Goal: Task Accomplishment & Management: Complete application form

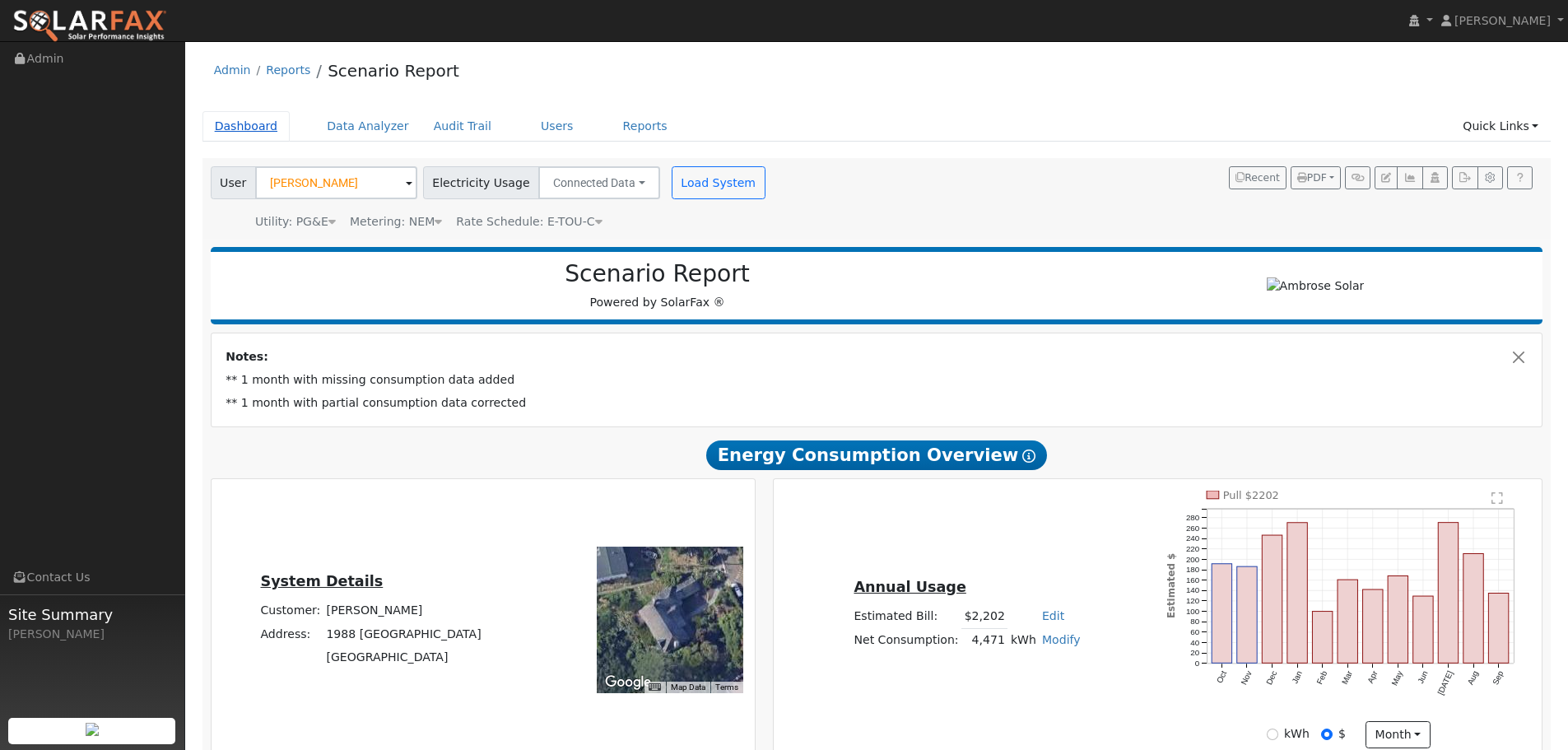
click at [237, 124] on link "Dashboard" at bounding box center [247, 126] width 88 height 30
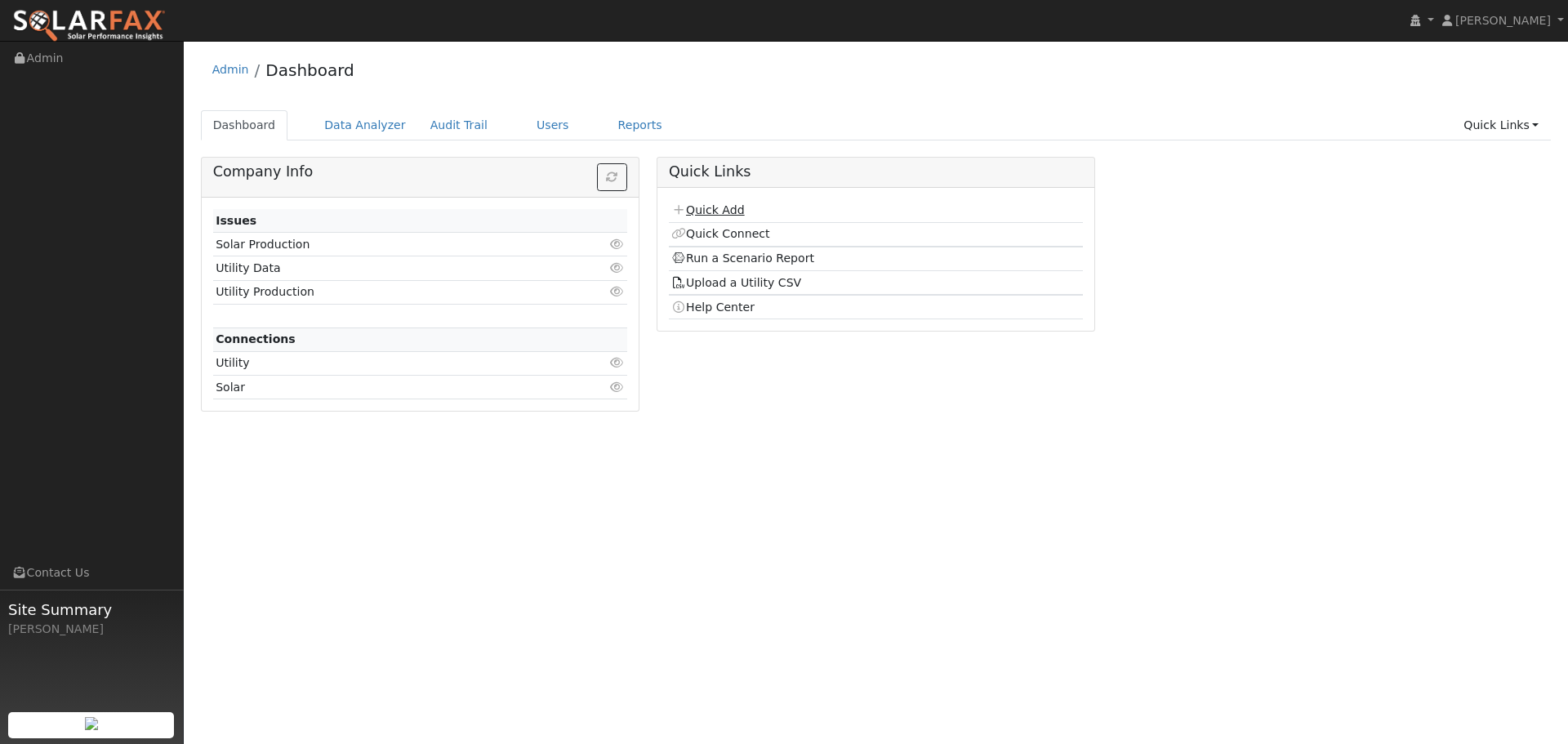
click at [730, 212] on link "Quick Add" at bounding box center [707, 210] width 73 height 13
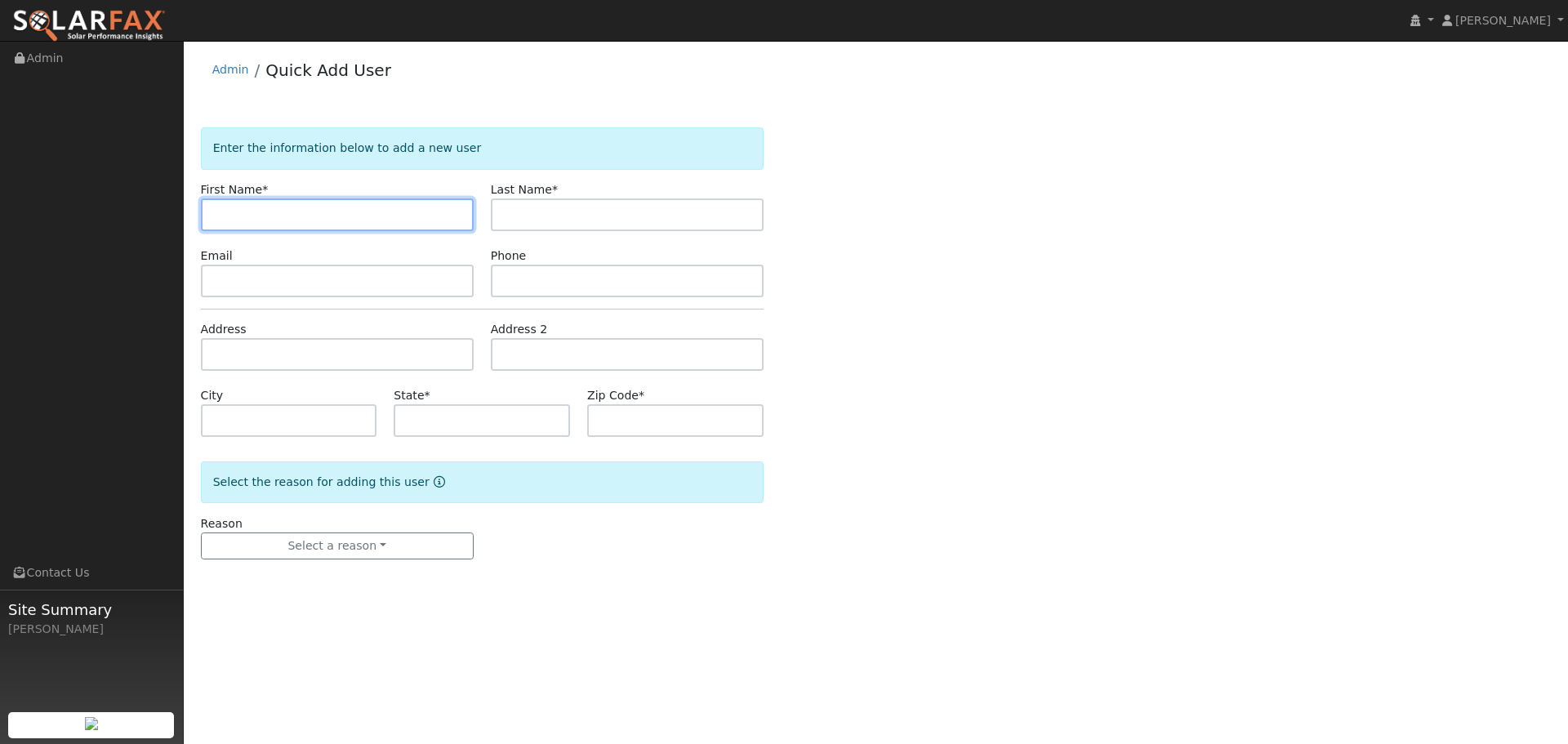
click at [269, 206] on input "text" at bounding box center [337, 215] width 273 height 33
paste input "Sun Cao"
type input "Sun Cao"
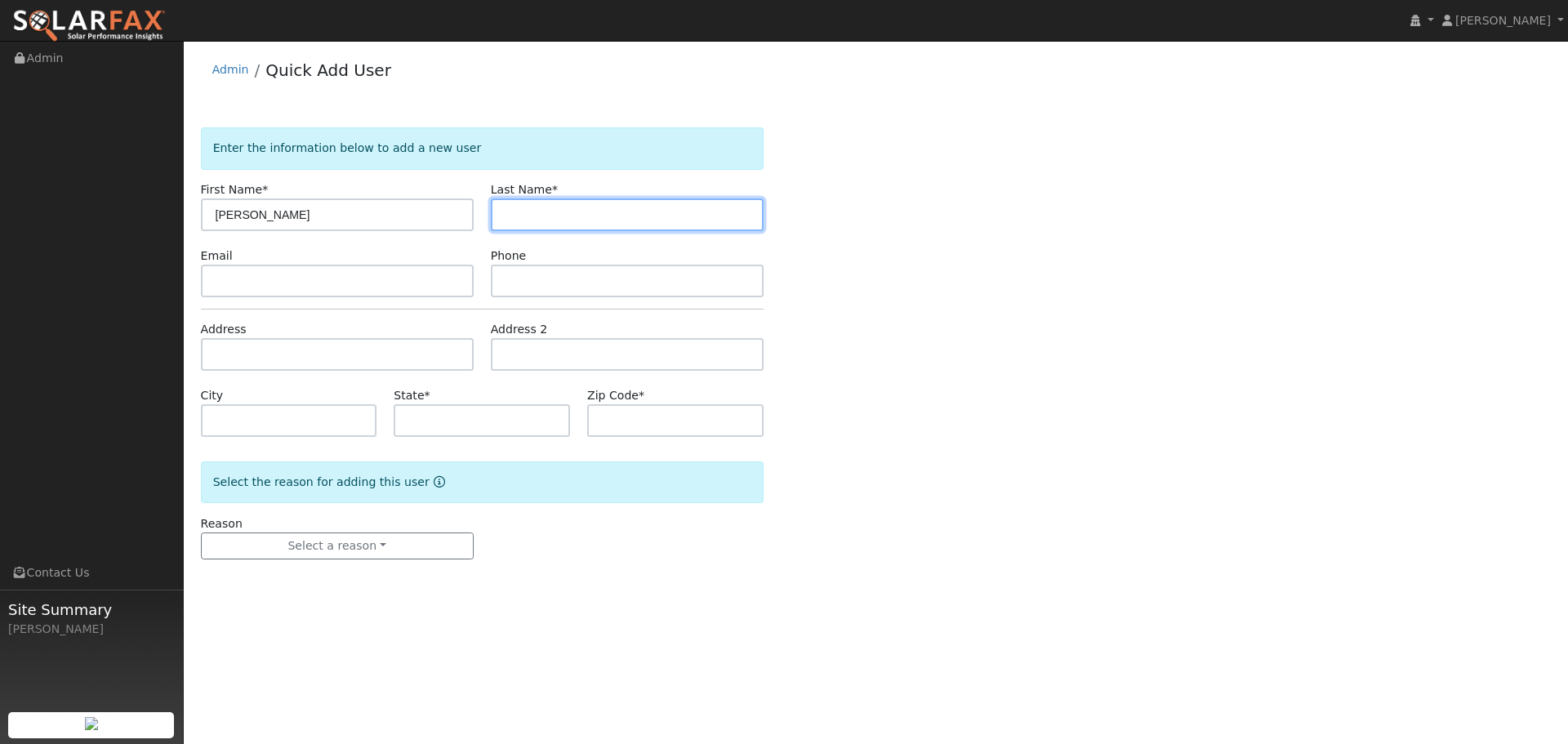
click at [571, 222] on input "text" at bounding box center [627, 215] width 273 height 33
paste input "Sun Cao"
click at [530, 211] on input "Sun Cao" at bounding box center [627, 215] width 273 height 33
type input "Cao"
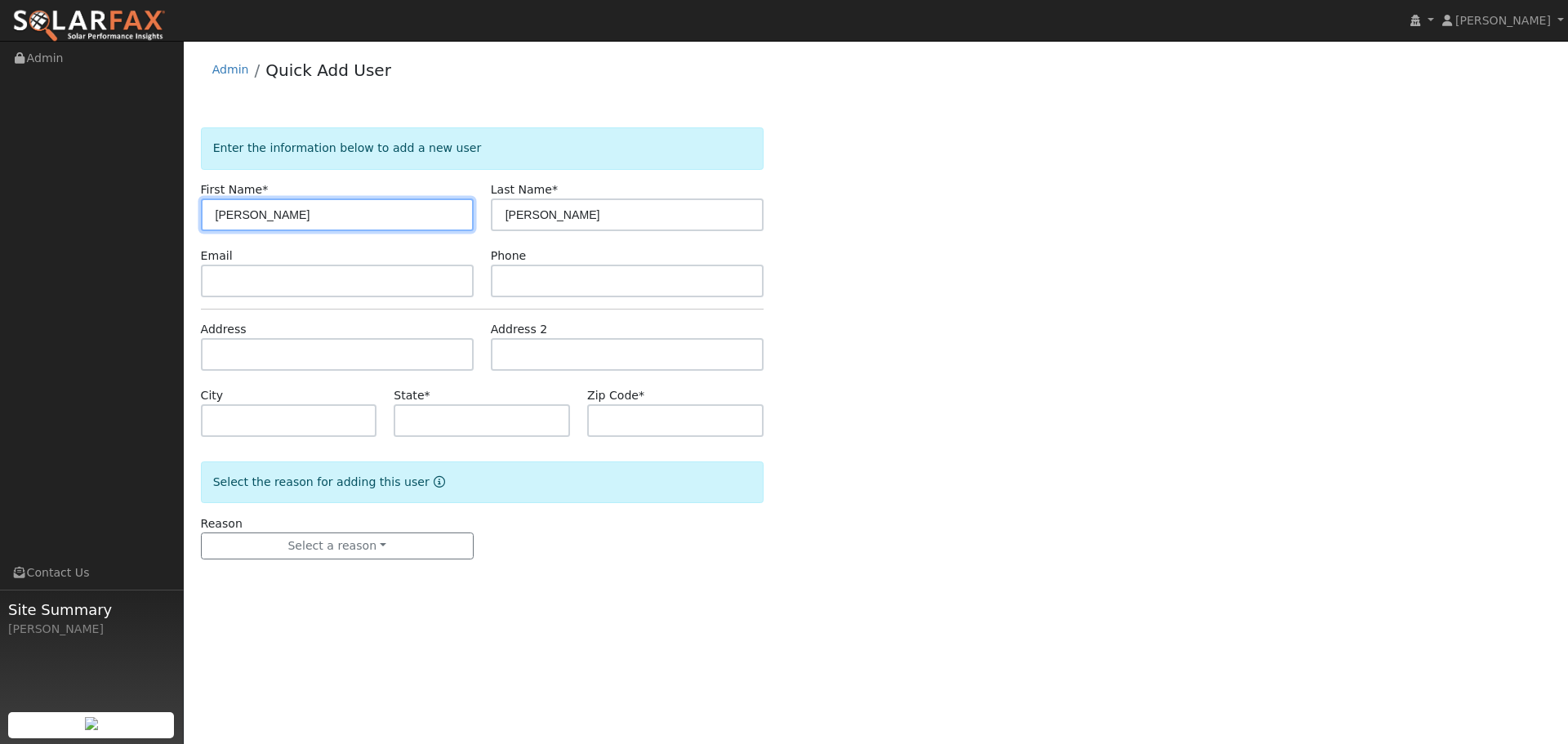
click at [448, 215] on input "Sun Cao" at bounding box center [337, 215] width 273 height 33
type input "Sun"
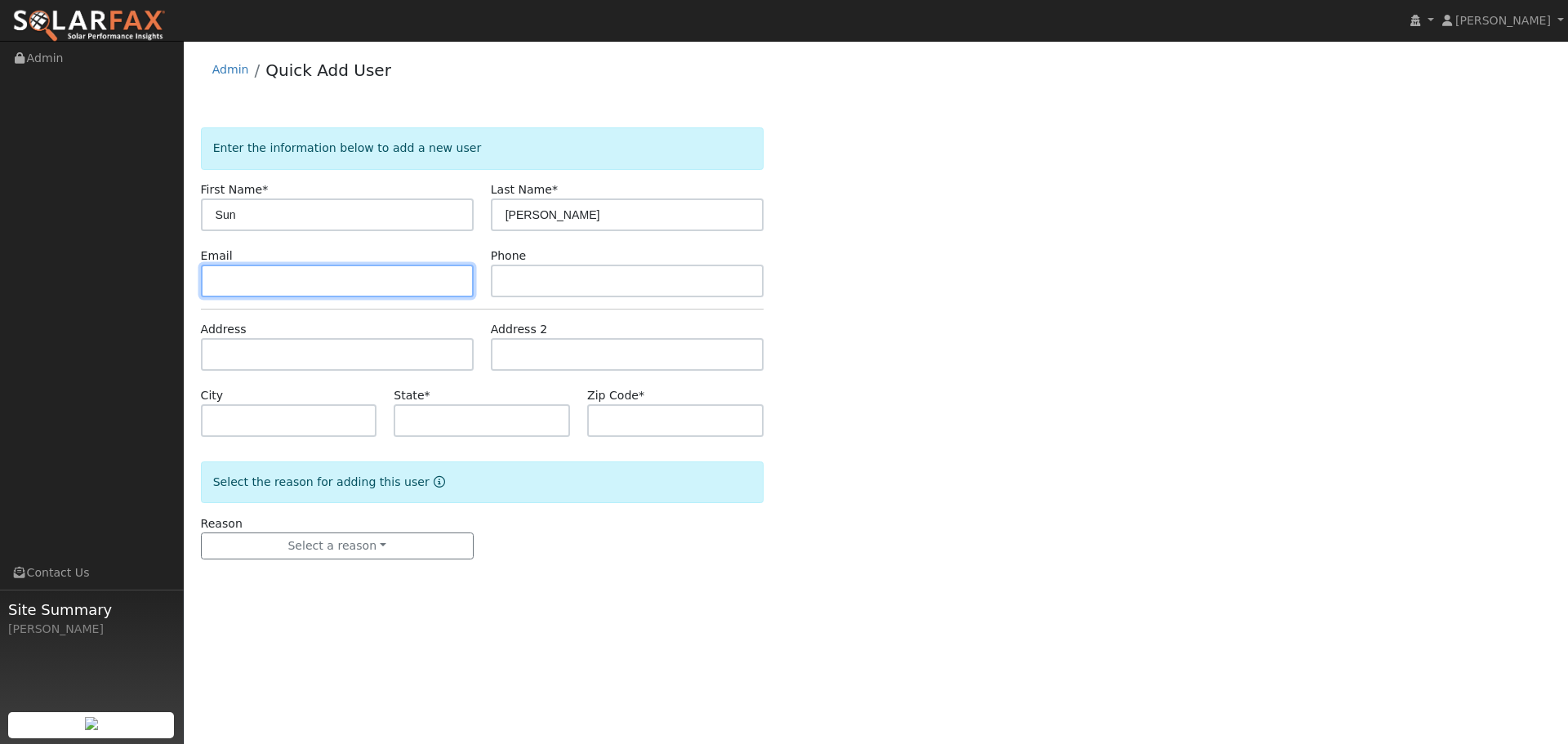
click at [286, 285] on input "text" at bounding box center [337, 281] width 273 height 33
paste input "sunthecao@gmail.com"
type input "sunthecao@gmail.com"
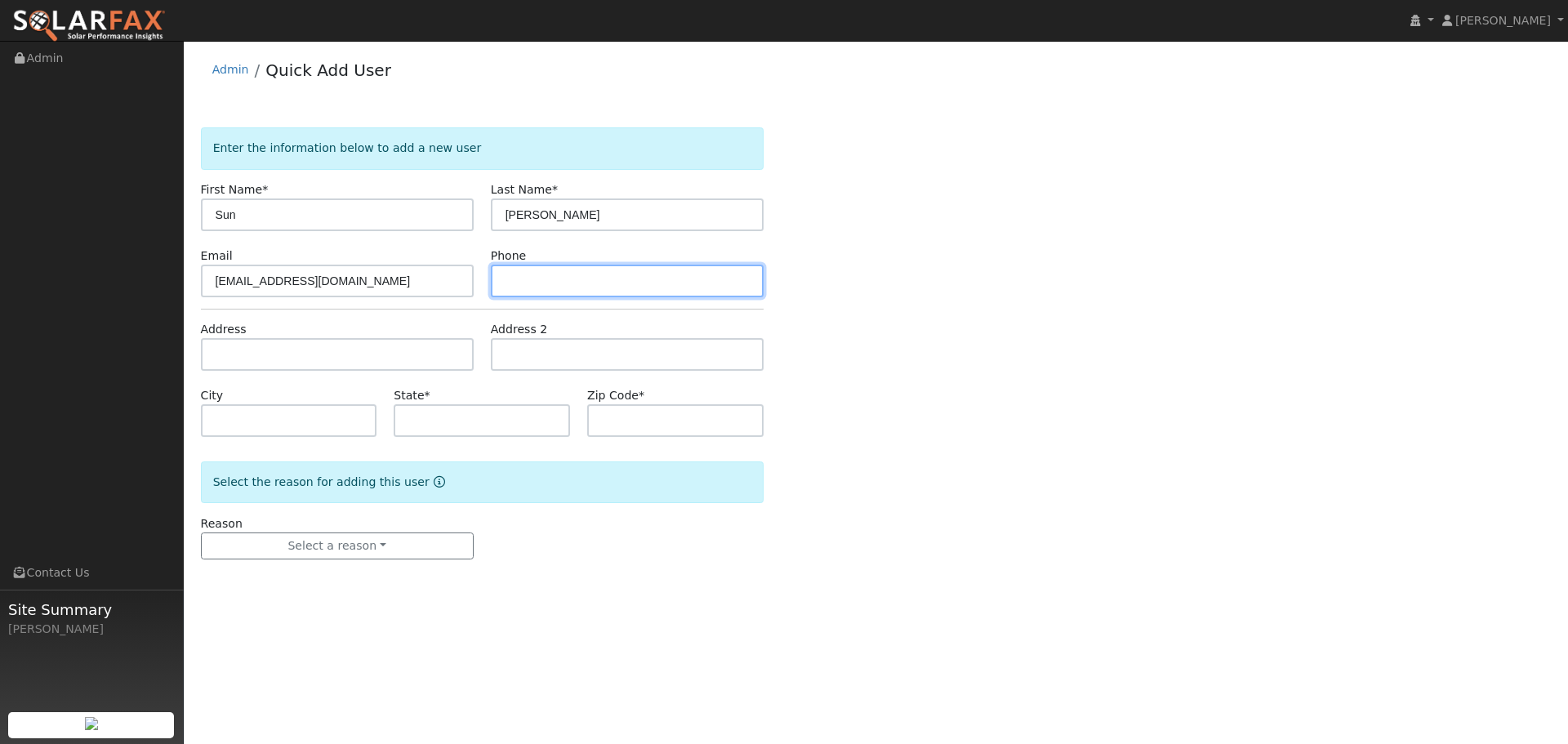
click at [596, 274] on input "text" at bounding box center [627, 281] width 273 height 33
paste input "209-403-5617"
type input "209-403-5617"
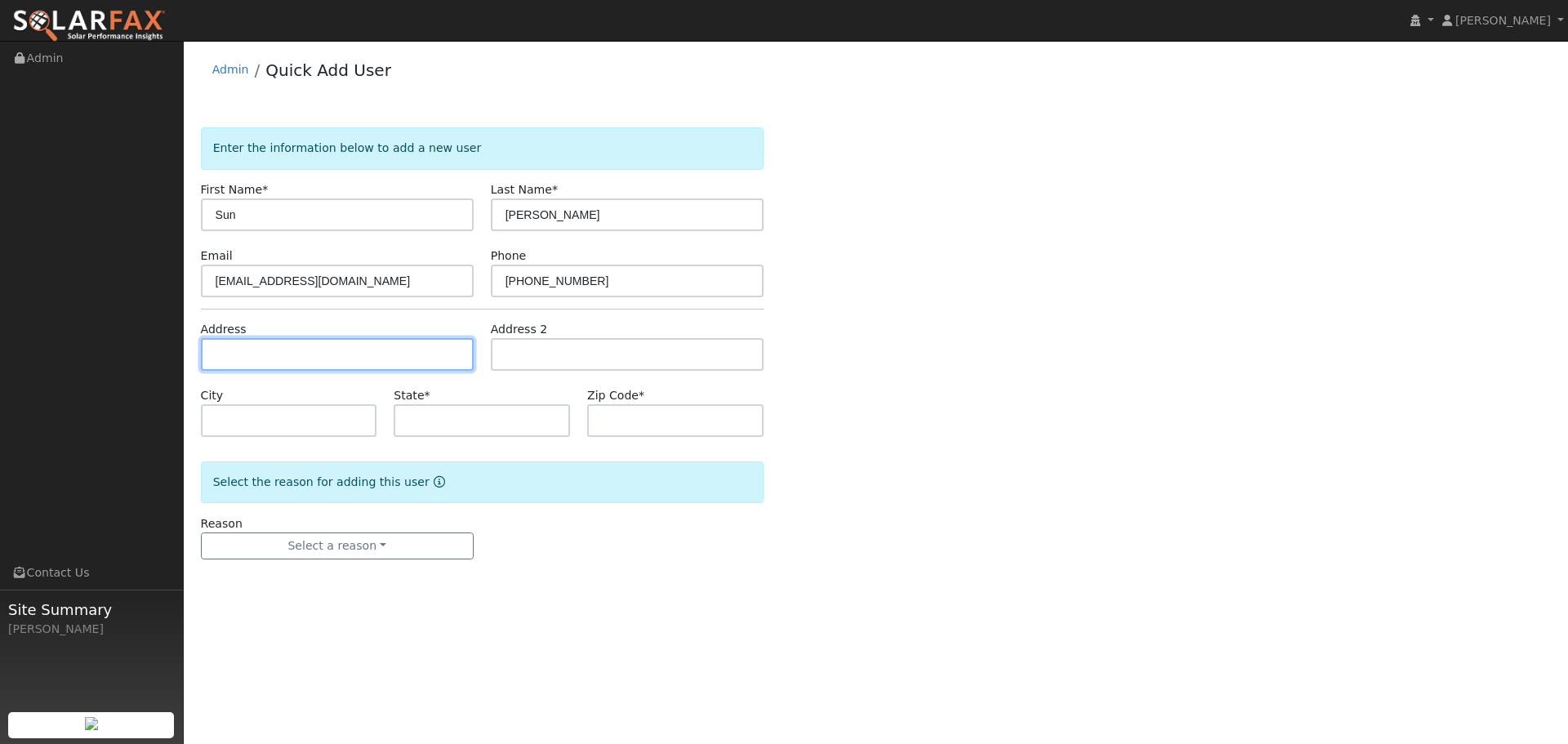
click at [231, 341] on input "text" at bounding box center [337, 354] width 273 height 33
paste input "4547 Spyglass Drive"
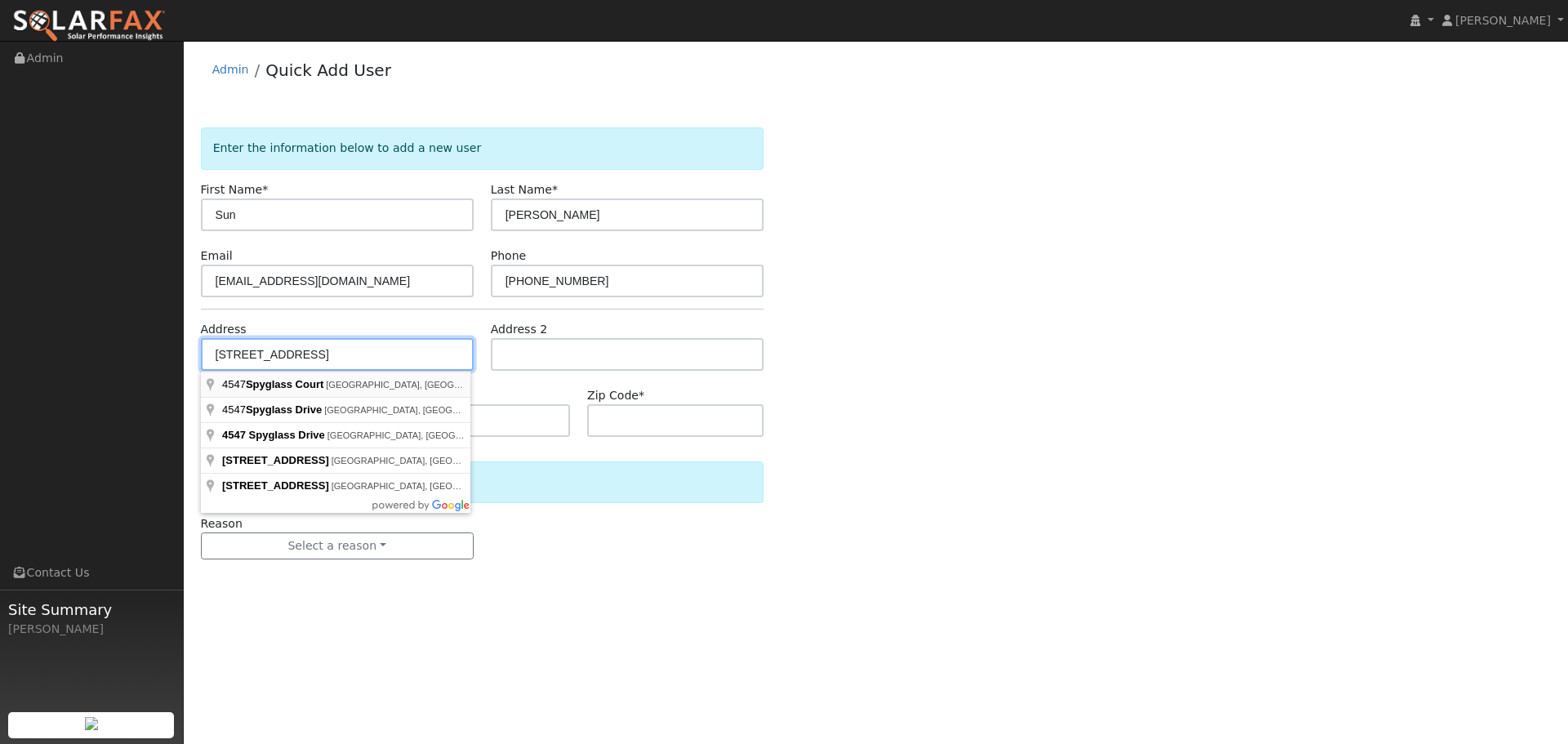
type input "Spyglass Court"
type input "Vacaville"
type input "CA"
type input "95687"
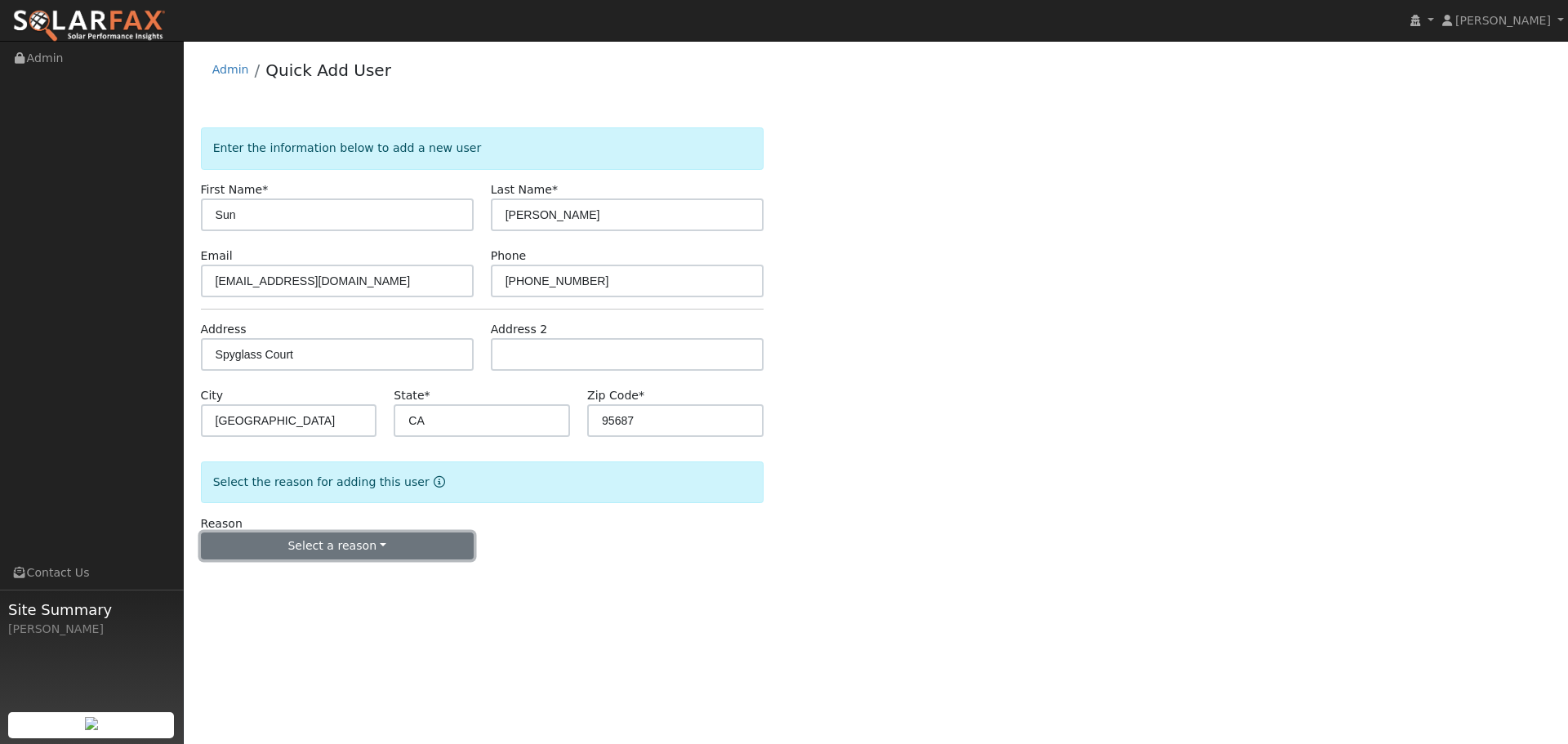
click at [354, 550] on button "Select a reason" at bounding box center [337, 546] width 273 height 28
click at [347, 575] on link "New lead" at bounding box center [292, 580] width 181 height 23
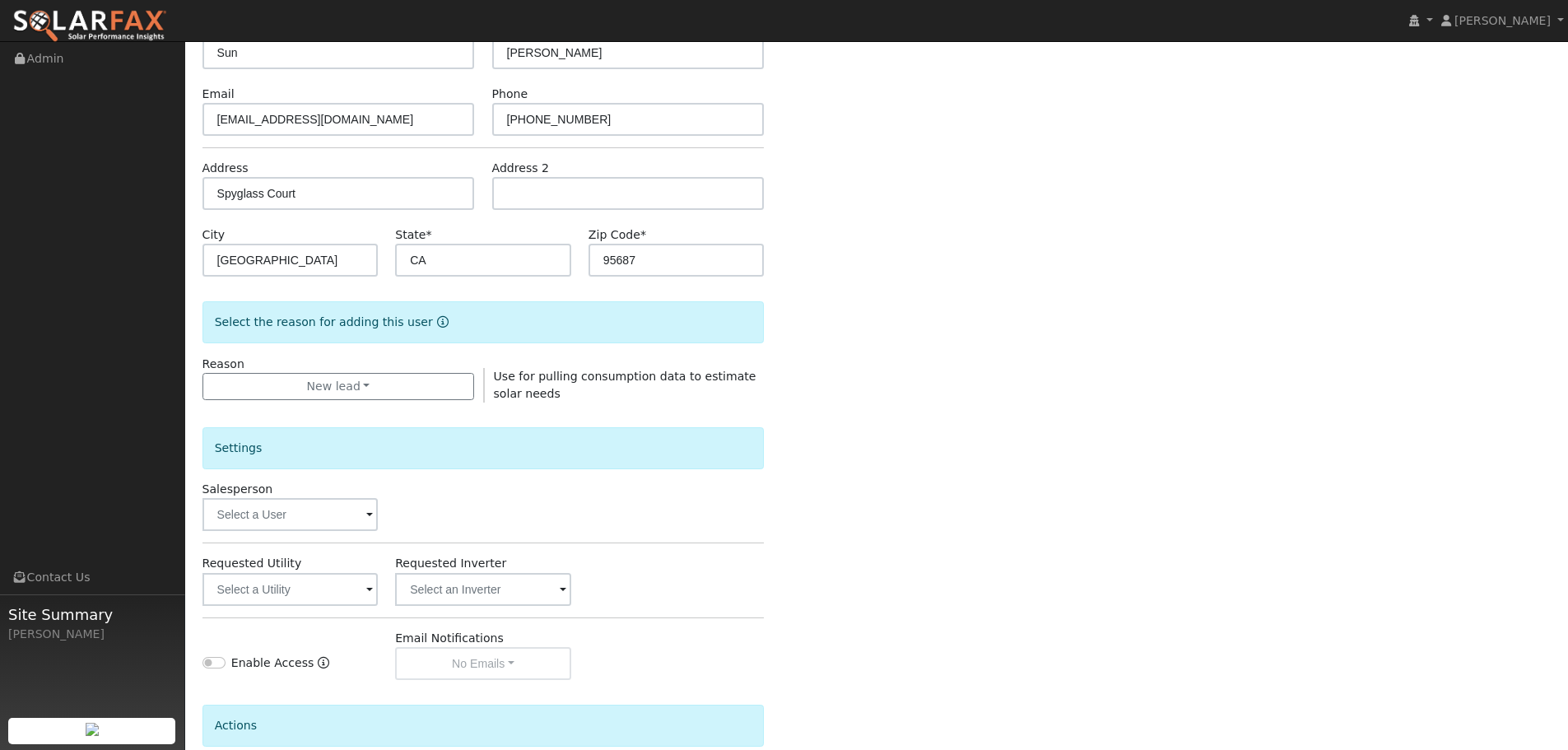
scroll to position [165, 0]
click at [303, 529] on input "text" at bounding box center [290, 514] width 176 height 33
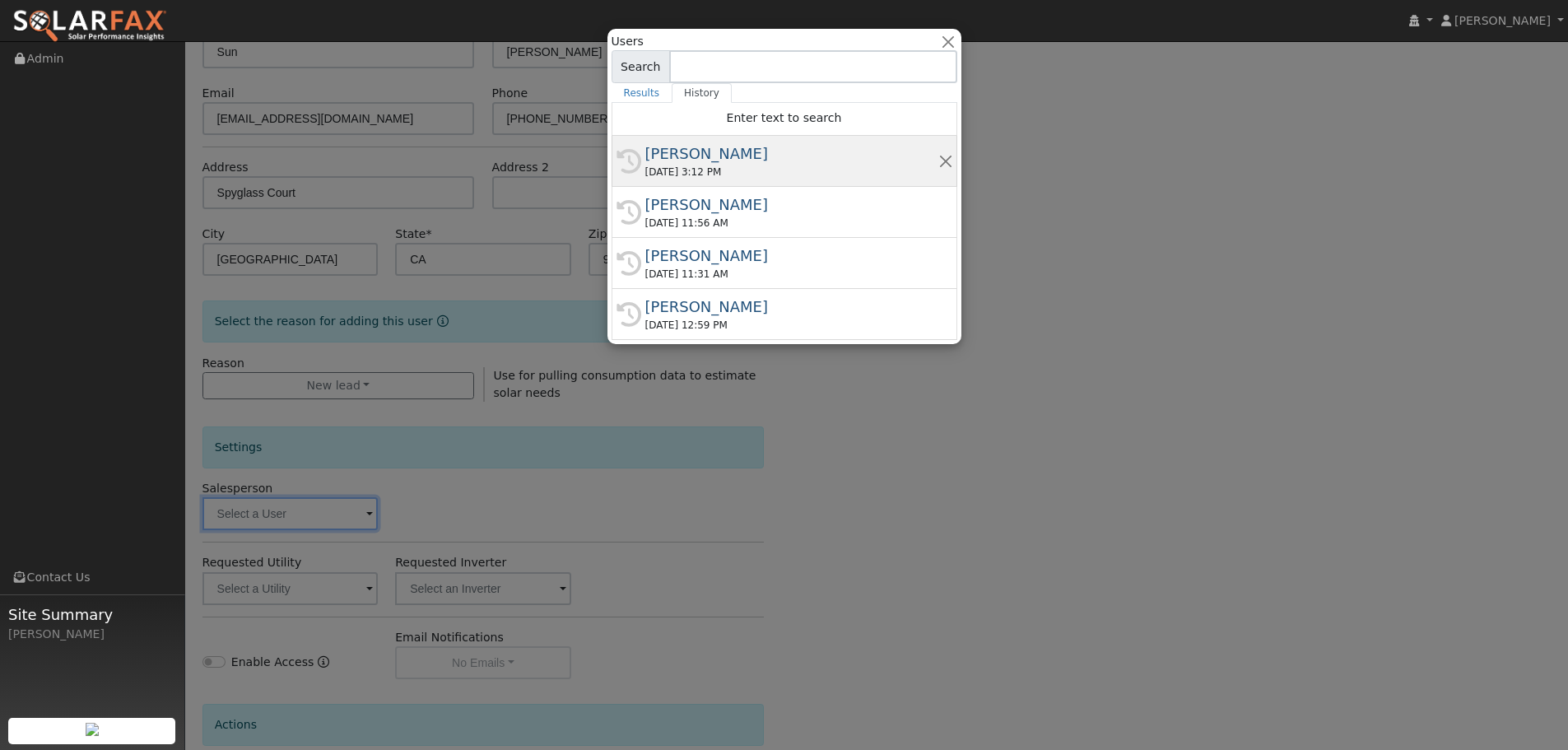
click at [749, 164] on div "[PERSON_NAME]" at bounding box center [792, 153] width 293 height 23
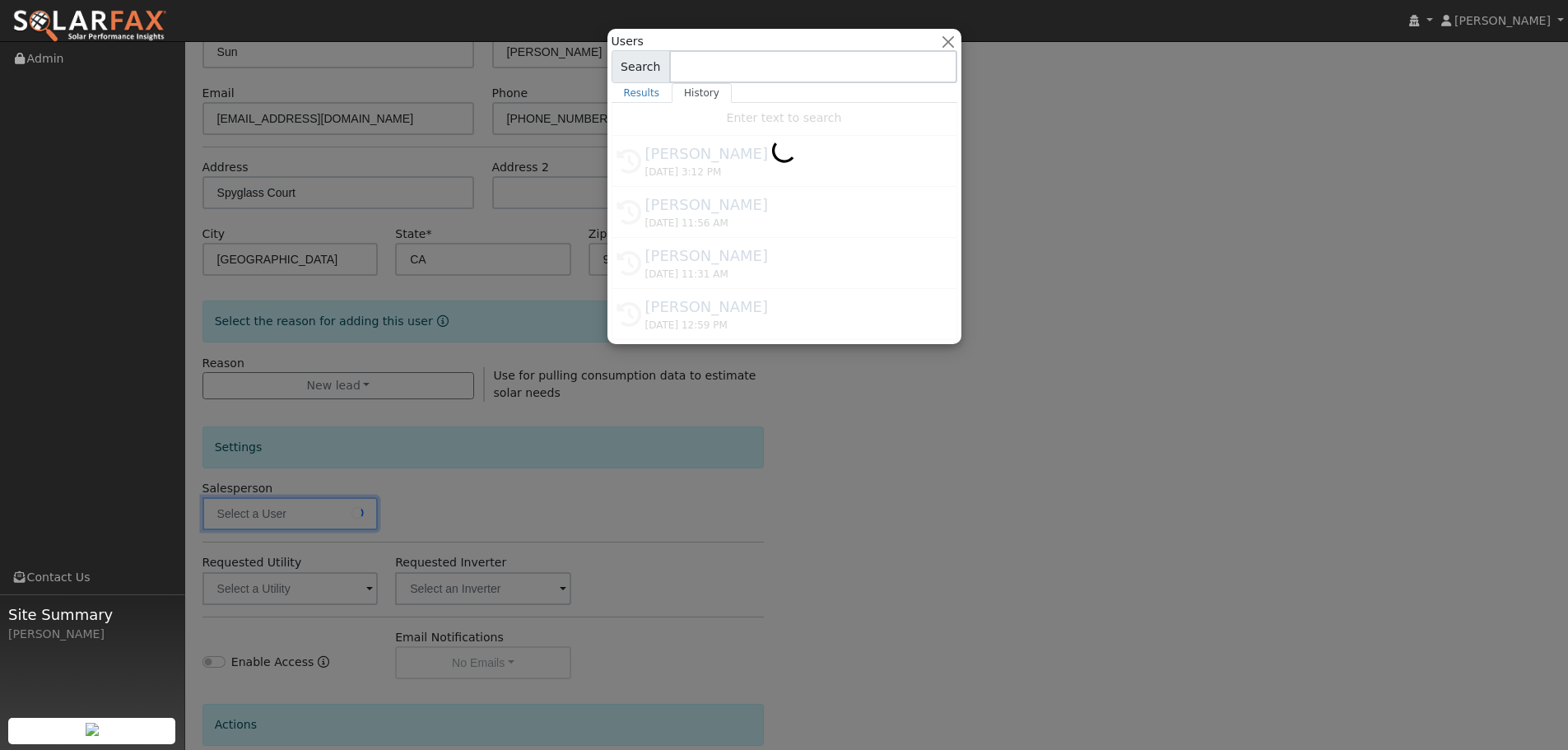
type input "[PERSON_NAME]"
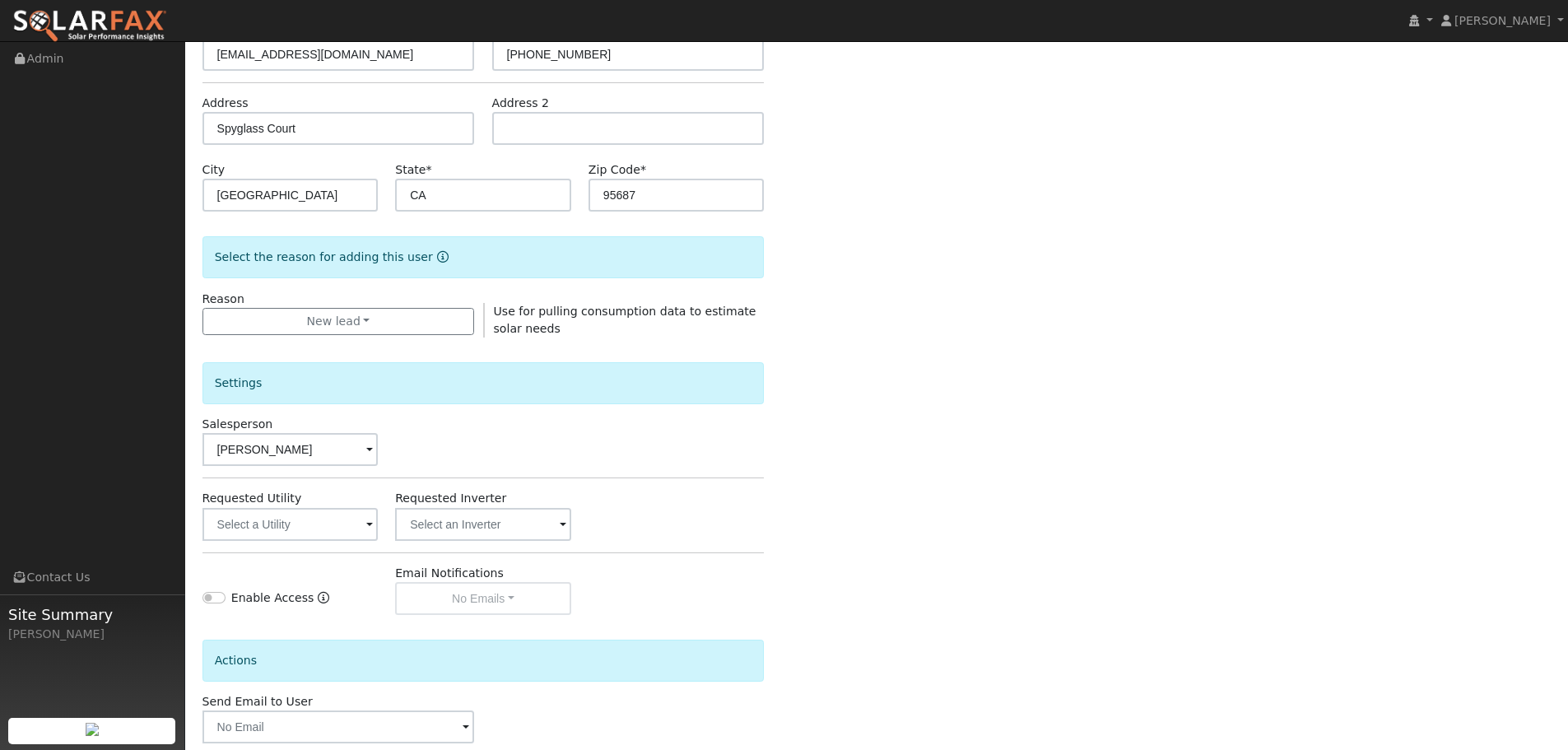
scroll to position [316, 0]
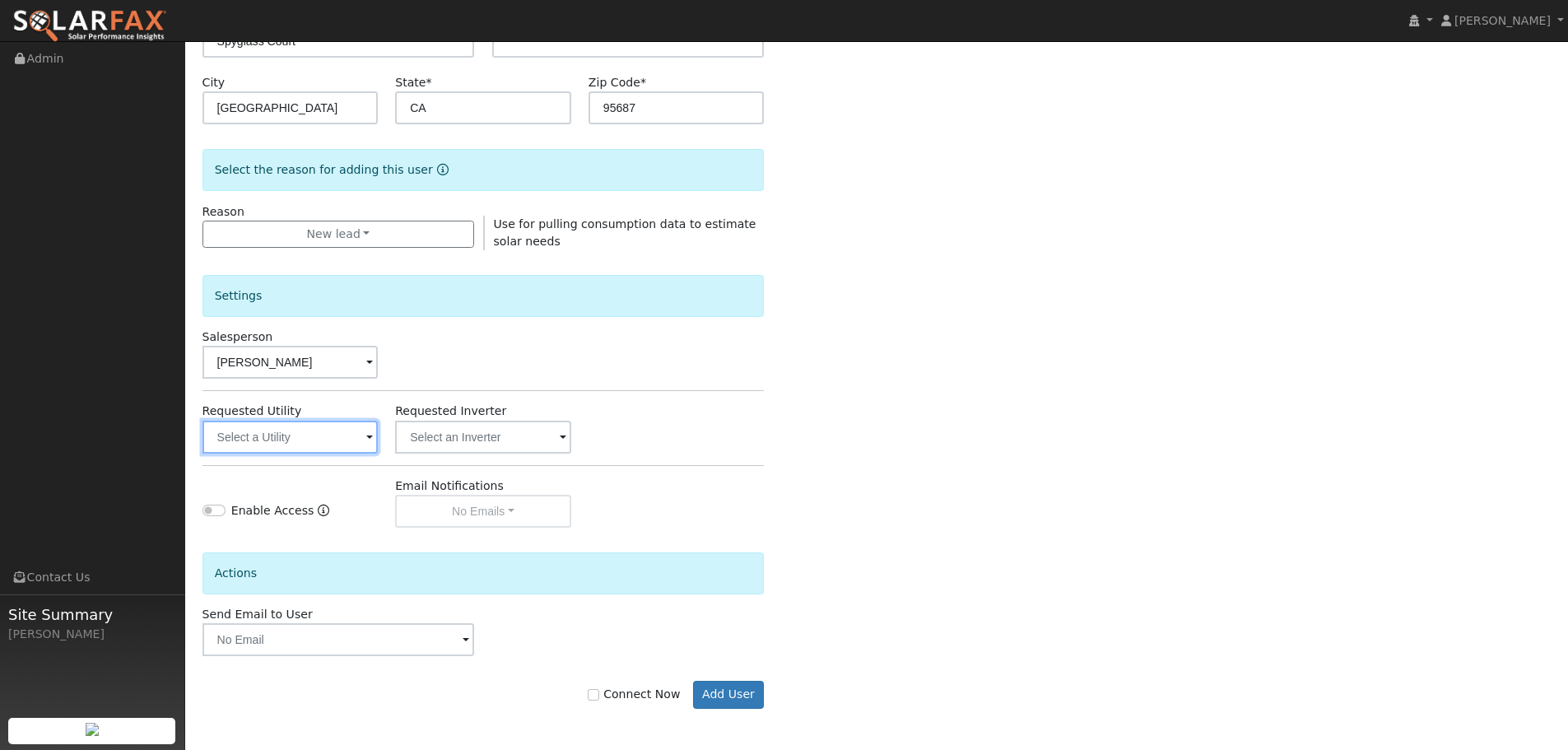
click at [303, 425] on input "text" at bounding box center [290, 437] width 176 height 33
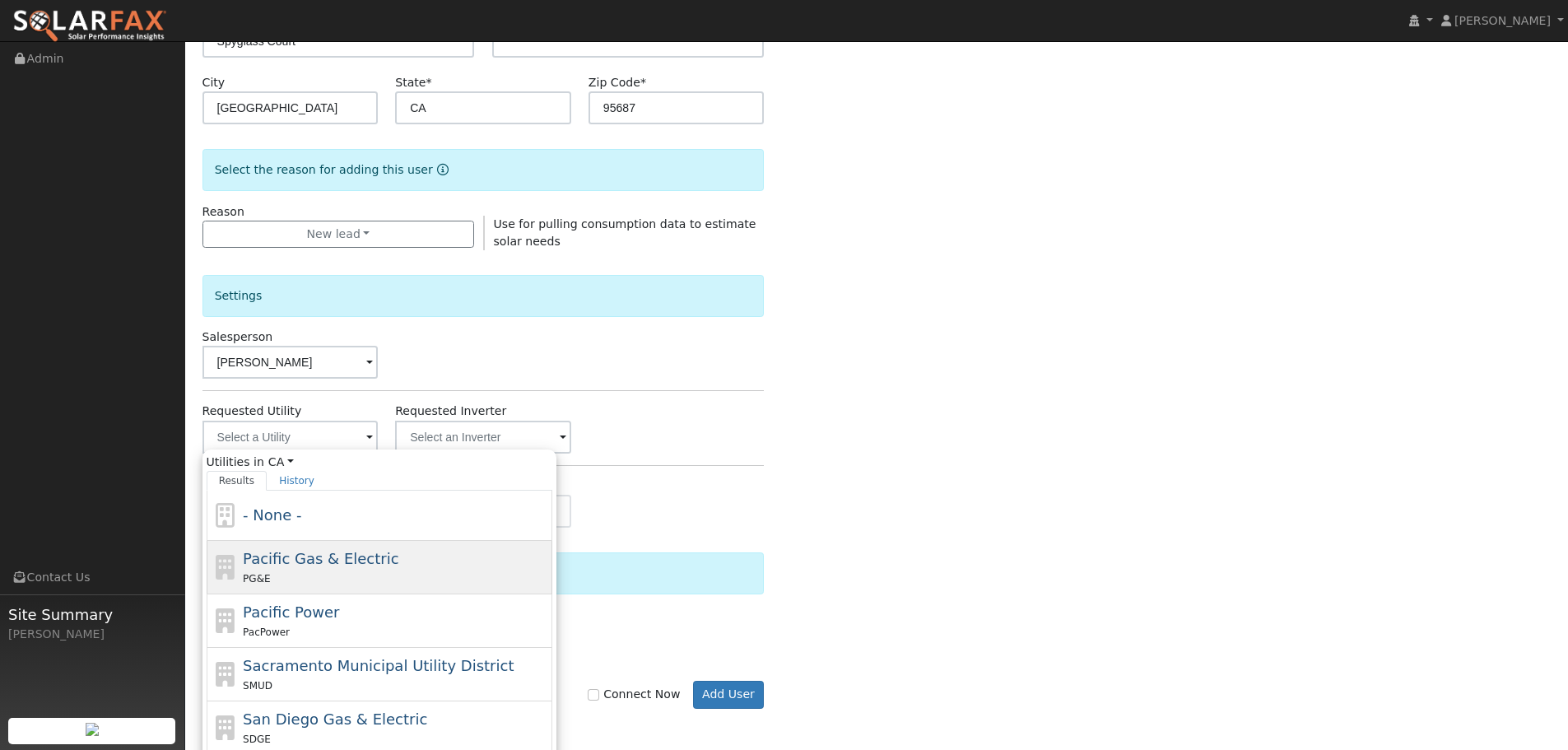
click at [328, 550] on span "Pacific Gas & Electric" at bounding box center [321, 558] width 156 height 17
type input "Pacific Gas & Electric"
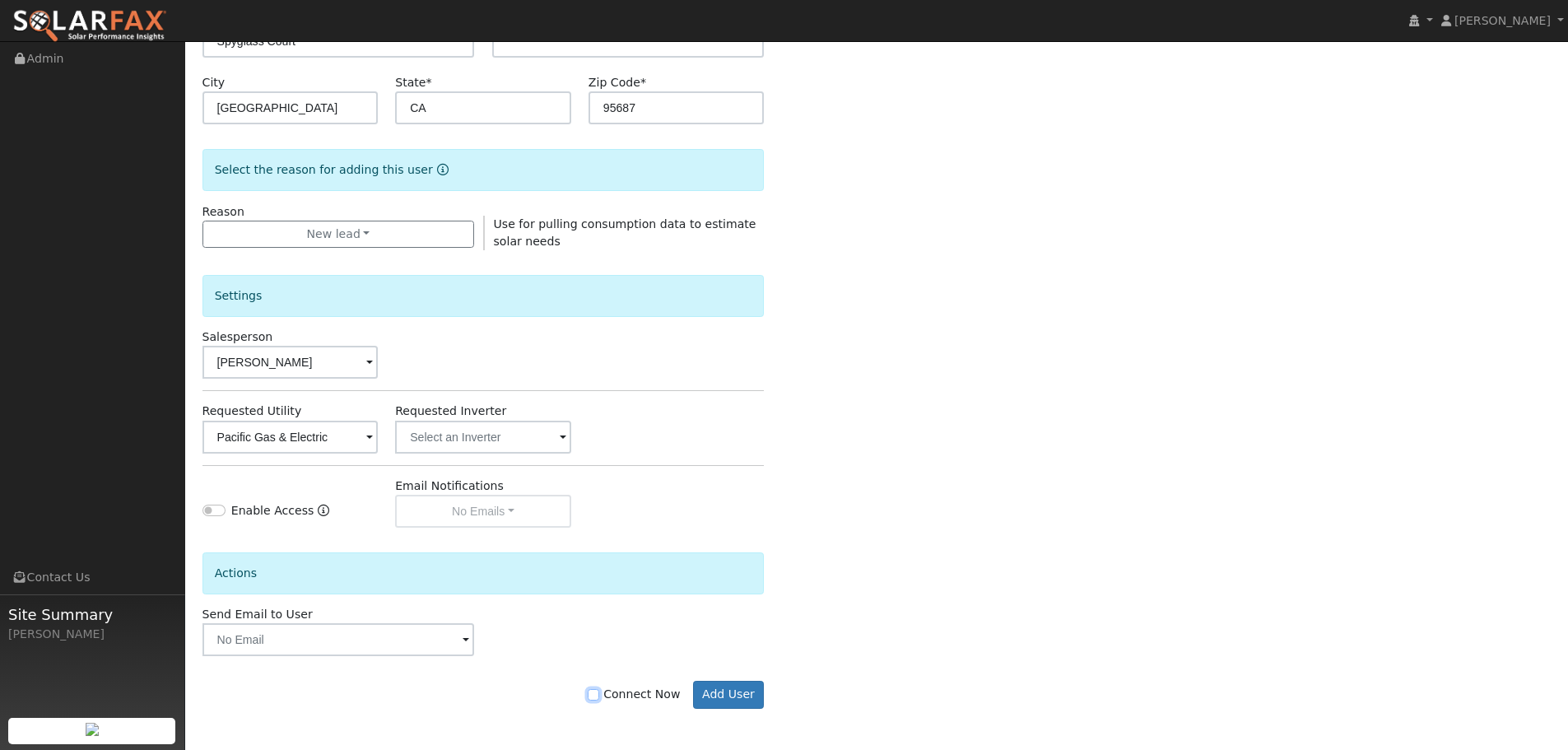
click at [599, 695] on input "Connect Now" at bounding box center [593, 695] width 11 height 11
checkbox input "true"
click at [727, 701] on button "Add User" at bounding box center [729, 695] width 72 height 28
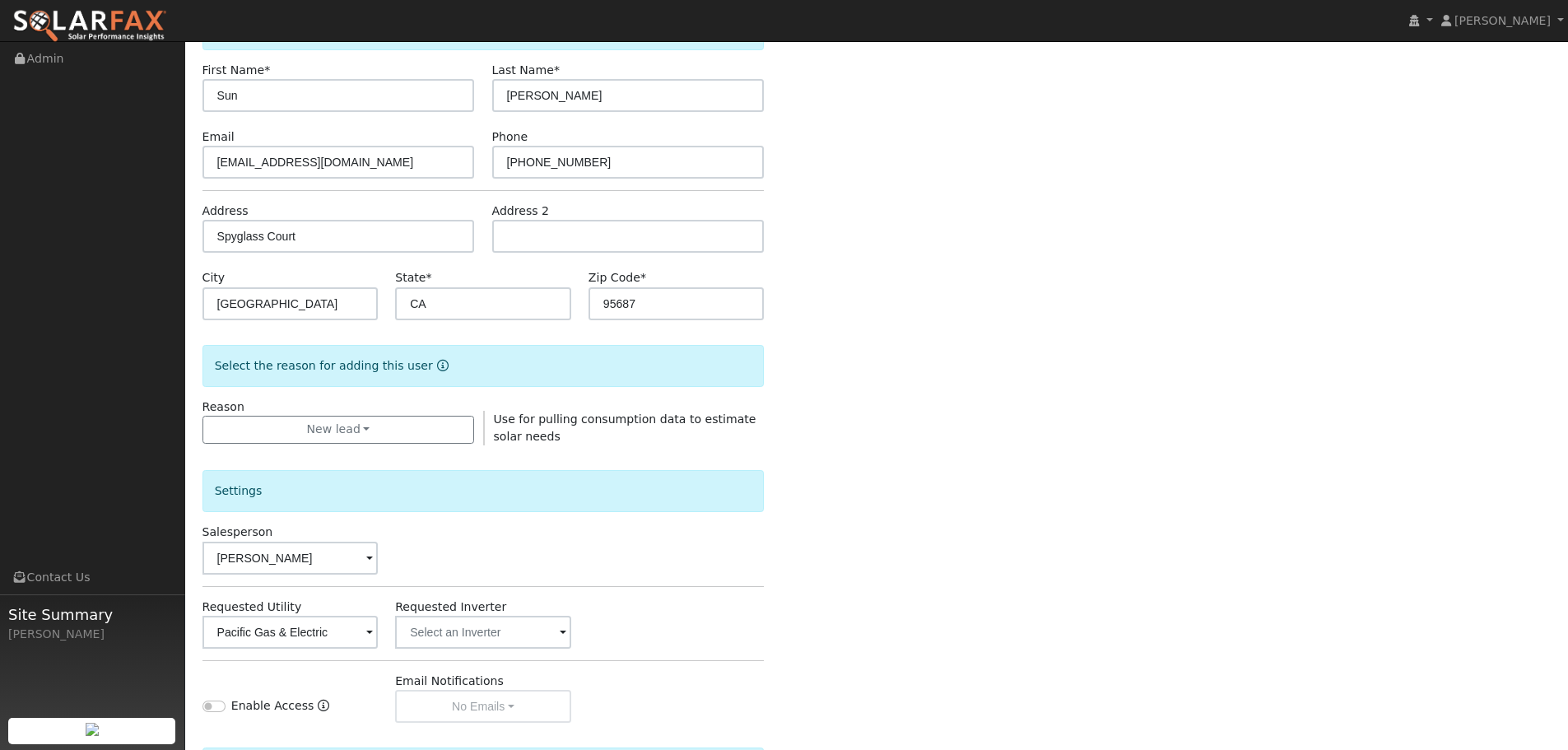
scroll to position [0, 0]
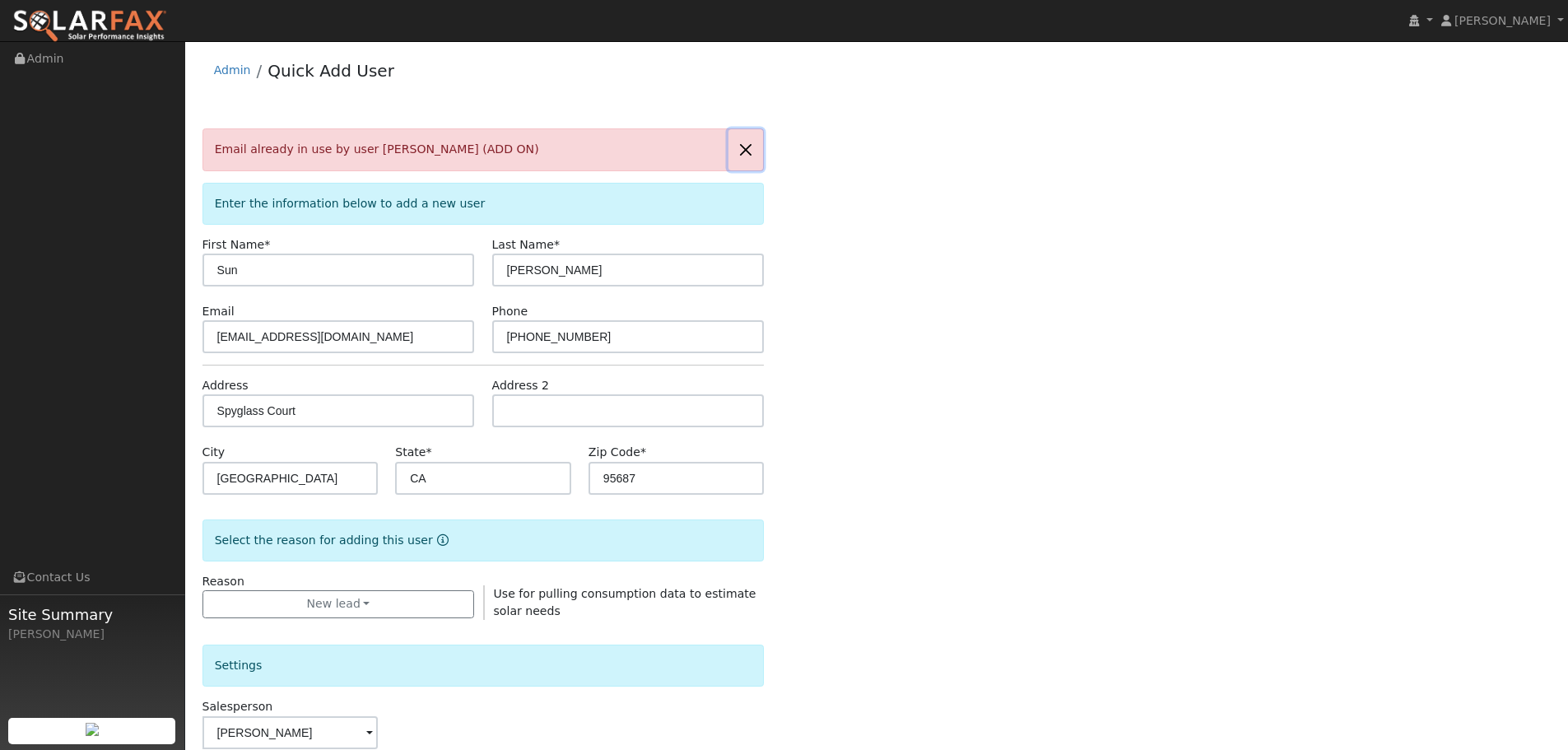
click at [739, 149] on button "button" at bounding box center [746, 149] width 35 height 41
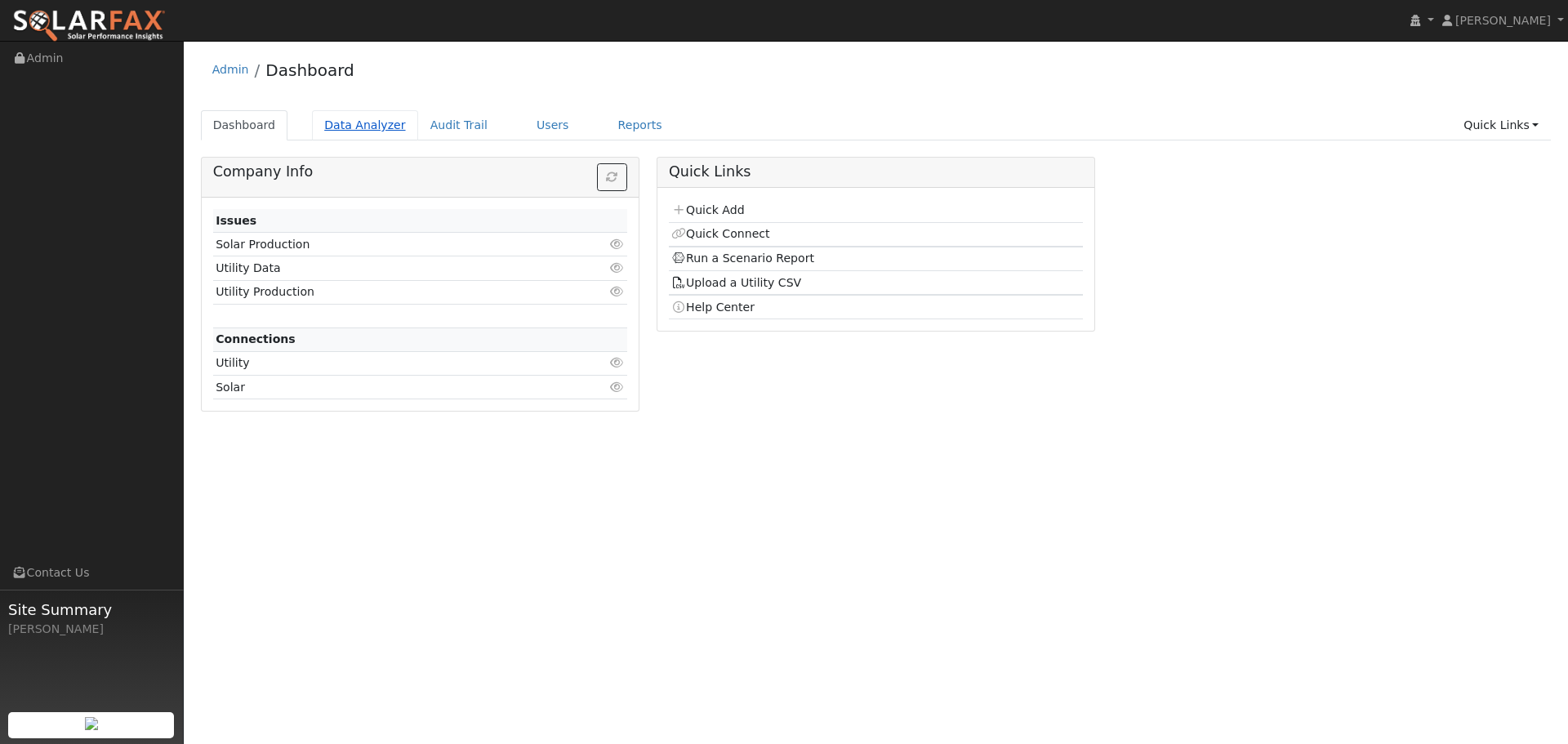
click at [349, 129] on link "Data Analyzer" at bounding box center [364, 125] width 106 height 30
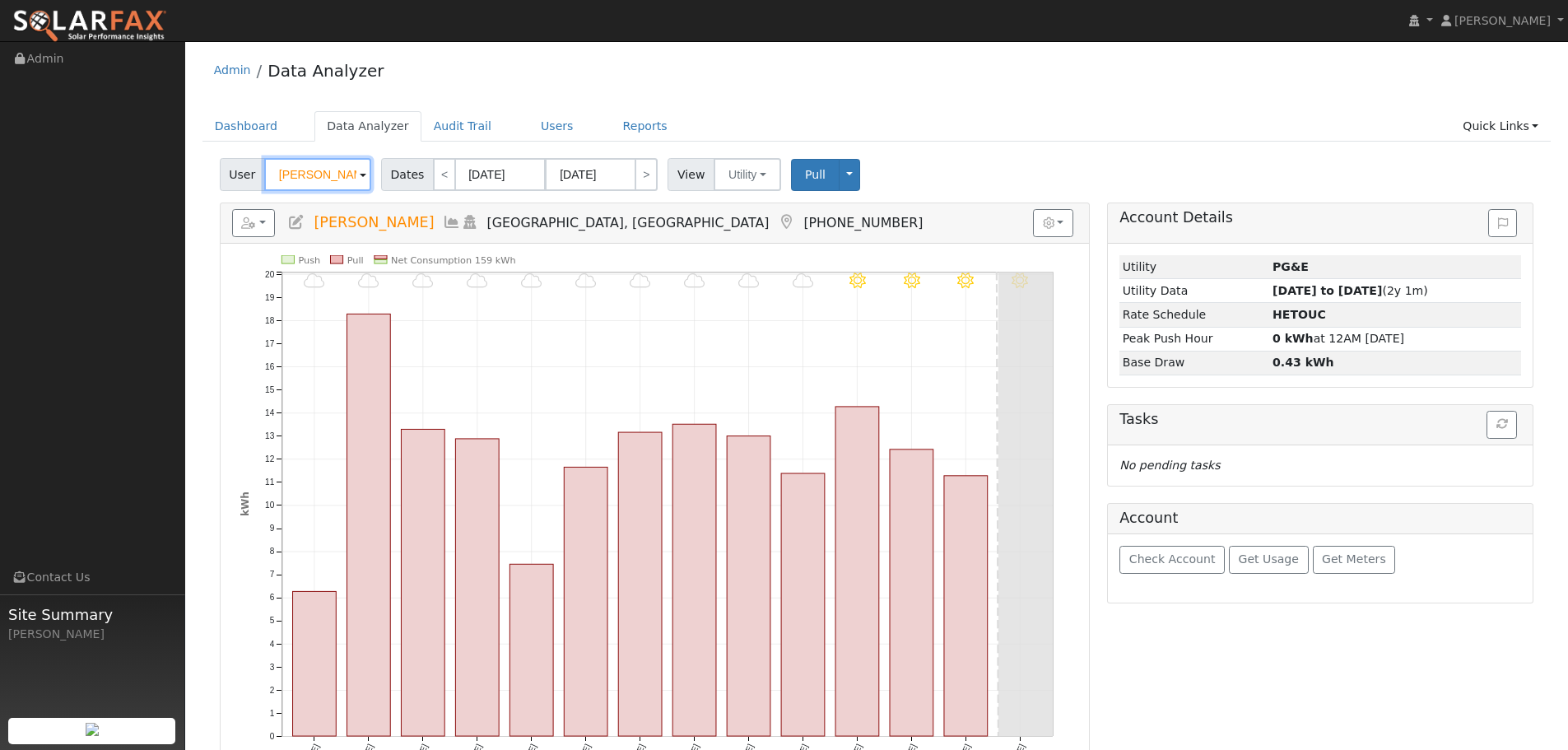
click at [325, 174] on input "Yann Risz" at bounding box center [317, 174] width 107 height 33
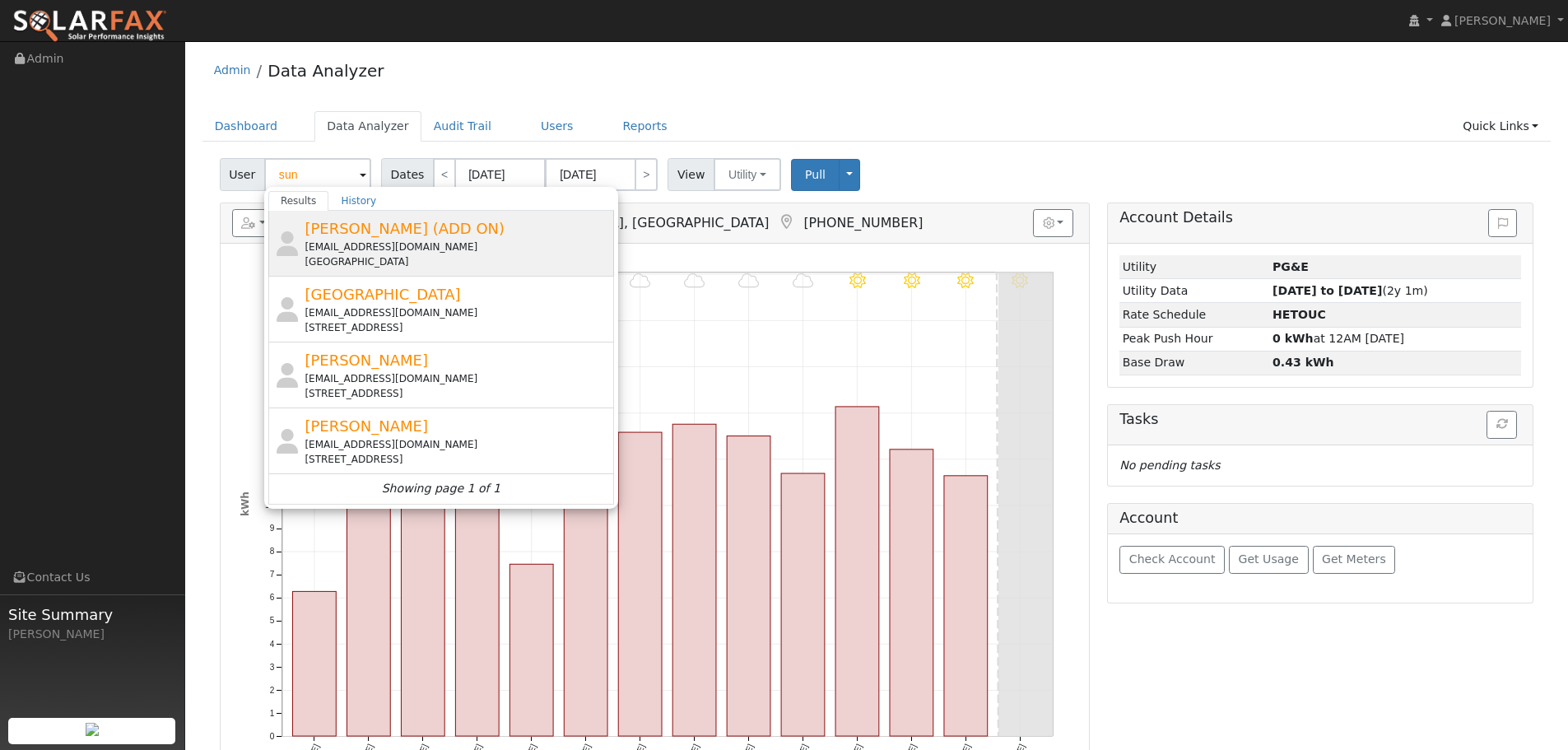
click at [402, 229] on span "[PERSON_NAME] (ADD ON)" at bounding box center [404, 229] width 200 height 17
type input "[PERSON_NAME] (ADD ON)"
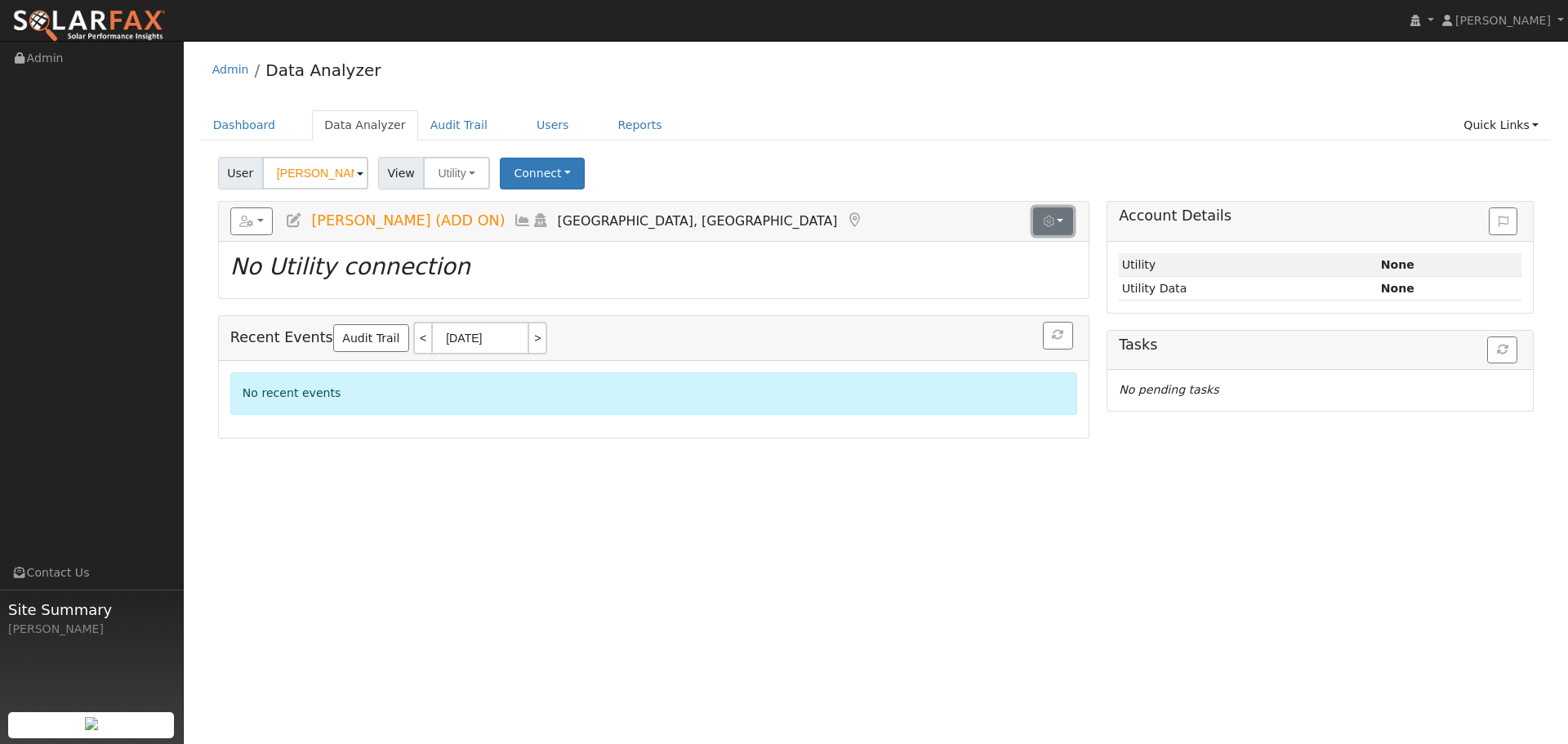
click at [1066, 217] on button "button" at bounding box center [1053, 221] width 40 height 28
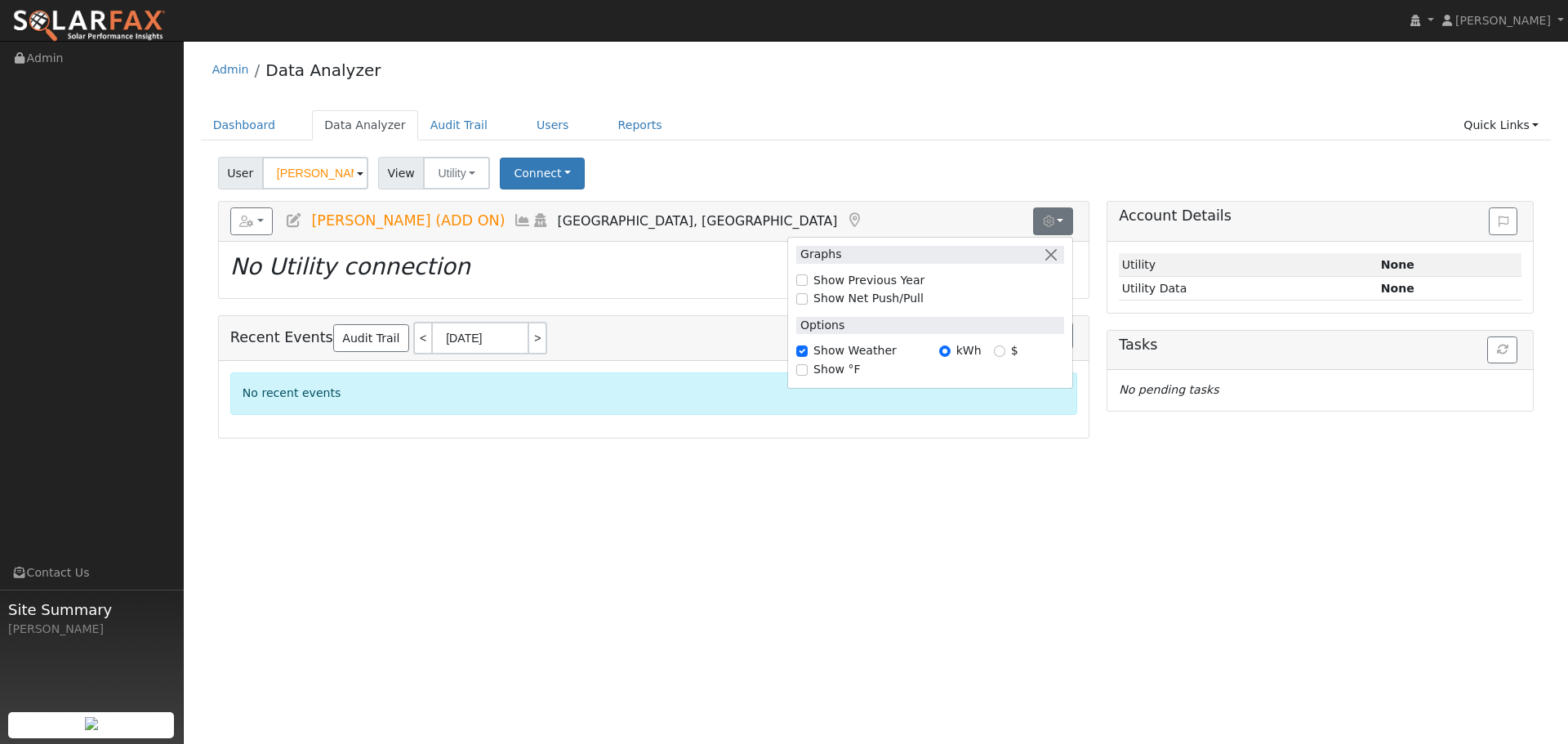
drag, startPoint x: 1024, startPoint y: 162, endPoint x: 1028, endPoint y: 169, distance: 8.1
click at [1023, 161] on div "User Sun Cao (ADD ON) Account Default Account Default Account Spyglass Court, V…" at bounding box center [876, 170] width 1322 height 39
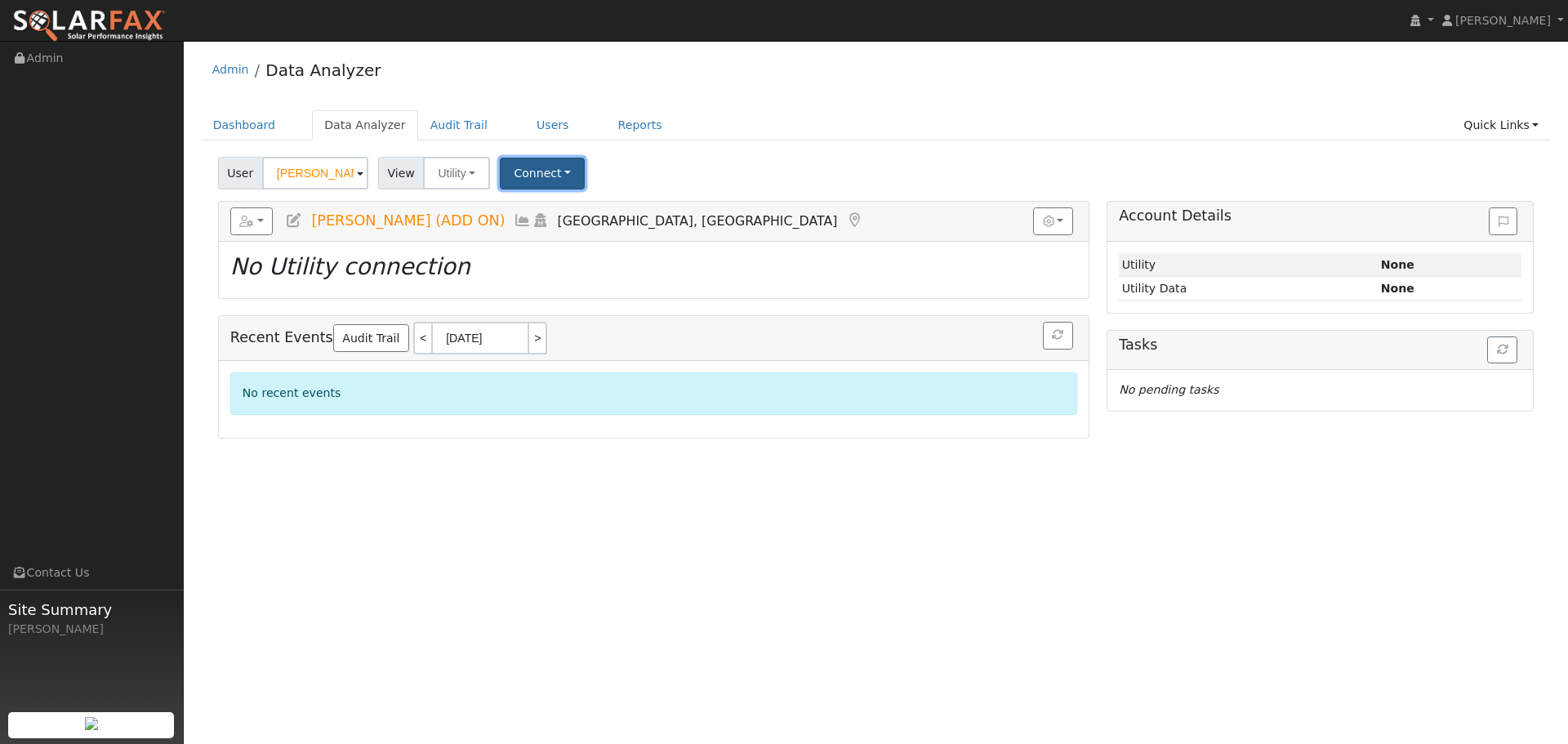
click at [524, 170] on button "Connect" at bounding box center [542, 173] width 85 height 32
click at [578, 212] on link "Select a Provider" at bounding box center [565, 209] width 127 height 23
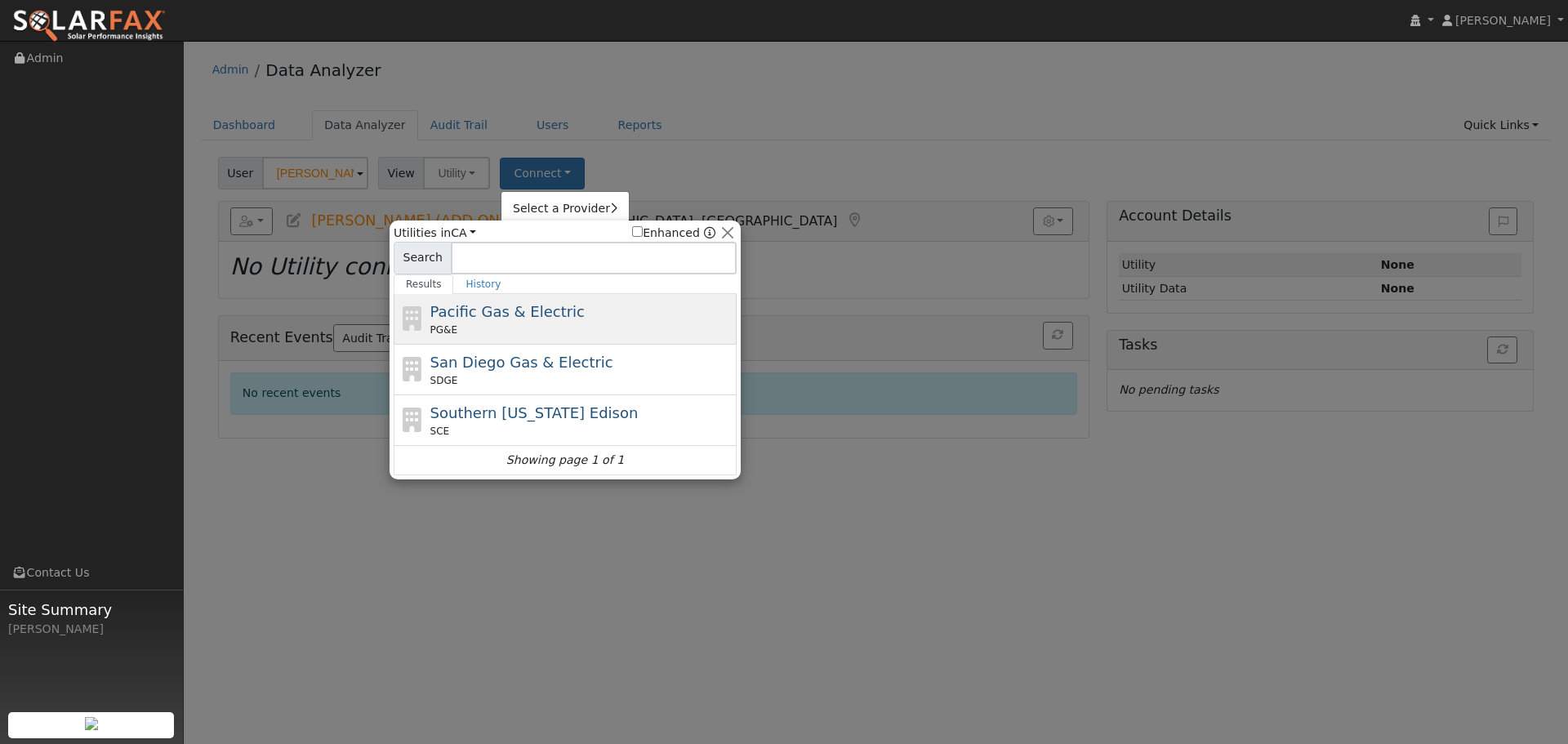
click at [512, 311] on span "Pacific Gas & Electric" at bounding box center [508, 311] width 155 height 17
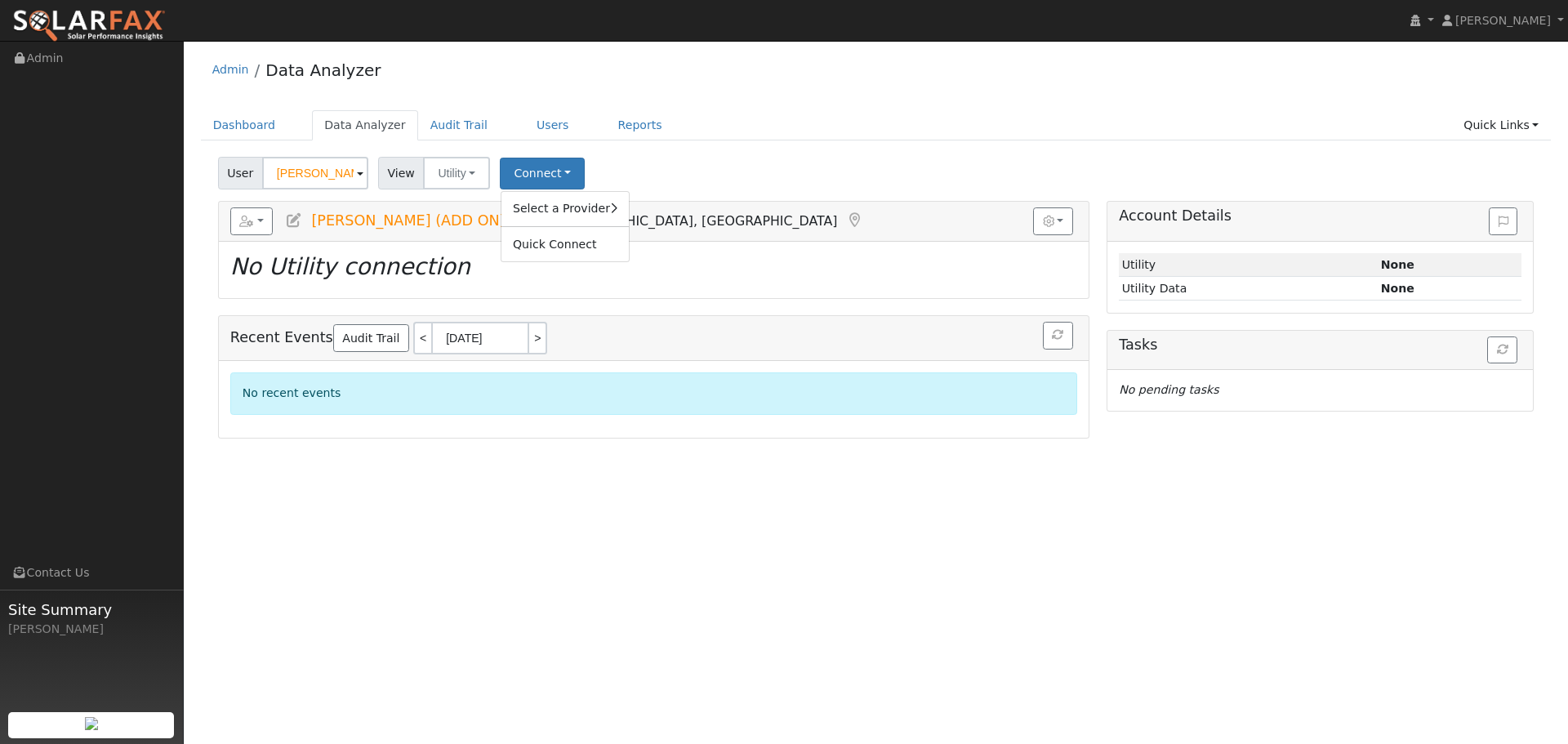
click at [826, 133] on ul "Dashboard Data Analyzer Audit Trail Users Reports Quick Links Quick Add Quick C…" at bounding box center [876, 125] width 1351 height 30
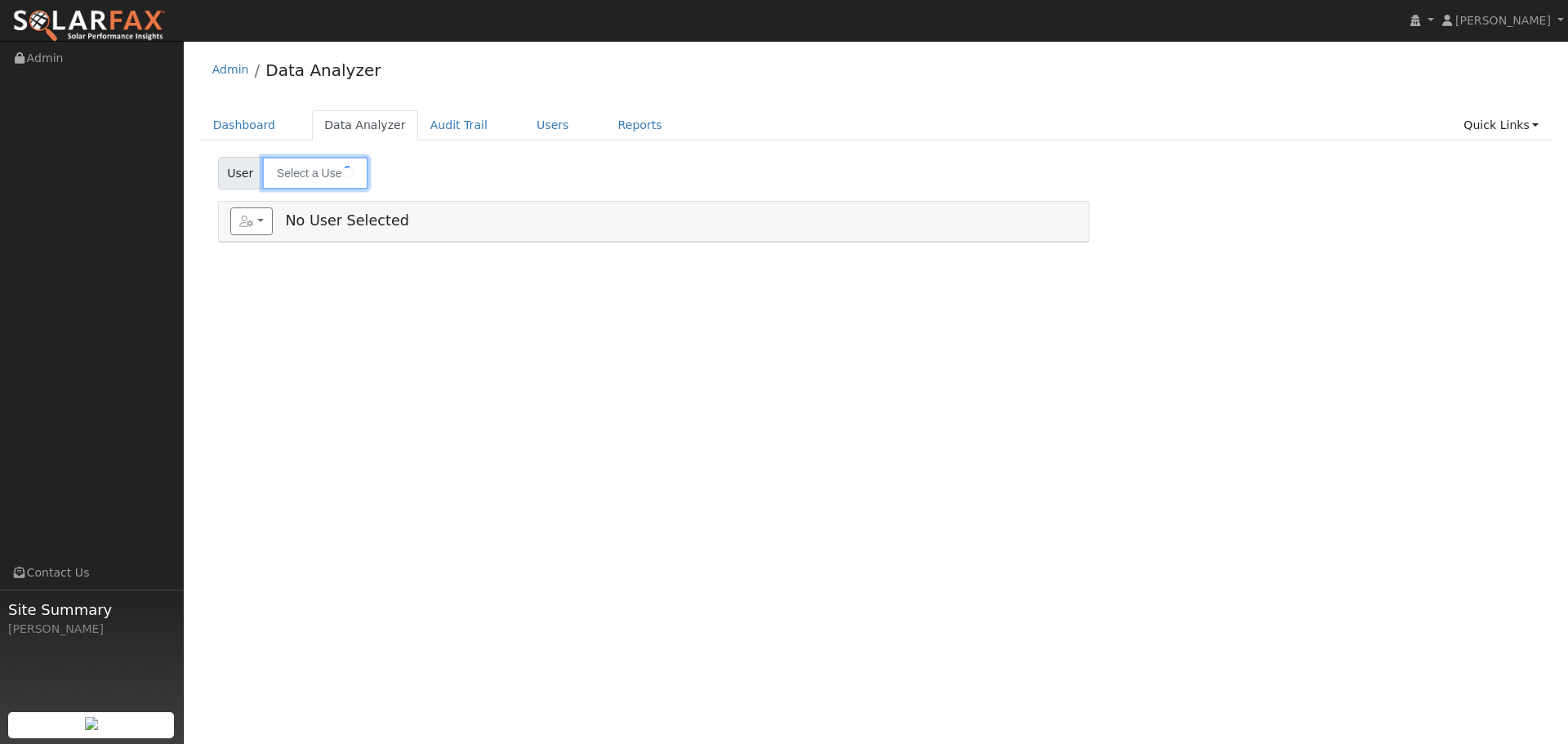
type input "[PERSON_NAME] (ADD ON)"
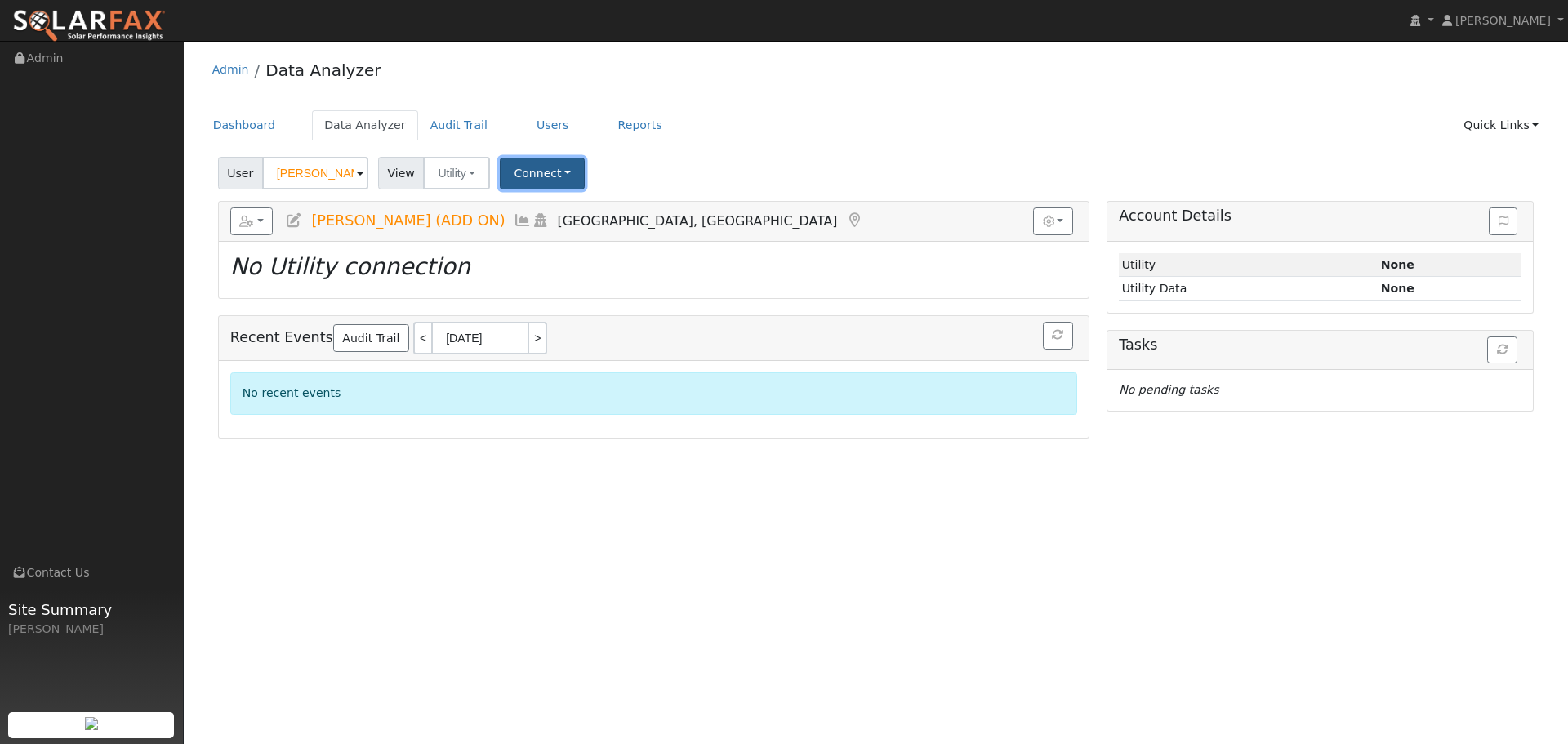
click at [561, 173] on button "Connect" at bounding box center [542, 173] width 85 height 32
click at [578, 211] on link "Select a Provider" at bounding box center [565, 209] width 127 height 23
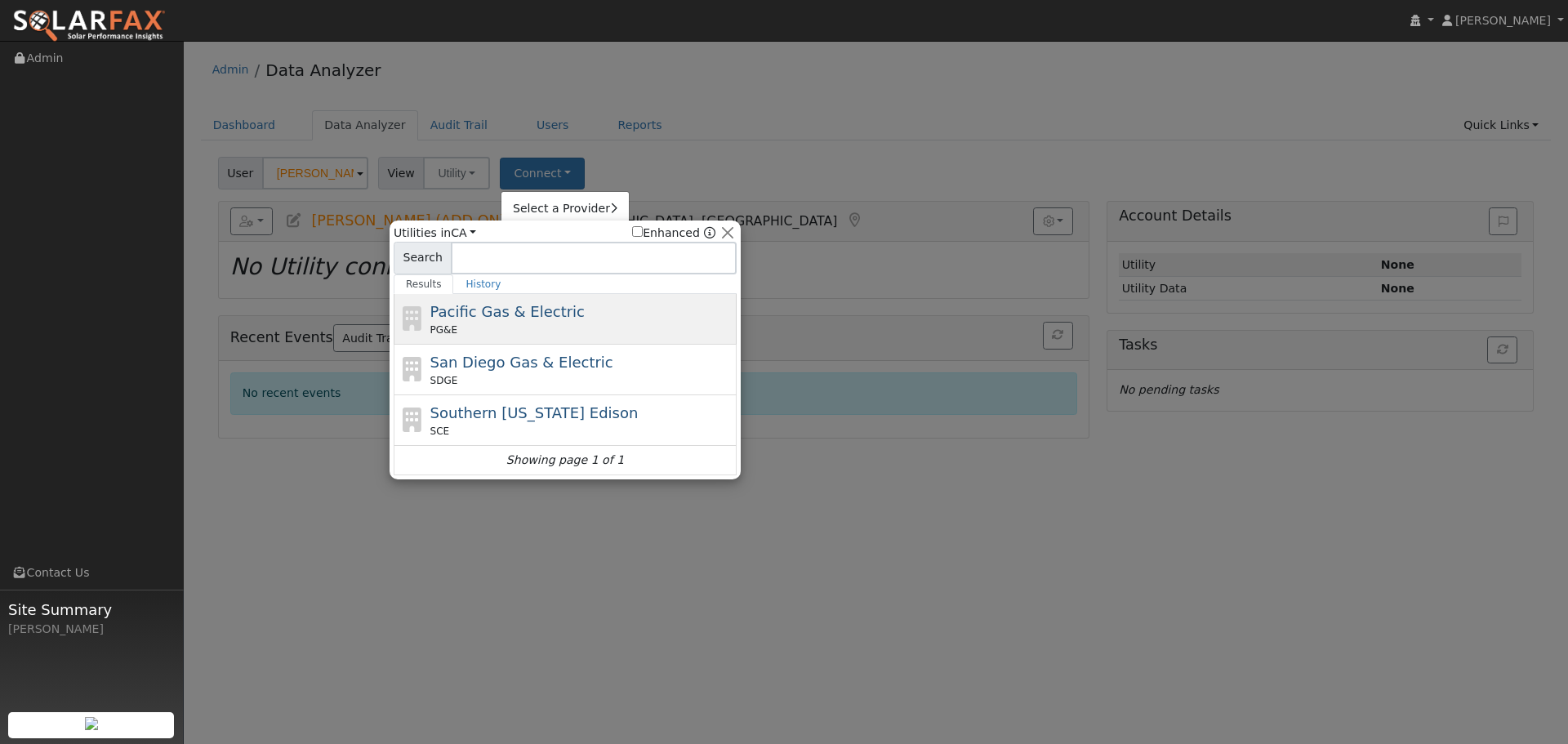
click at [492, 321] on div "Pacific Gas & Electric PG&E" at bounding box center [582, 319] width 303 height 37
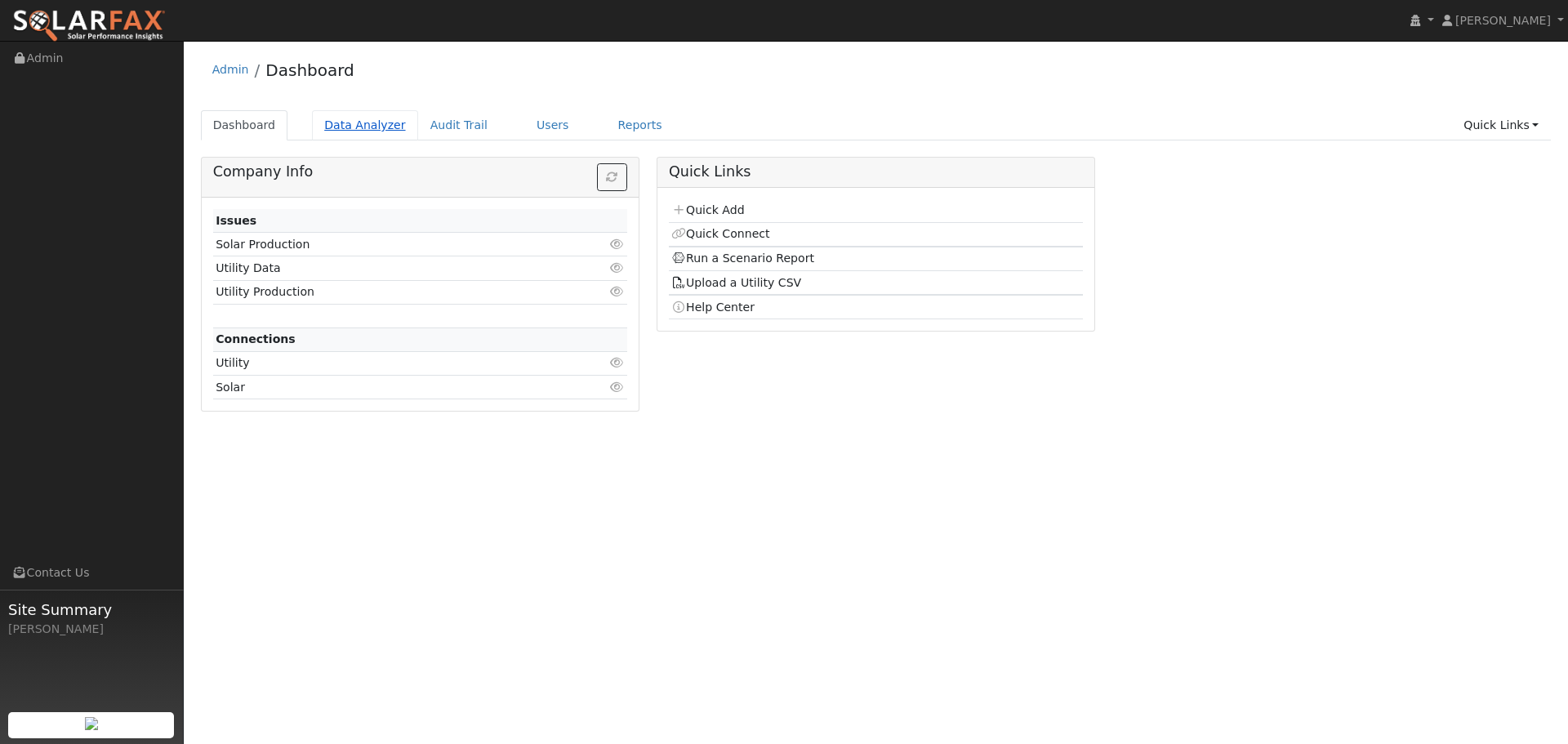
click at [340, 126] on link "Data Analyzer" at bounding box center [364, 125] width 106 height 30
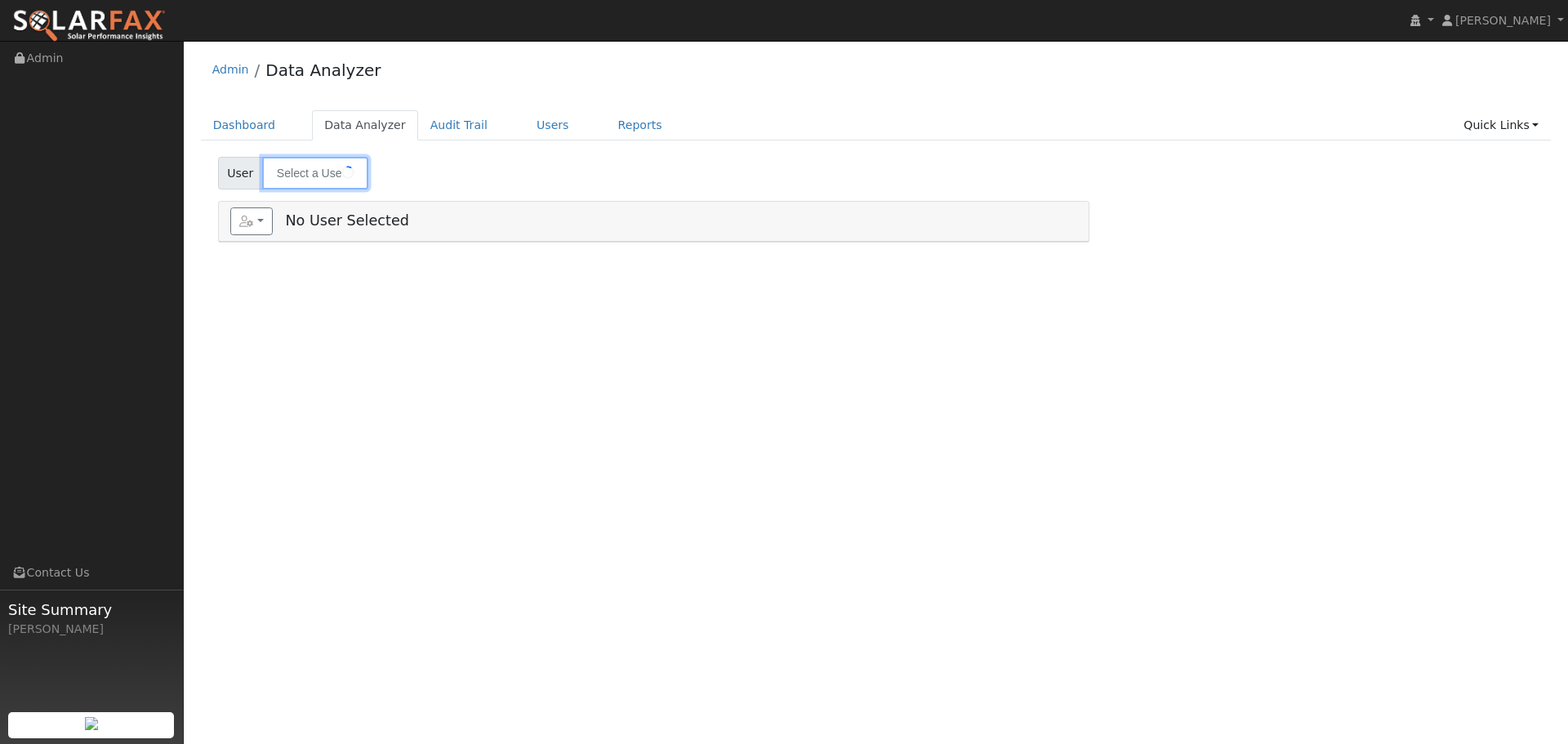
type input "[PERSON_NAME] (ADD ON)"
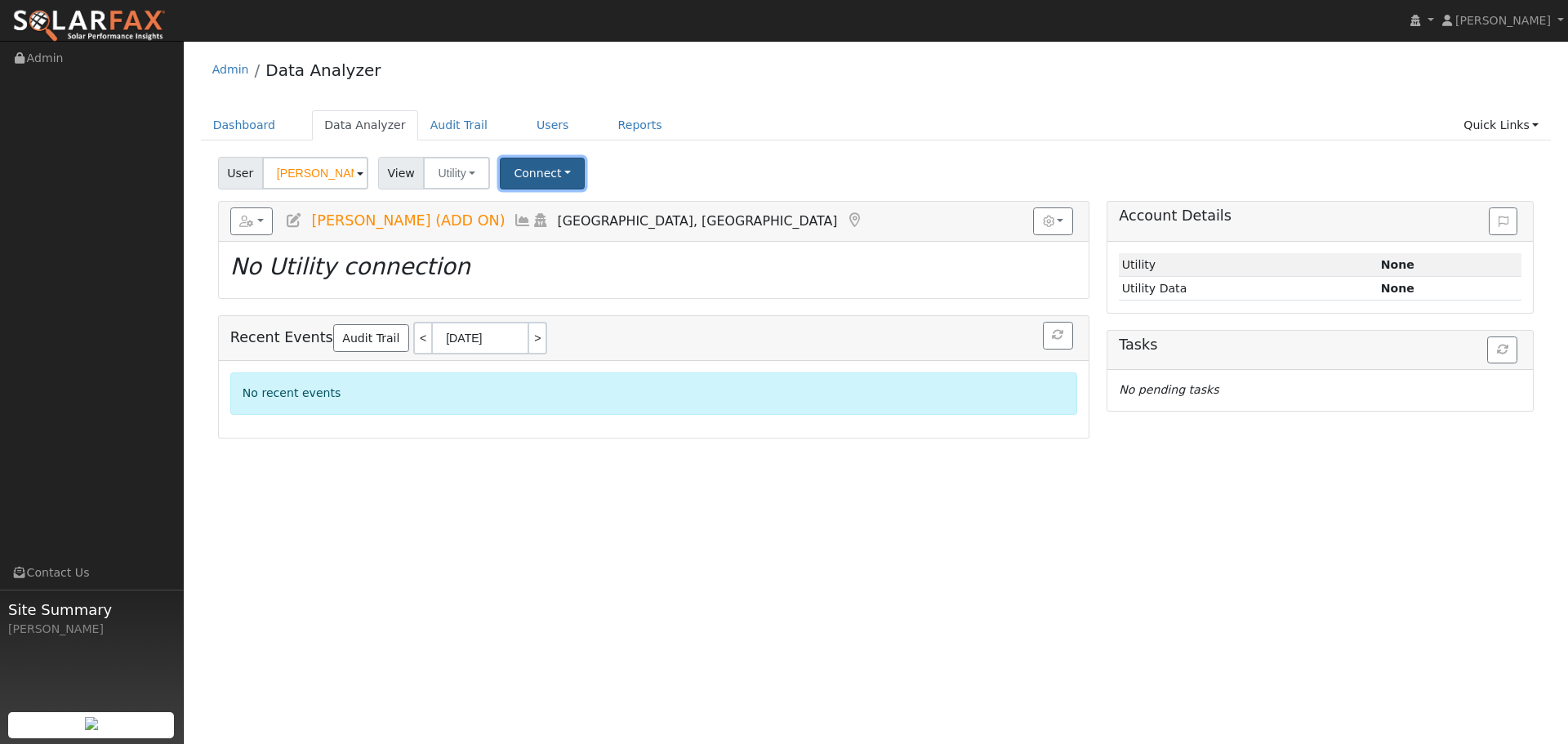
click at [526, 182] on button "Connect" at bounding box center [542, 173] width 85 height 32
click at [568, 204] on link "Select a Provider" at bounding box center [565, 209] width 127 height 23
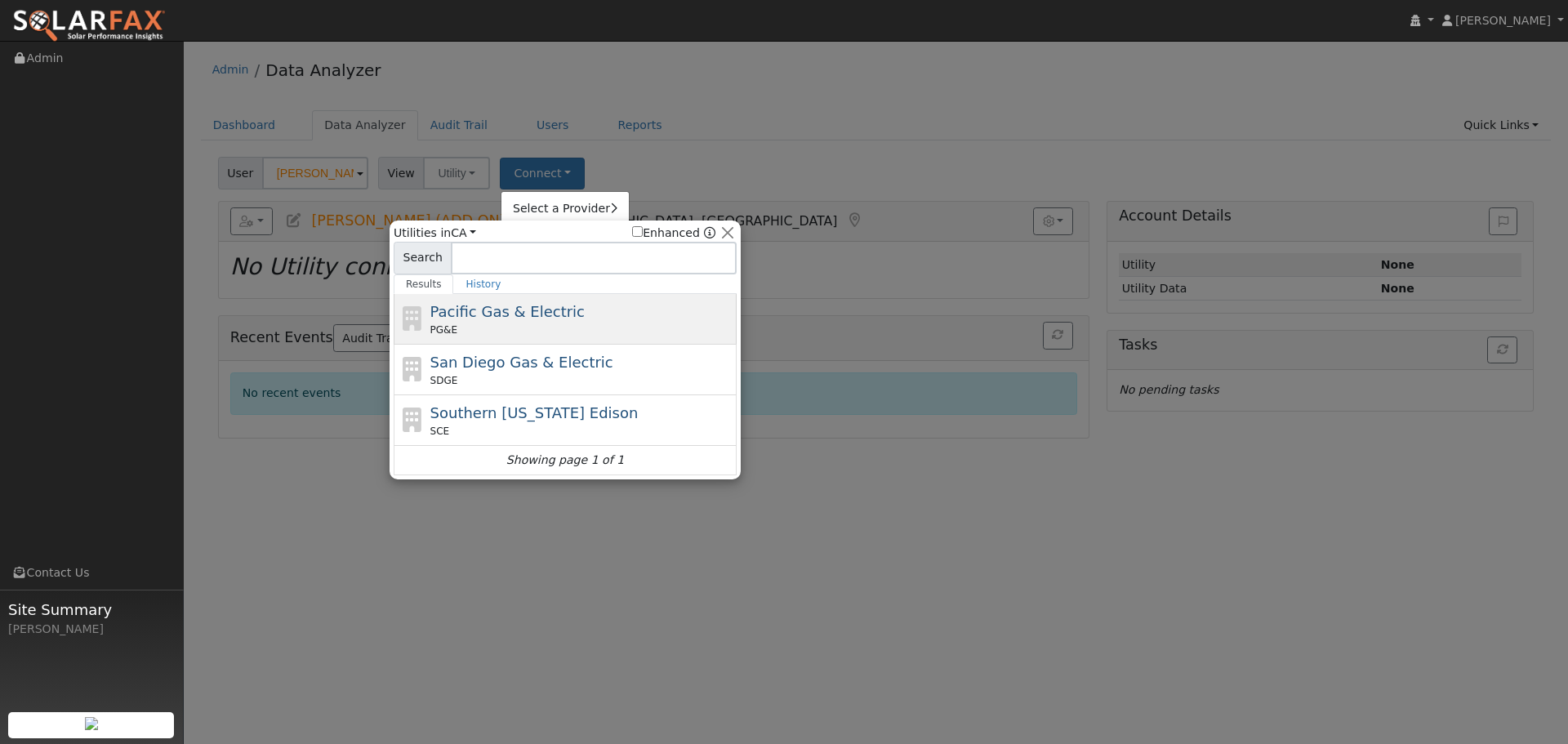
click at [597, 323] on div "PG&E" at bounding box center [582, 329] width 303 height 15
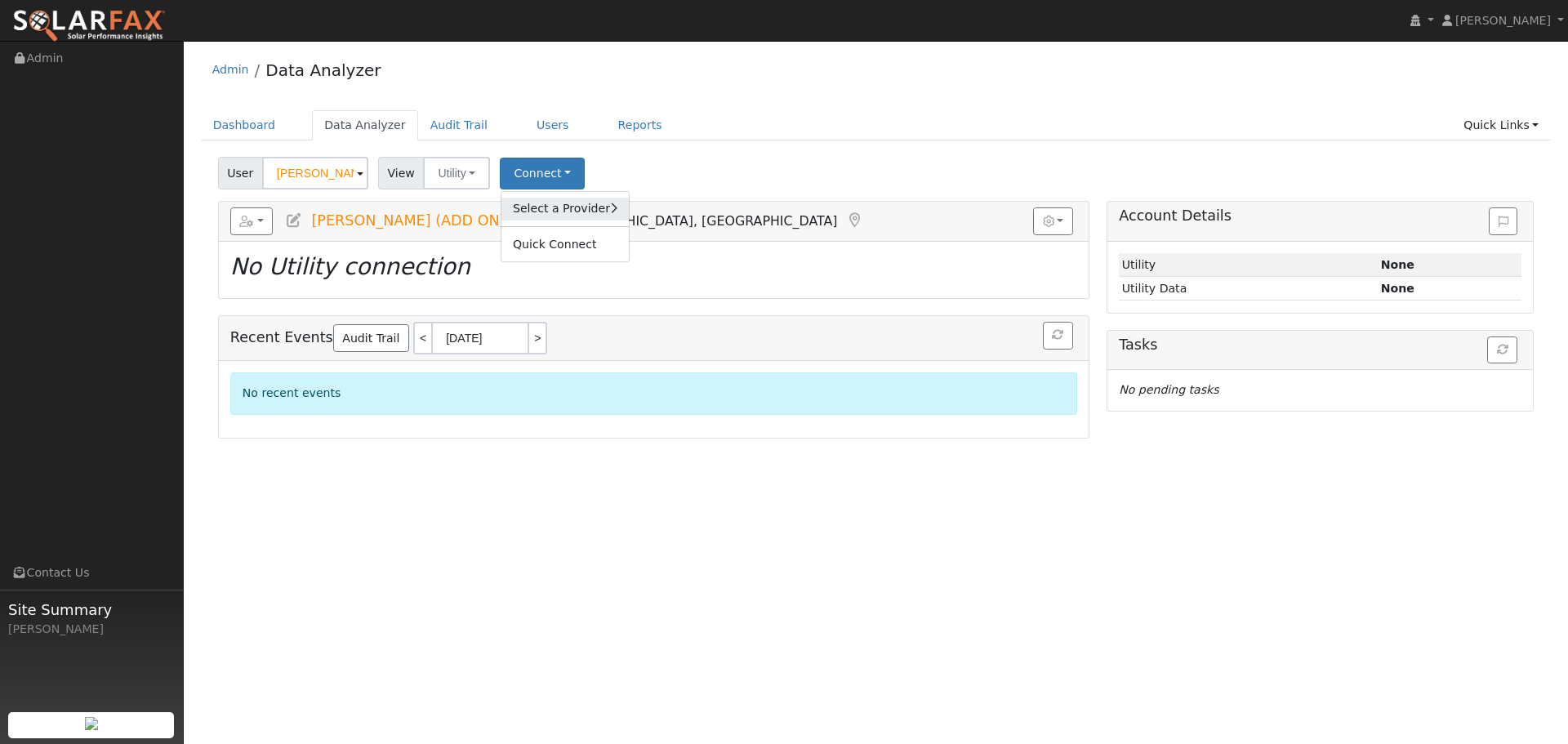
click at [583, 216] on link "Select a Provider" at bounding box center [565, 209] width 127 height 23
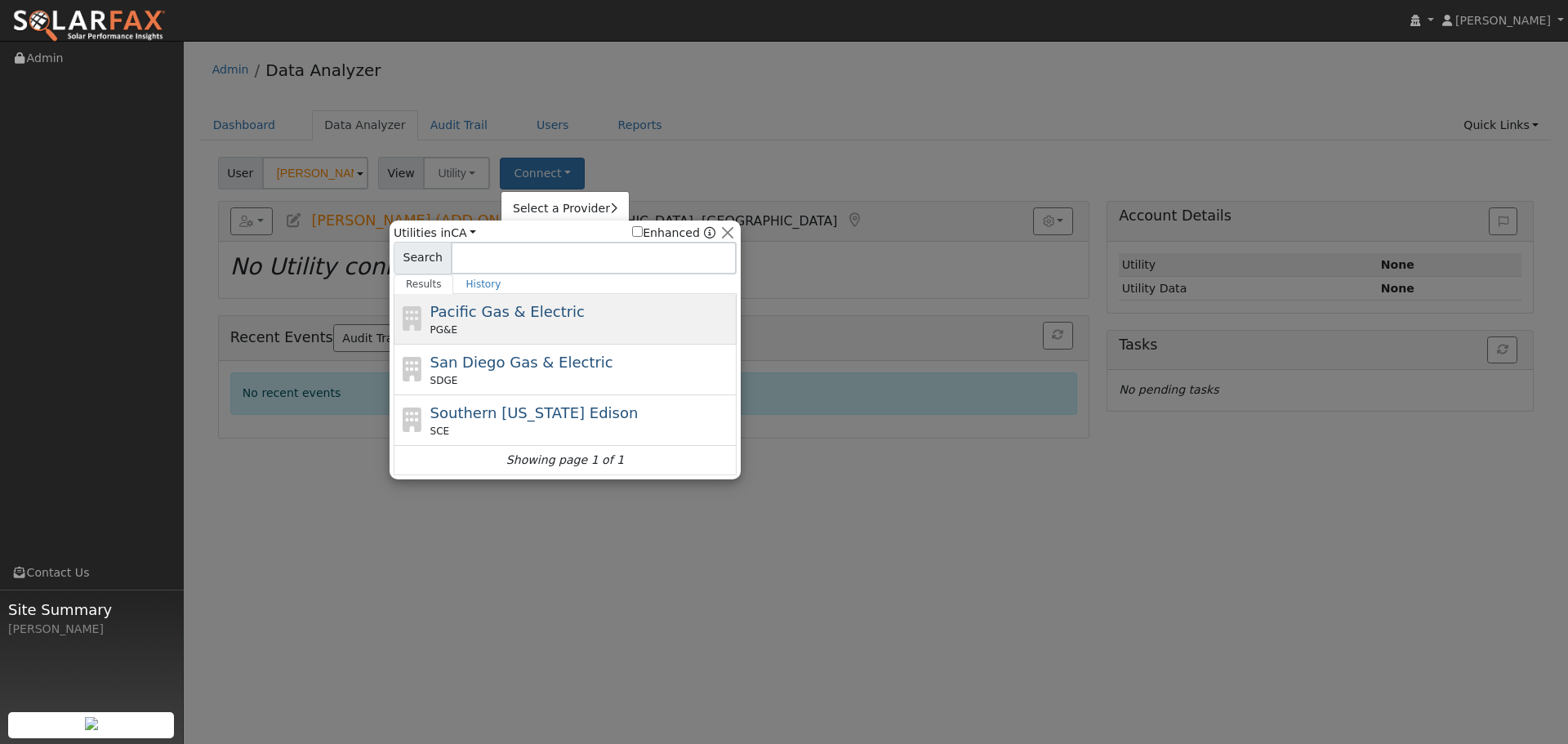
click at [583, 321] on div "Pacific Gas & Electric PG&E" at bounding box center [582, 319] width 303 height 37
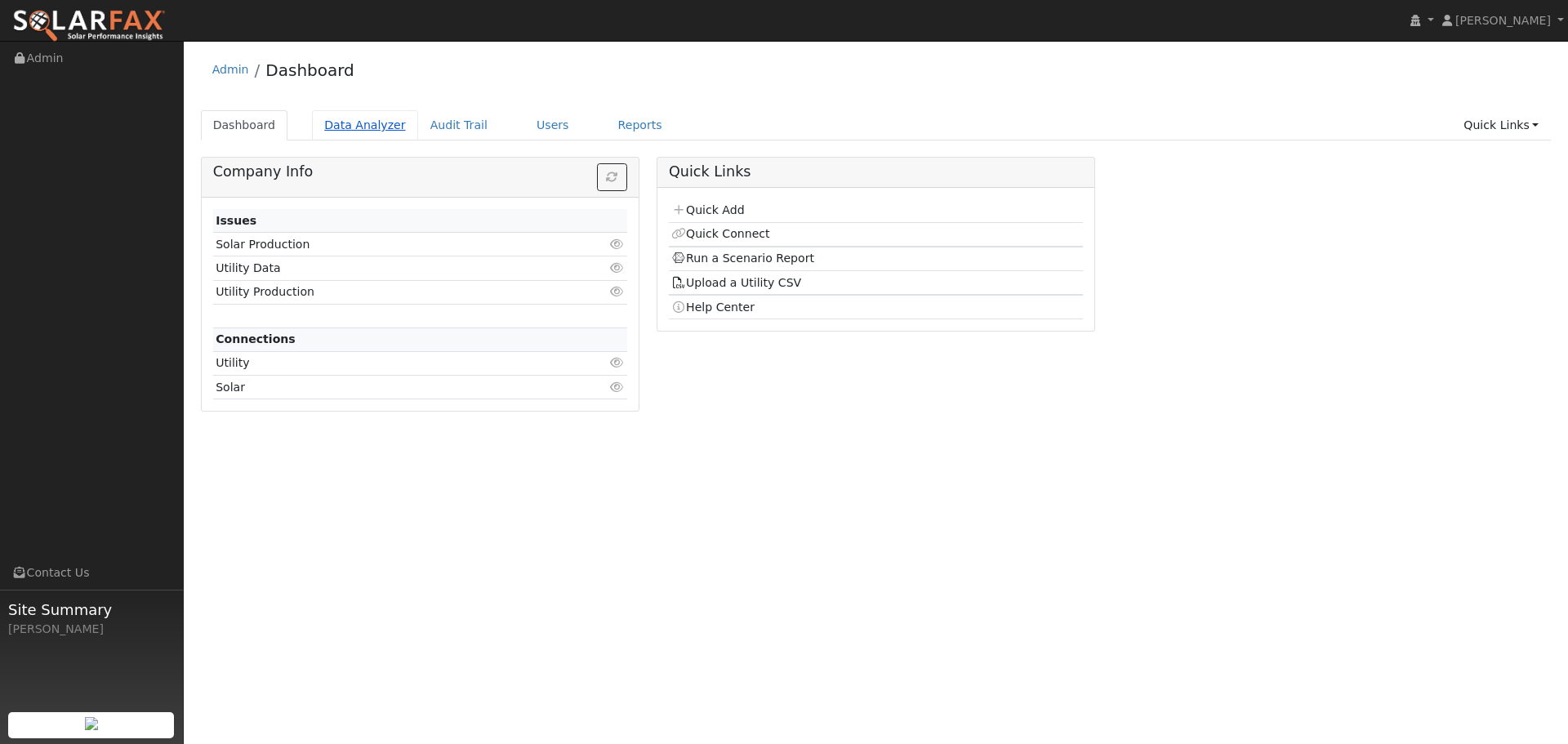
click at [345, 124] on link "Data Analyzer" at bounding box center [364, 125] width 106 height 30
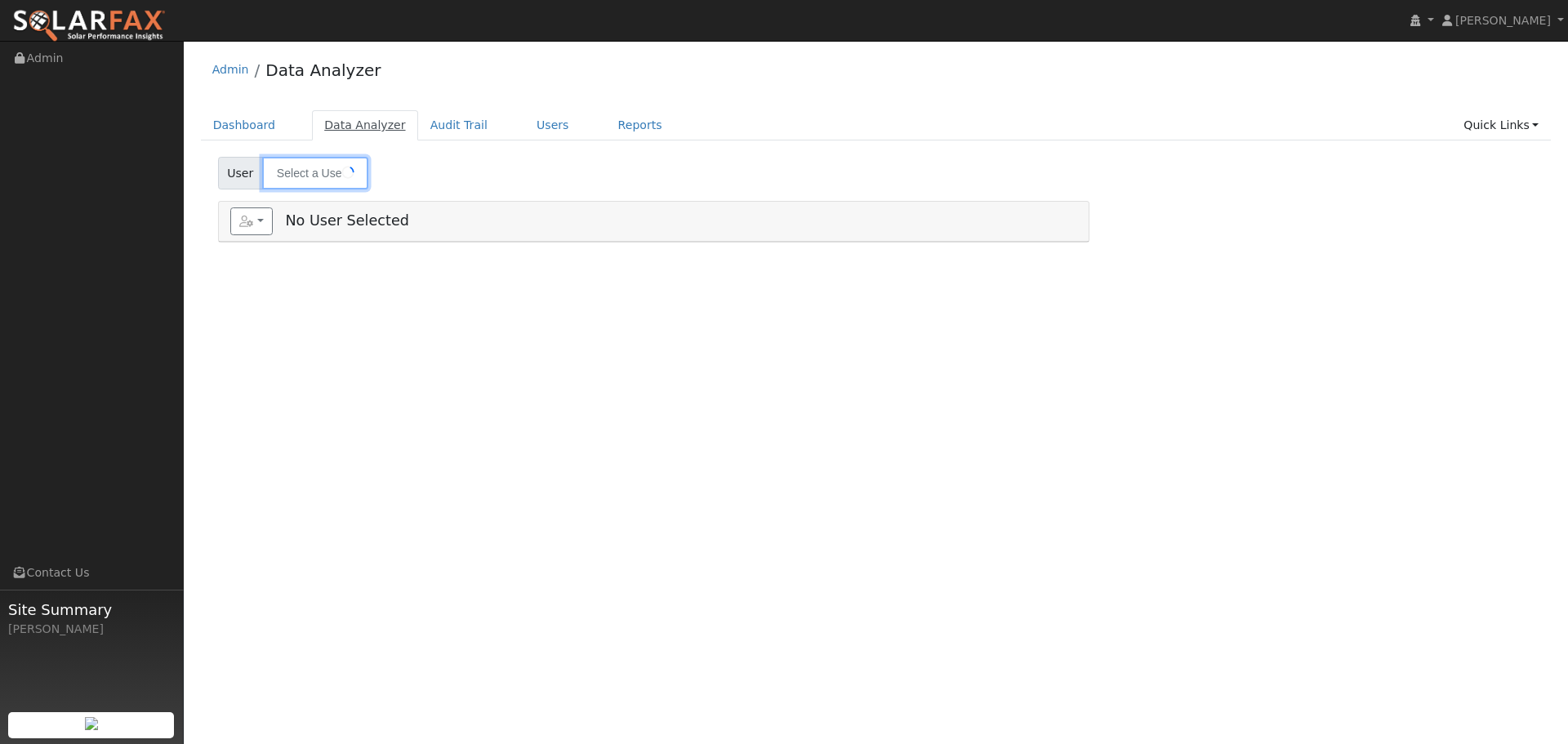
type input "[PERSON_NAME] (ADD ON)"
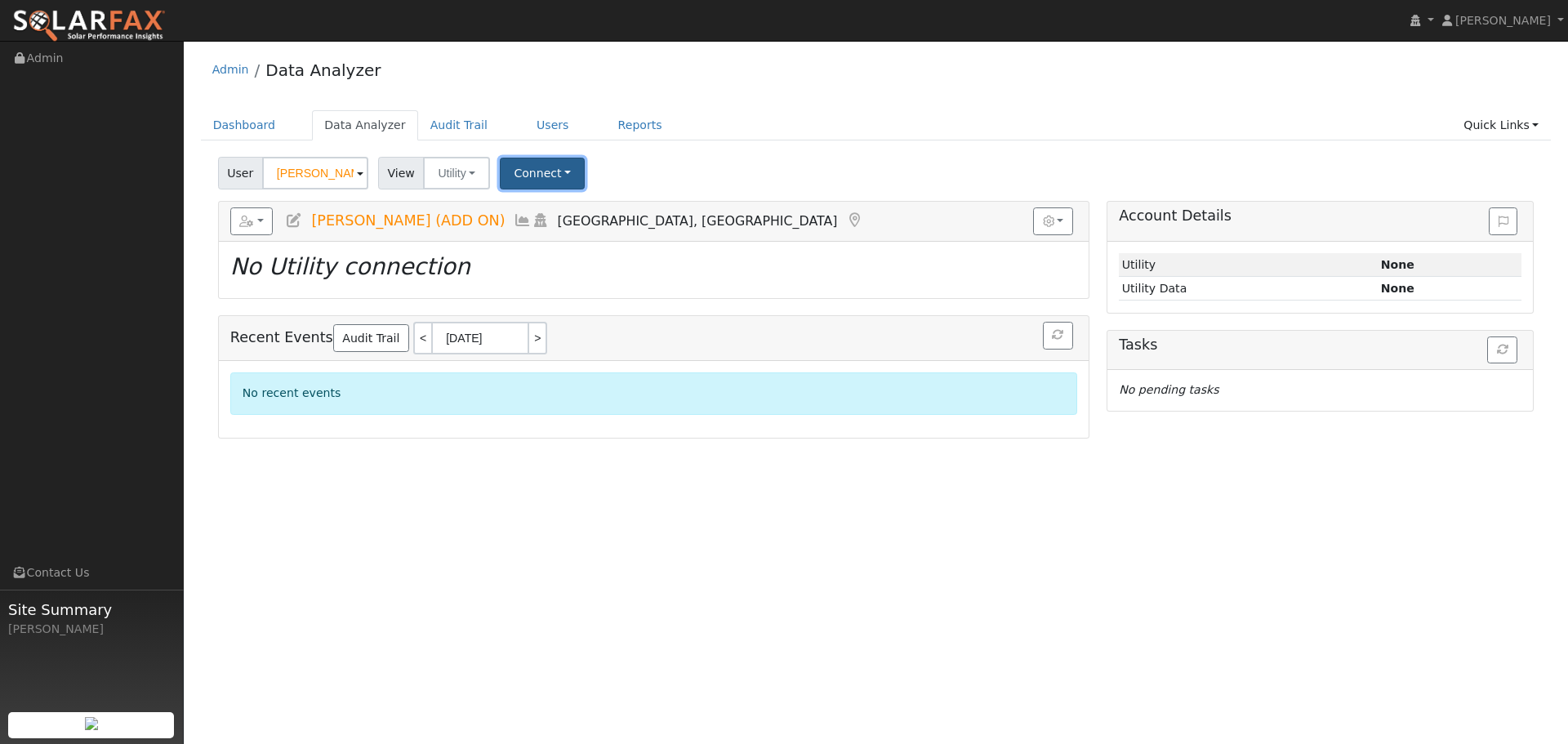
click at [523, 174] on button "Connect" at bounding box center [542, 173] width 85 height 32
click at [593, 204] on link "Select a Provider" at bounding box center [565, 209] width 127 height 23
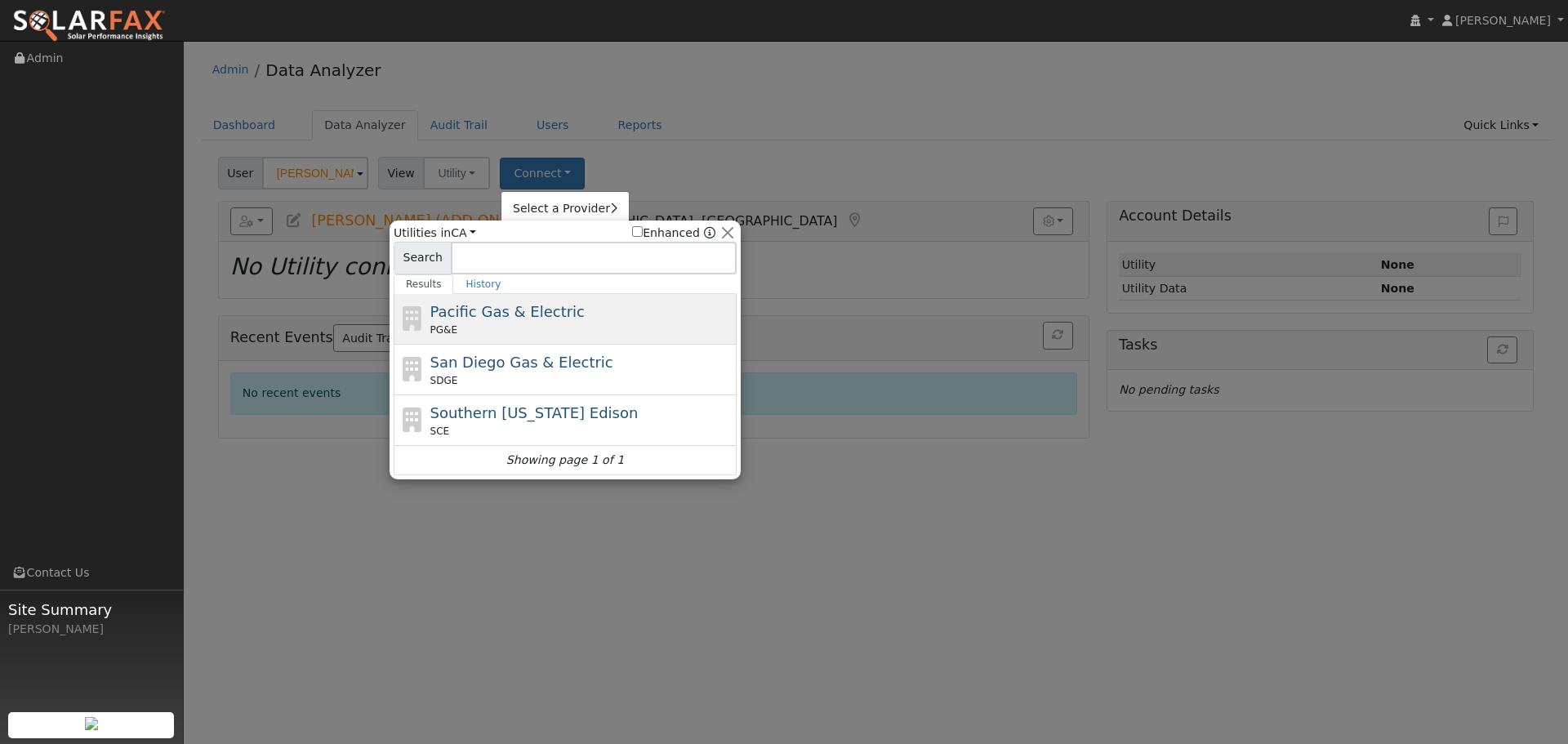
click at [613, 313] on div "Pacific Gas & Electric PG&E" at bounding box center [582, 319] width 303 height 37
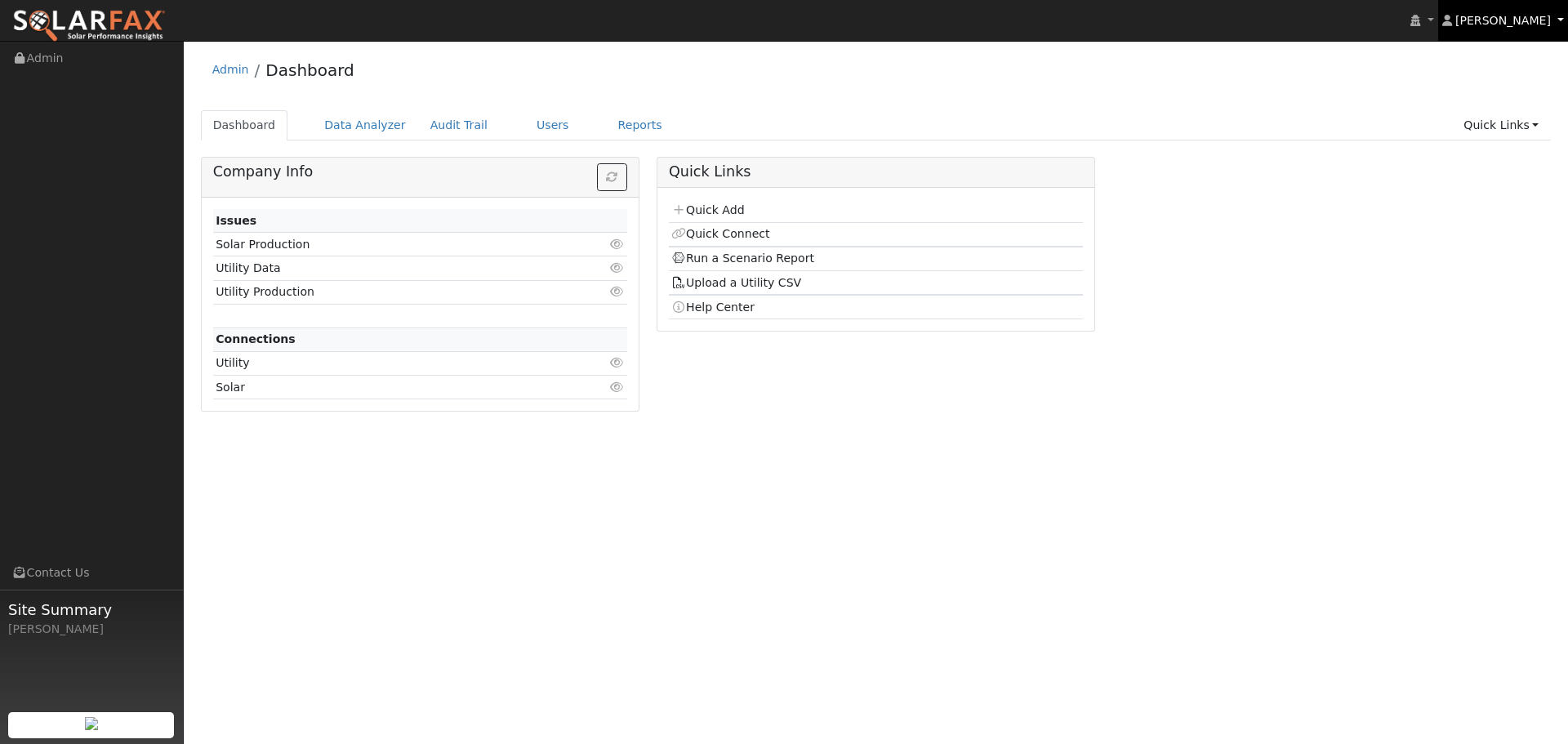
click at [1544, 26] on span "[PERSON_NAME]" at bounding box center [1503, 20] width 95 height 13
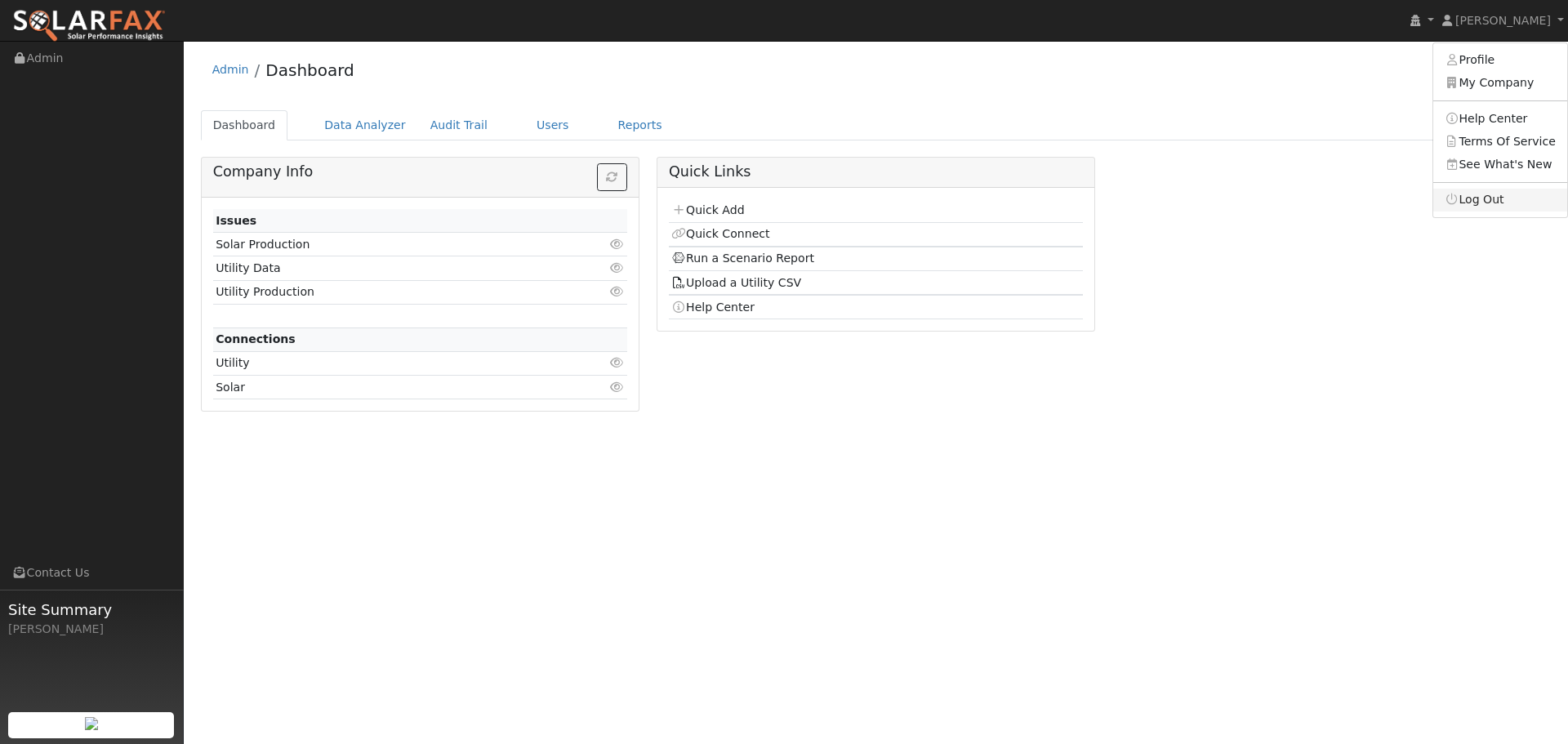
click at [1525, 194] on link "Log Out" at bounding box center [1500, 200] width 134 height 23
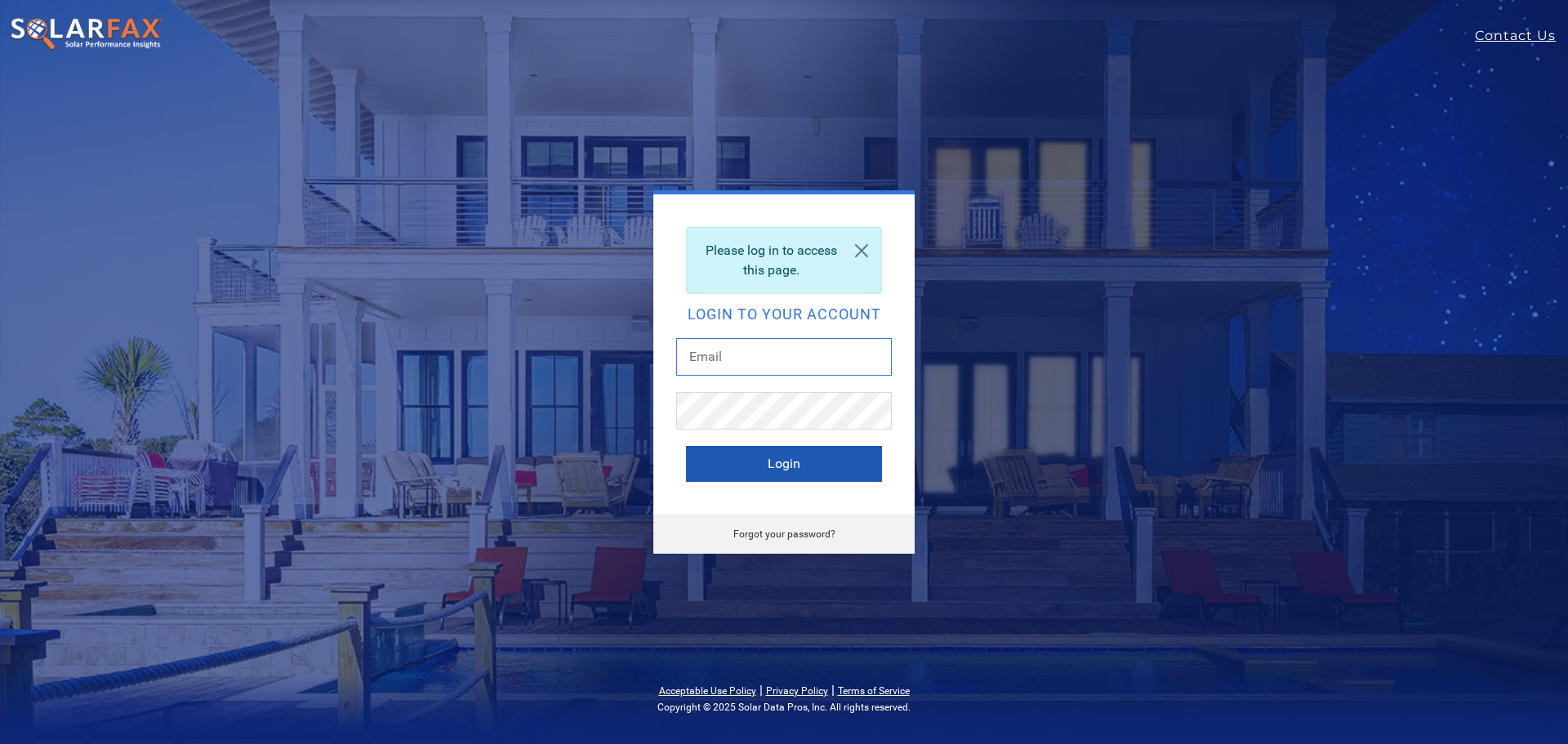
type input "[PERSON_NAME][EMAIL_ADDRESS][PERSON_NAME][DOMAIN_NAME]"
click at [811, 461] on button "Login" at bounding box center [784, 464] width 196 height 36
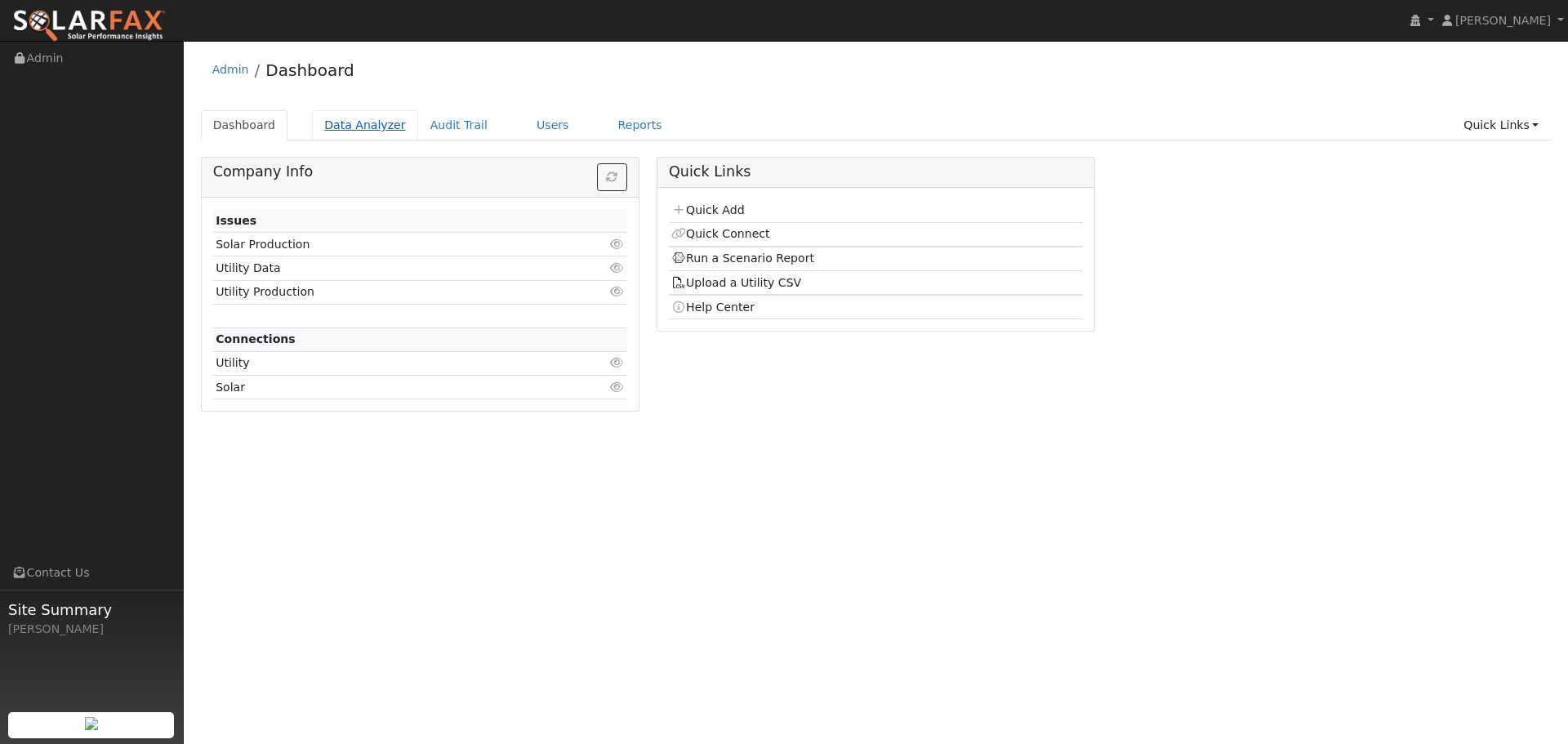
click at [358, 130] on link "Data Analyzer" at bounding box center [364, 125] width 106 height 30
click at [348, 126] on link "Data Analyzer" at bounding box center [364, 125] width 106 height 30
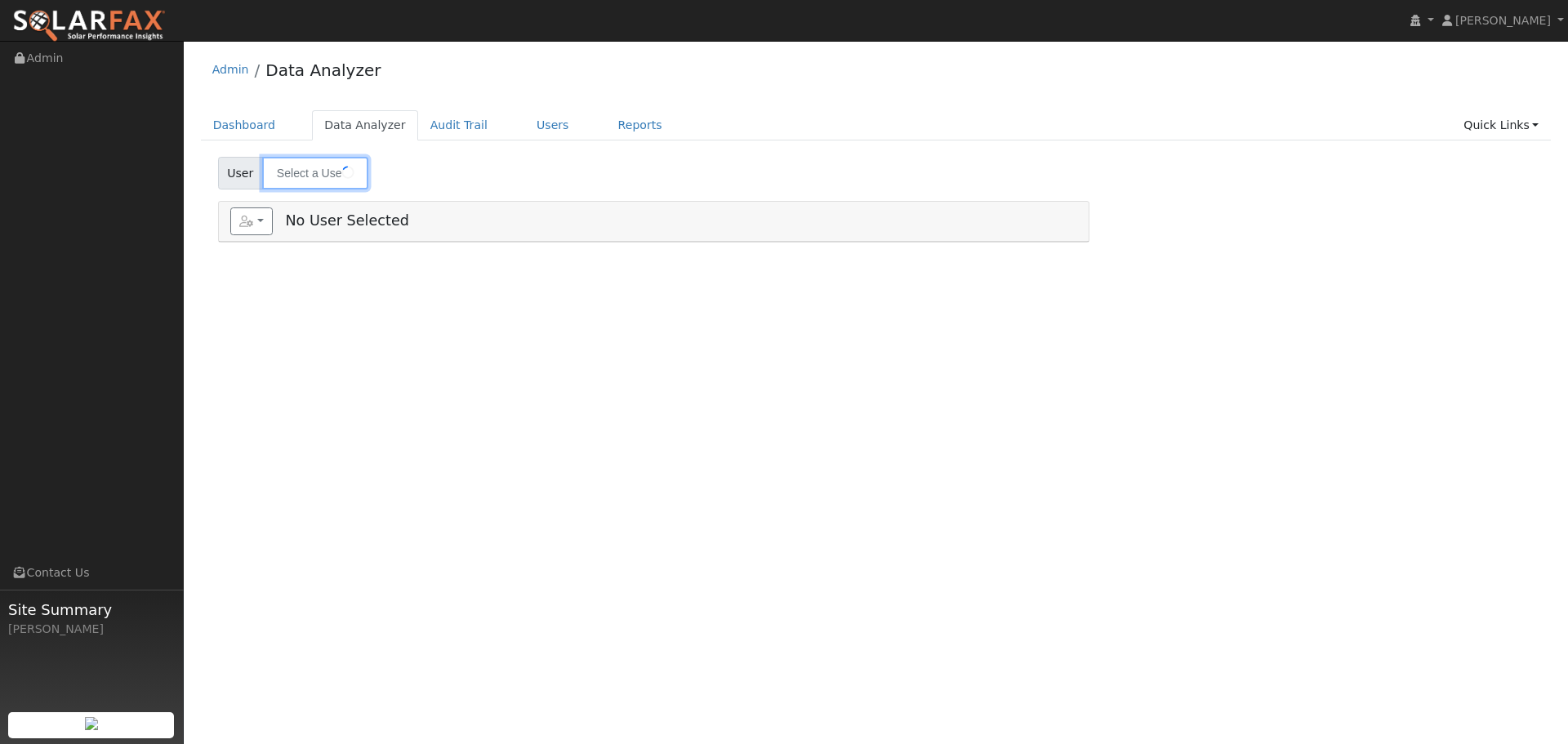
type input "[PERSON_NAME] (ADD ON)"
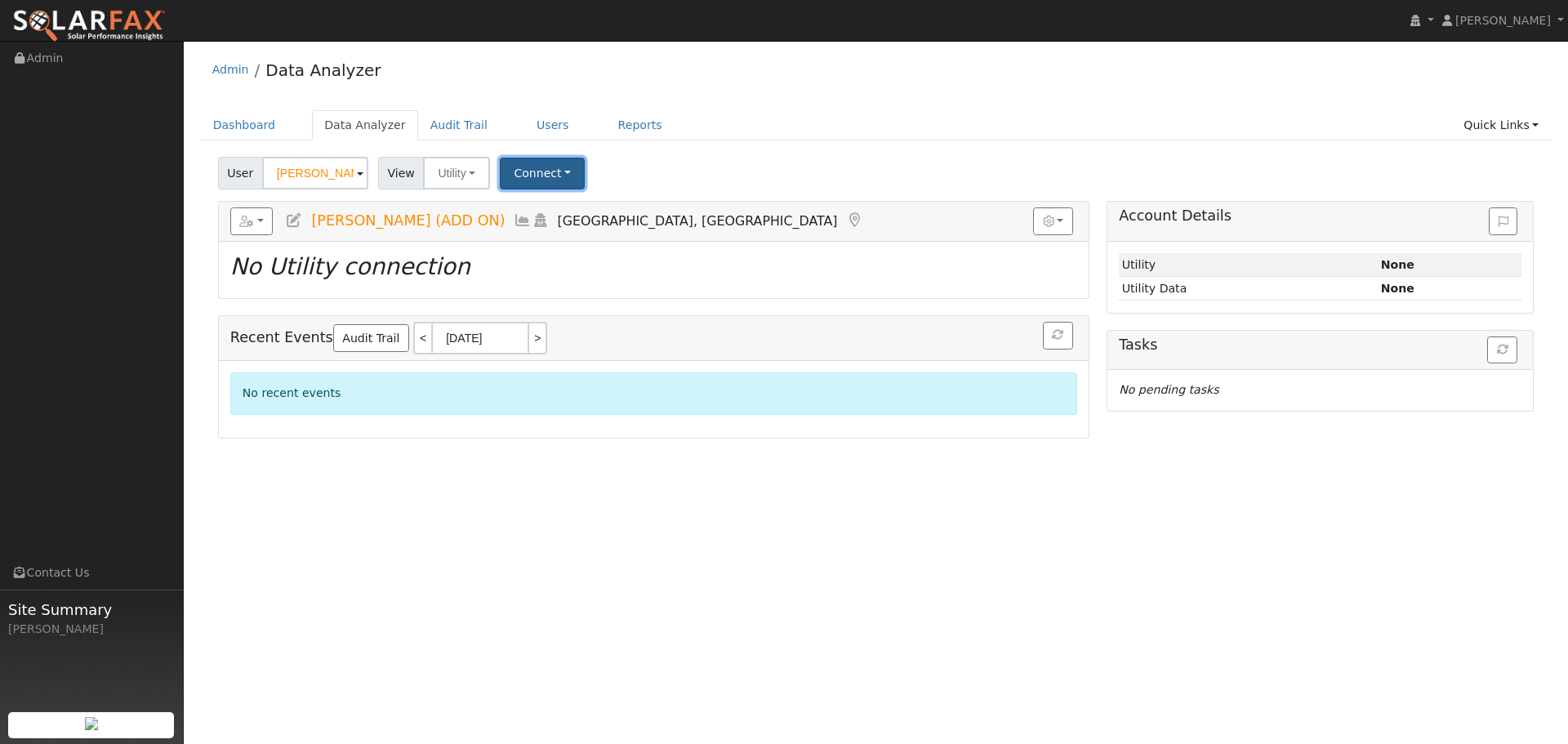
click at [558, 171] on button "Connect" at bounding box center [542, 173] width 85 height 32
click at [585, 212] on link "Select a Provider" at bounding box center [565, 209] width 127 height 23
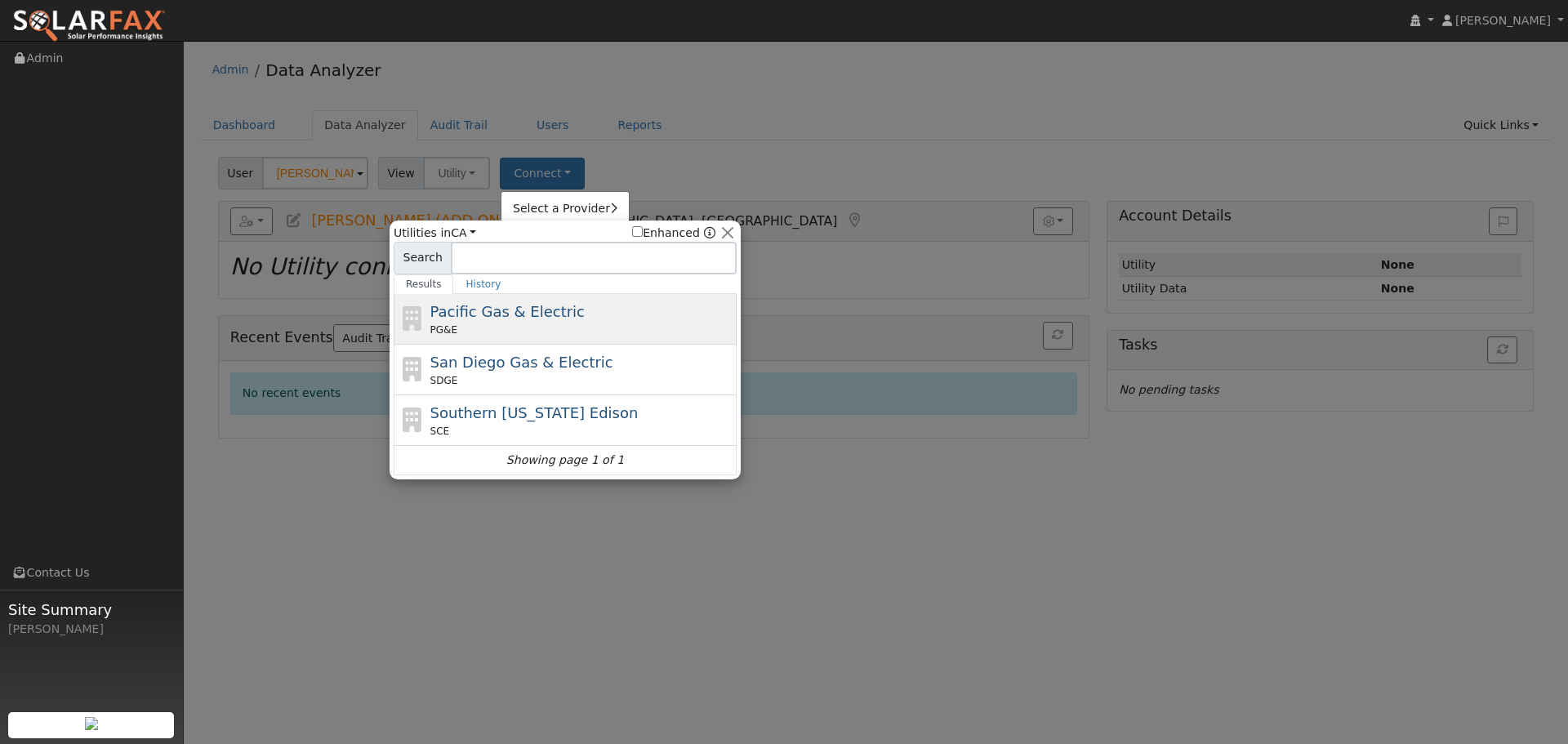
click at [585, 308] on div "Pacific Gas & Electric PG&E" at bounding box center [582, 319] width 303 height 37
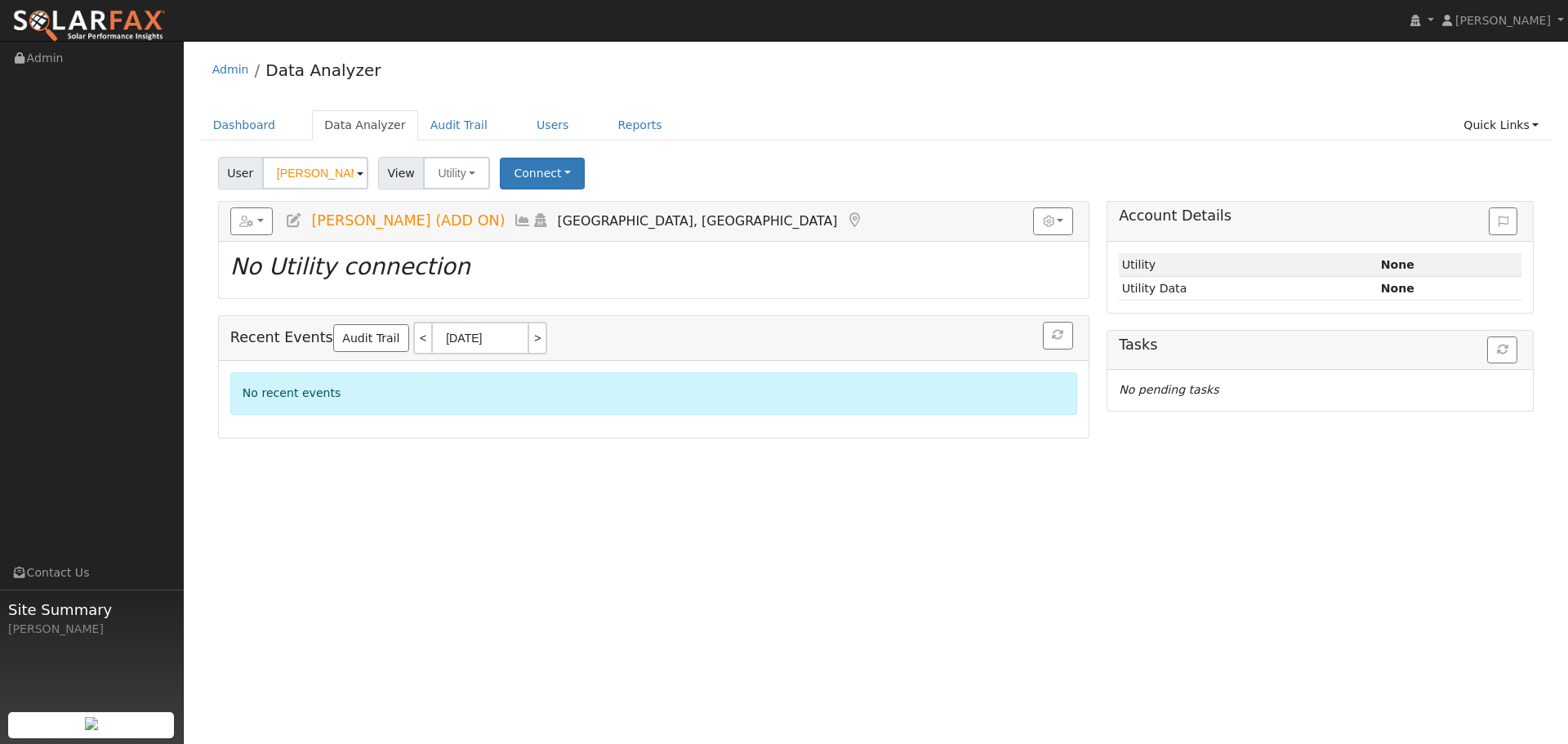
click at [326, 175] on input "[PERSON_NAME] (ADD ON)" at bounding box center [315, 173] width 106 height 33
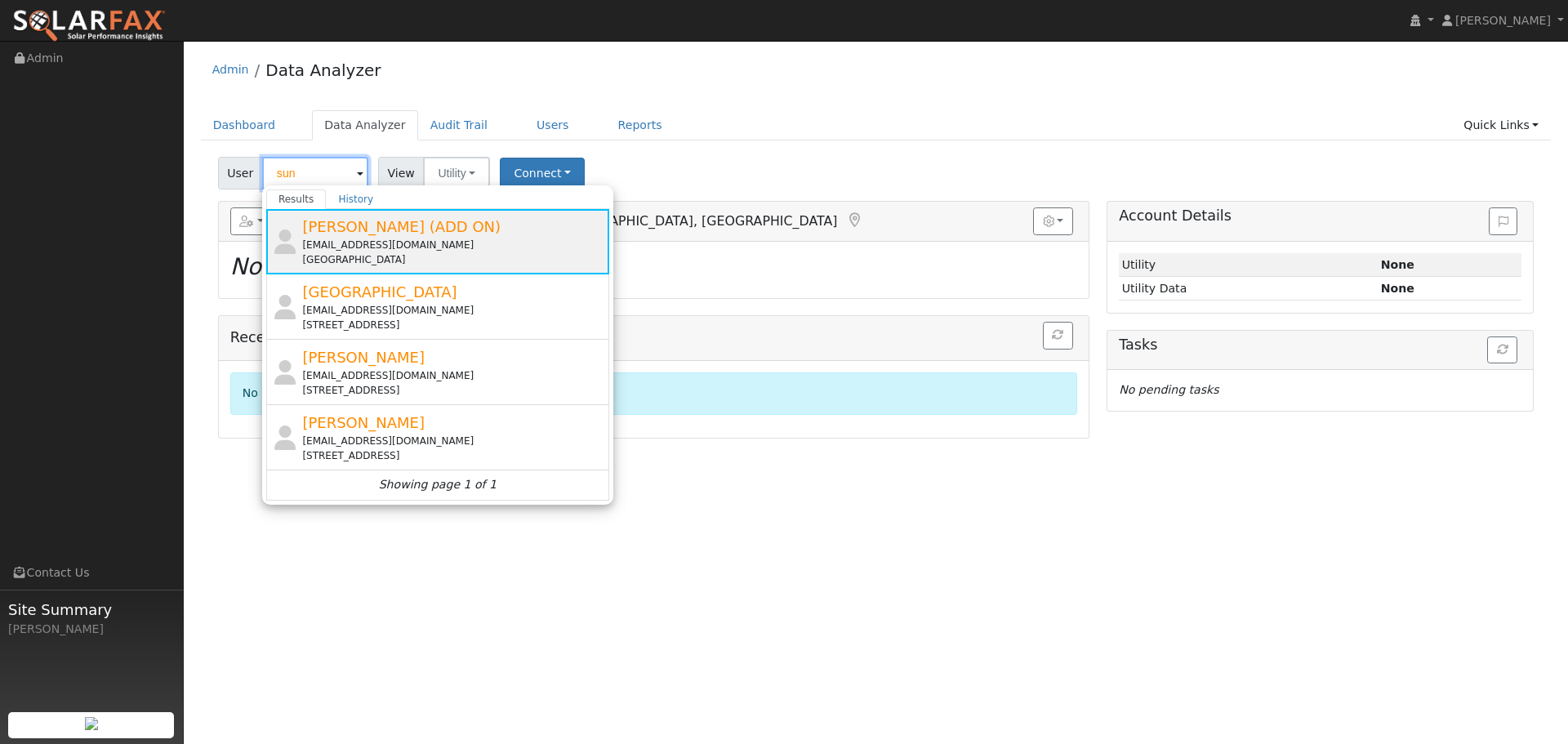
type input "sun"
click at [358, 218] on span "[PERSON_NAME] (ADD ON)" at bounding box center [401, 227] width 199 height 17
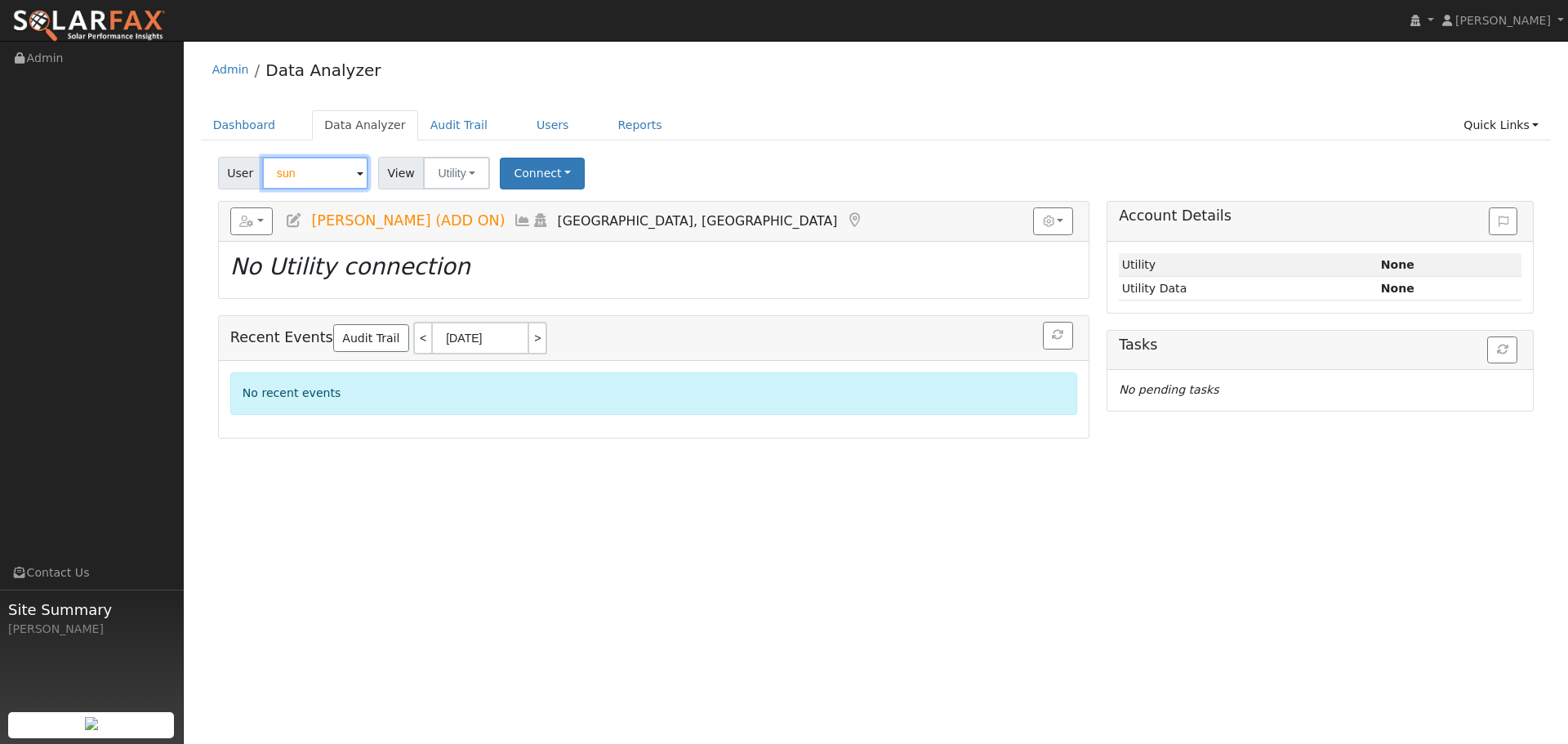
click at [347, 183] on input "sun" at bounding box center [315, 173] width 106 height 33
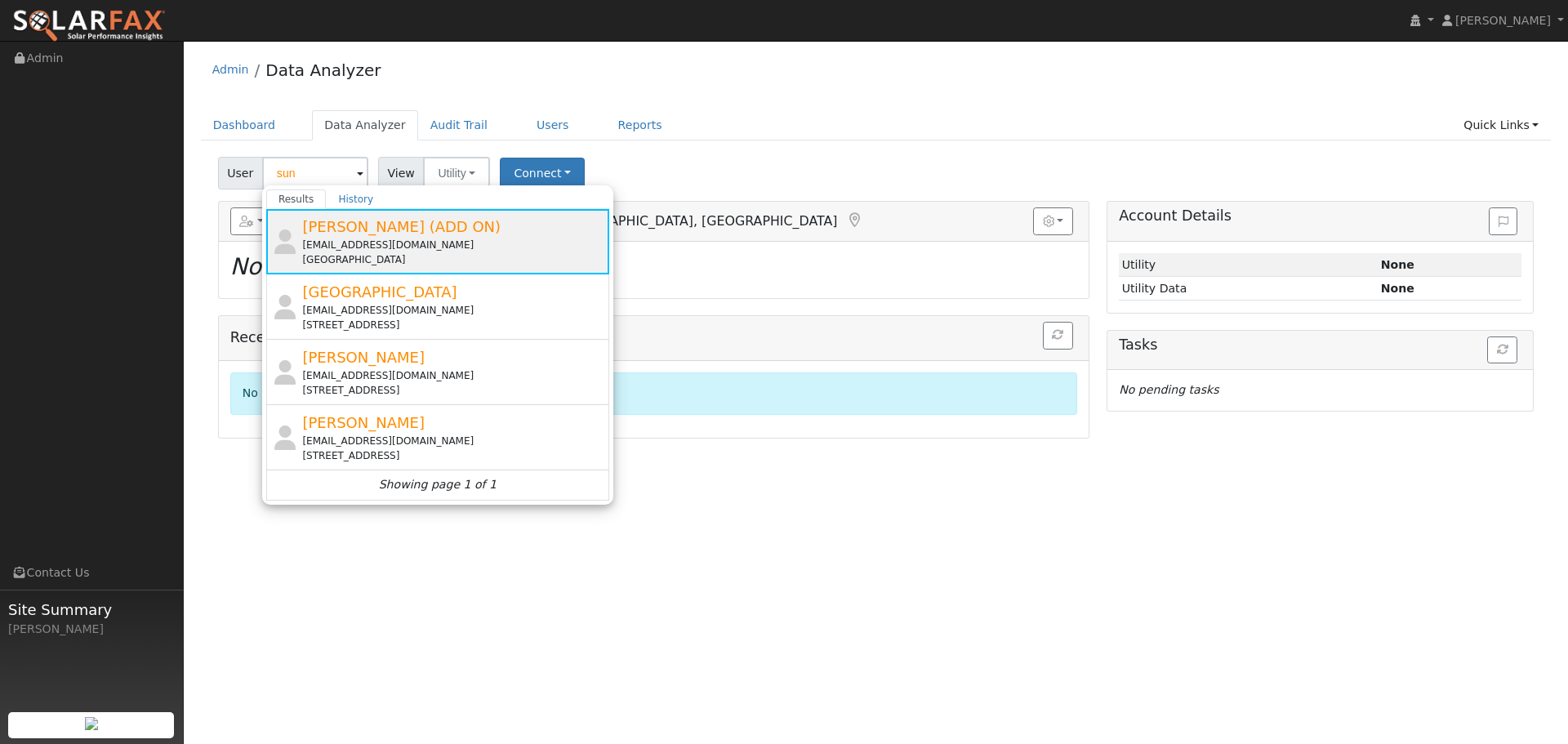
click at [392, 243] on div "[EMAIL_ADDRESS][DOMAIN_NAME]" at bounding box center [453, 244] width 303 height 15
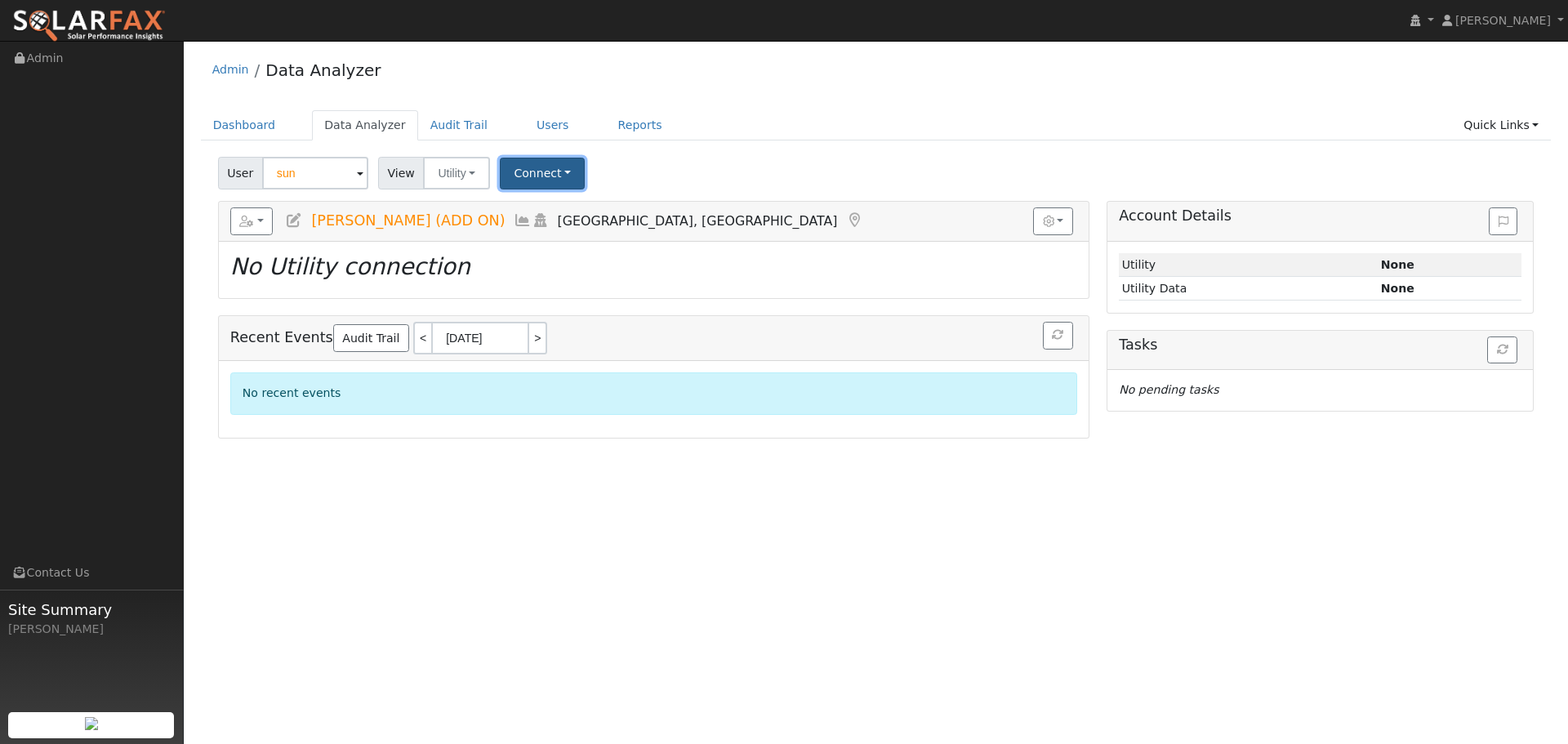
click at [560, 181] on button "Connect" at bounding box center [542, 173] width 85 height 32
click at [610, 214] on icon at bounding box center [614, 208] width 8 height 11
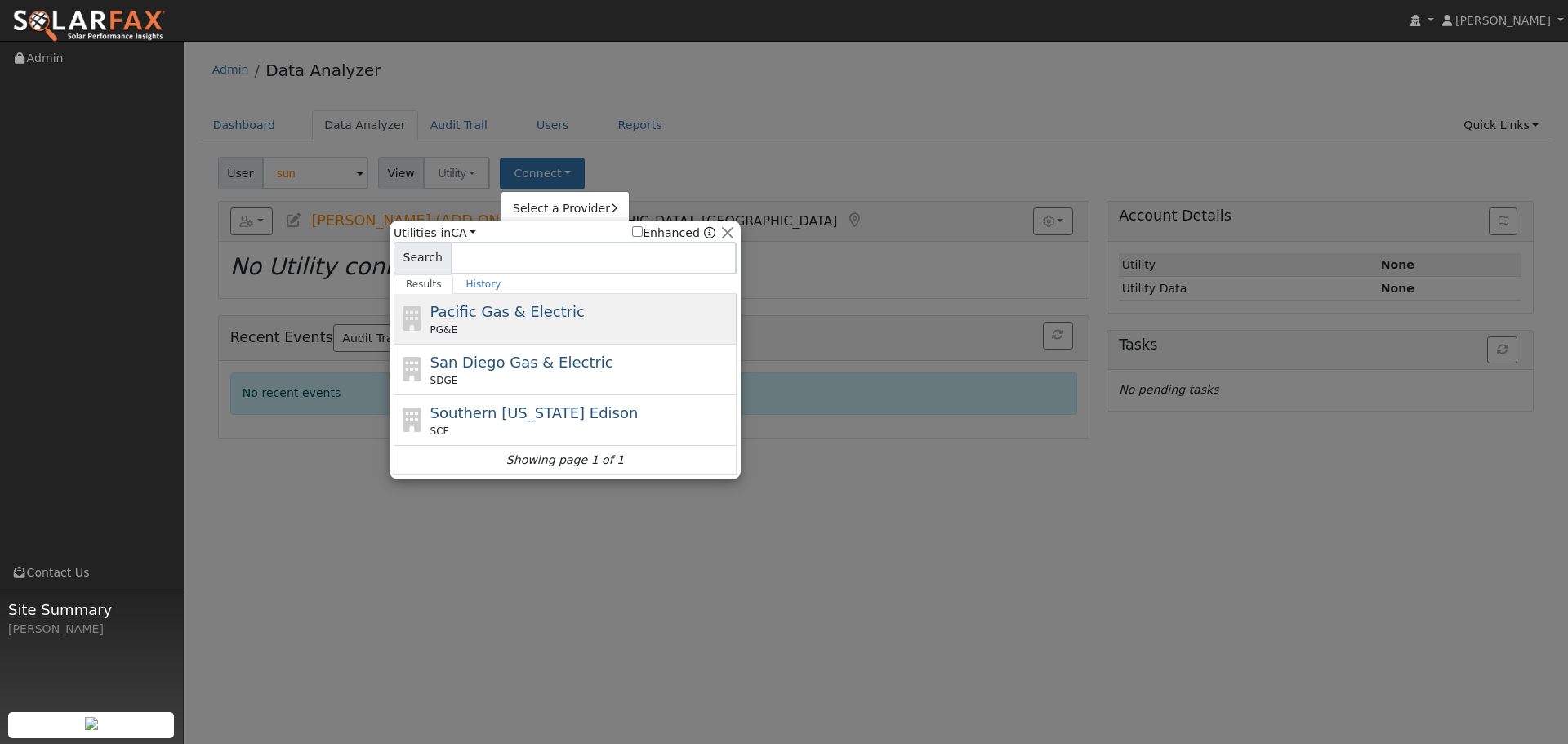
click at [631, 320] on div "Pacific Gas & Electric PG&E" at bounding box center [582, 319] width 303 height 37
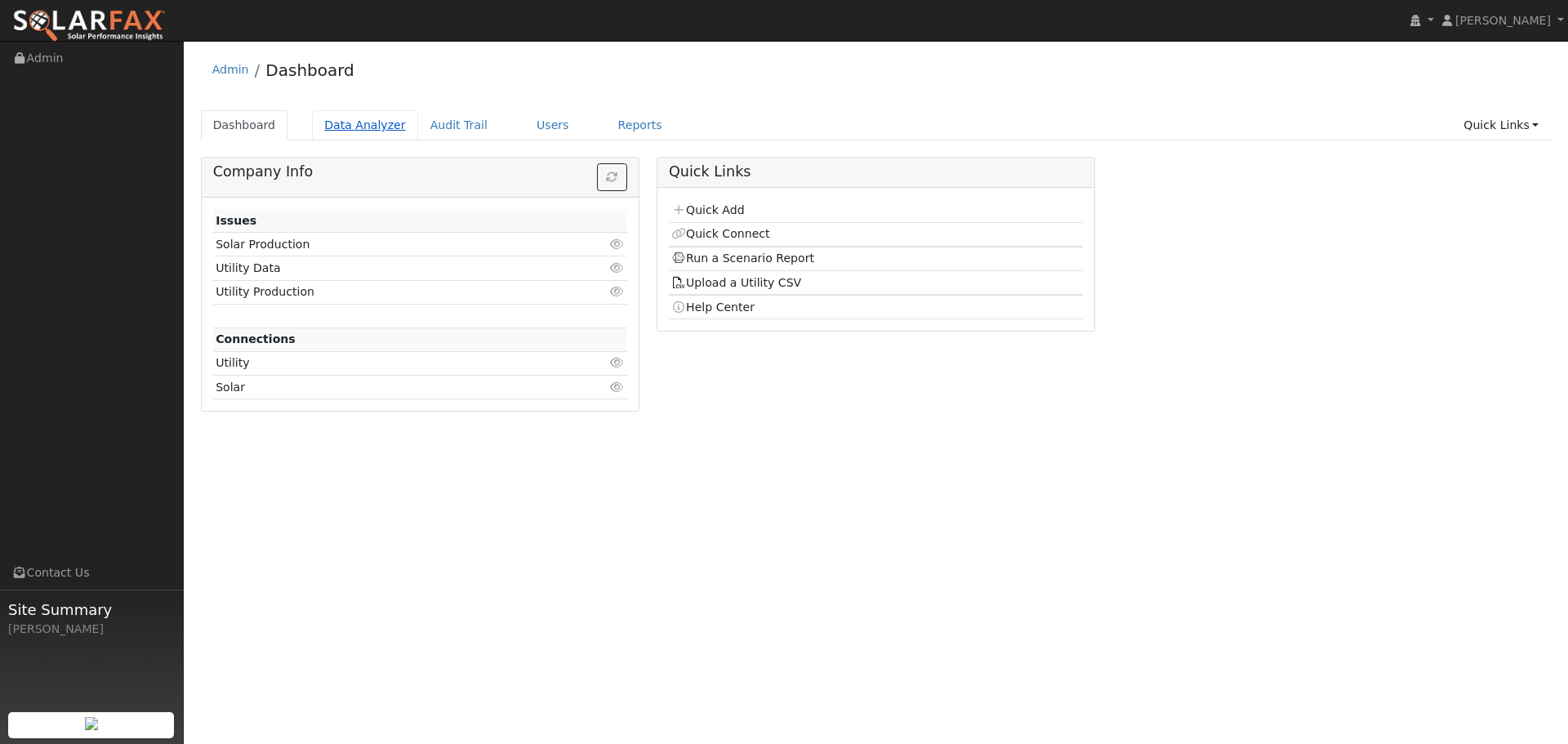
click at [378, 132] on link "Data Analyzer" at bounding box center [364, 125] width 106 height 30
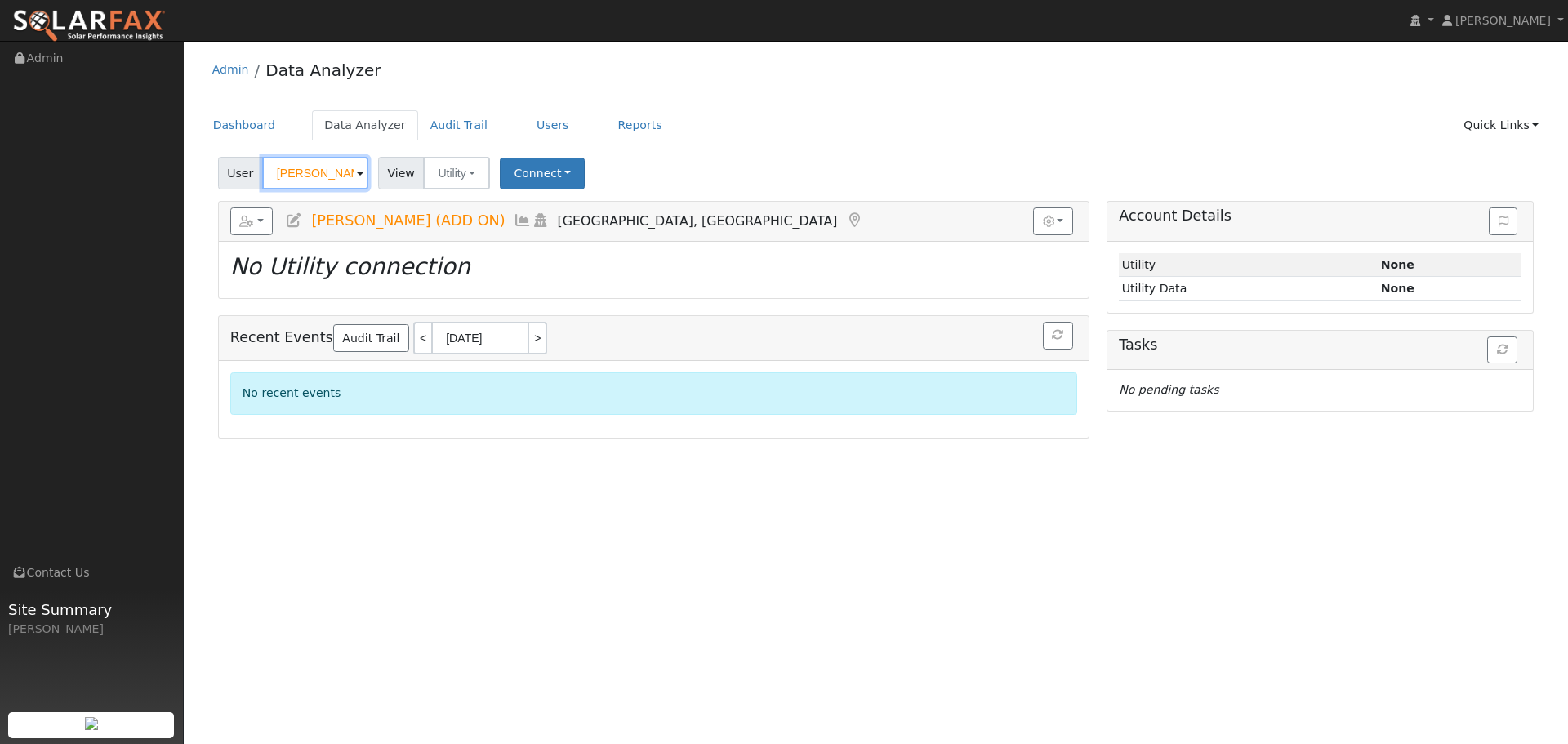
drag, startPoint x: 364, startPoint y: 178, endPoint x: 354, endPoint y: 173, distance: 11.2
click at [361, 177] on input "[PERSON_NAME] (ADD ON)" at bounding box center [315, 173] width 106 height 33
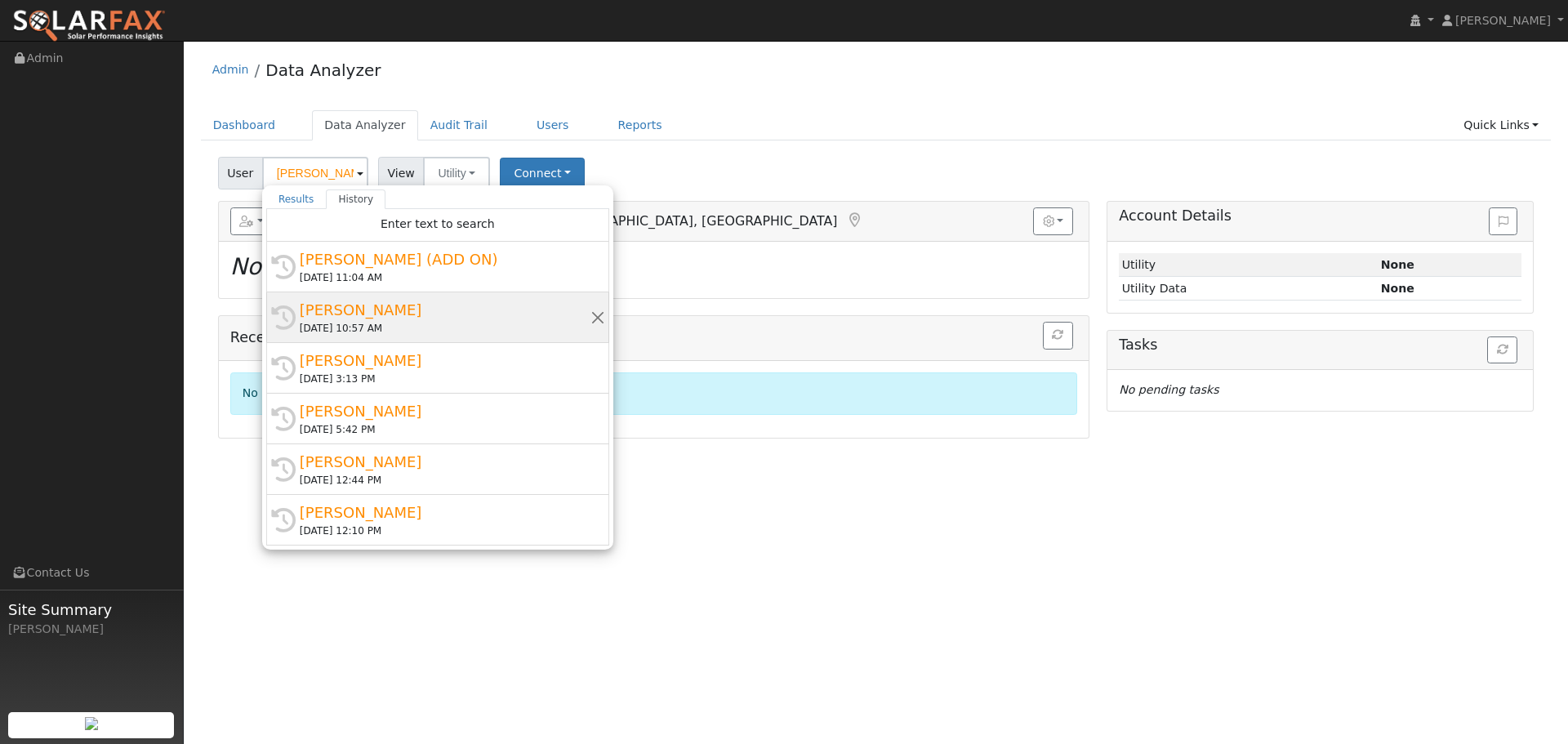
click at [350, 322] on div "10/14/2025 10:57 AM" at bounding box center [445, 328] width 291 height 15
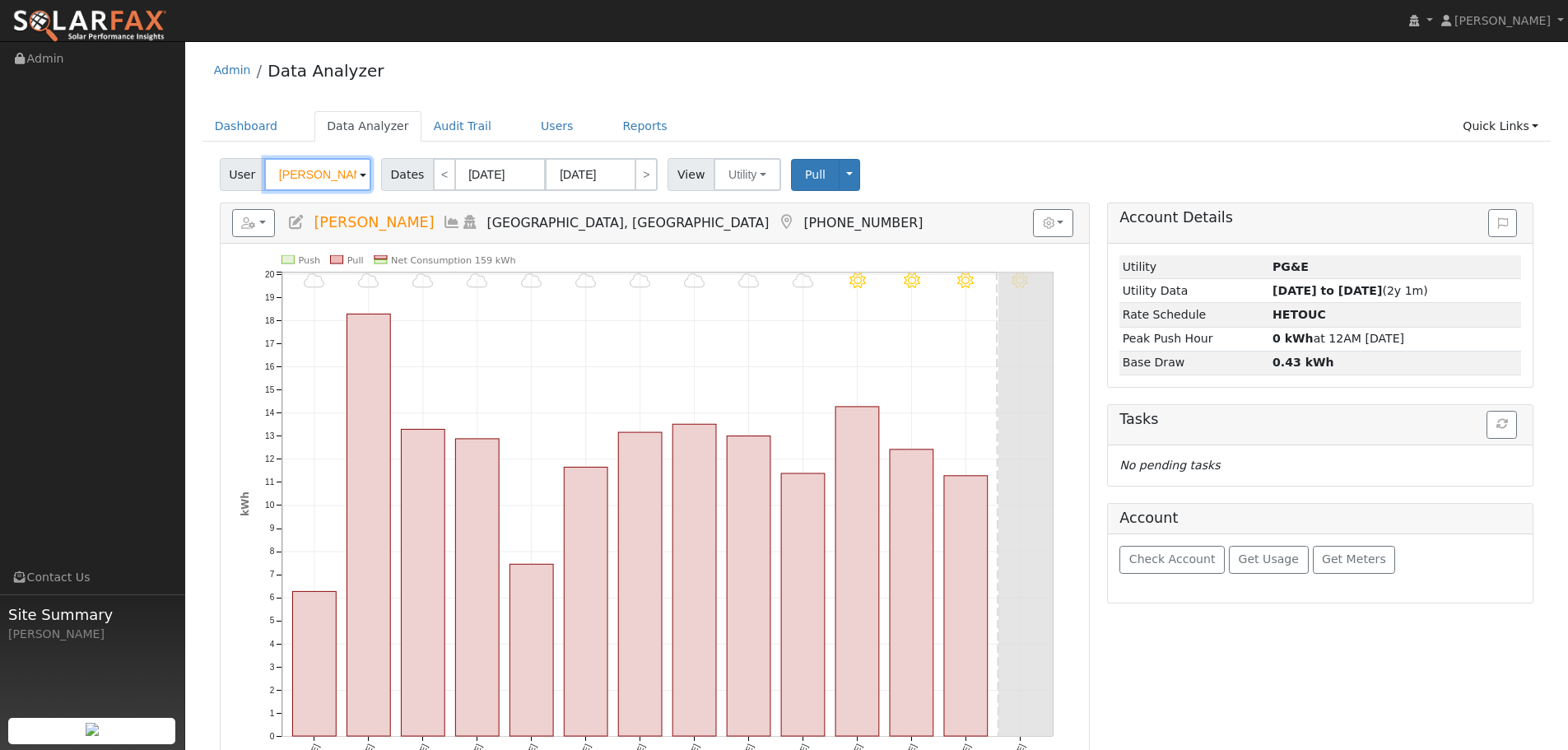
click at [337, 173] on input "Yann Risz" at bounding box center [317, 174] width 107 height 33
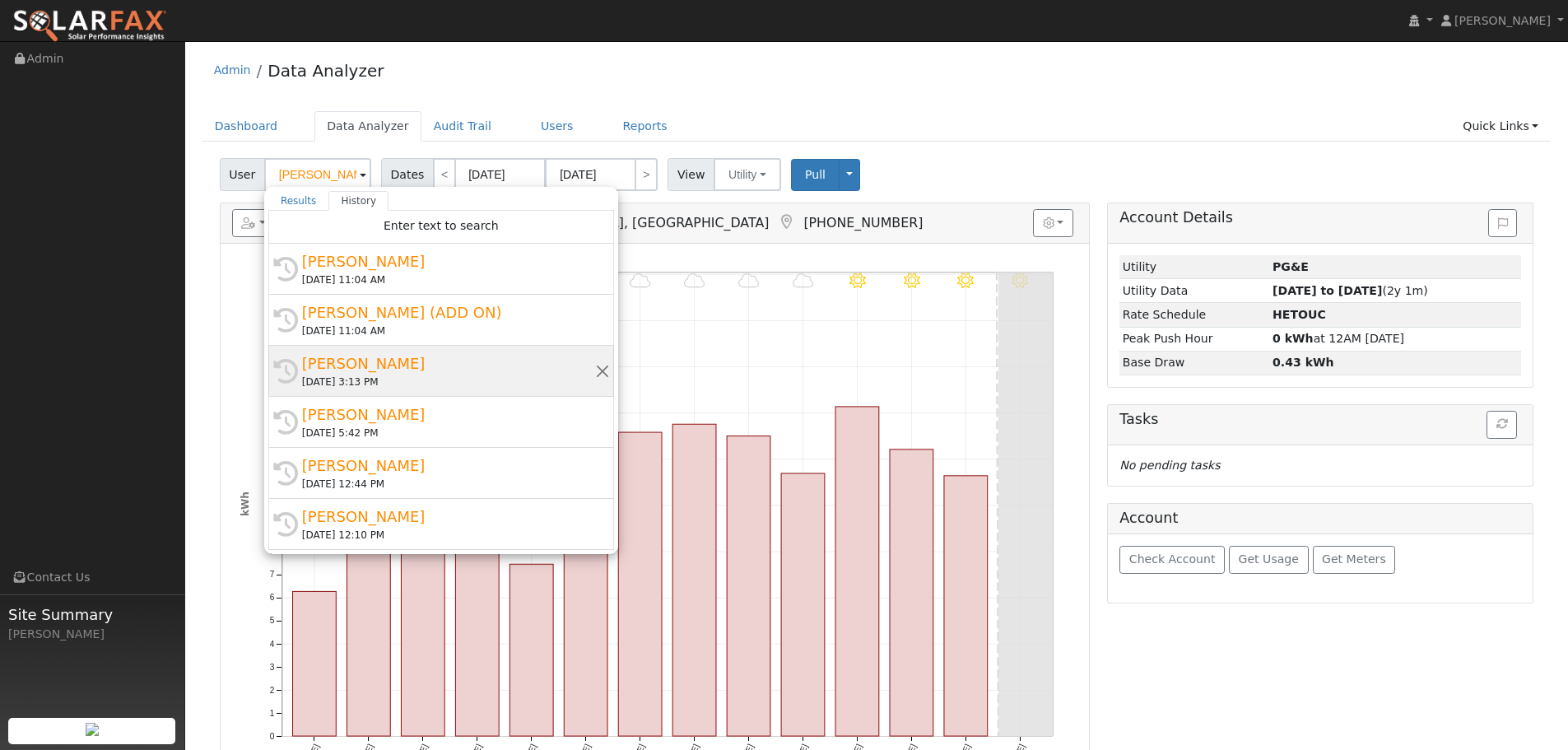
click at [382, 362] on div "Eric Lucero" at bounding box center [449, 364] width 293 height 23
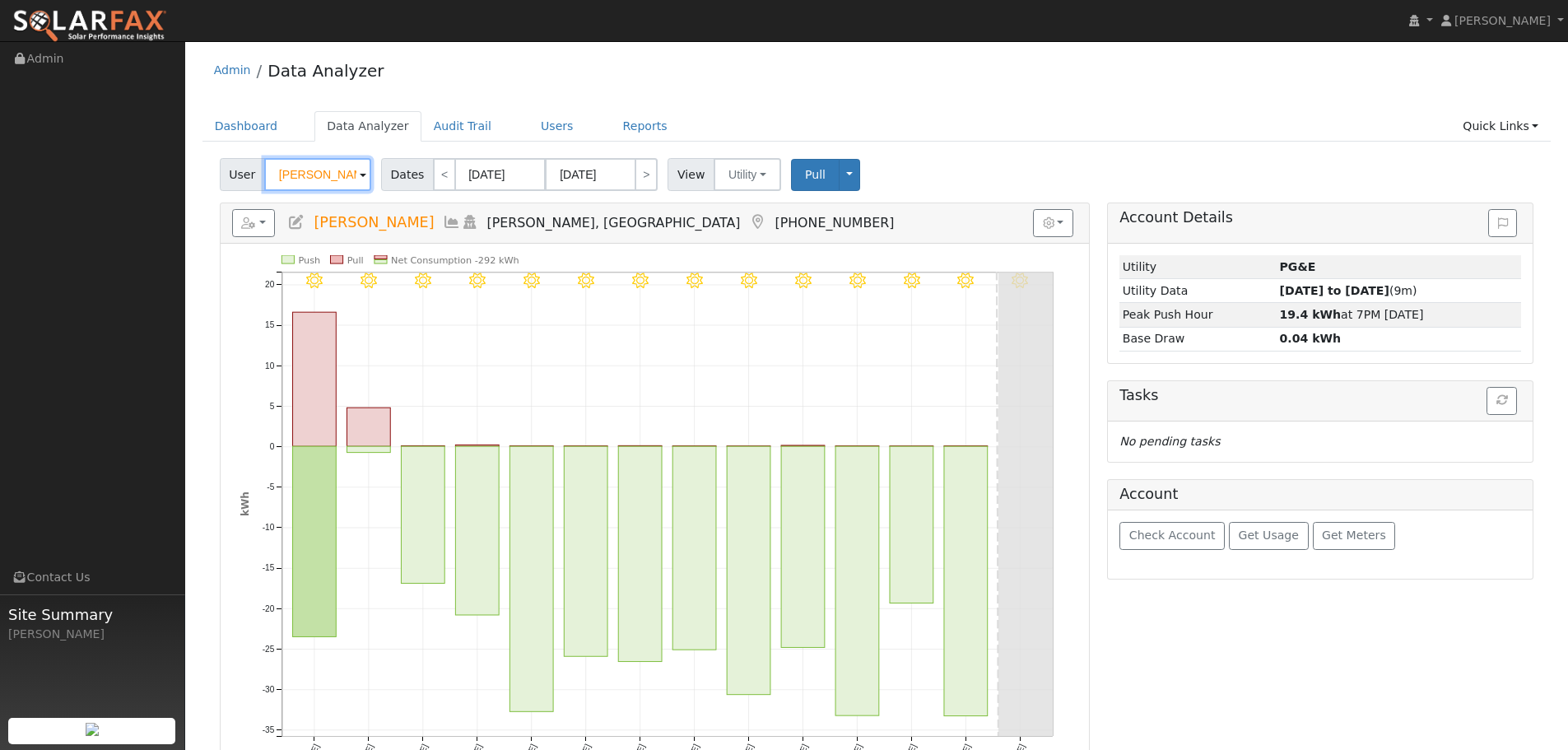
click at [348, 174] on input "Eric Lucero" at bounding box center [317, 174] width 107 height 33
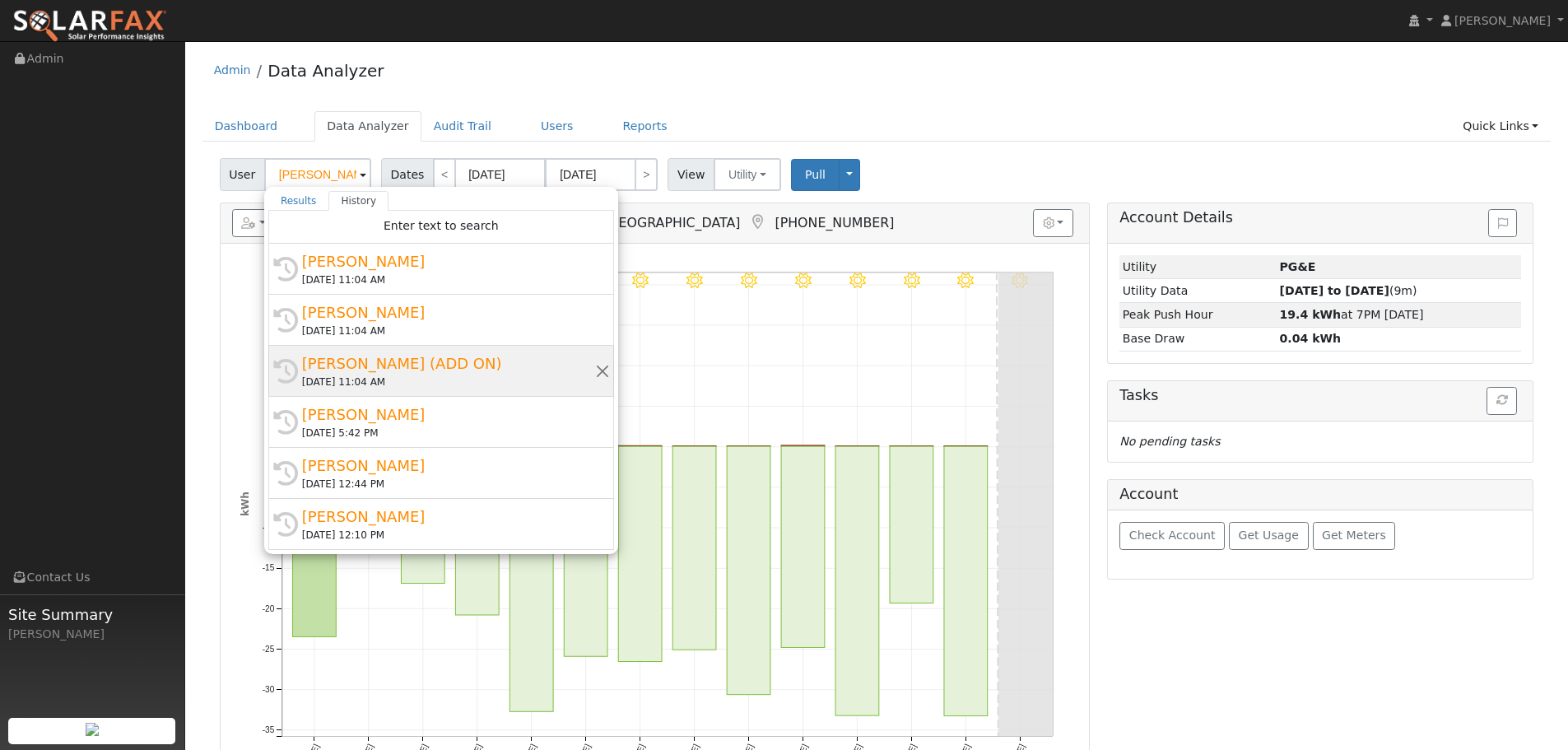
click at [459, 363] on div "[PERSON_NAME] (ADD ON)" at bounding box center [449, 364] width 293 height 23
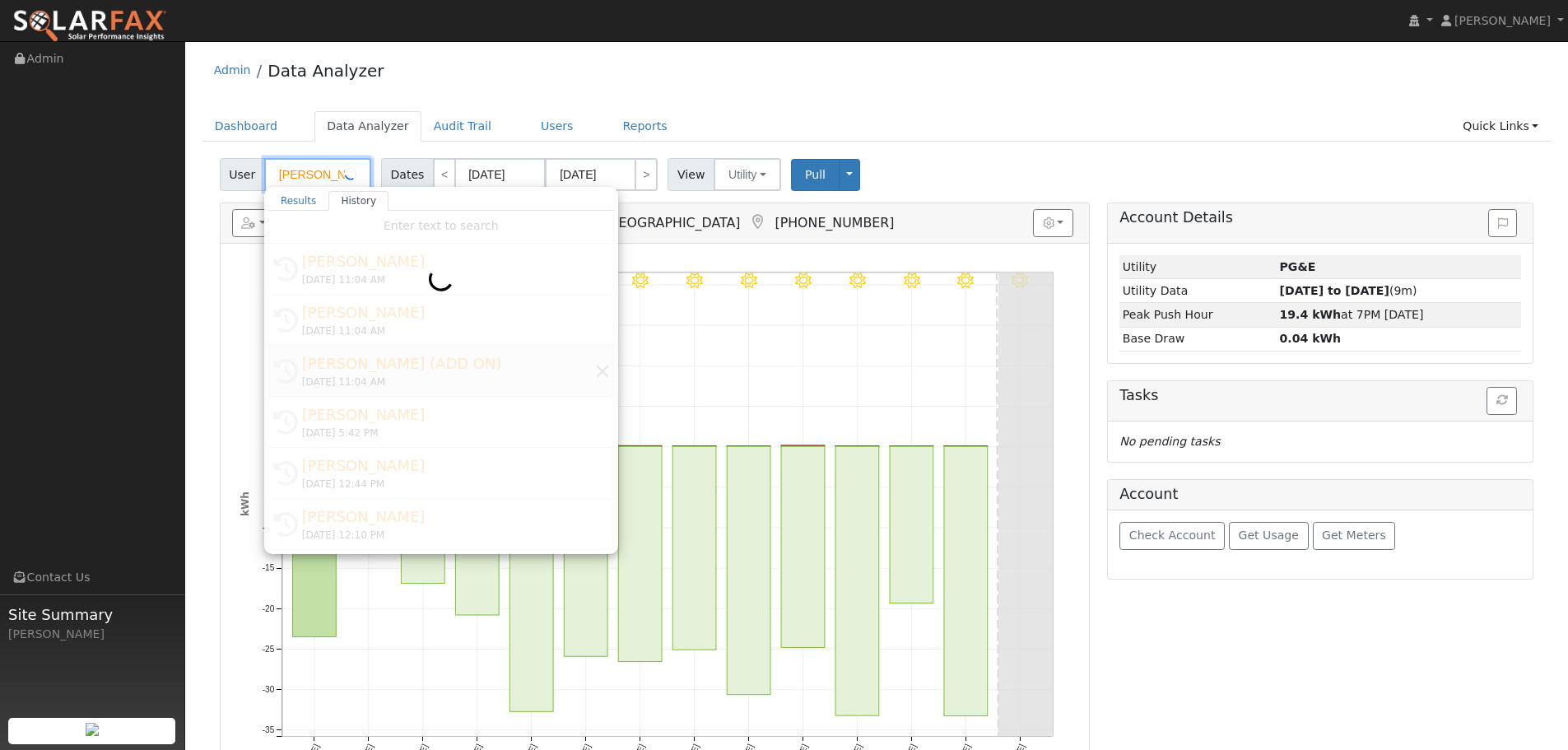
type input "[PERSON_NAME] (ADD ON)"
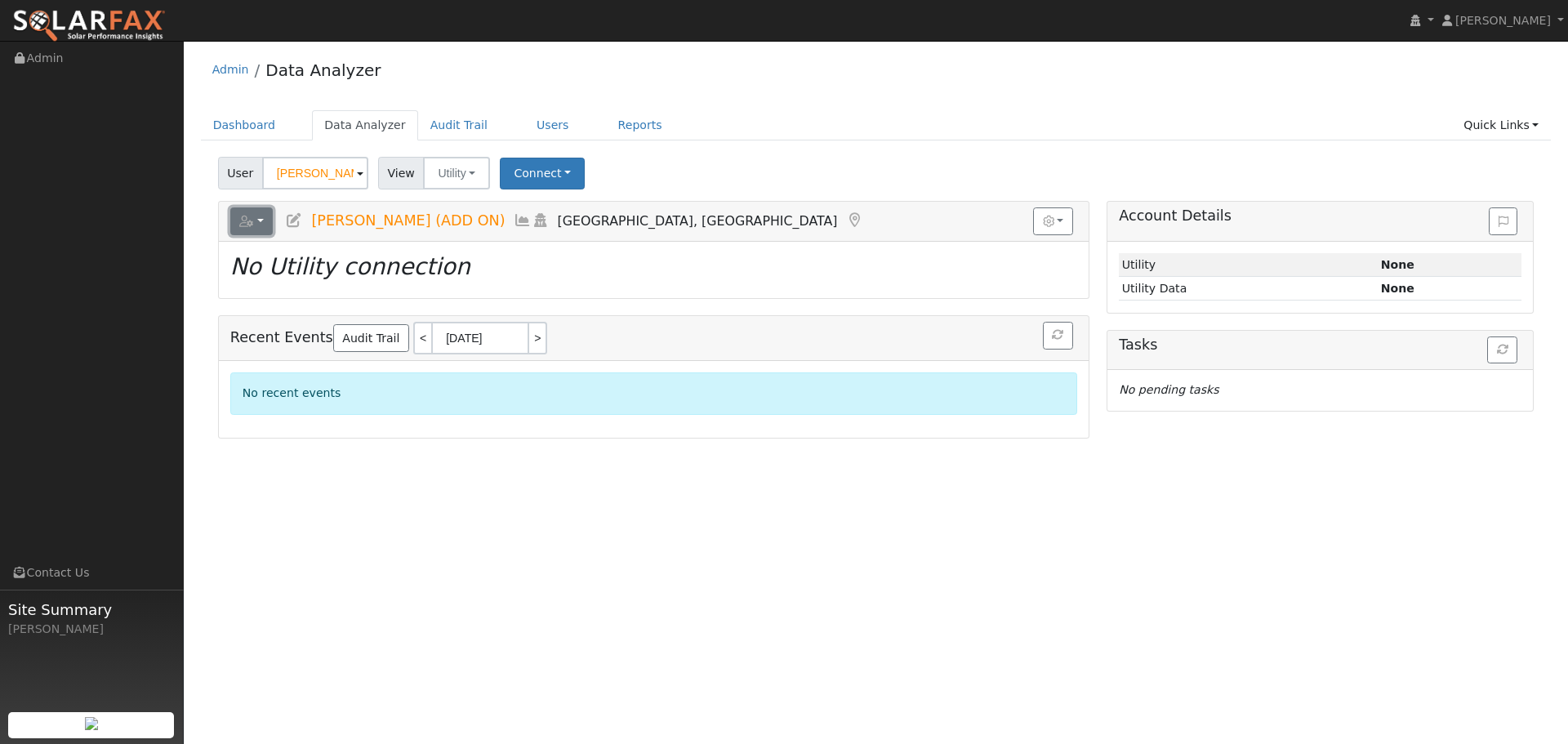
click at [258, 217] on button "button" at bounding box center [252, 221] width 43 height 28
click at [766, 186] on div "User [PERSON_NAME] (ADD ON) Account Default Account Default Account [GEOGRAPHIC…" at bounding box center [876, 170] width 1322 height 39
click at [1070, 218] on button "button" at bounding box center [1053, 221] width 40 height 28
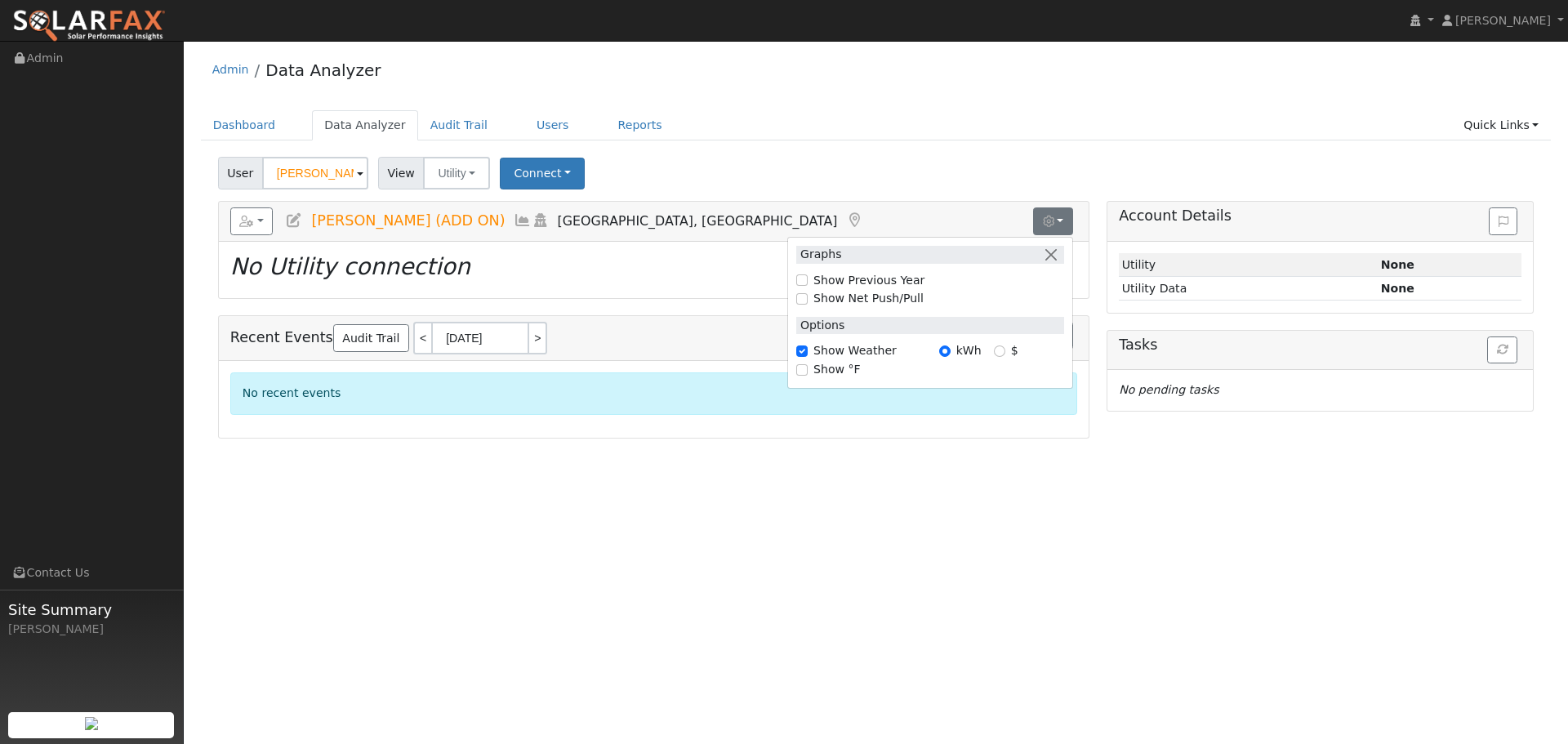
drag, startPoint x: 908, startPoint y: 187, endPoint x: 723, endPoint y: 187, distance: 185.0
click at [906, 187] on div "User [PERSON_NAME] (ADD ON) Account Default Account Default Account [GEOGRAPHIC…" at bounding box center [876, 170] width 1322 height 39
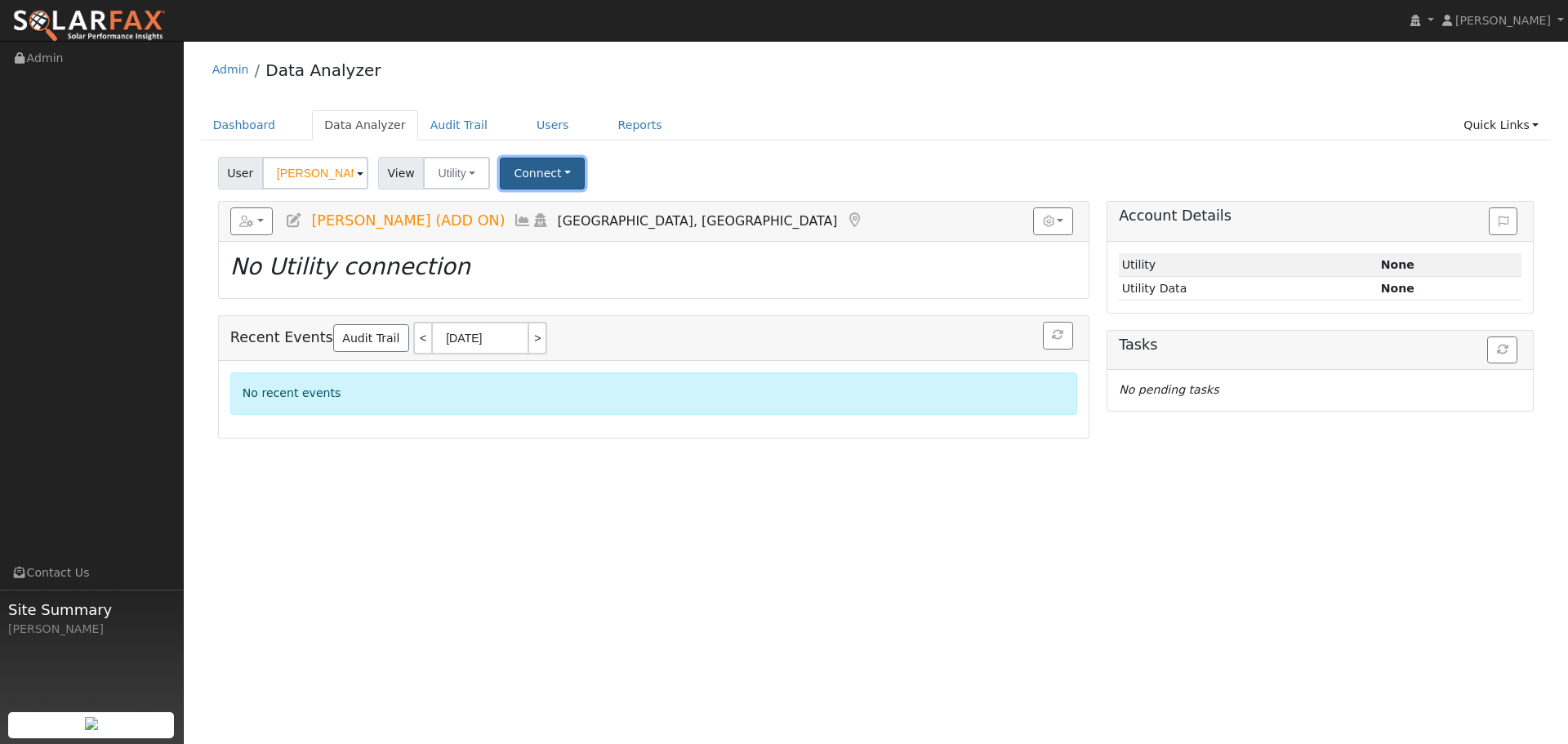
click at [556, 170] on button "Connect" at bounding box center [542, 173] width 85 height 32
click at [577, 213] on link "Select a Provider" at bounding box center [565, 209] width 127 height 23
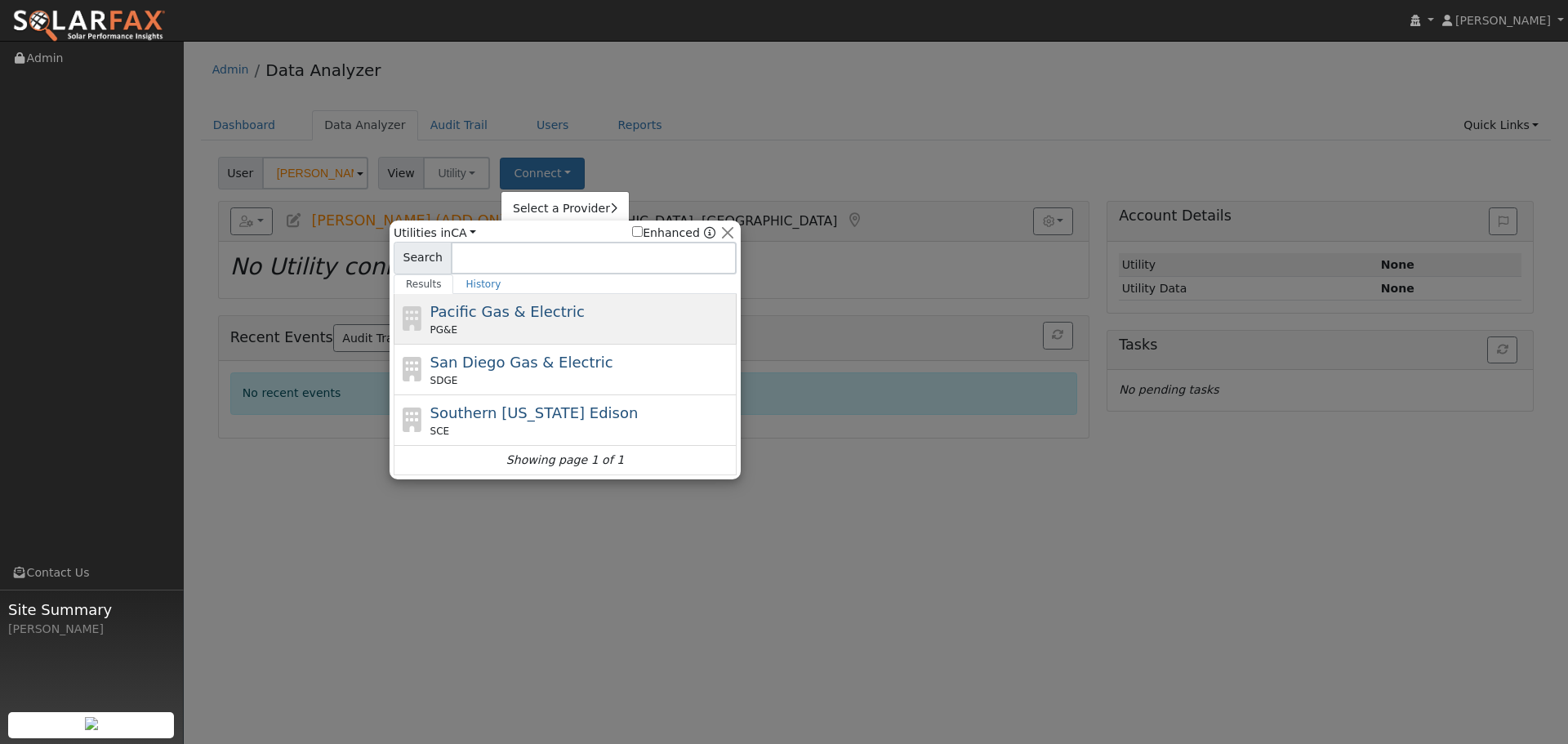
click at [603, 313] on div "Pacific Gas & Electric PG&E" at bounding box center [582, 319] width 303 height 37
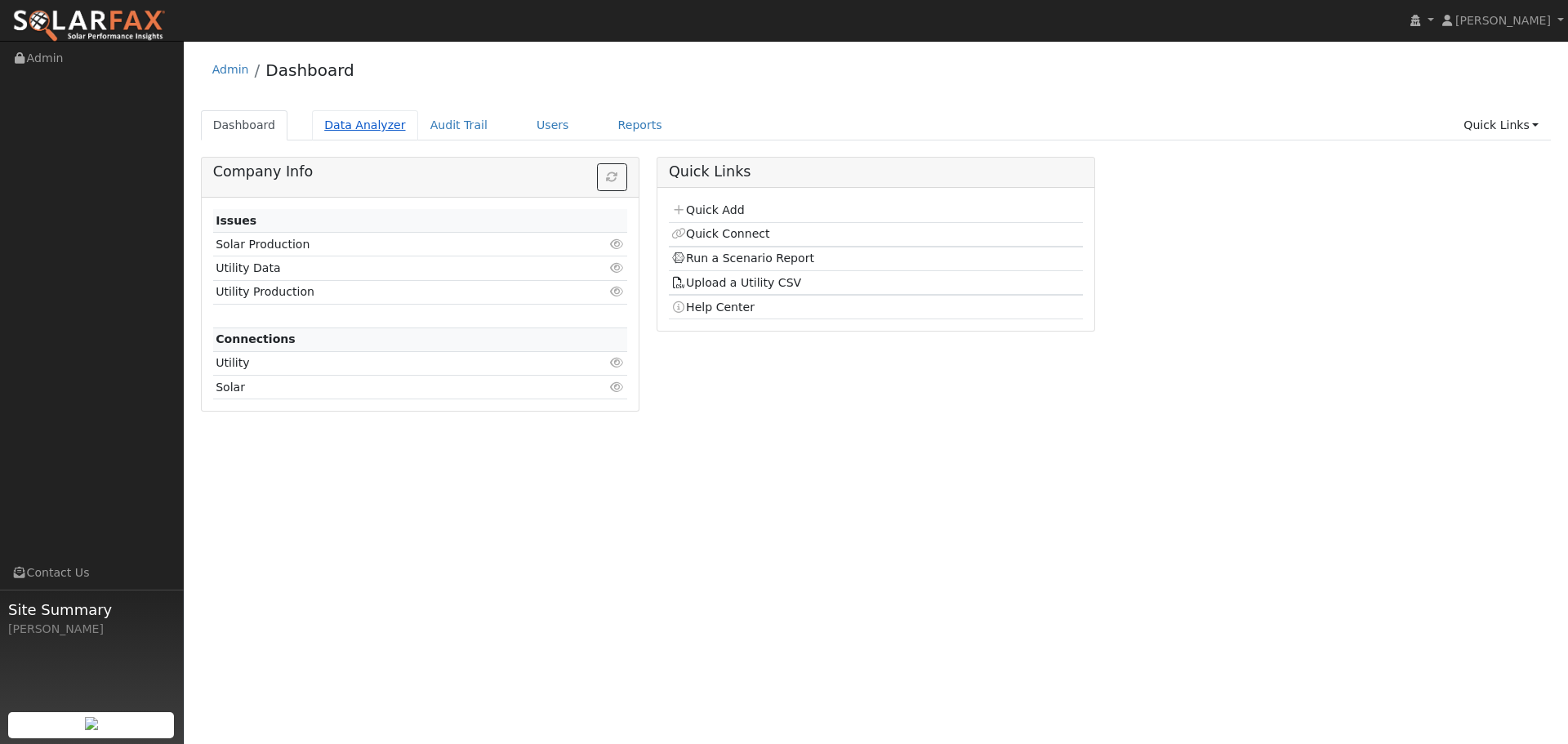
click at [337, 131] on link "Data Analyzer" at bounding box center [364, 125] width 106 height 30
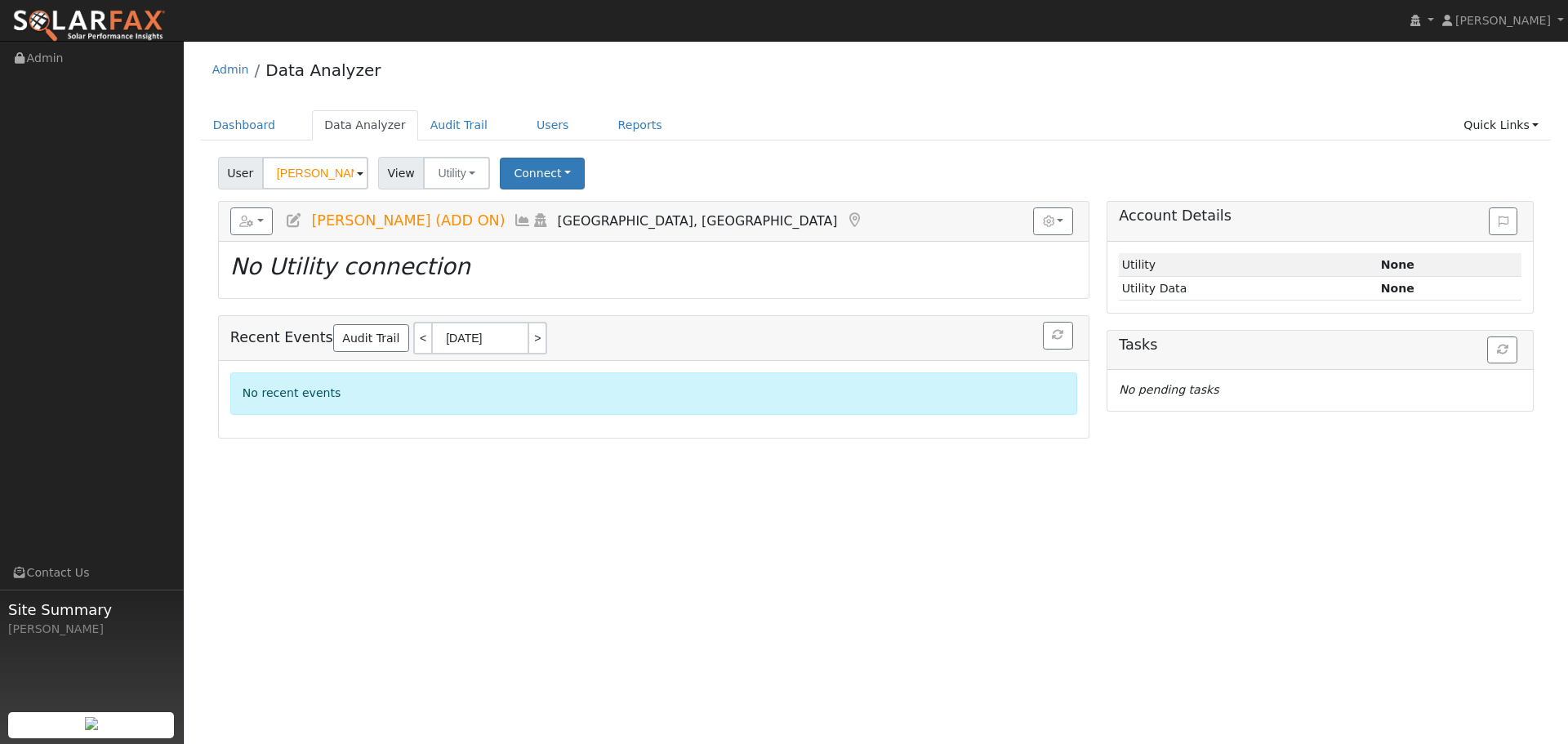
click at [350, 172] on input "[PERSON_NAME] (ADD ON)" at bounding box center [315, 173] width 106 height 33
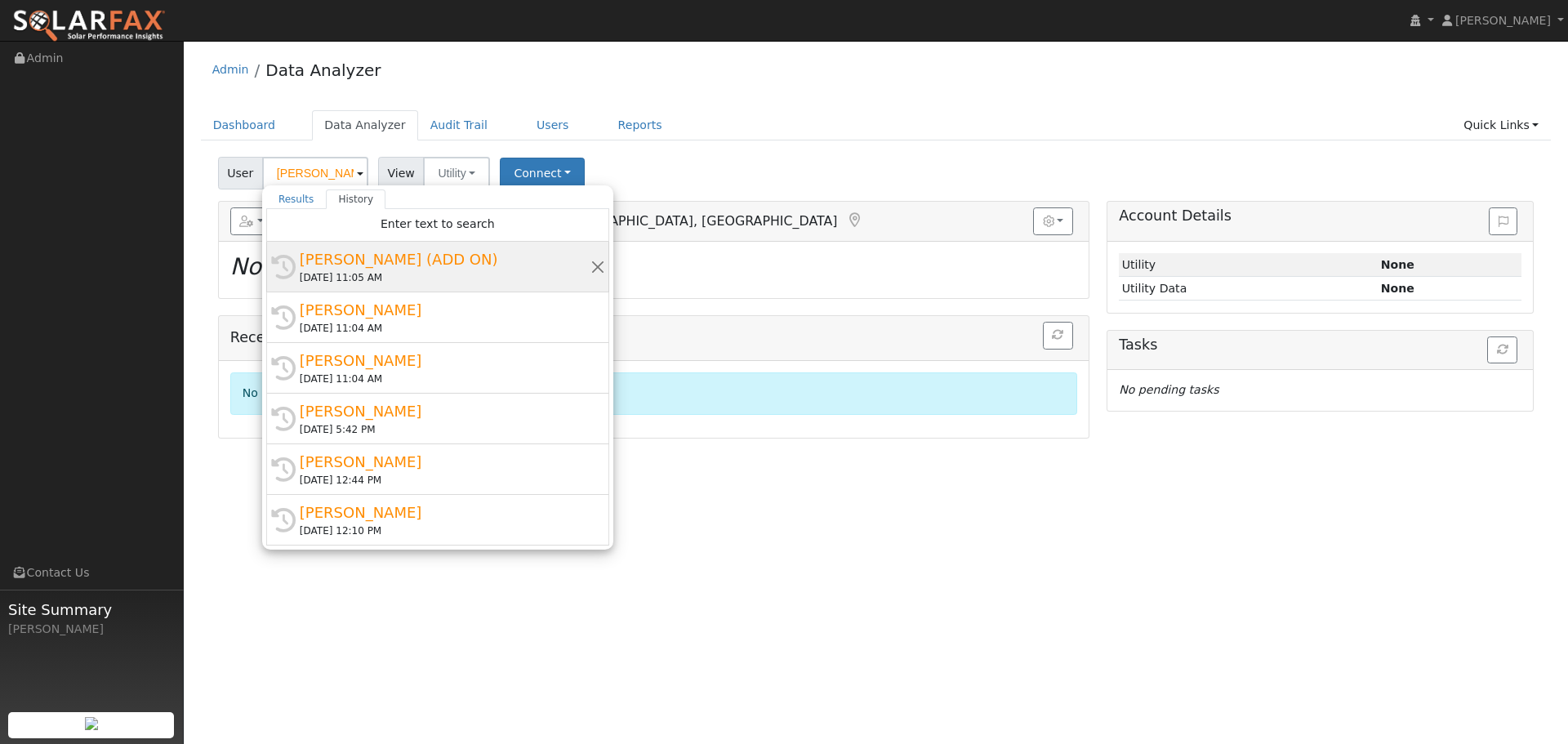
click at [432, 277] on div "10/14/2025 11:05 AM" at bounding box center [445, 277] width 291 height 15
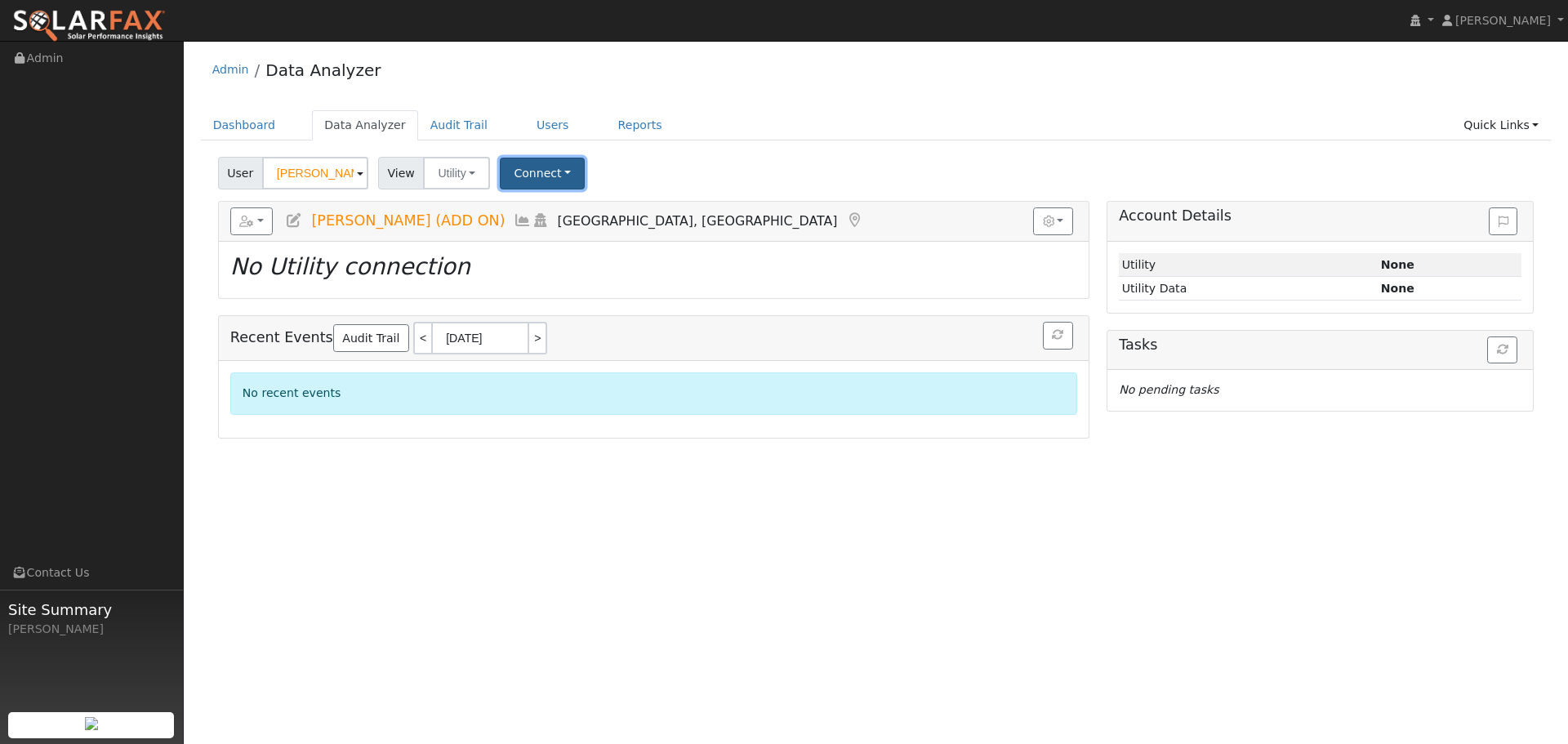
click at [531, 158] on button "Connect" at bounding box center [542, 173] width 85 height 32
click at [566, 205] on link "Select a Provider" at bounding box center [565, 209] width 127 height 23
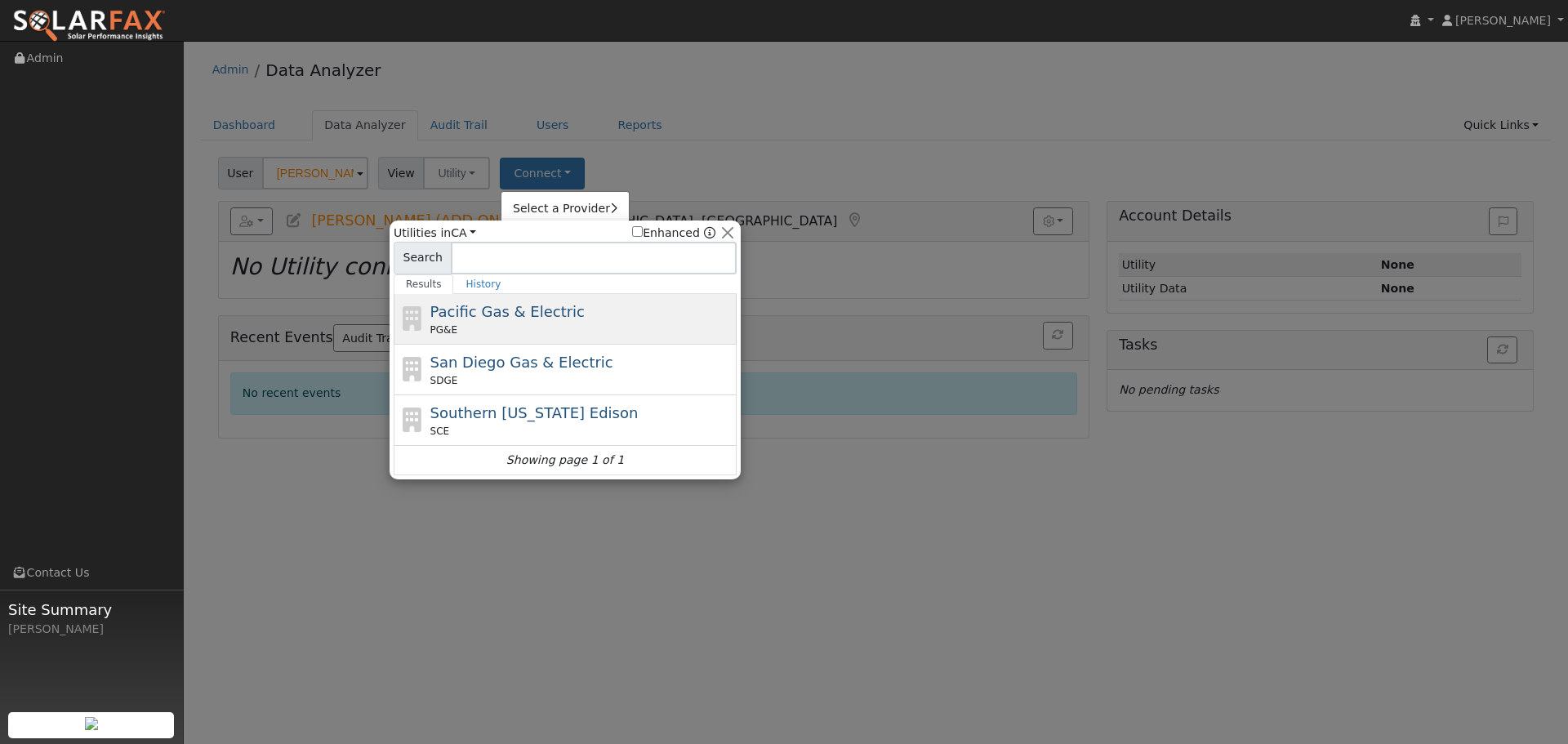
click at [622, 320] on div "Pacific Gas & Electric PG&E" at bounding box center [582, 319] width 303 height 37
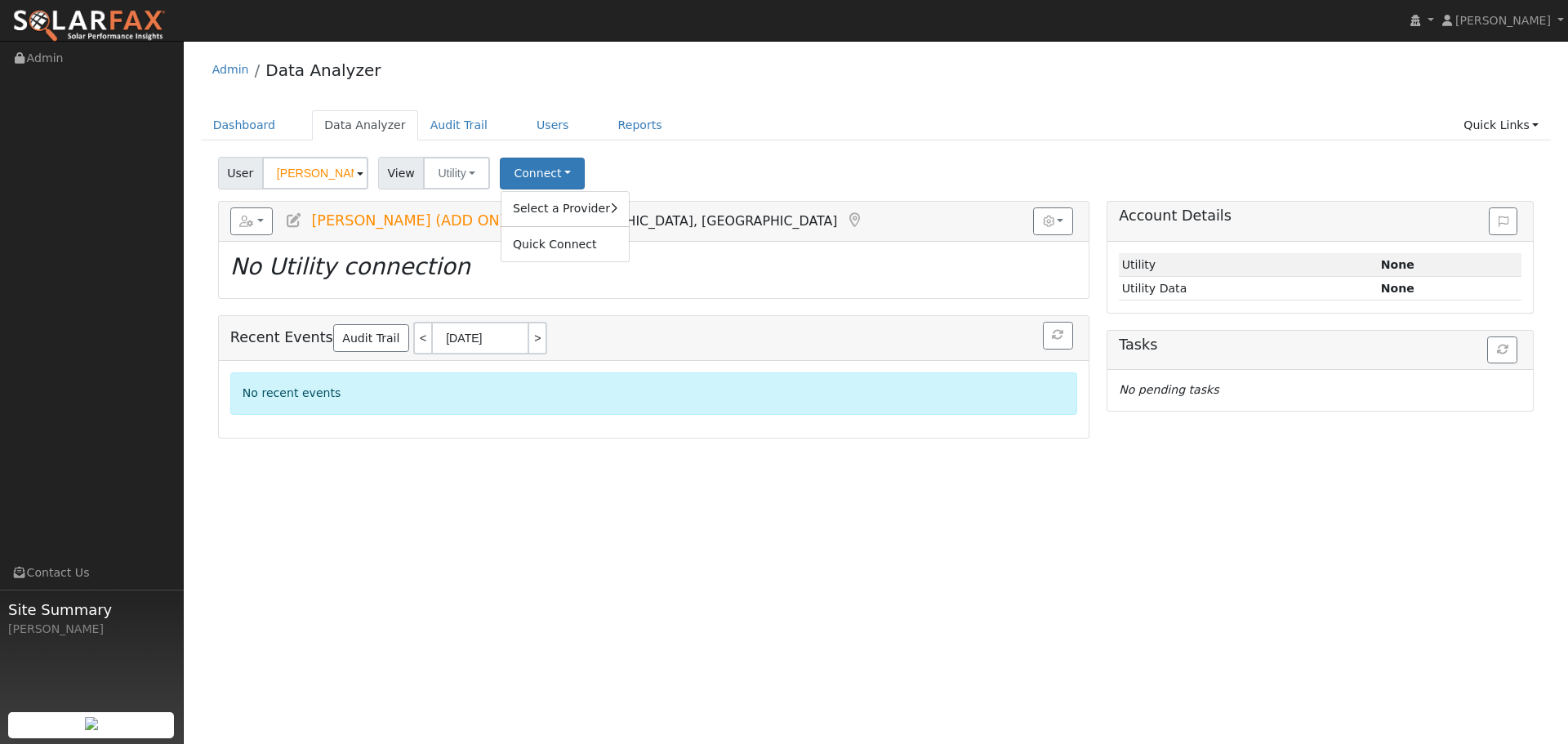
click at [891, 140] on ul "Dashboard Data Analyzer Audit Trail Users Reports Quick Links Quick Add Quick C…" at bounding box center [876, 125] width 1351 height 30
click at [536, 125] on link "Users" at bounding box center [553, 125] width 57 height 30
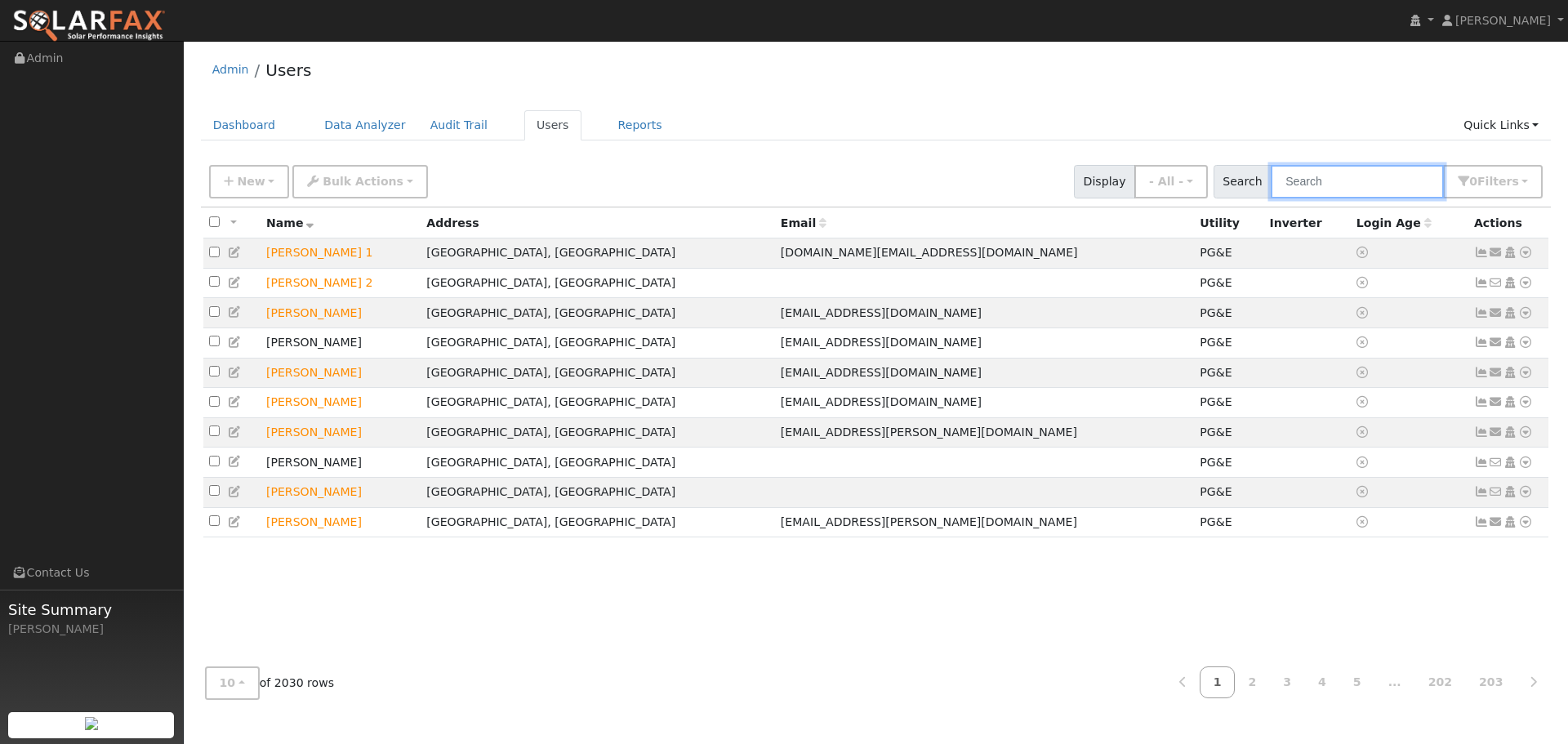
click at [1354, 186] on input "text" at bounding box center [1357, 181] width 173 height 34
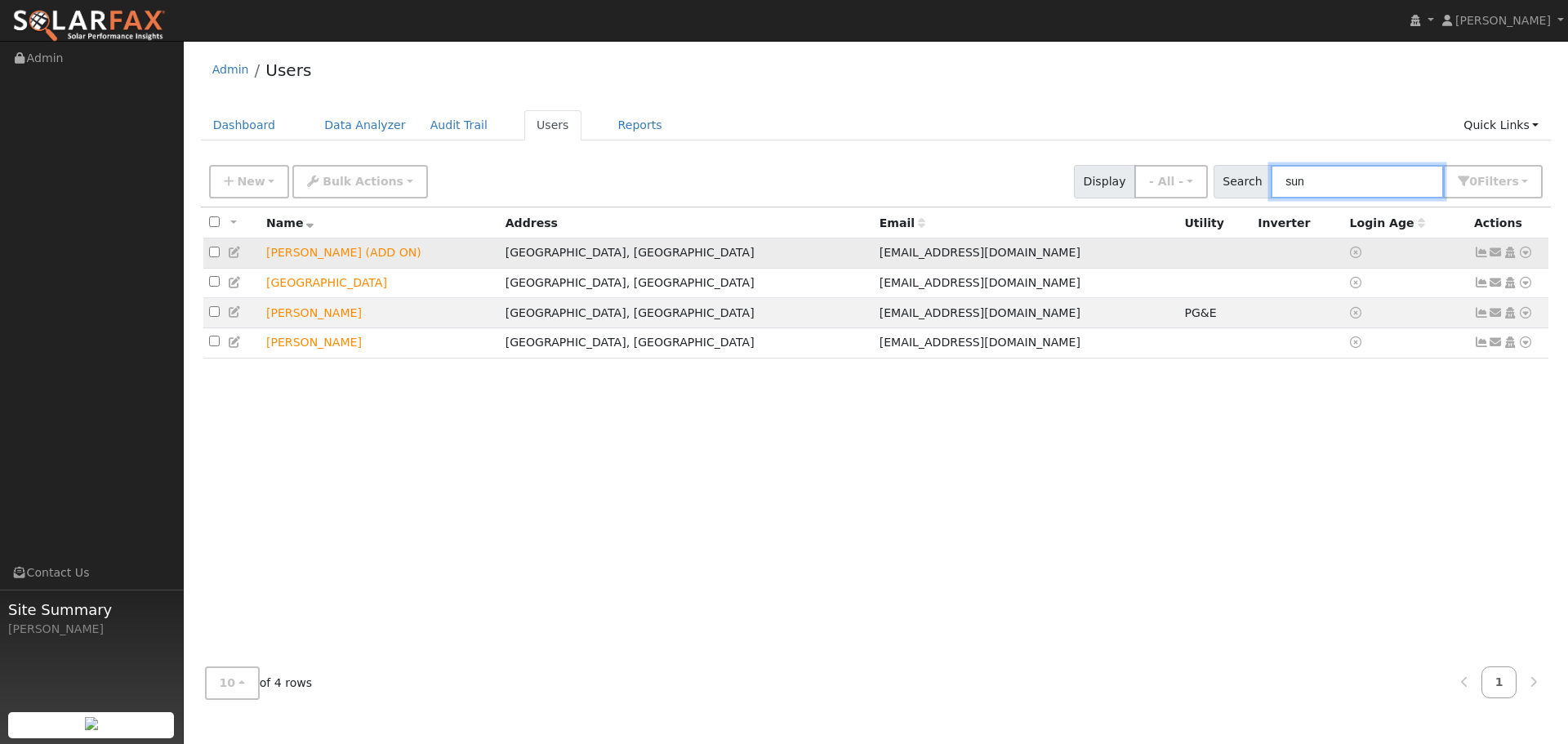
type input "sun"
click at [238, 256] on icon at bounding box center [235, 252] width 15 height 11
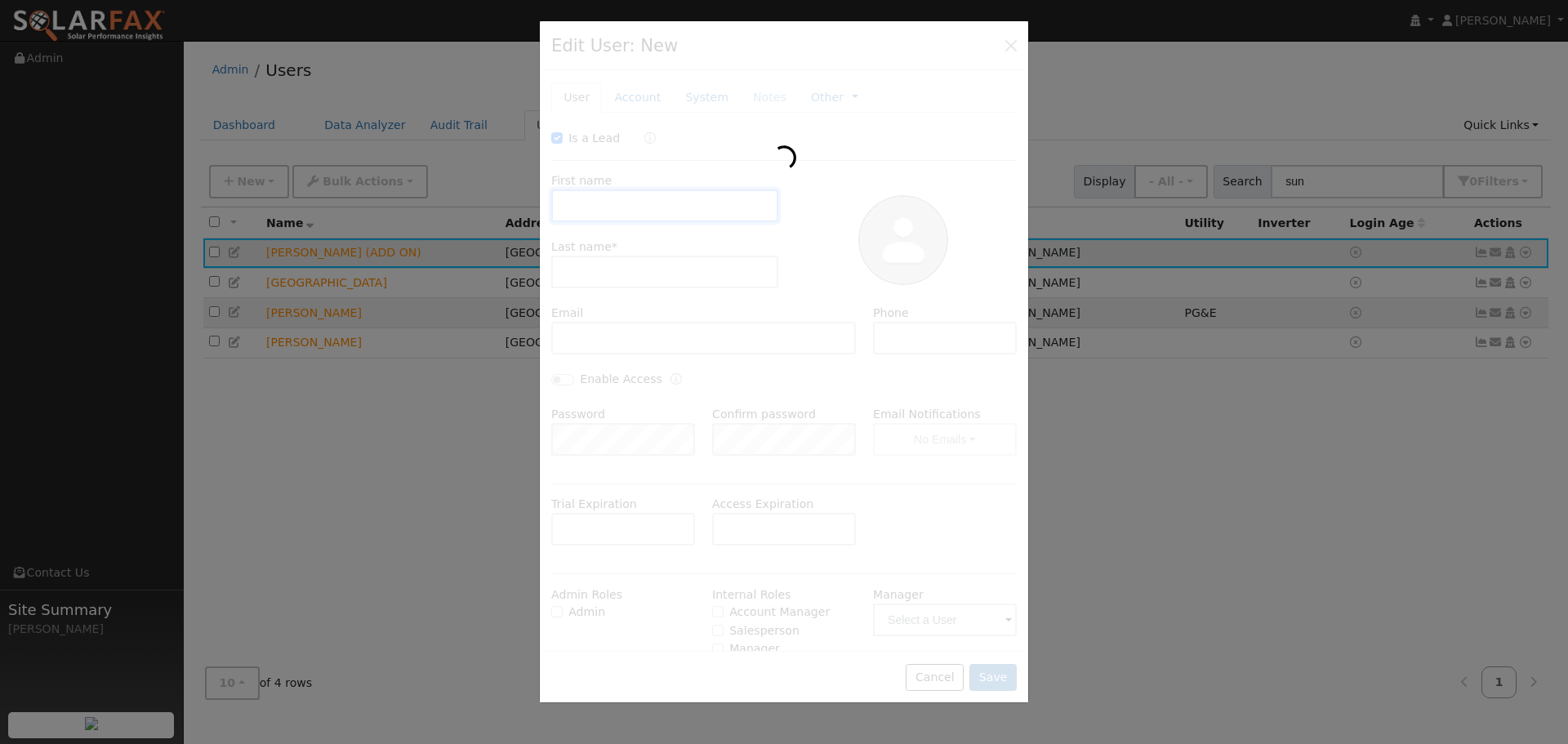
checkbox input "true"
type input "Sun"
type input "[PERSON_NAME] (ADD ON)"
type input "[EMAIL_ADDRESS][DOMAIN_NAME]"
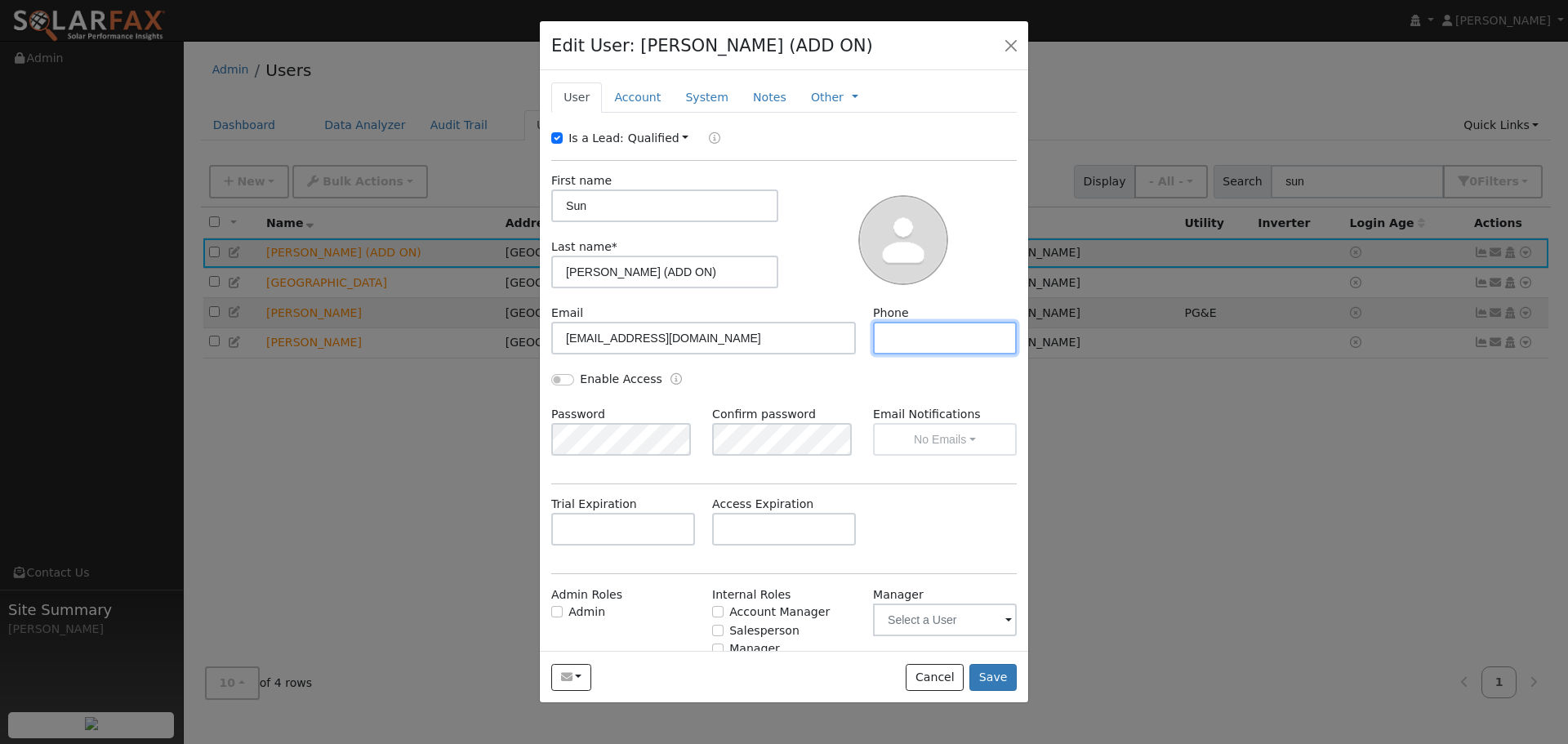
click at [880, 336] on input "text" at bounding box center [944, 338] width 144 height 33
paste input "[PHONE_NUMBER]"
type input "[PHONE_NUMBER]"
click at [1004, 676] on button "Save" at bounding box center [992, 678] width 47 height 28
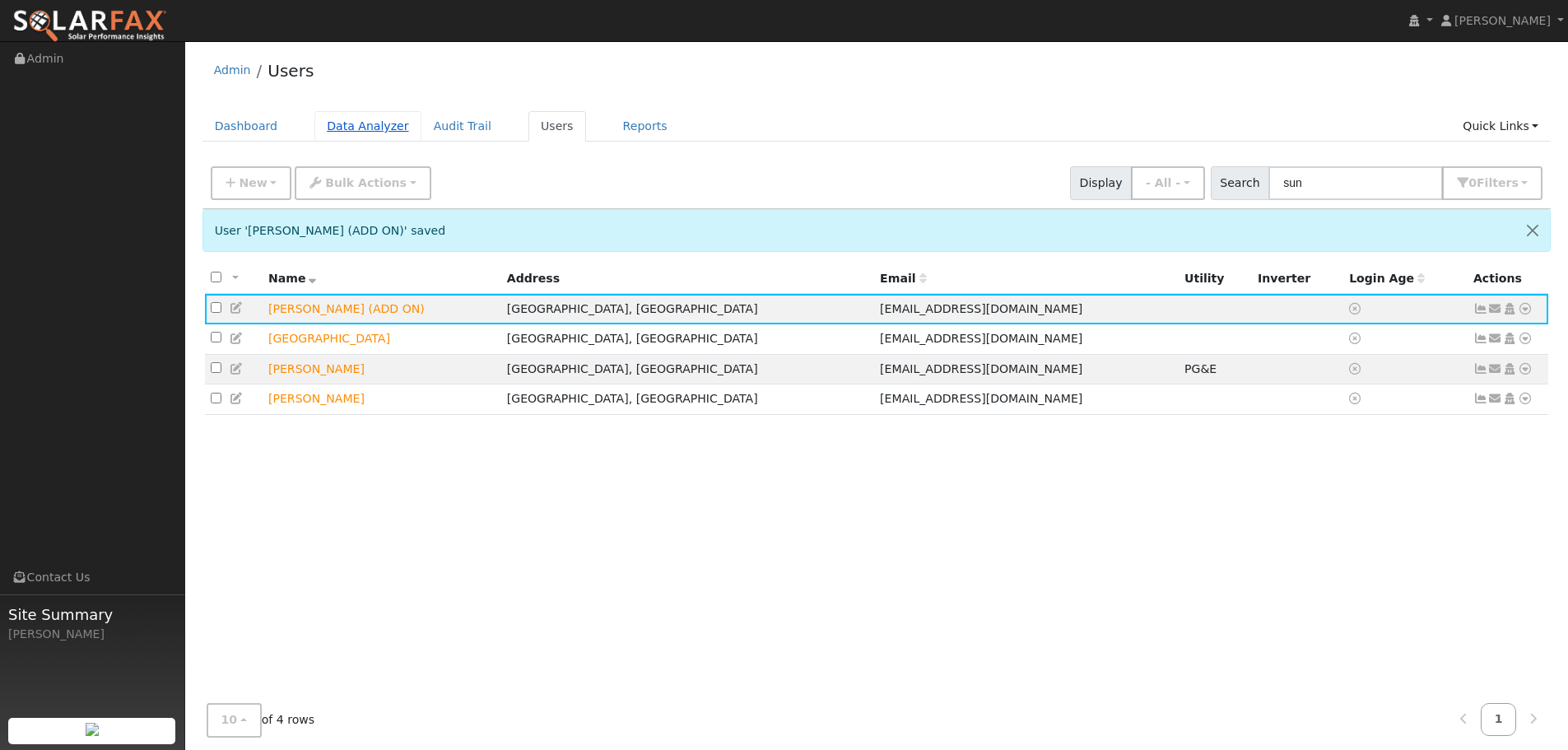
click at [374, 130] on link "Data Analyzer" at bounding box center [368, 126] width 107 height 30
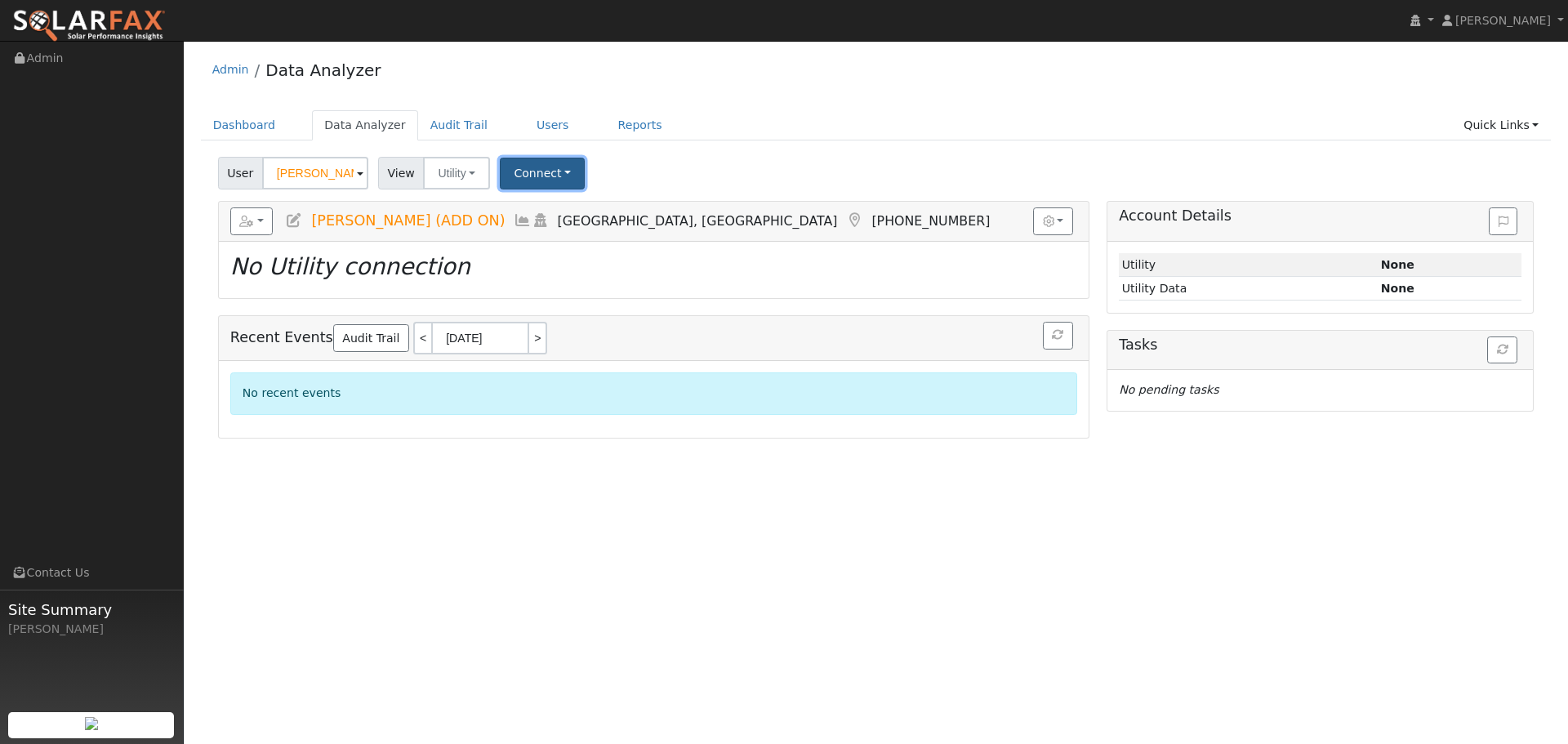
click at [564, 177] on button "Connect" at bounding box center [542, 173] width 85 height 32
click at [587, 213] on link "Select a Provider" at bounding box center [565, 209] width 127 height 23
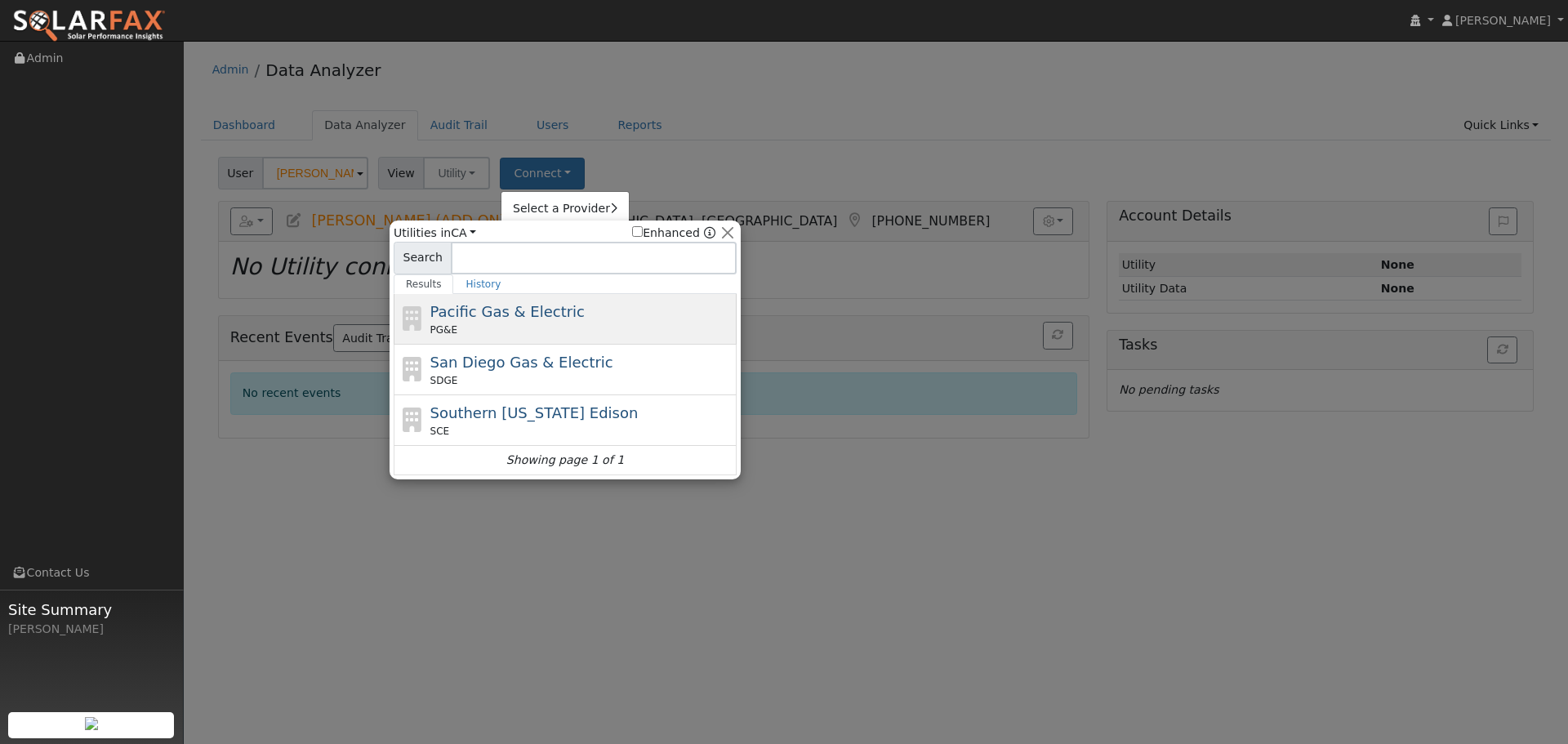
click at [649, 314] on div "Pacific Gas & Electric PG&E" at bounding box center [582, 319] width 303 height 37
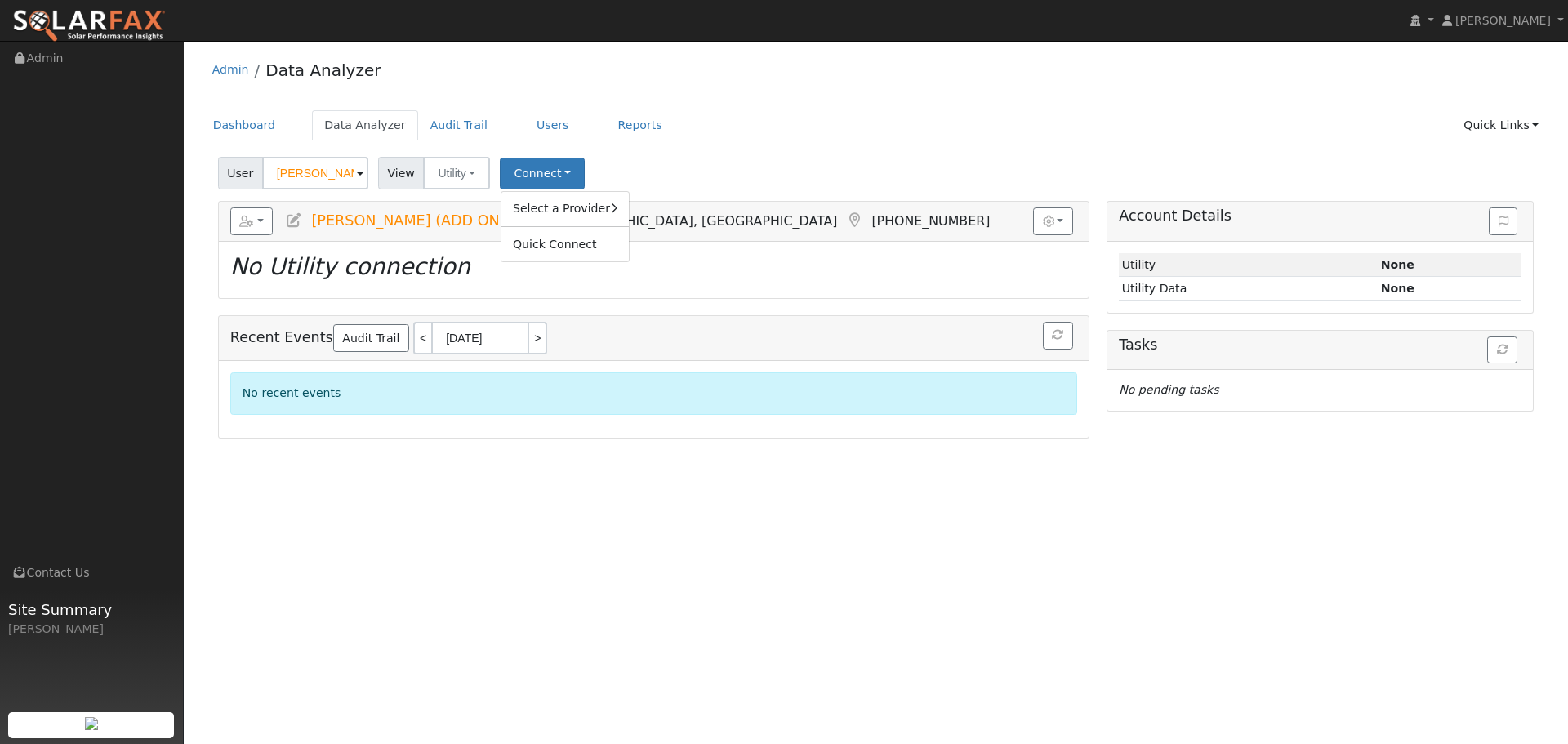
click at [733, 164] on div "User [PERSON_NAME] (ADD ON) Account Default Account Default Account [GEOGRAPHIC…" at bounding box center [876, 170] width 1322 height 39
click at [1036, 550] on div "User Profile First name Last name Email Email Notifications No Emails No Emails…" at bounding box center [876, 392] width 1384 height 704
click at [1025, 595] on div "User Profile First name Last name Email Email Notifications No Emails No Emails…" at bounding box center [876, 392] width 1384 height 704
click at [875, 120] on ul "Dashboard Data Analyzer Audit Trail Users Reports Quick Links Quick Add Quick C…" at bounding box center [876, 125] width 1351 height 30
click at [292, 222] on icon at bounding box center [293, 220] width 18 height 15
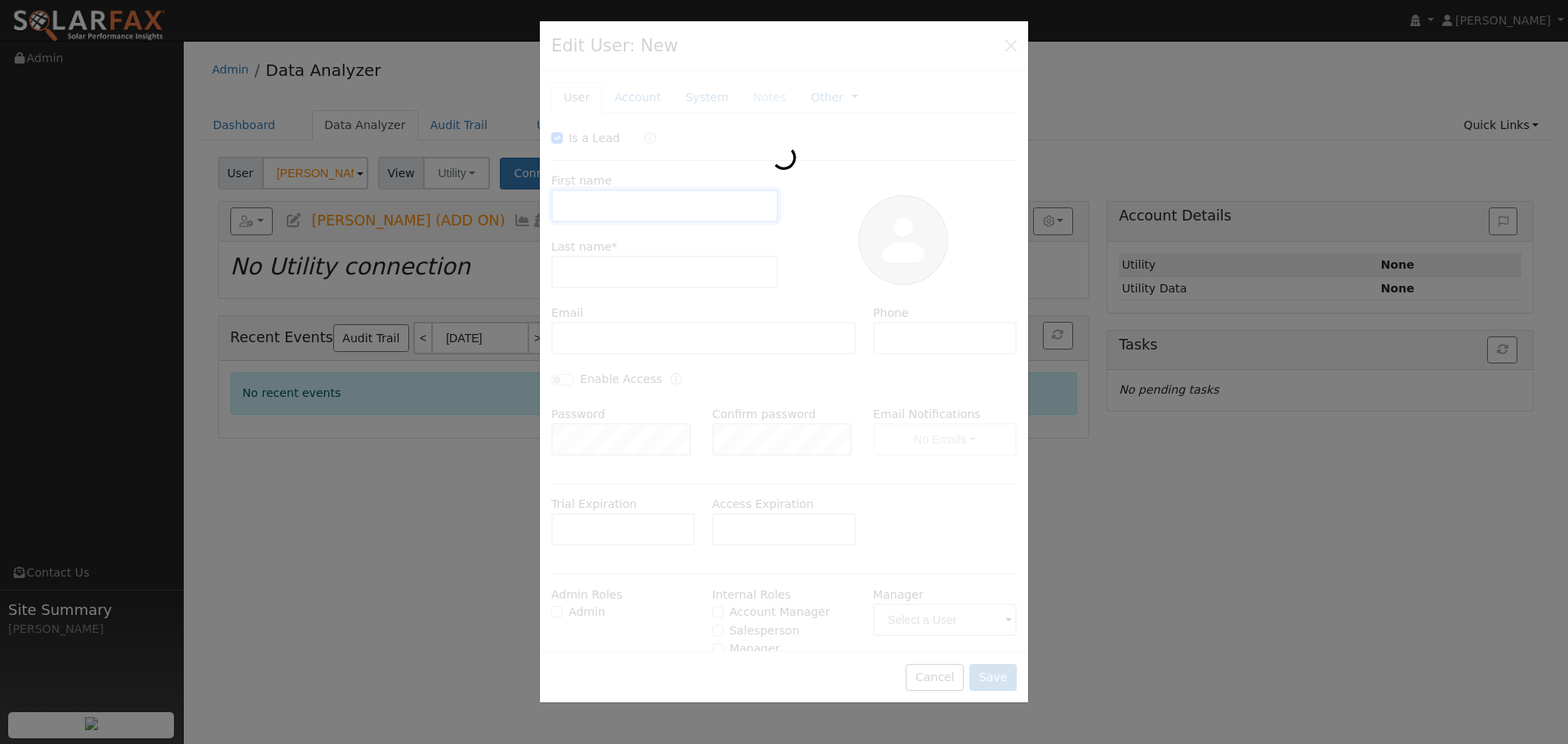
checkbox input "true"
type input "Sun"
type input "[PERSON_NAME] (ADD ON)"
type input "[EMAIL_ADDRESS][DOMAIN_NAME]"
type input "[PHONE_NUMBER]"
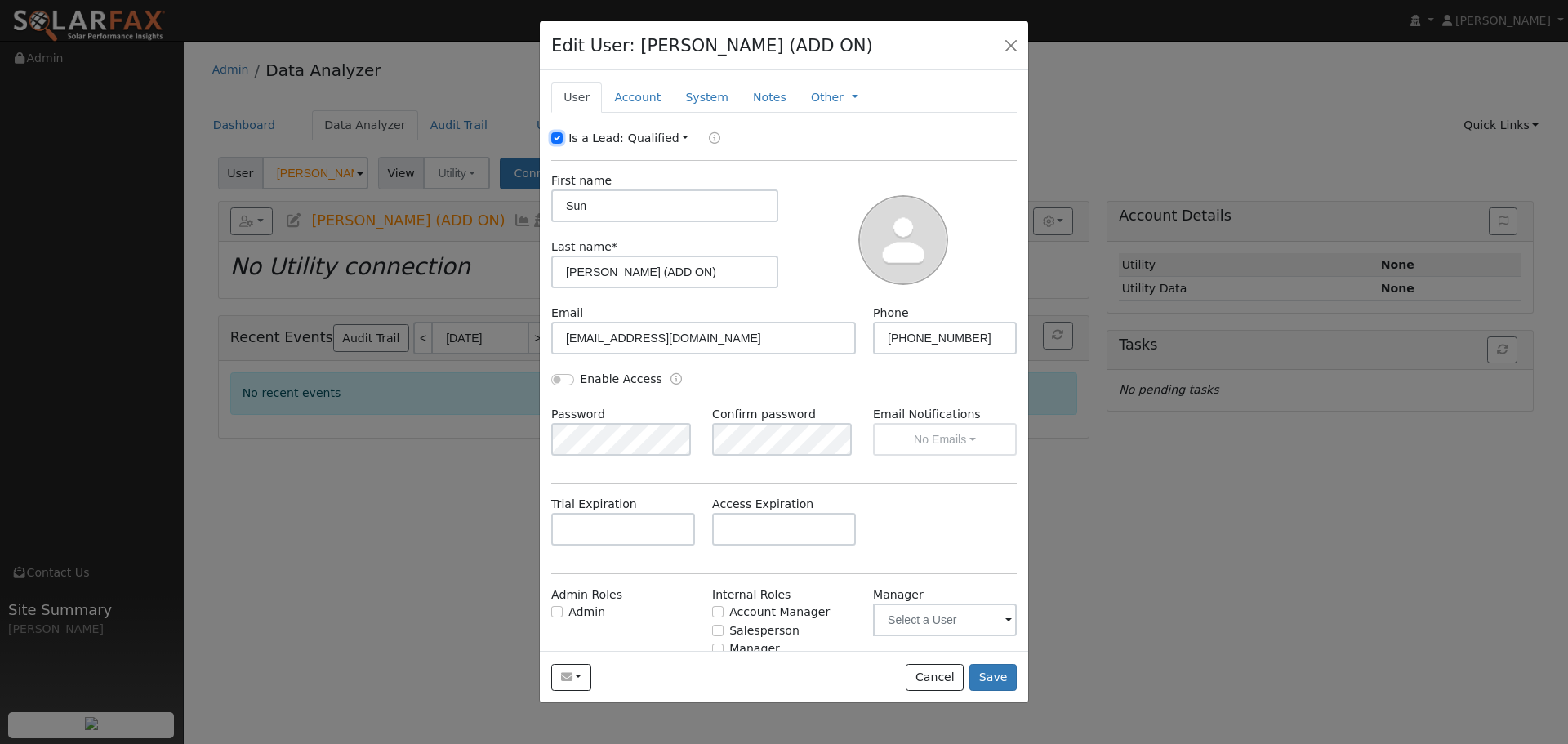
click at [559, 138] on input "Is a Lead:" at bounding box center [556, 138] width 11 height 11
click at [559, 138] on input "Is a Lead" at bounding box center [556, 138] width 11 height 11
checkbox input "true"
click at [672, 137] on link "Qualified" at bounding box center [658, 138] width 61 height 13
click at [843, 137] on div "Is a Lead: Qualified Unqualified Qualified" at bounding box center [784, 139] width 482 height 19
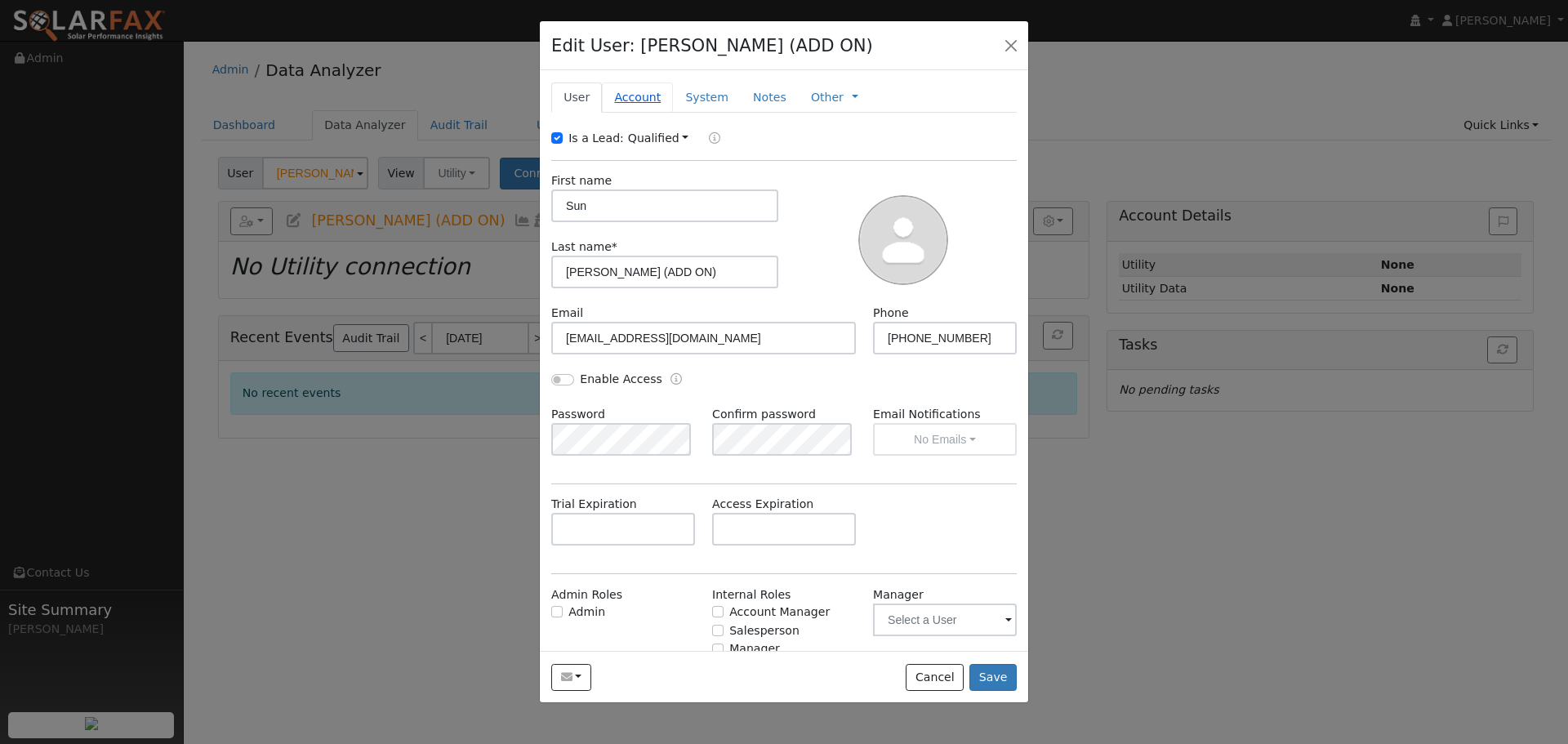
click at [644, 95] on link "Account" at bounding box center [637, 97] width 71 height 30
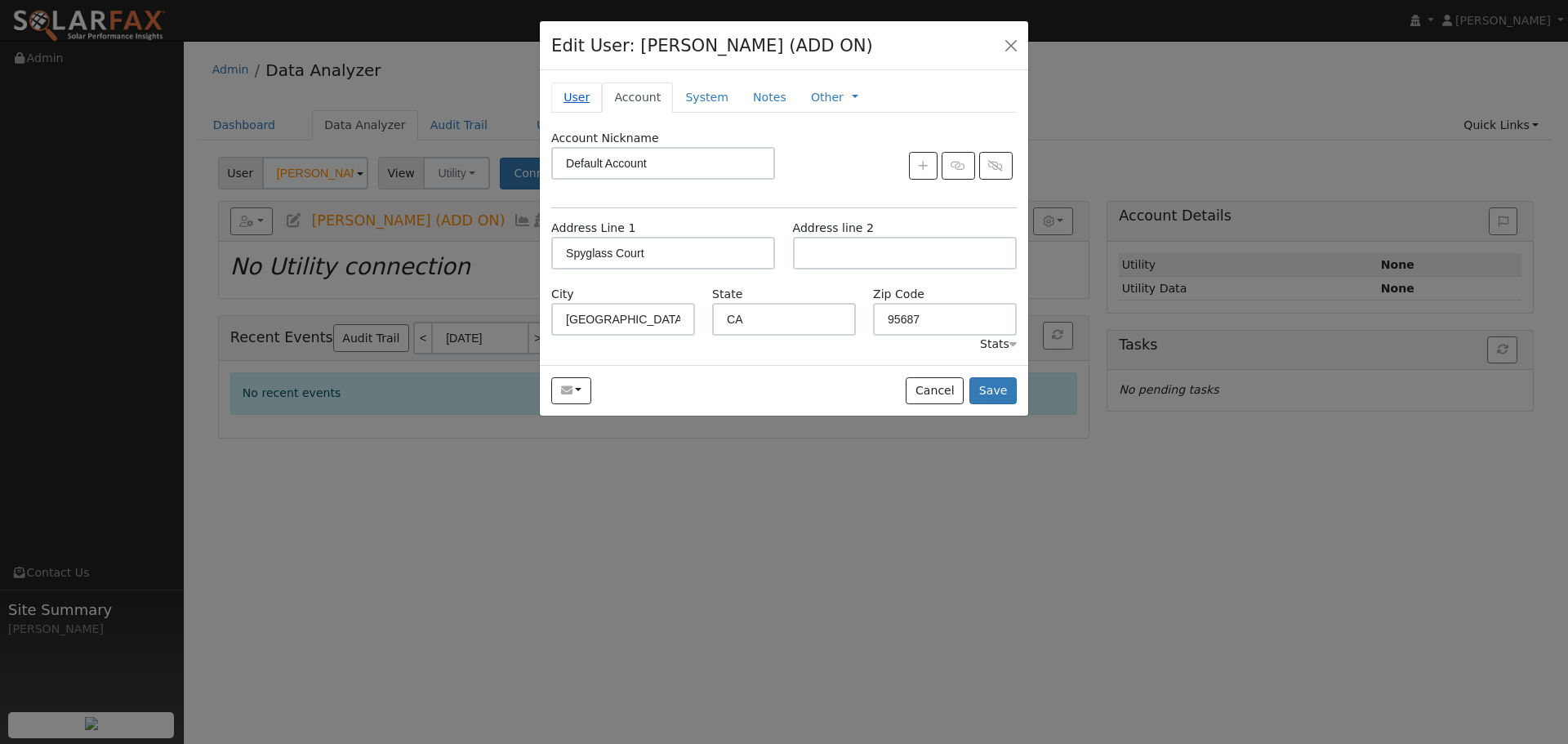
click at [580, 95] on link "User" at bounding box center [576, 97] width 51 height 30
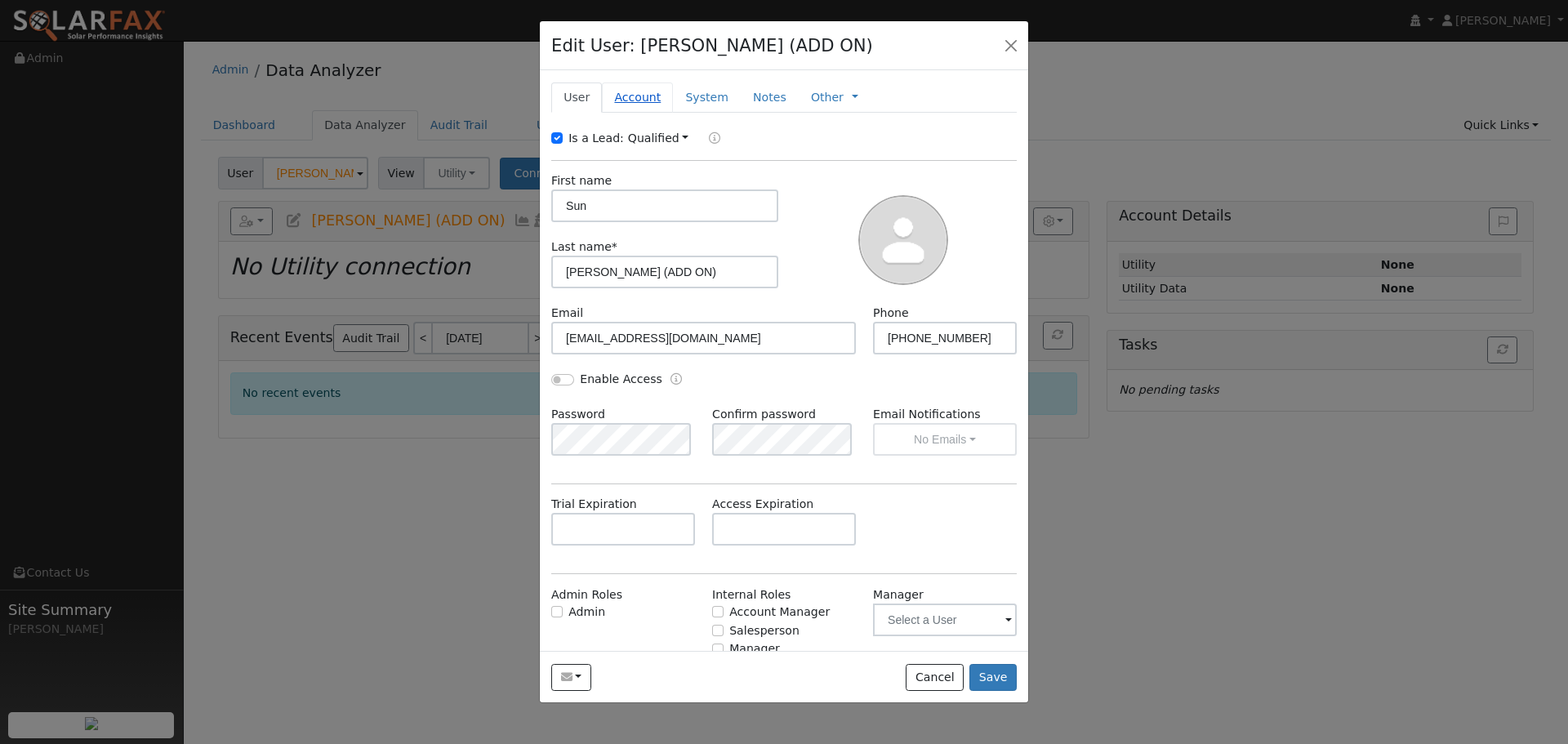
click at [633, 101] on link "Account" at bounding box center [637, 97] width 71 height 30
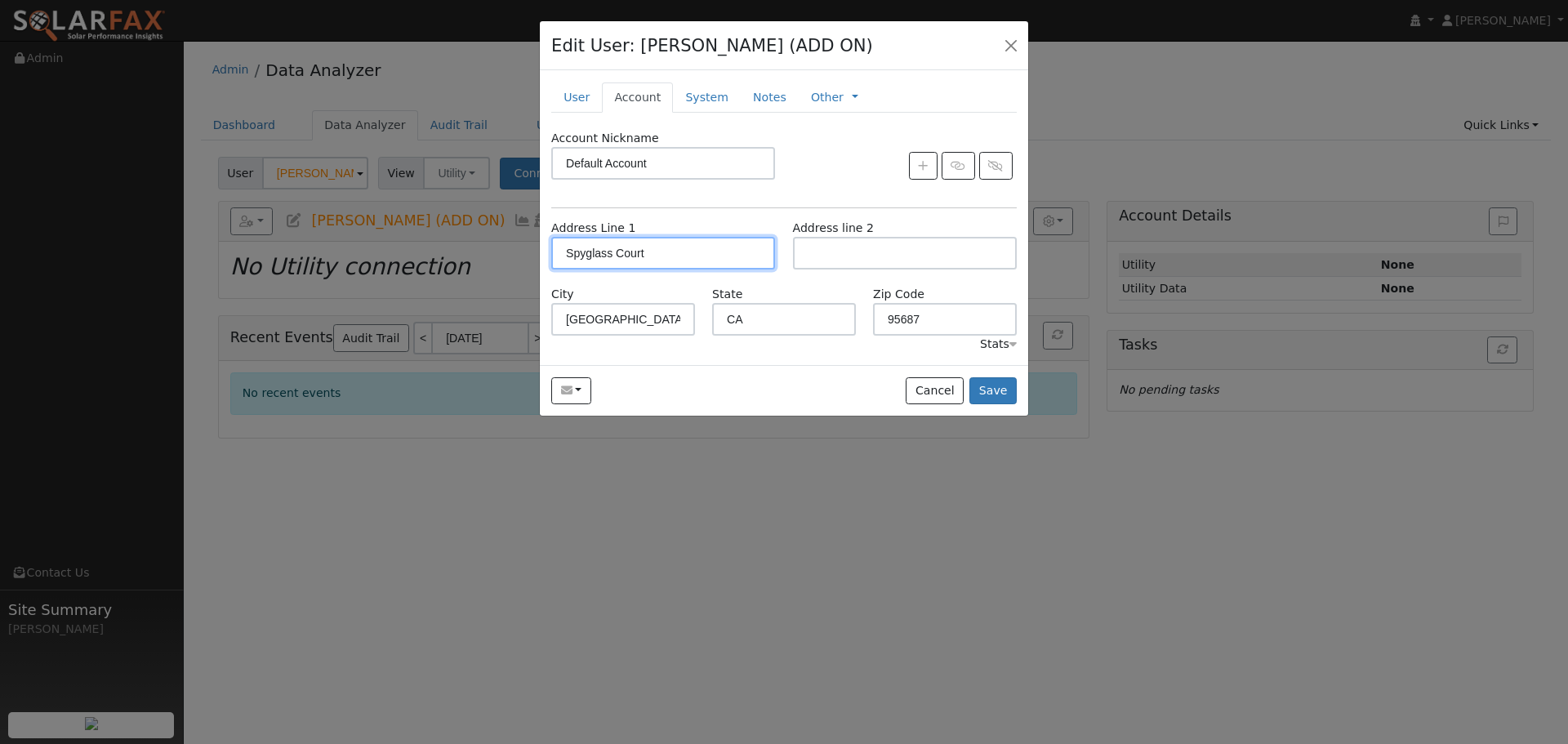
click at [689, 248] on input "Spyglass Court" at bounding box center [663, 253] width 224 height 33
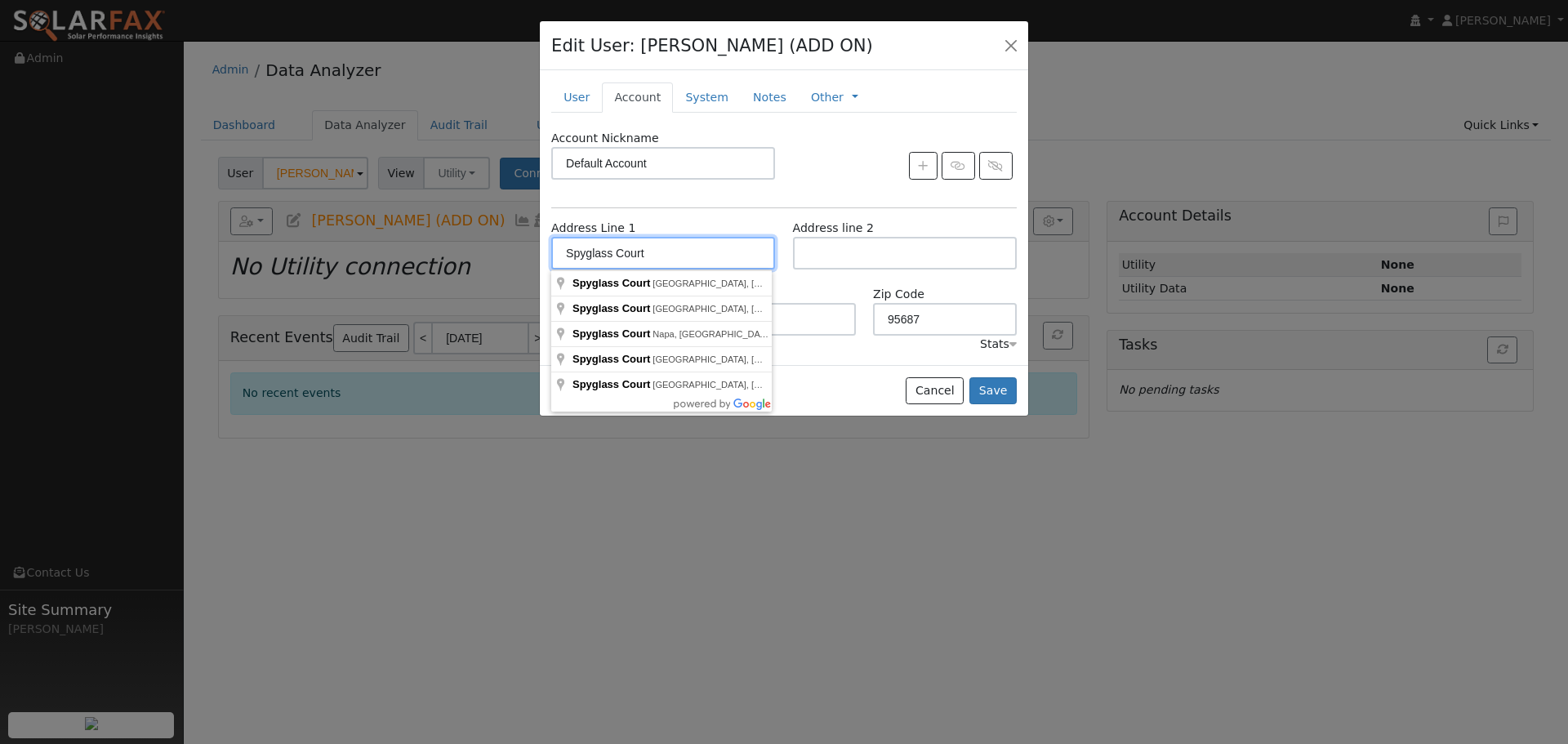
paste input "4547 Spyglass Drive"
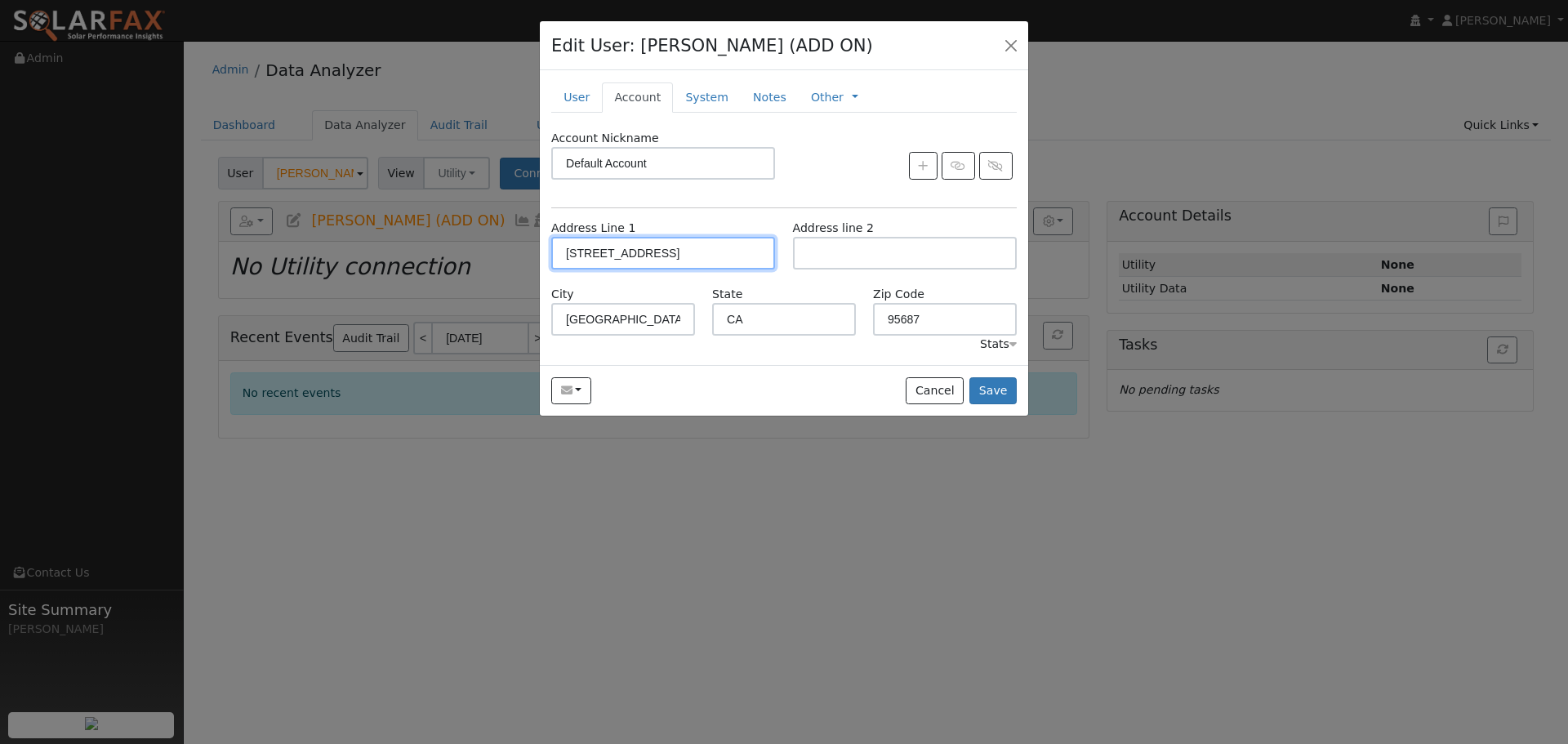
type input "Spyglass Court"
click at [987, 385] on button "Save" at bounding box center [992, 391] width 47 height 28
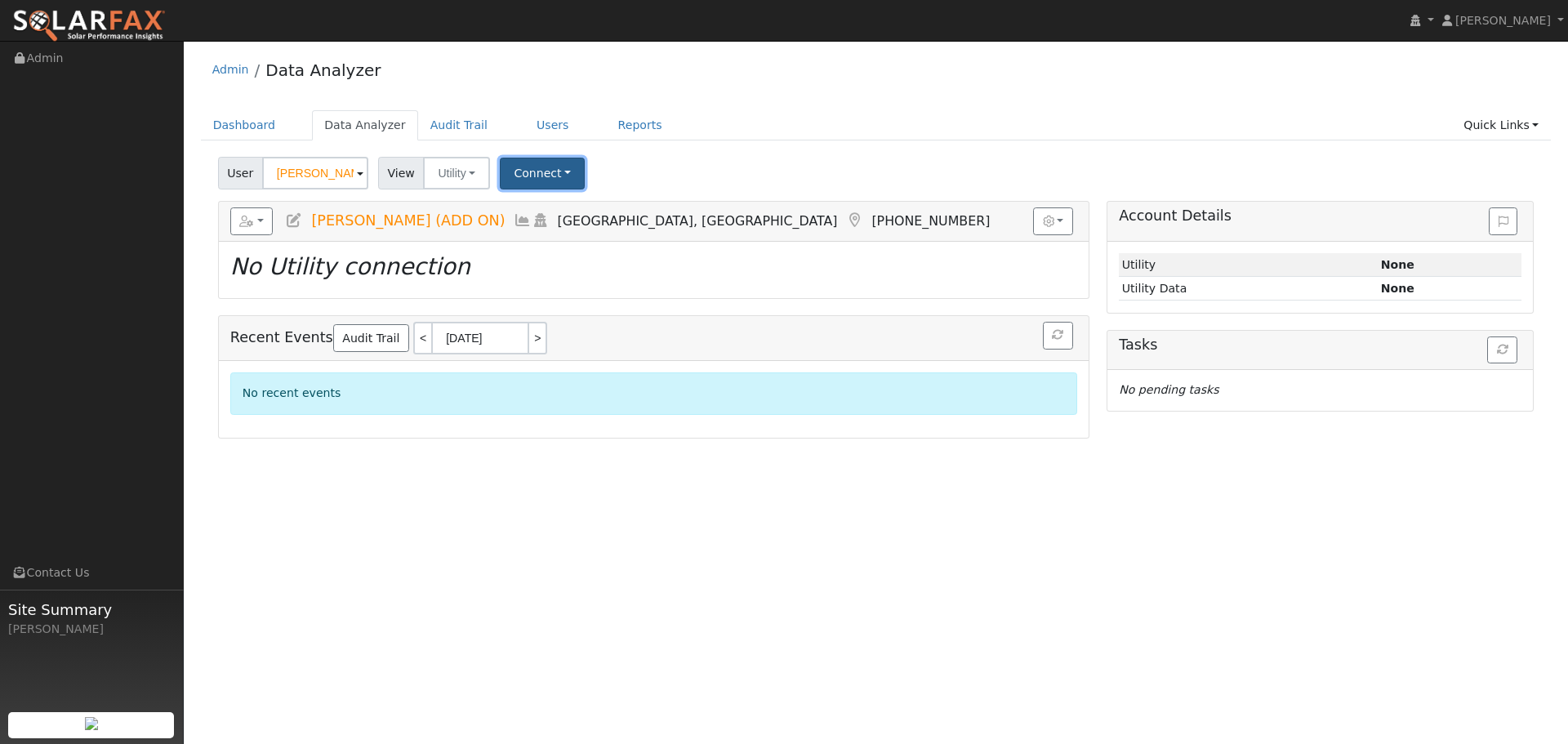
click at [547, 171] on button "Connect" at bounding box center [542, 173] width 85 height 32
click at [592, 216] on link "Select a Provider" at bounding box center [565, 209] width 127 height 23
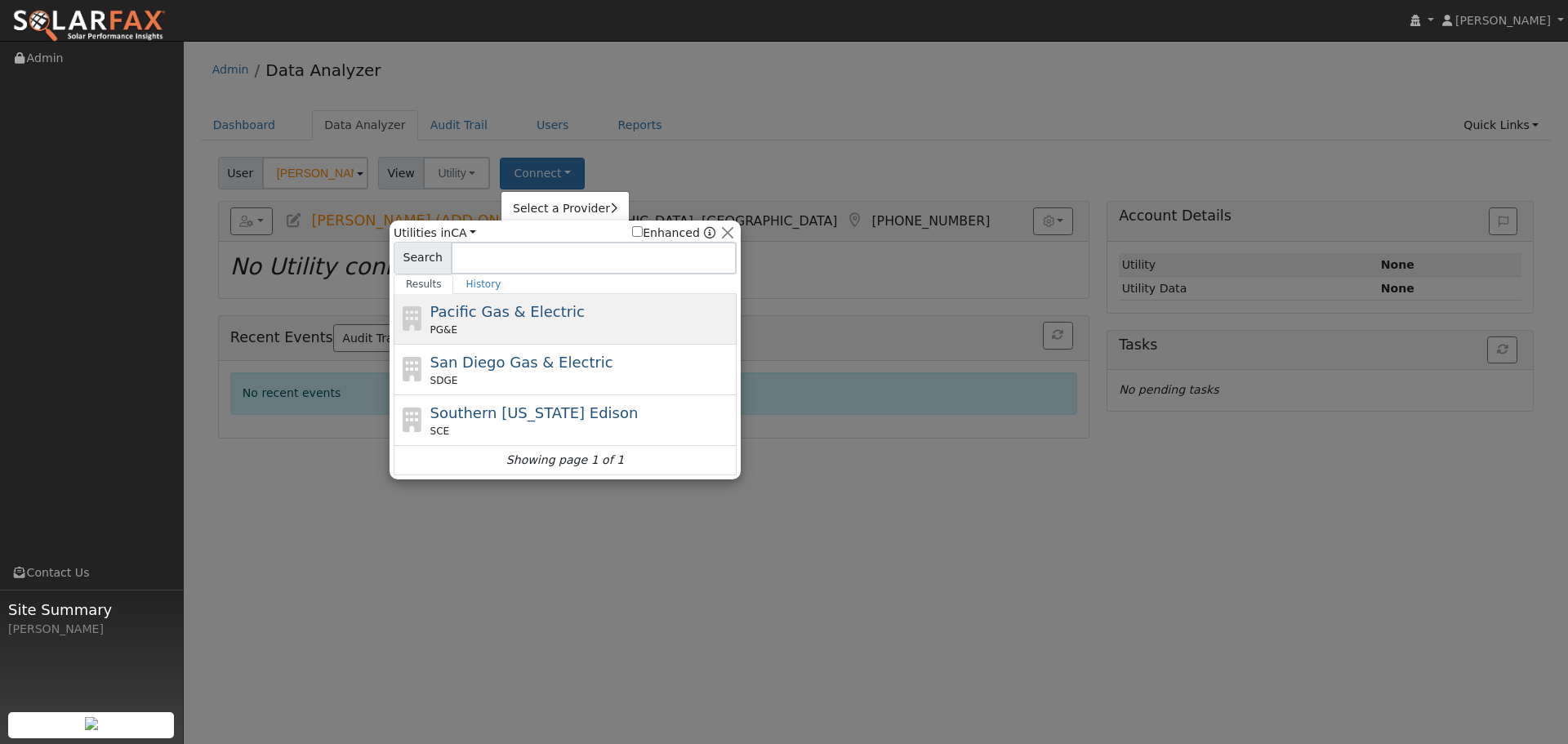
click at [556, 304] on div "Pacific Gas & Electric PG&E" at bounding box center [582, 319] width 303 height 37
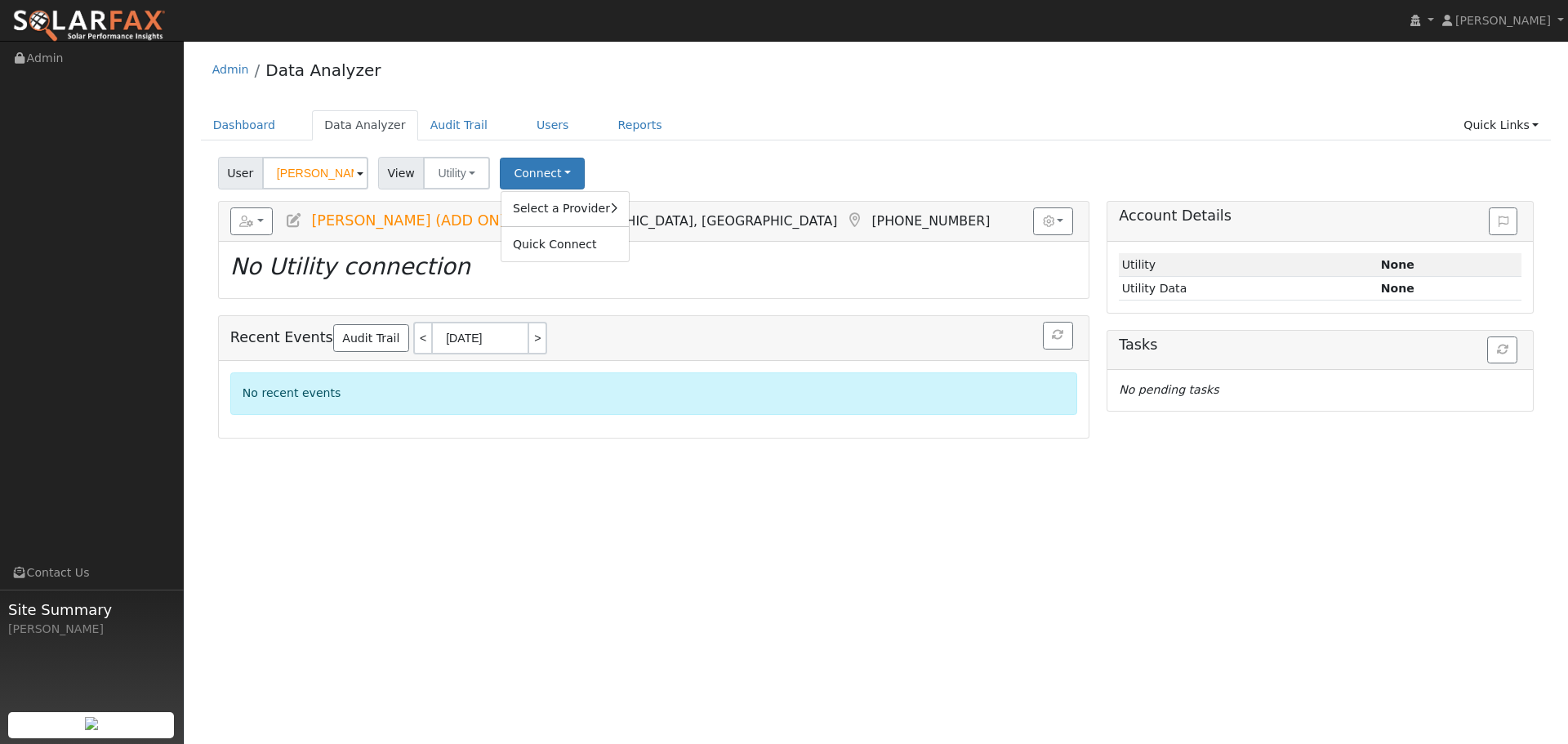
drag, startPoint x: 716, startPoint y: 133, endPoint x: 698, endPoint y: 132, distance: 18.0
click at [707, 132] on ul "Dashboard Data Analyzer Audit Trail Users Reports Quick Links Quick Add Quick C…" at bounding box center [876, 125] width 1351 height 30
click at [558, 169] on button "Connect" at bounding box center [542, 173] width 85 height 32
click at [581, 203] on link "Select a Provider" at bounding box center [565, 209] width 127 height 23
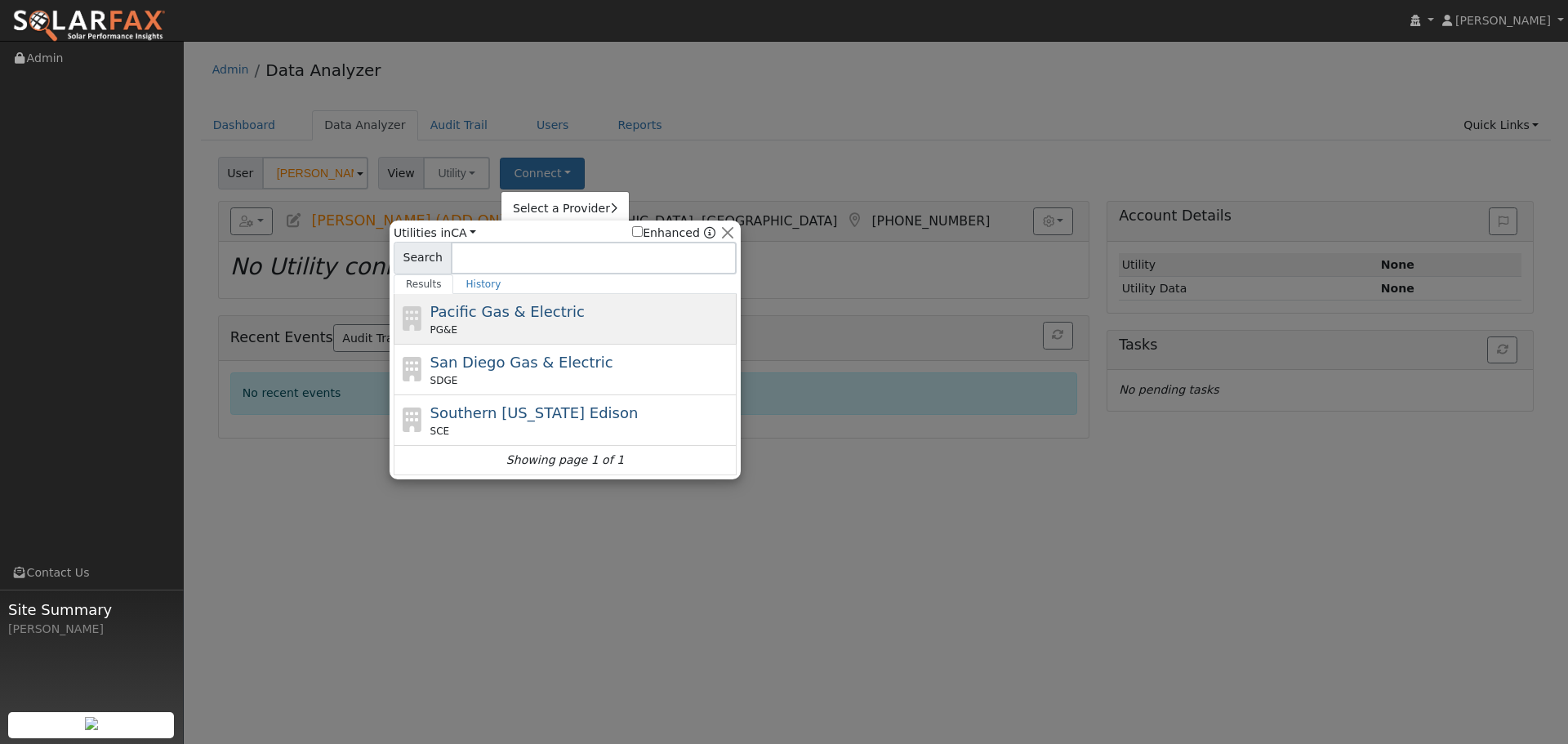
click at [618, 317] on div "Pacific Gas & Electric PG&E" at bounding box center [582, 319] width 303 height 37
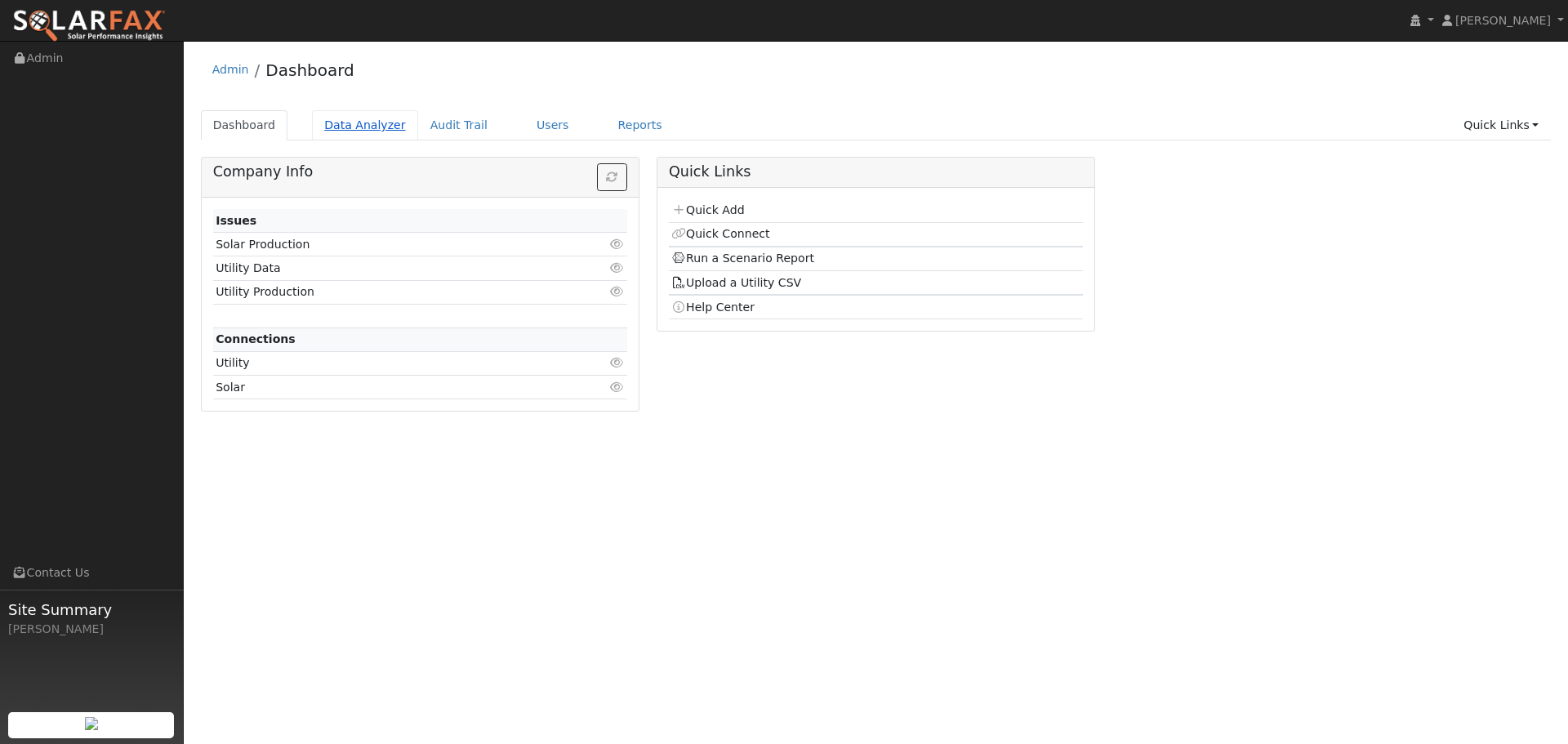
click at [381, 120] on link "Data Analyzer" at bounding box center [364, 125] width 106 height 30
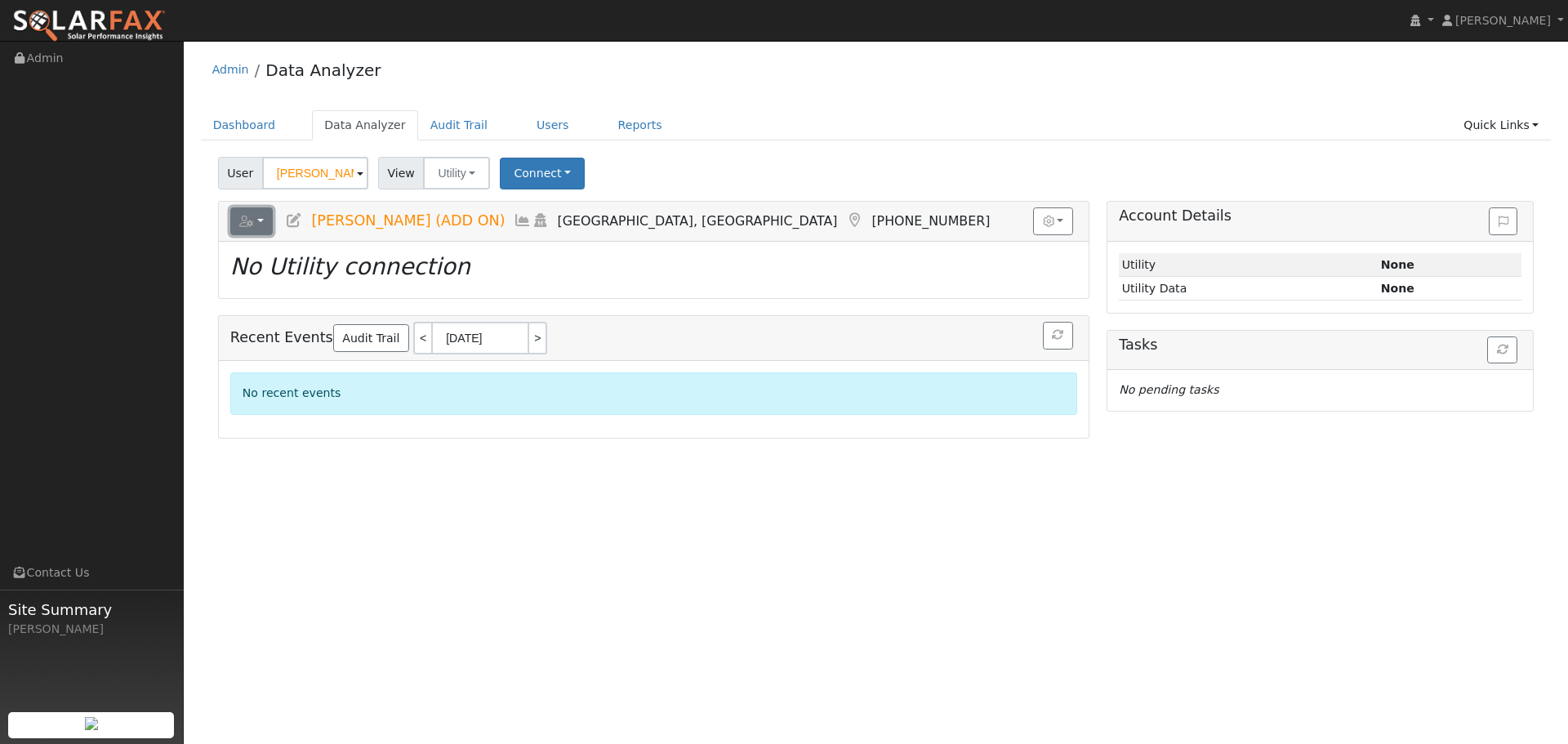
click at [262, 223] on button "button" at bounding box center [252, 221] width 43 height 28
click at [616, 171] on div "User Sun Cao (ADD ON) Account Default Account Default Account Spyglass Court, V…" at bounding box center [876, 170] width 1322 height 39
click at [295, 220] on icon at bounding box center [293, 220] width 18 height 15
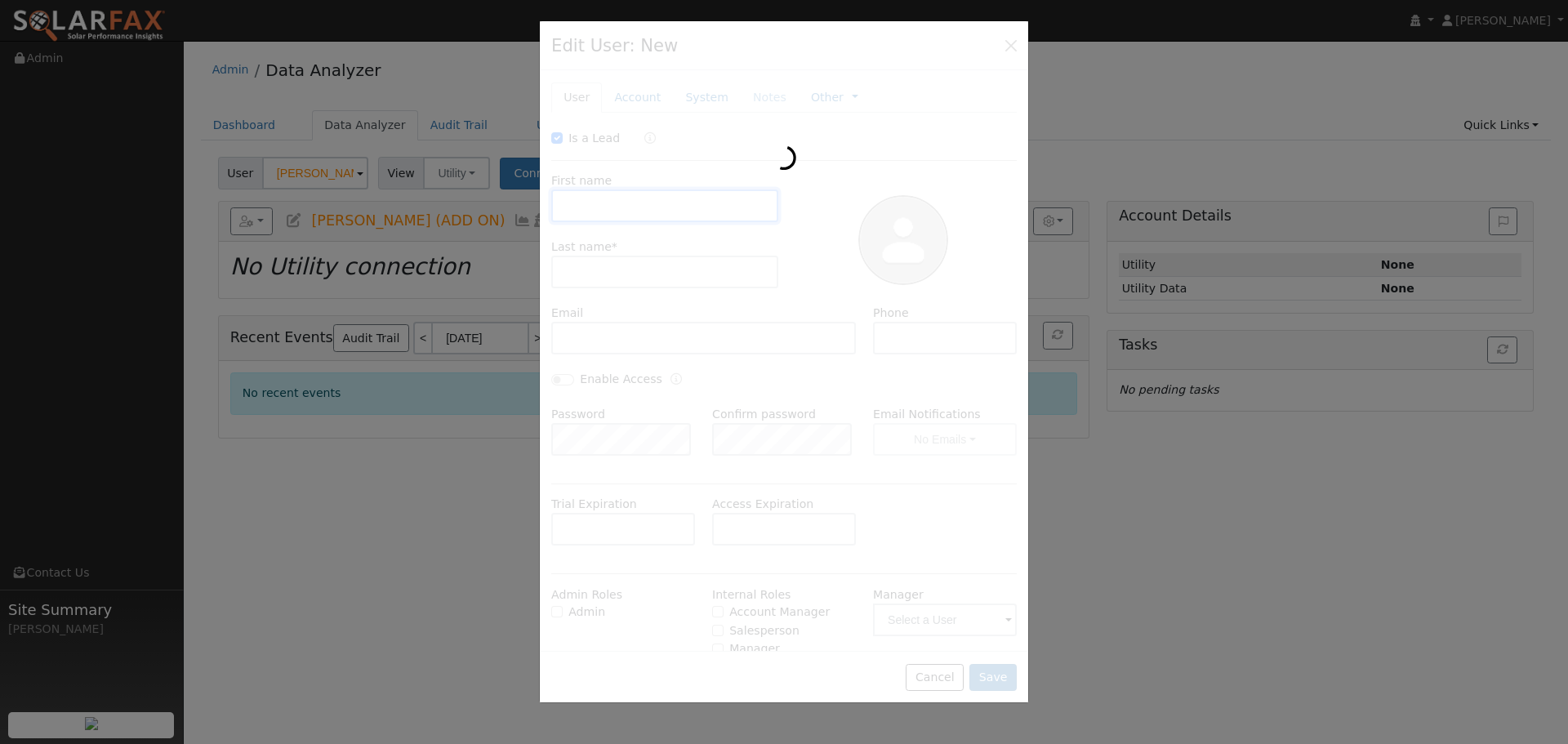
checkbox input "true"
type input "Sun"
type input "[PERSON_NAME] (ADD ON)"
type input "[EMAIL_ADDRESS][DOMAIN_NAME]"
type input "[PHONE_NUMBER]"
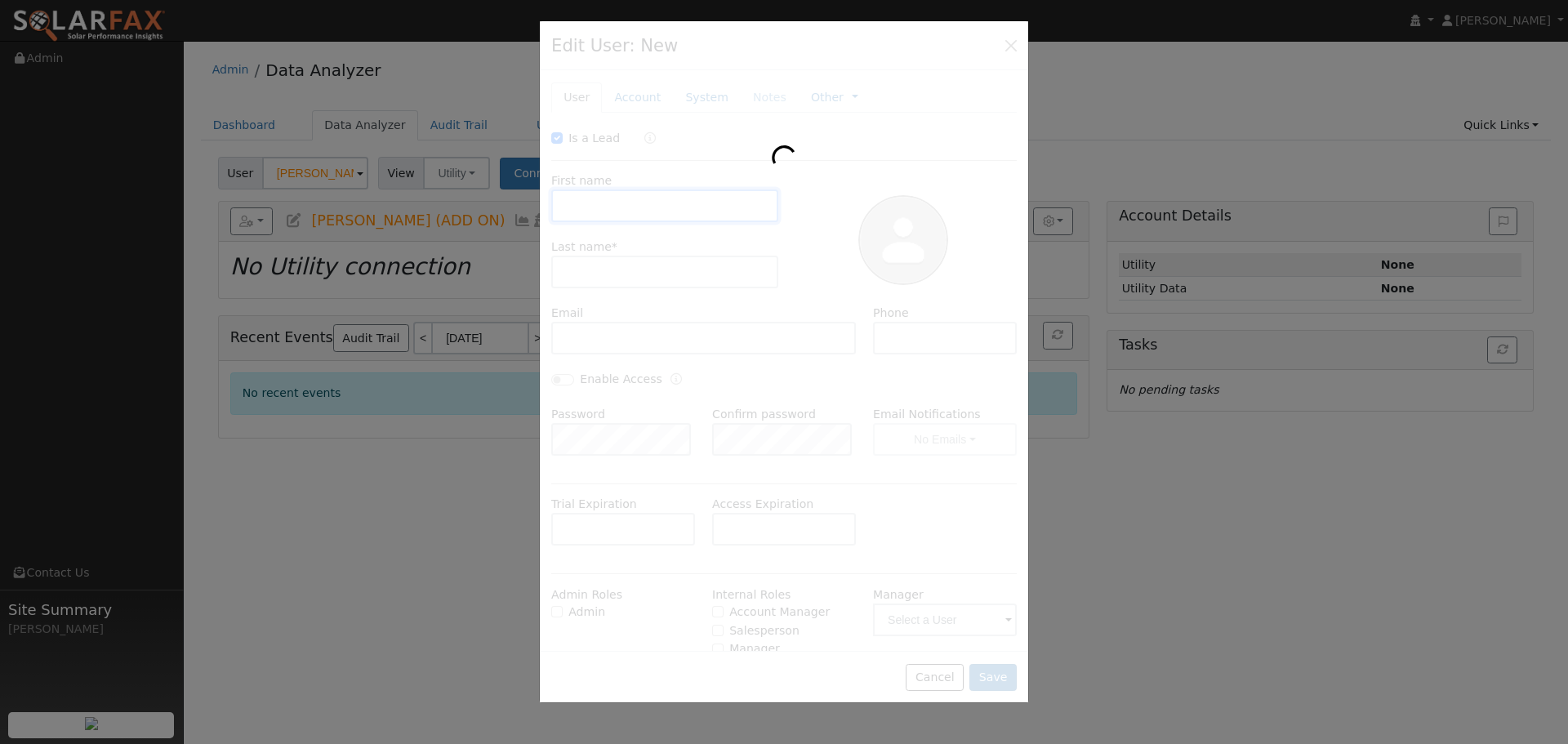
type input "Default Account"
type input "Spyglass Court"
type input "Vacaville"
type input "CA"
type input "95687"
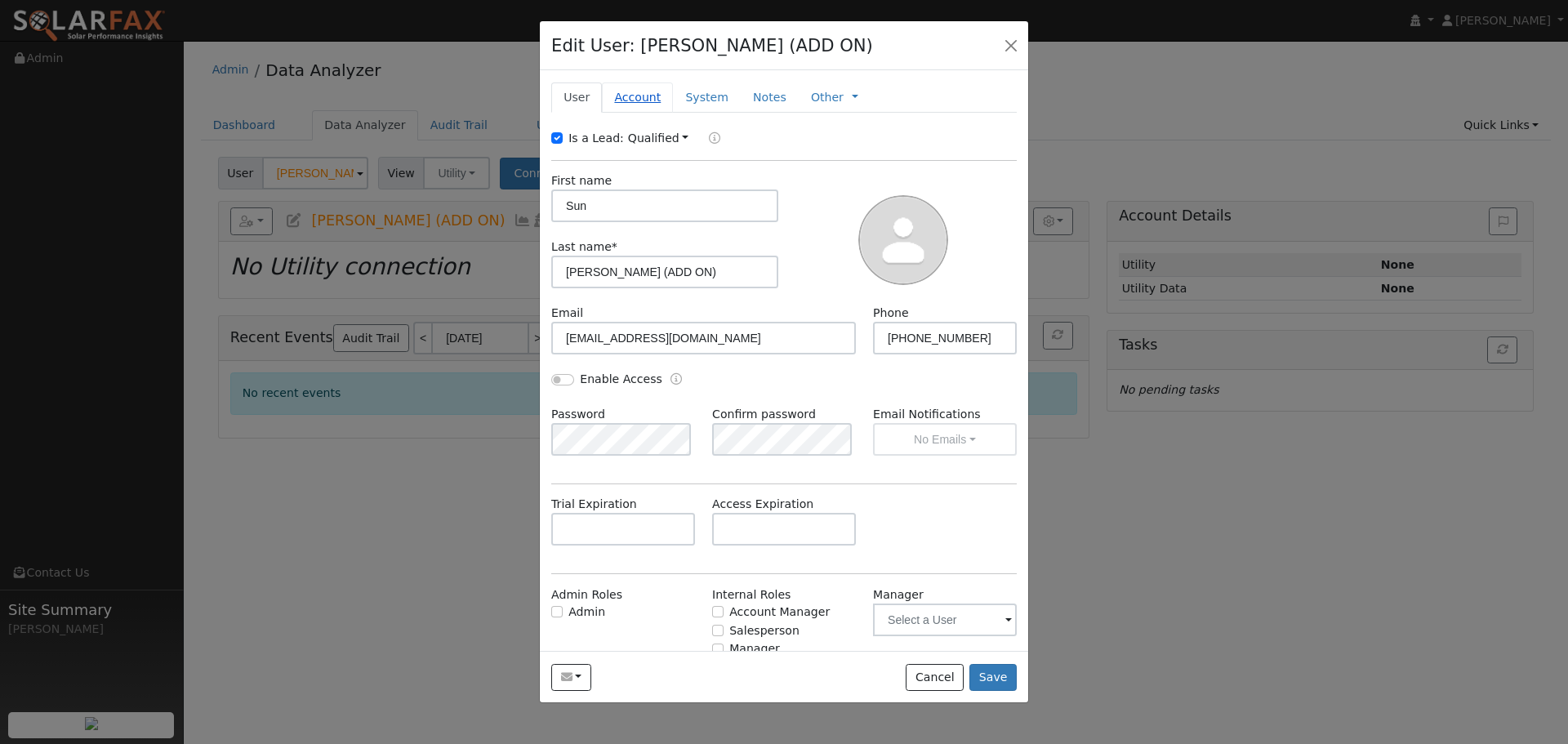
click at [633, 101] on link "Account" at bounding box center [637, 97] width 71 height 30
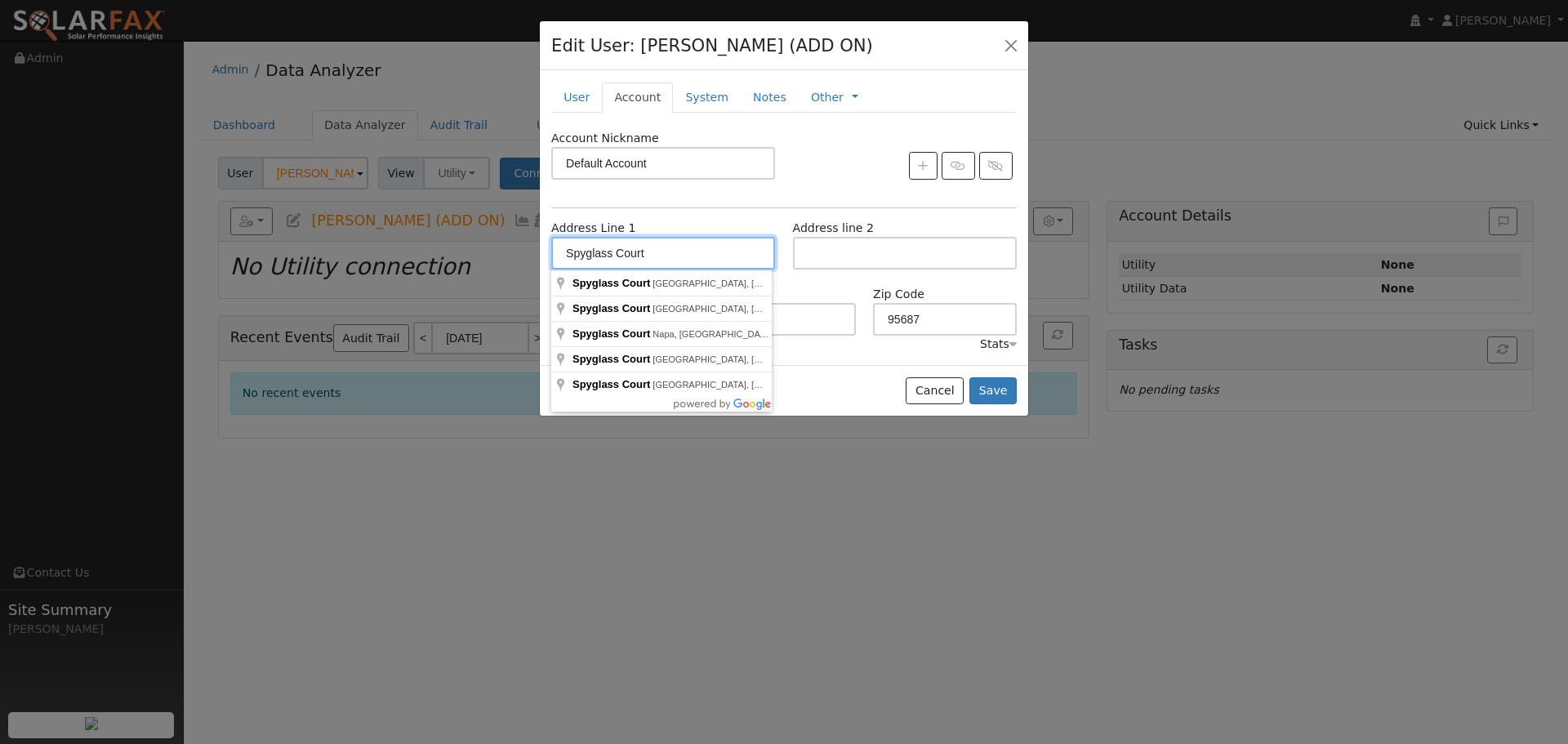
drag, startPoint x: 679, startPoint y: 255, endPoint x: 500, endPoint y: 249, distance: 179.1
click at [500, 249] on div "Edit User: Sun Cao (ADD ON) Default Account Default Account Spyglass Court, Vac…" at bounding box center [784, 372] width 1568 height 744
click at [668, 253] on input "Spyglass Court" at bounding box center [663, 253] width 224 height 33
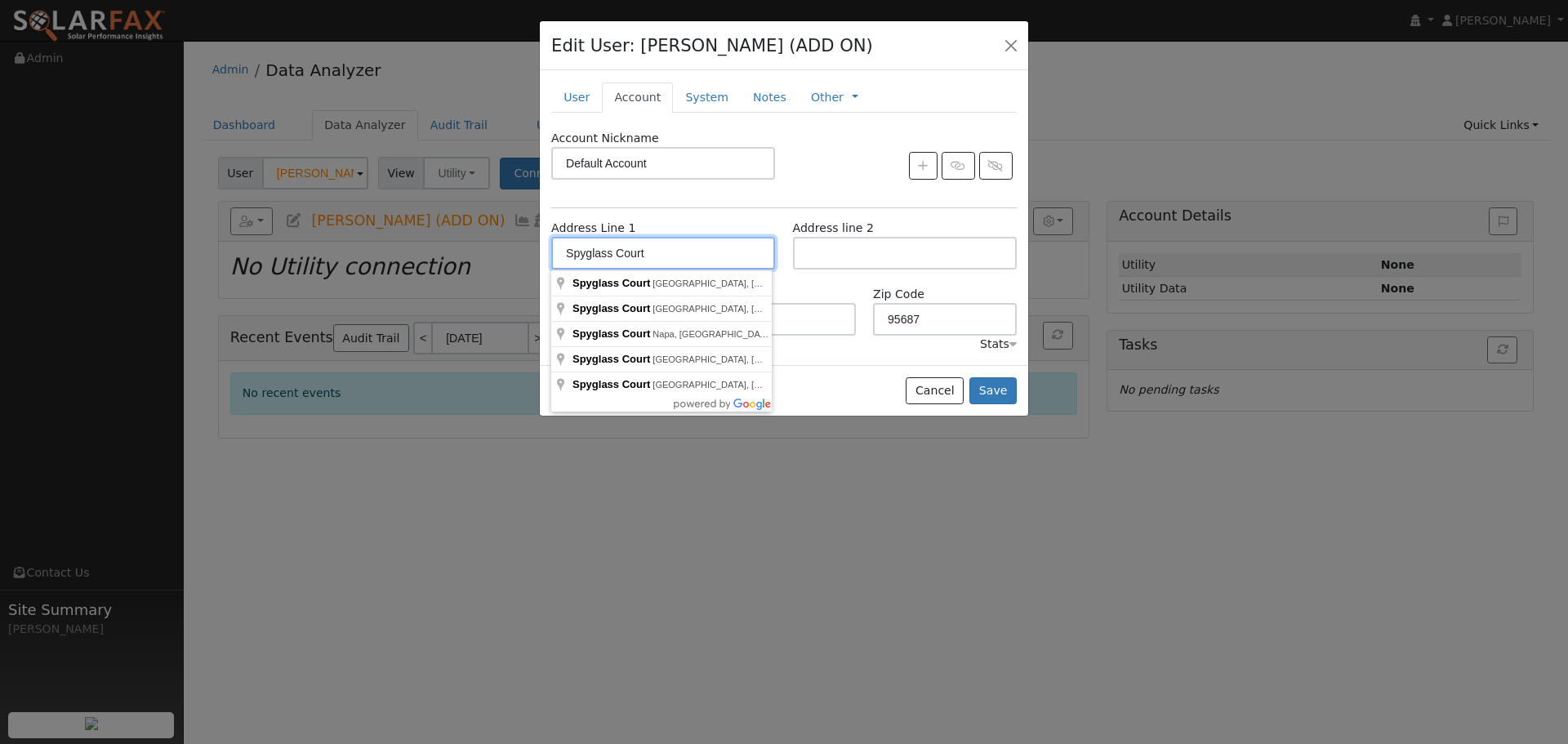
paste input "4547 Spyglass Drive"
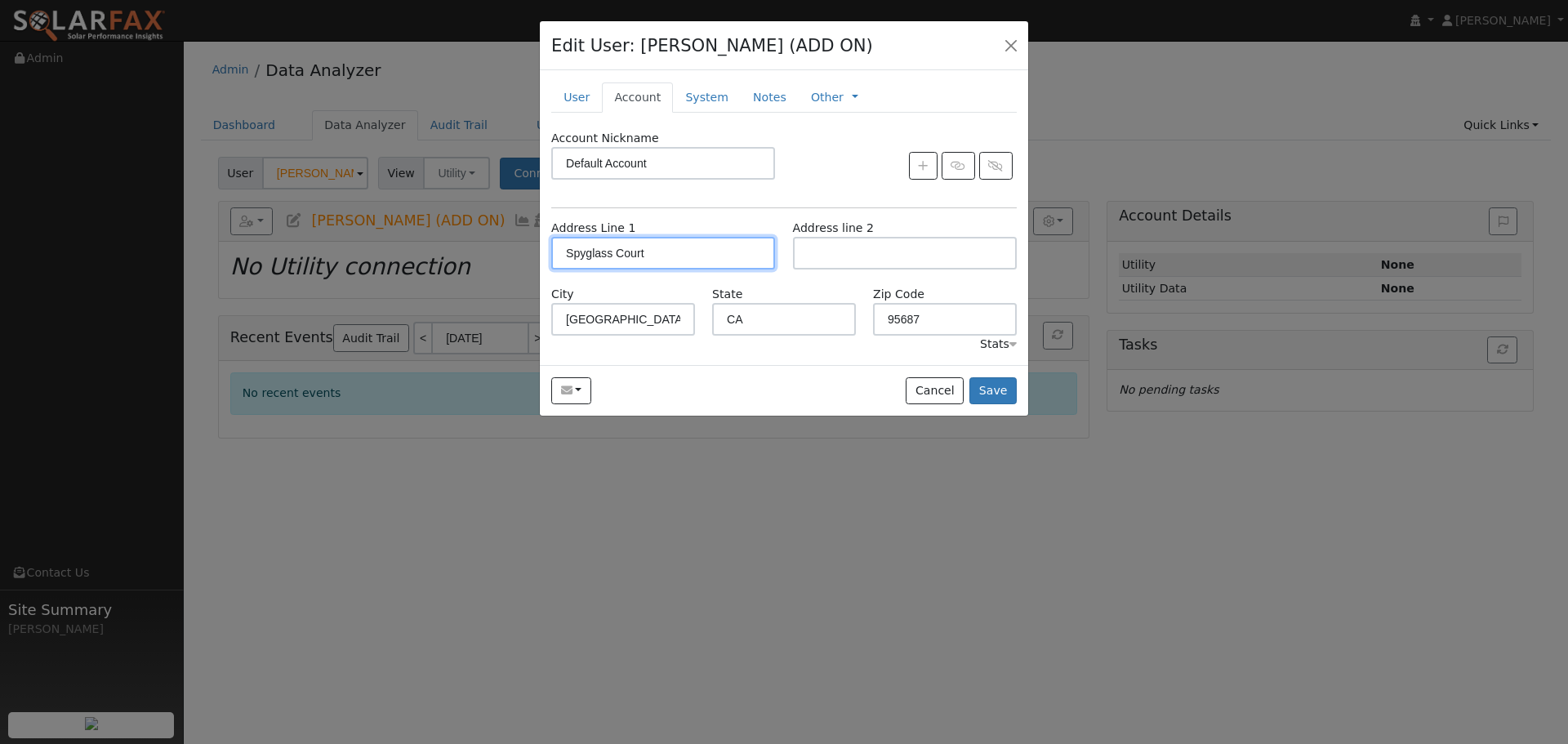
click at [701, 258] on input "Spyglass Court" at bounding box center [663, 253] width 224 height 33
paste input "4547 Spyglass Drive"
click at [778, 287] on div "State CA" at bounding box center [784, 311] width 161 height 50
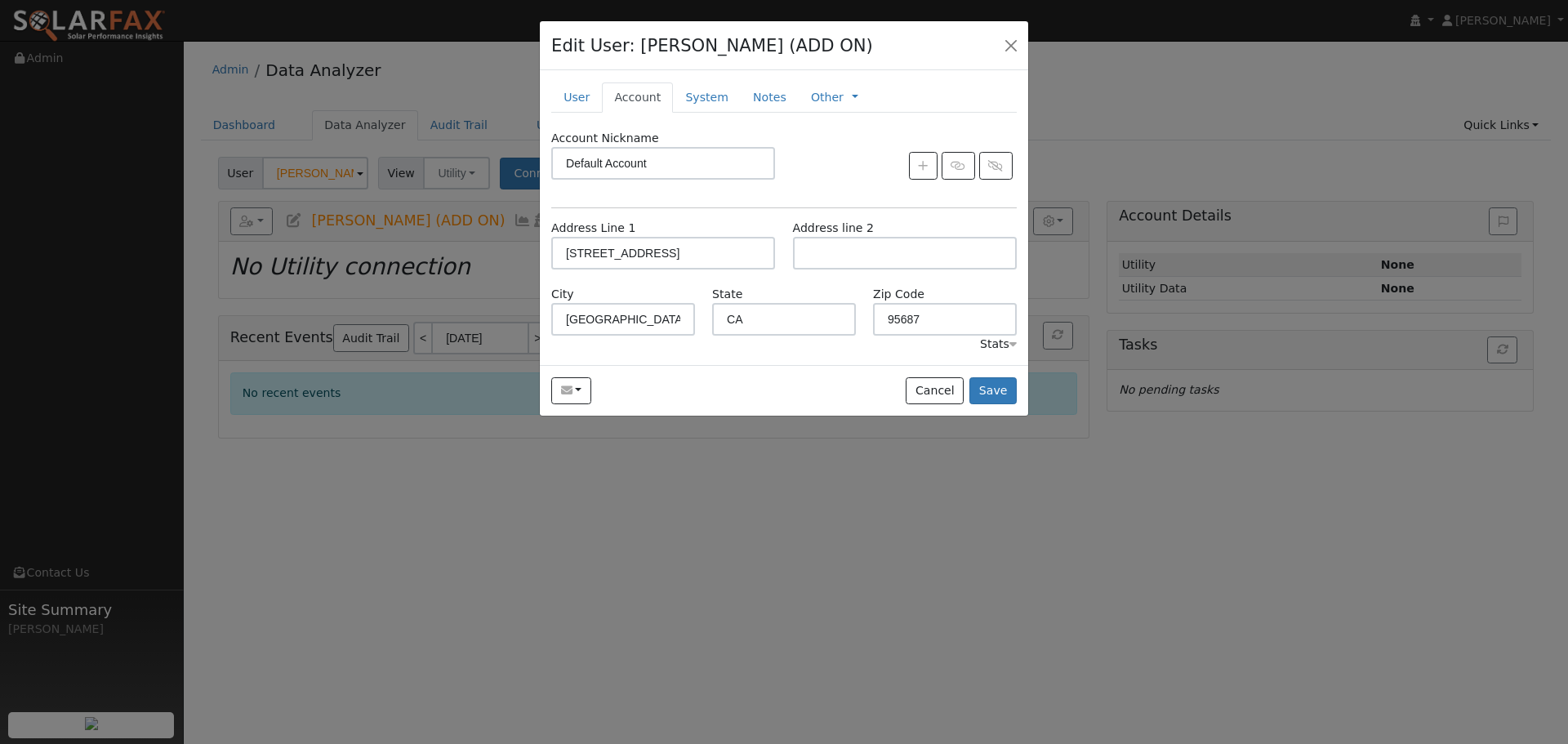
click at [766, 212] on div "Account Nickname Default Account Address Line 1 4547 Spyglass Drive Address lin…" at bounding box center [783, 242] width 465 height 224
click at [701, 258] on input "4547 Spyglass Drive" at bounding box center [663, 253] width 224 height 33
type input "4547 Spyglass Drive"
type input "Stockton"
type input "95219"
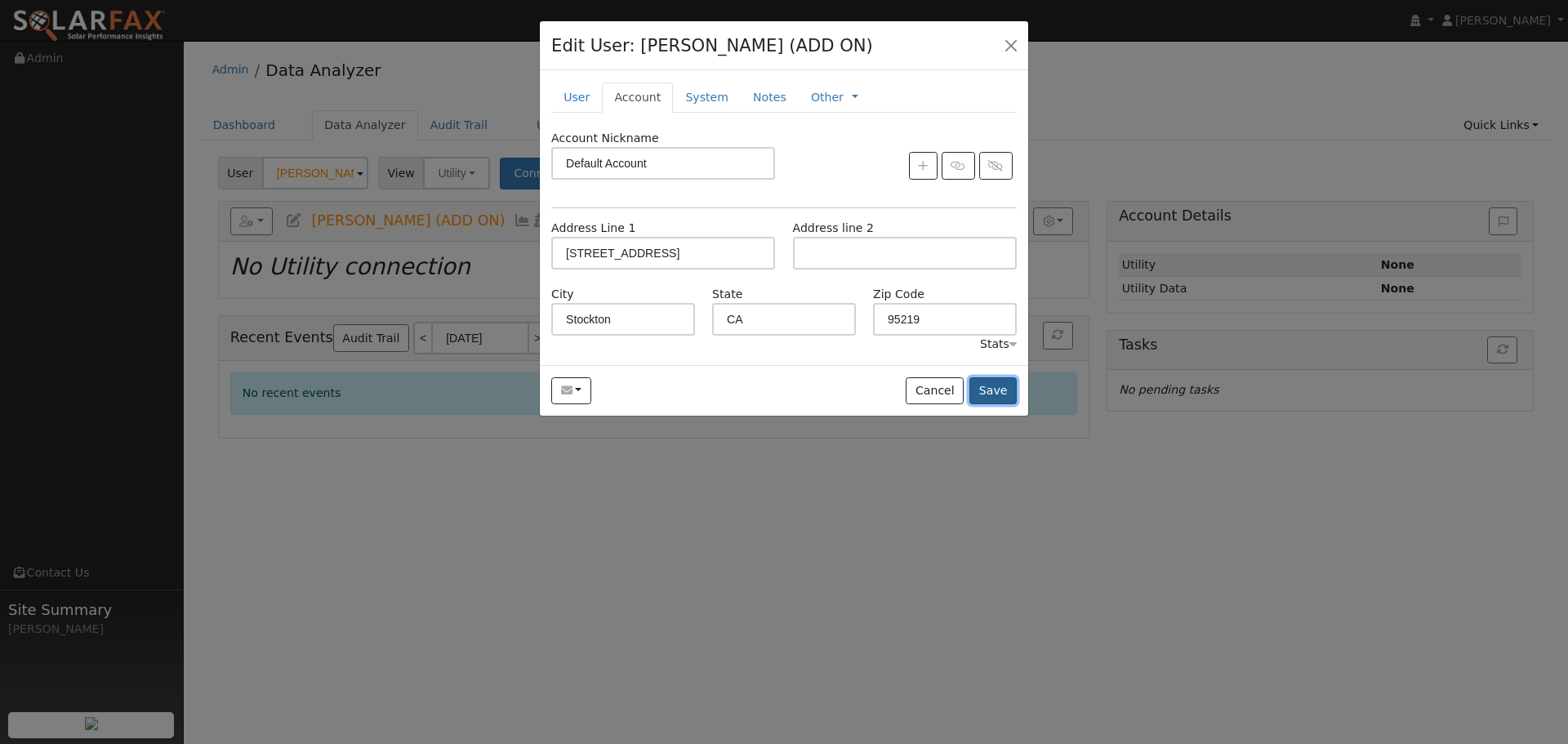
click at [1003, 393] on button "Save" at bounding box center [992, 391] width 47 height 28
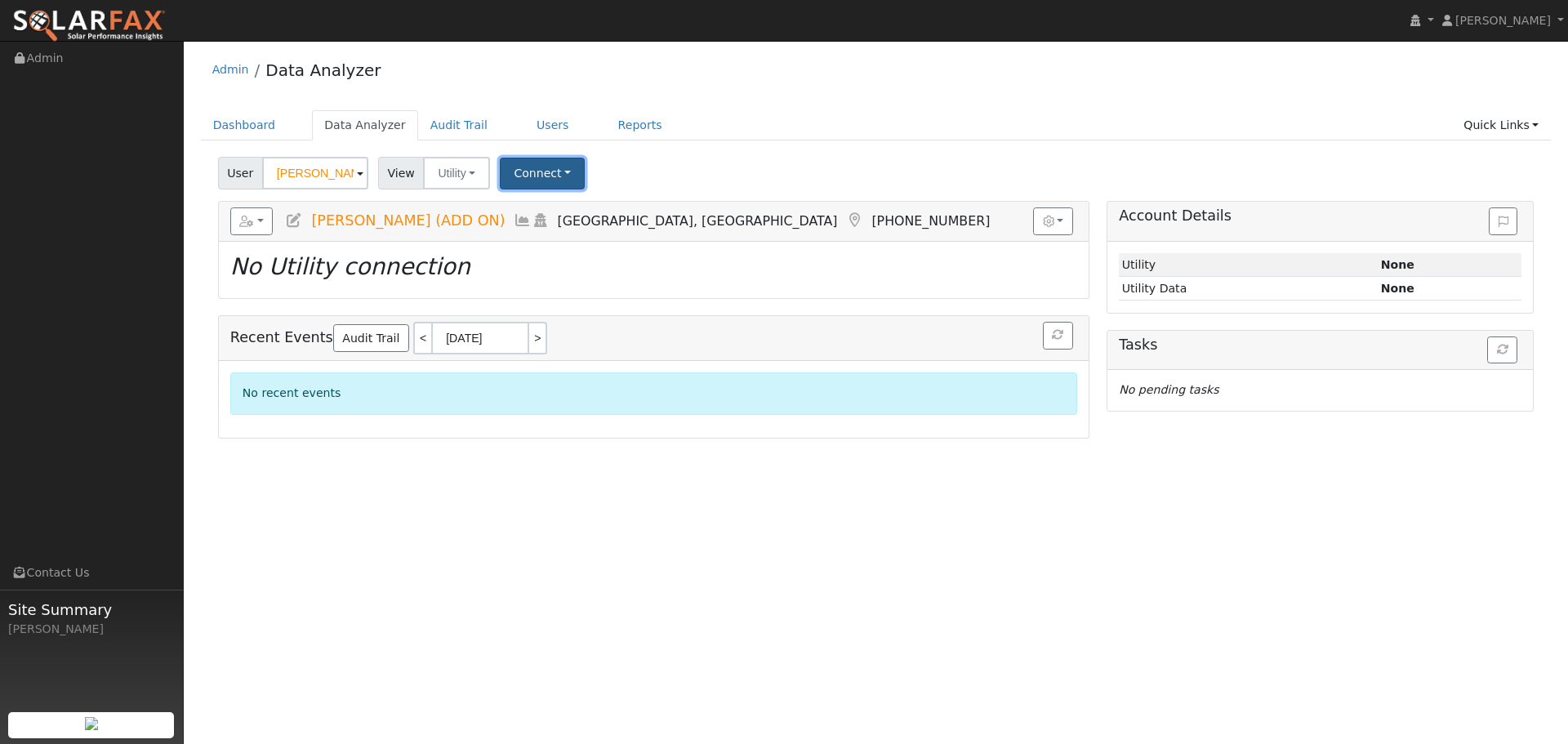
click at [560, 170] on button "Connect" at bounding box center [542, 173] width 85 height 32
click at [610, 207] on icon at bounding box center [614, 208] width 8 height 11
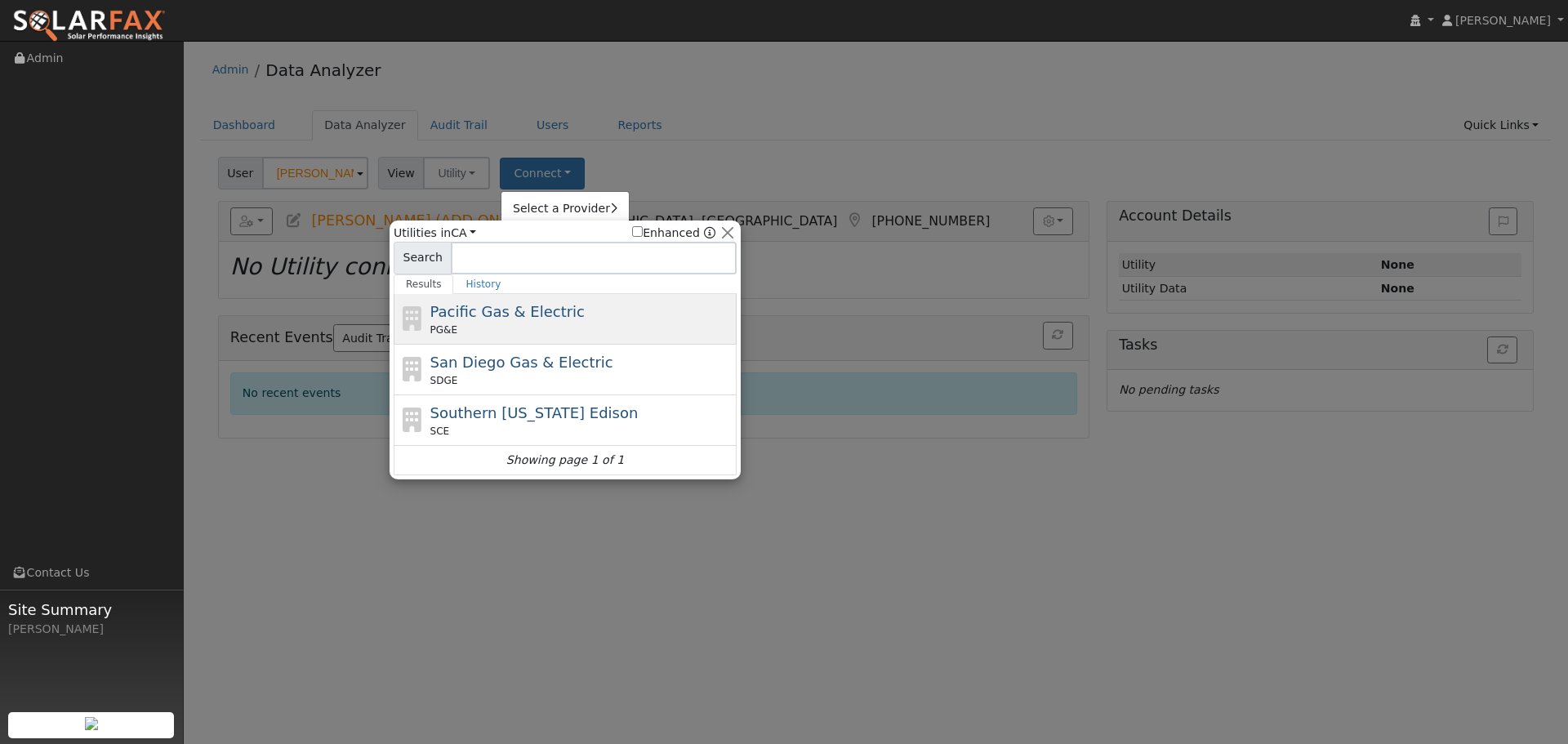
click at [585, 317] on div "Pacific Gas & Electric PG&E" at bounding box center [582, 319] width 303 height 37
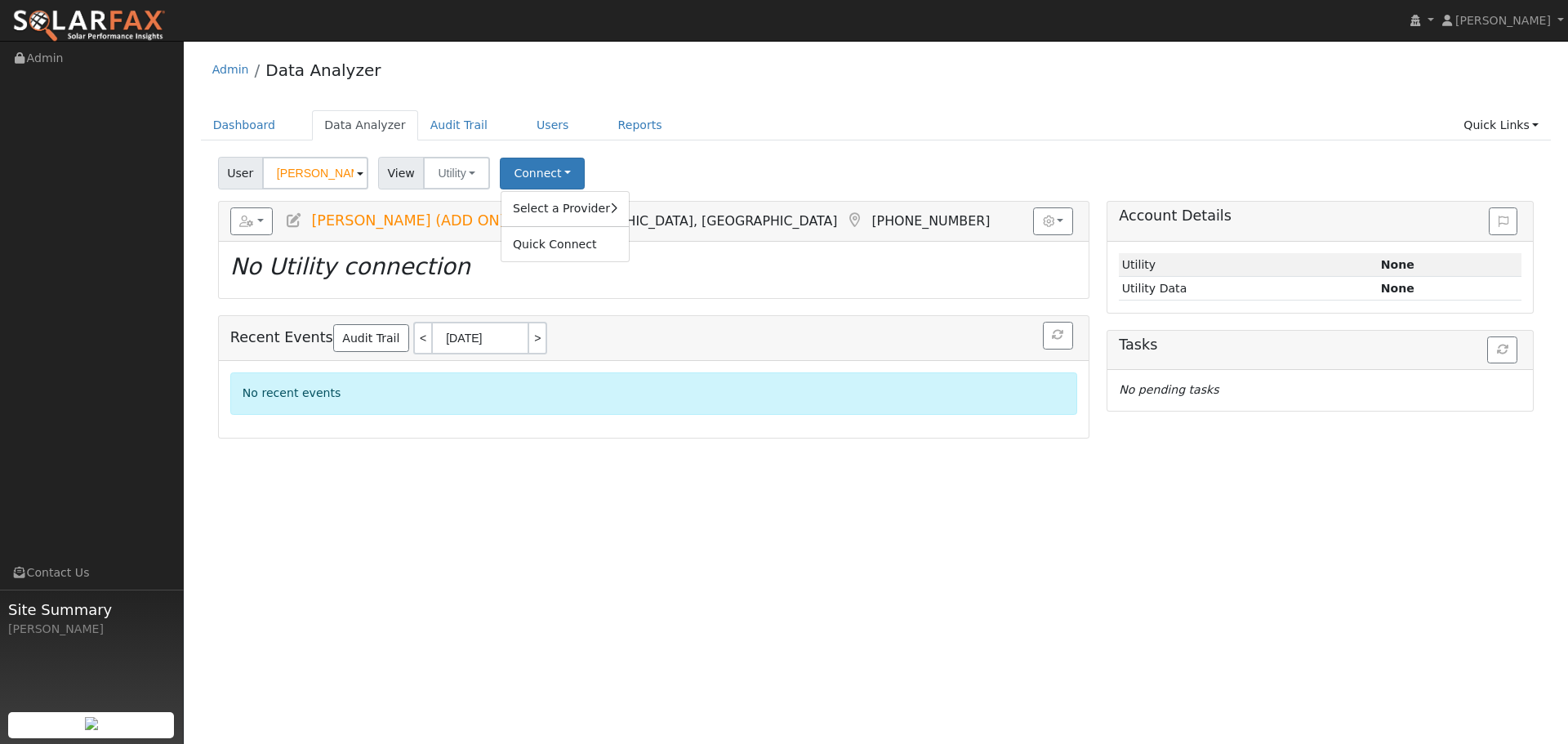
click at [301, 214] on icon at bounding box center [293, 220] width 18 height 15
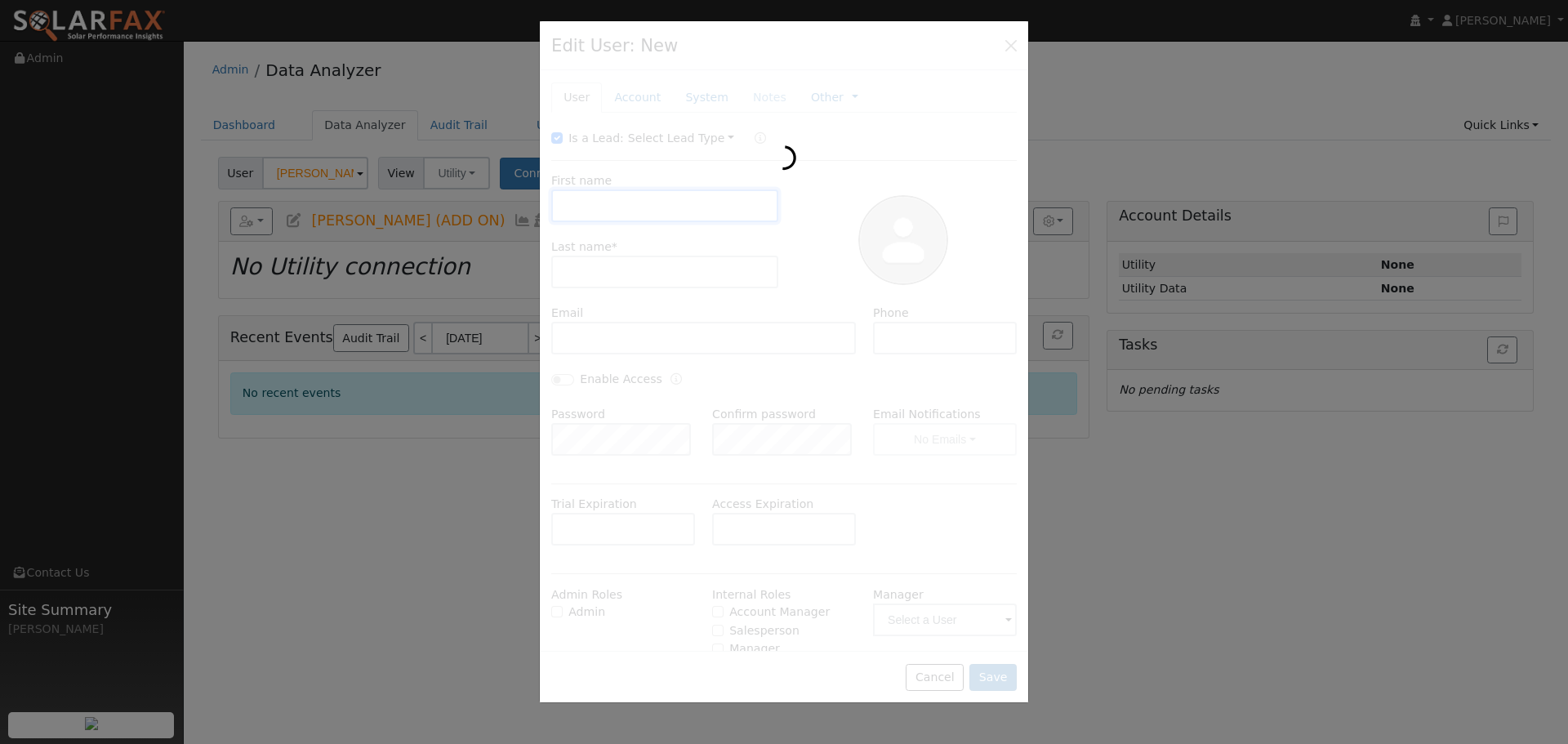
type input "Sun"
type input "Cao (ADD ON)"
type input "sunthecao@gmail.com"
type input "209-403-5617"
type input "Default Account"
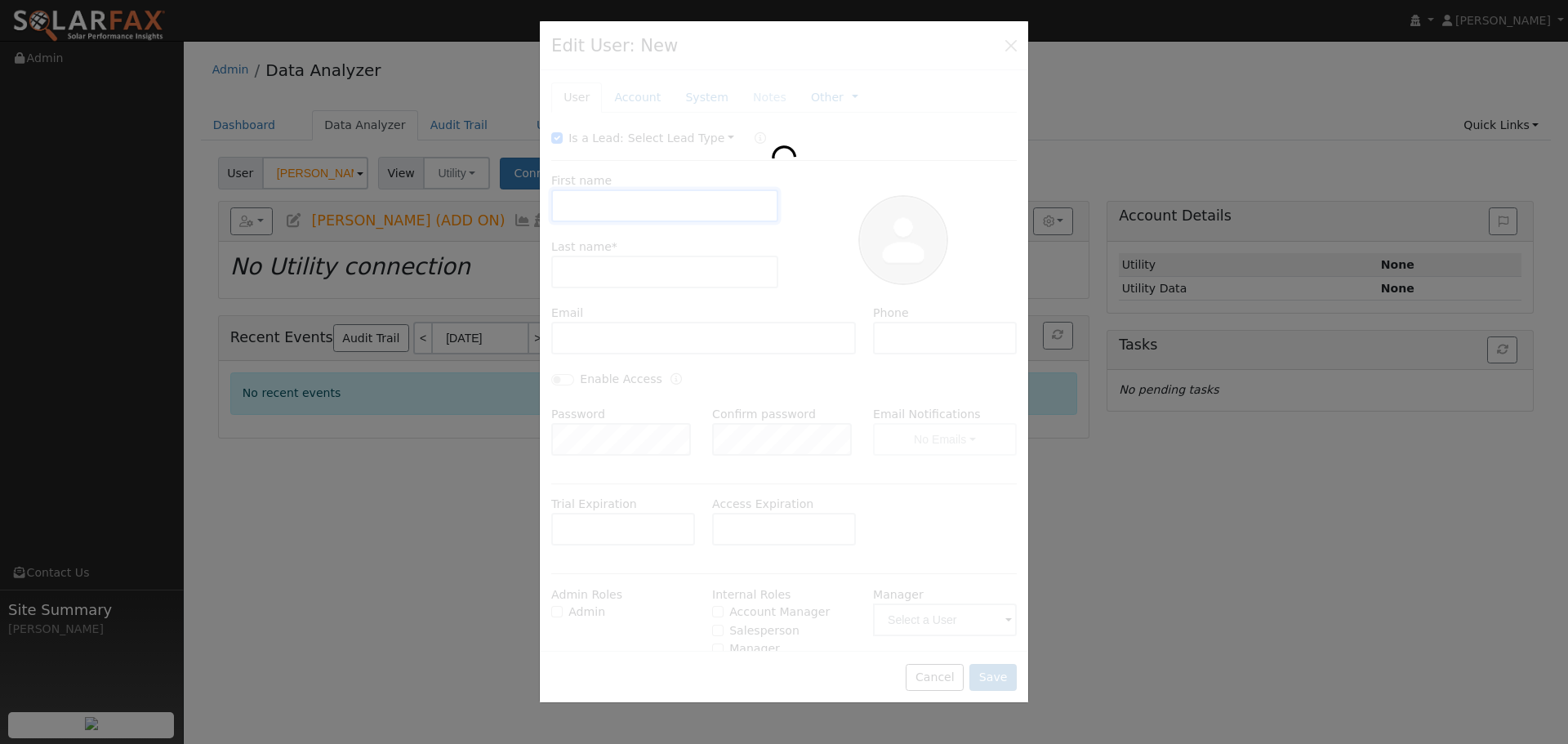
type input "[STREET_ADDRESS]"
type input "Stockton"
type input "CA"
type input "95219"
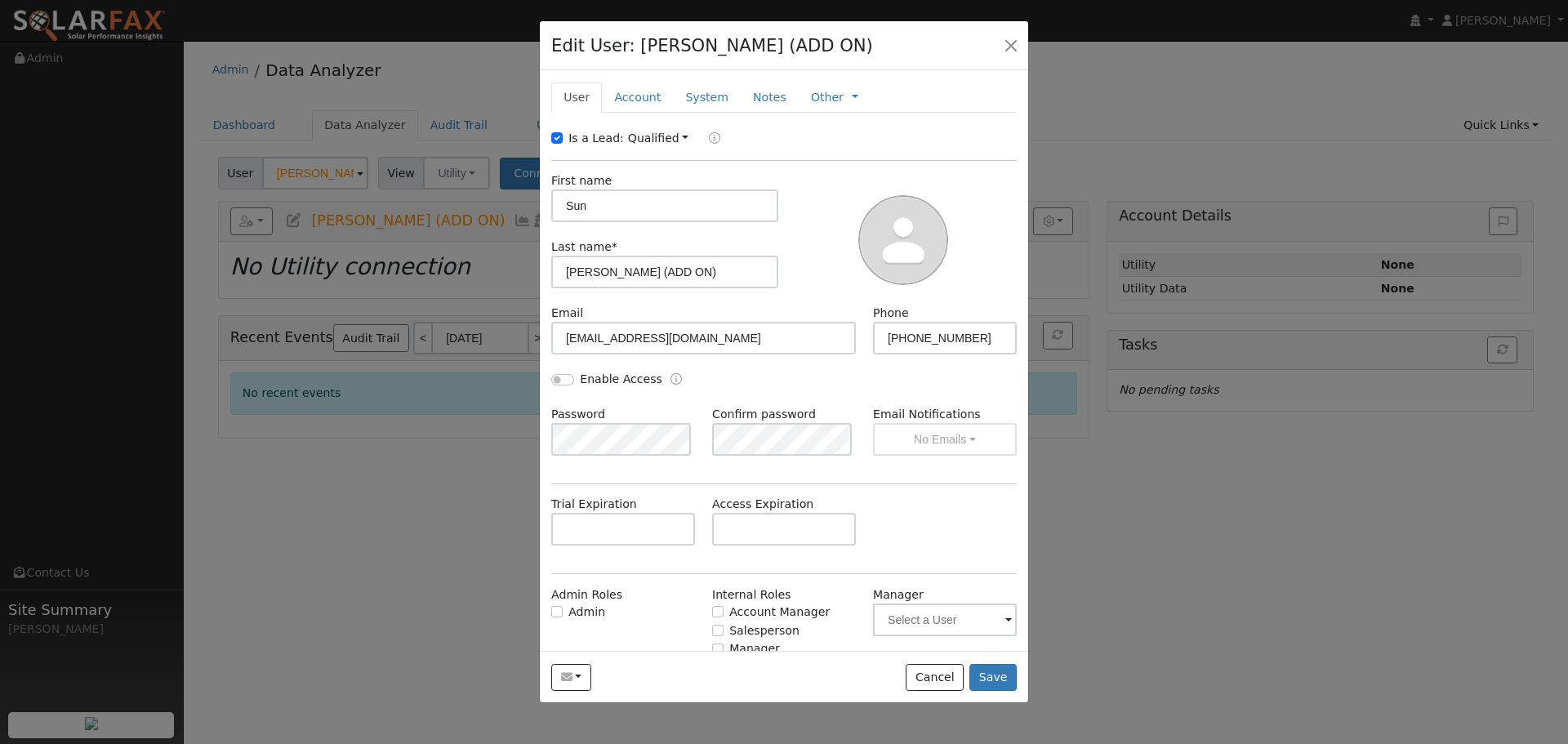
drag, startPoint x: 639, startPoint y: 114, endPoint x: 643, endPoint y: 106, distance: 8.9
click at [640, 114] on div "New Account Nickname Cancel Create Are you sure you want to create new account …" at bounding box center [784, 360] width 488 height 581
click at [645, 96] on link "Account" at bounding box center [637, 97] width 71 height 30
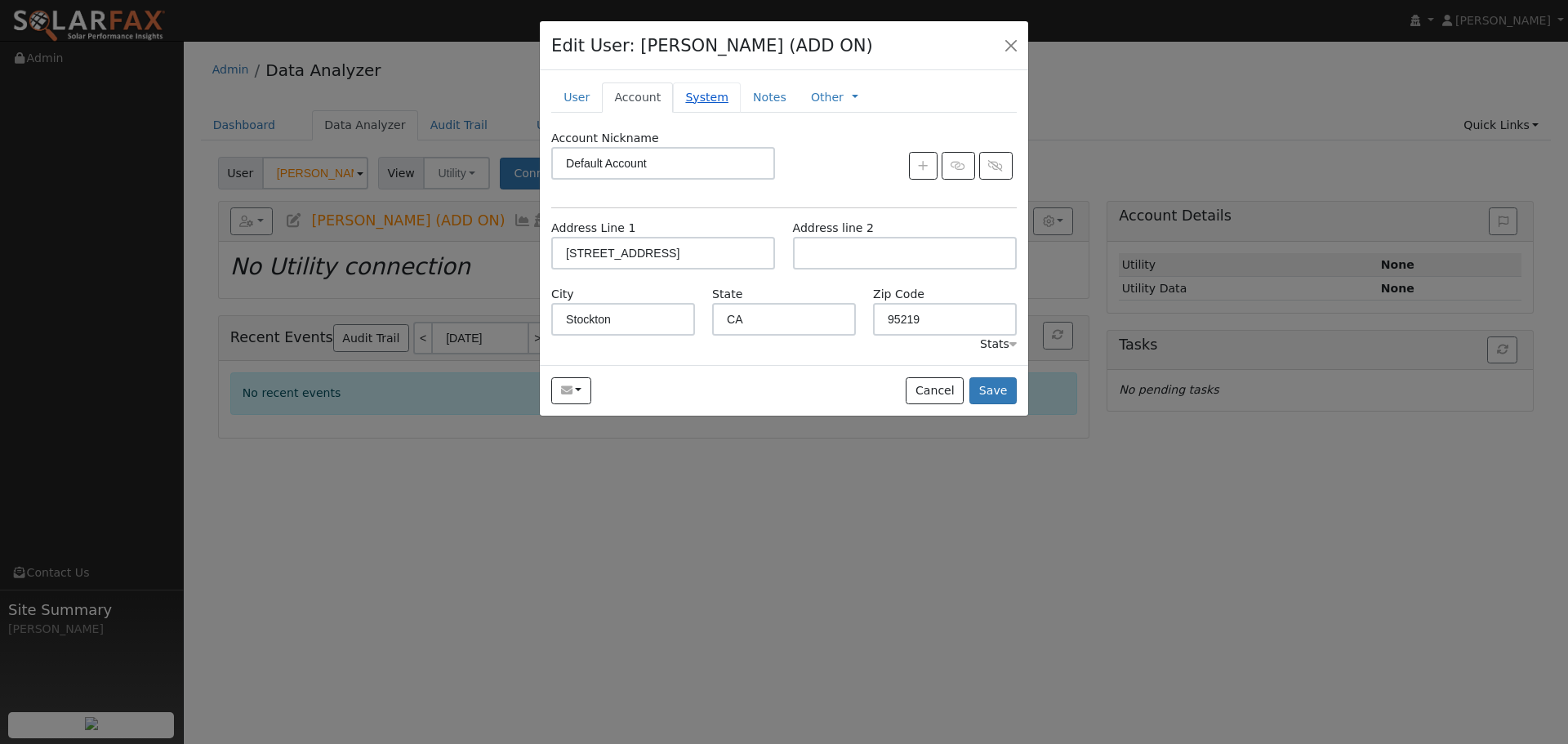
click at [701, 104] on link "System" at bounding box center [707, 97] width 68 height 30
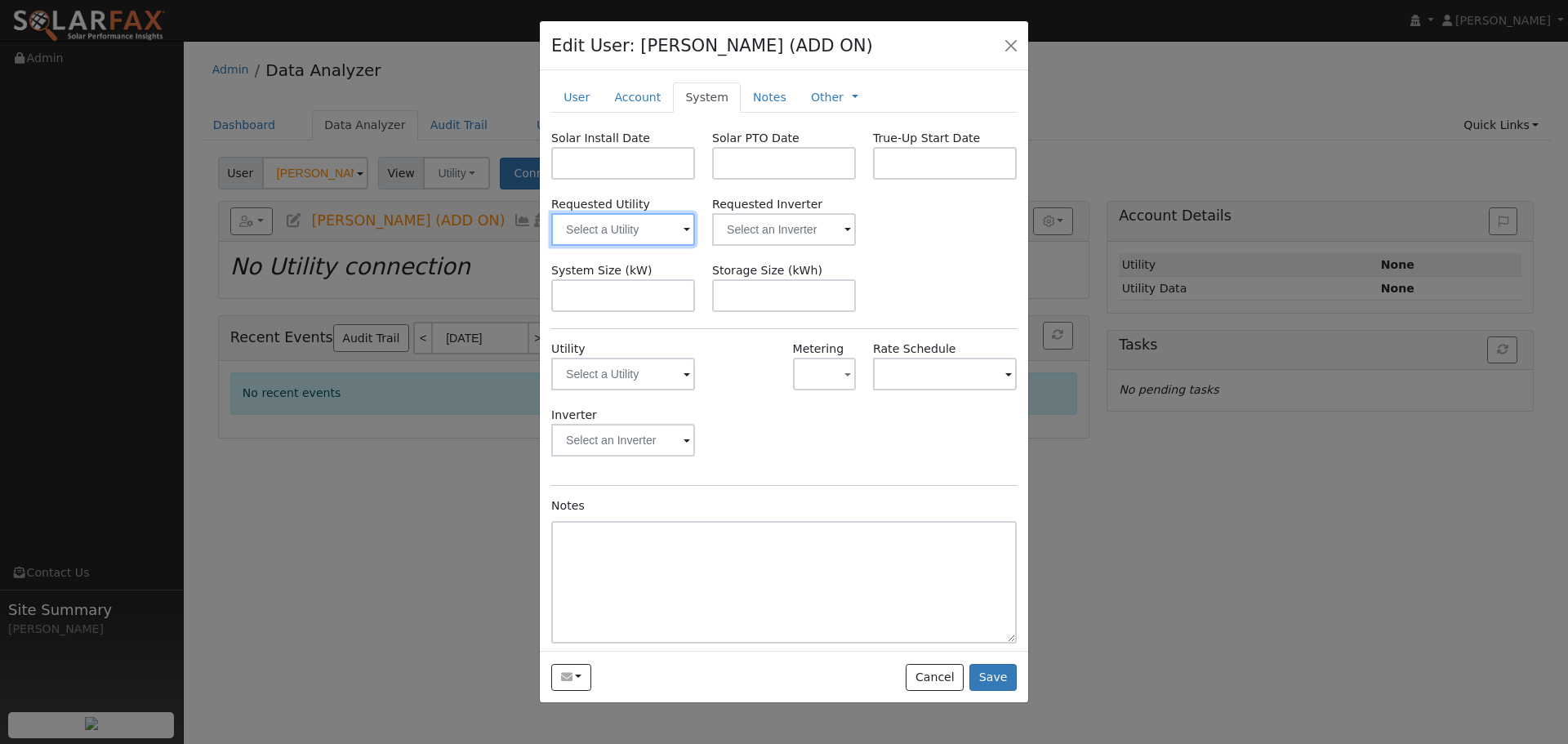
click at [664, 230] on input "text" at bounding box center [622, 230] width 144 height 33
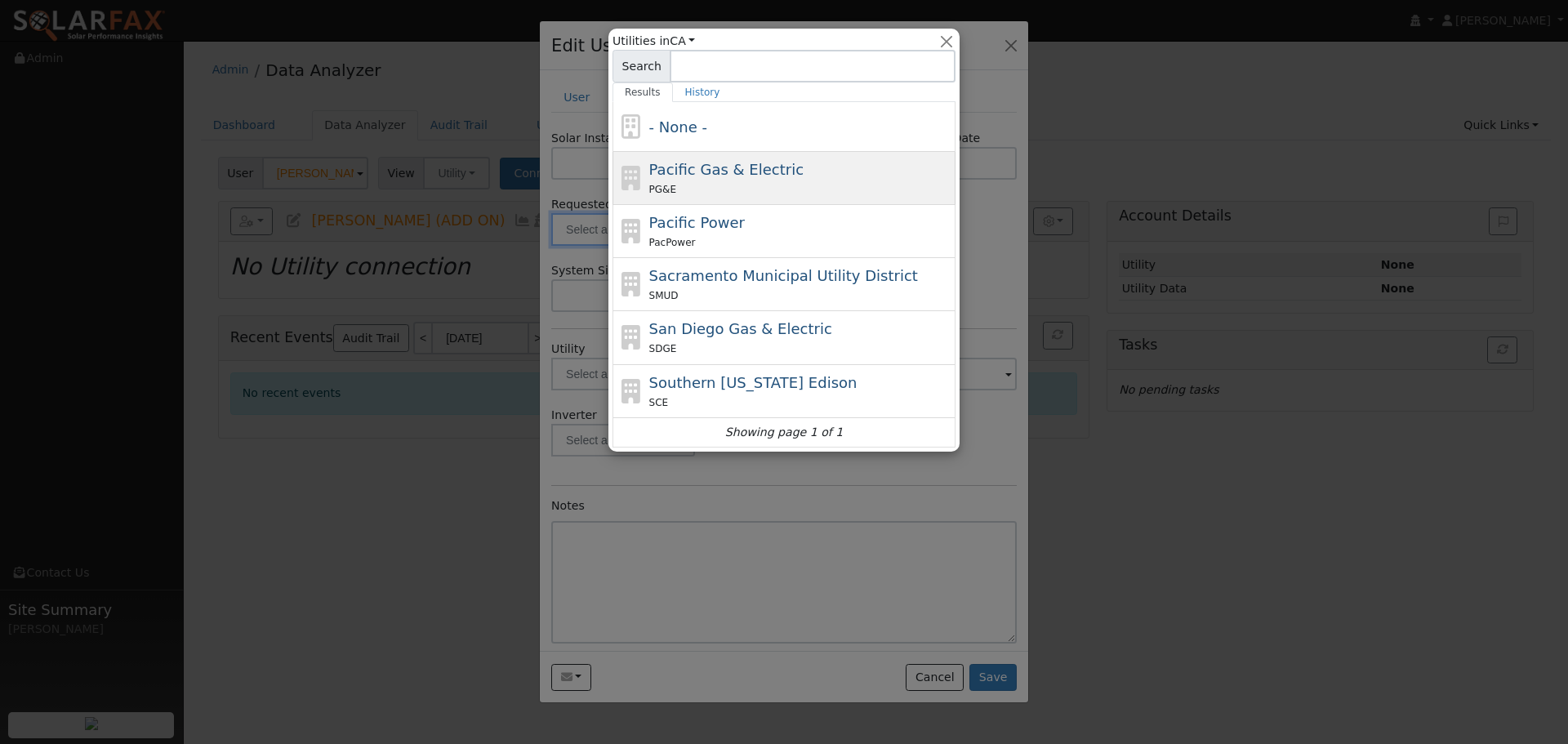
click at [780, 169] on span "Pacific Gas & Electric" at bounding box center [726, 169] width 155 height 17
type input "Pacific Gas & Electric"
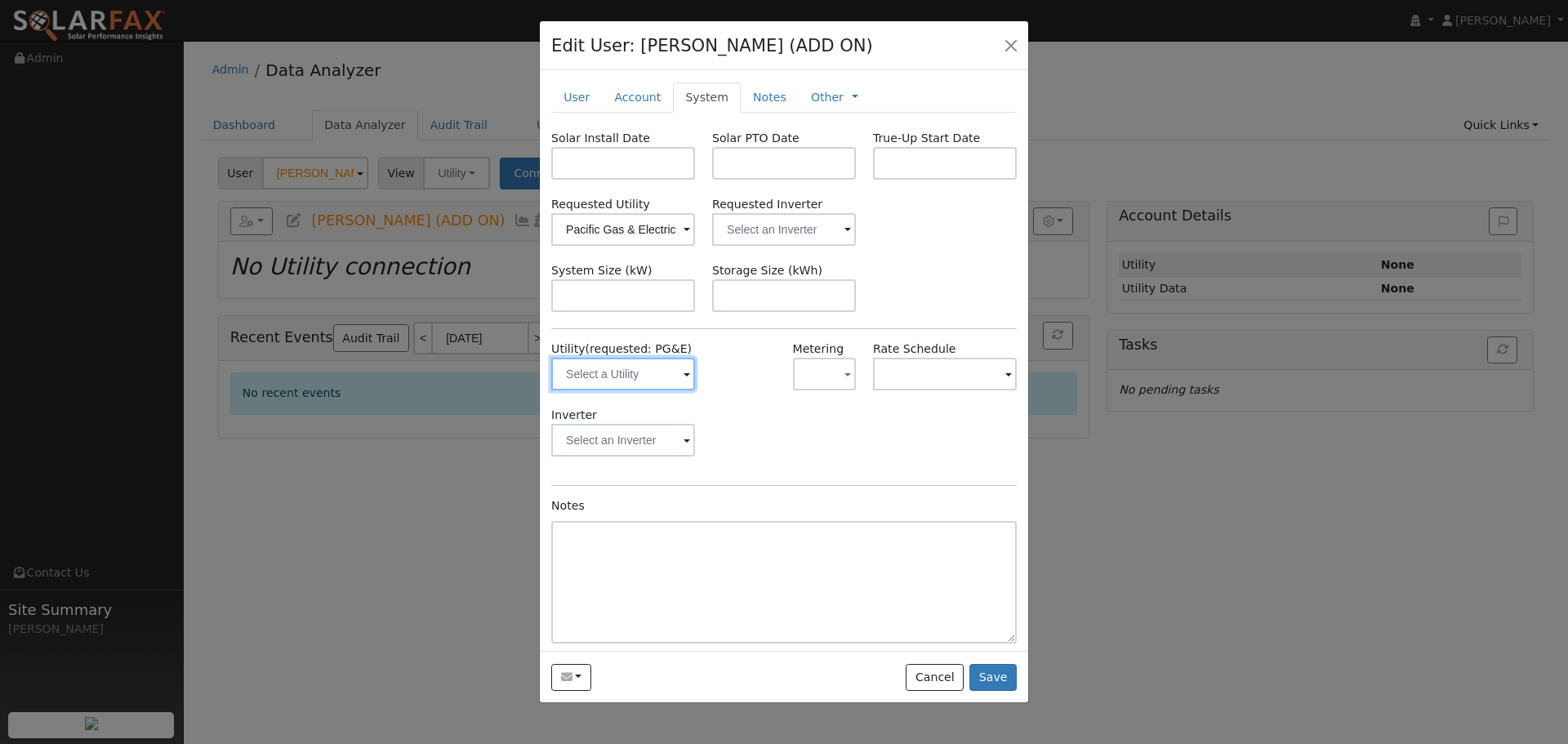
click at [676, 379] on input "text" at bounding box center [622, 374] width 144 height 33
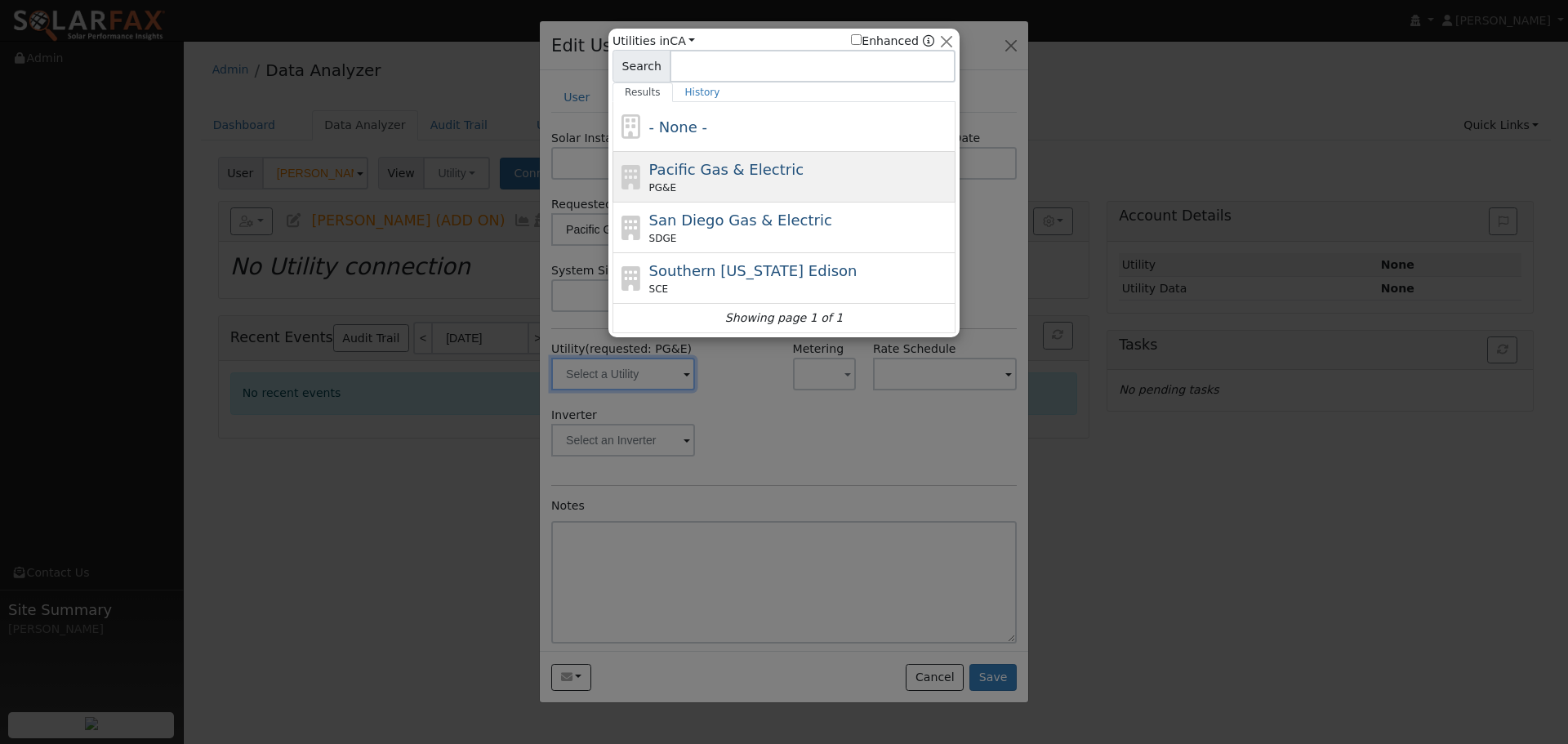
click at [723, 175] on span "Pacific Gas & Electric" at bounding box center [726, 169] width 155 height 17
type input "PG&E"
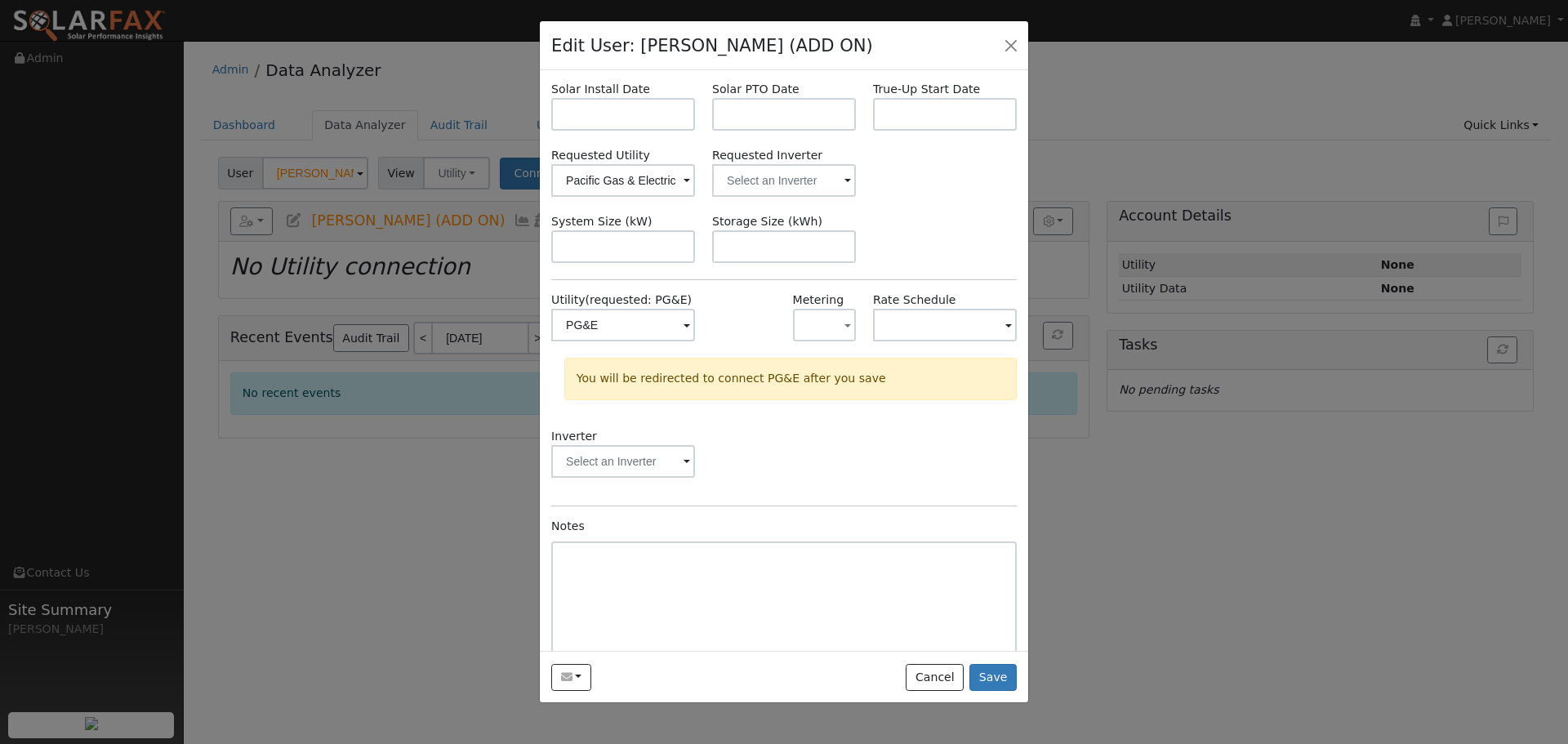
scroll to position [73, 0]
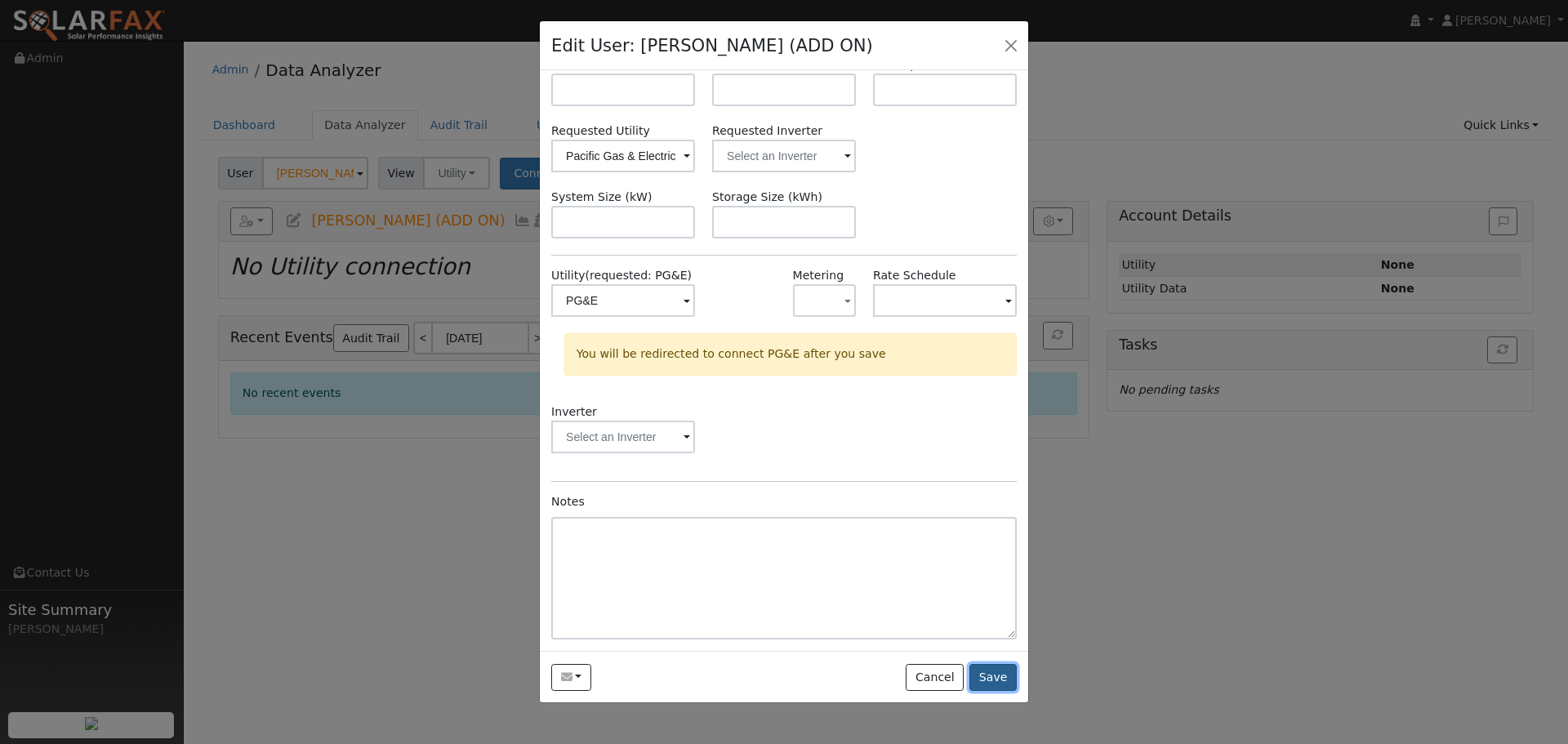
click at [1004, 679] on button "Save" at bounding box center [992, 678] width 47 height 28
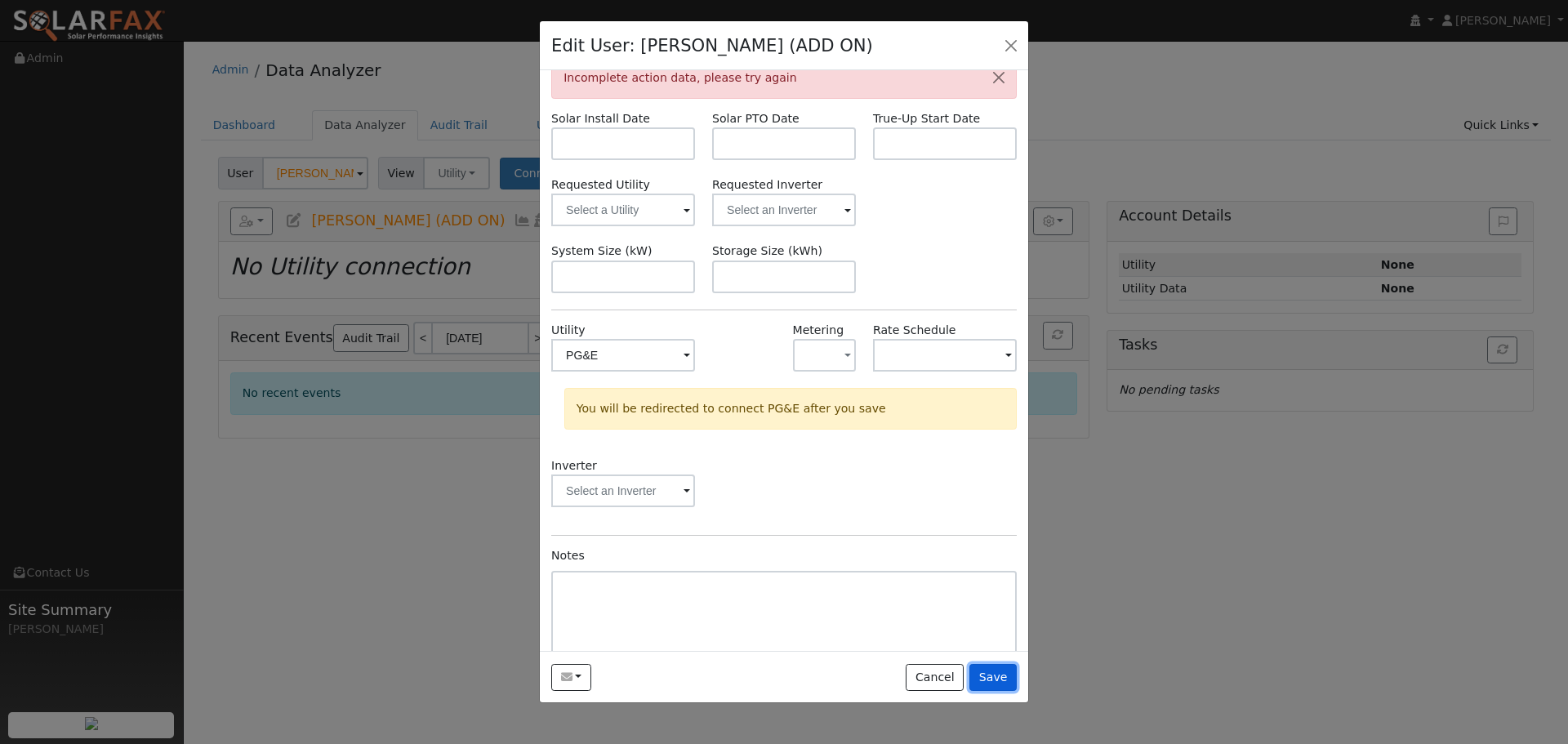
scroll to position [0, 0]
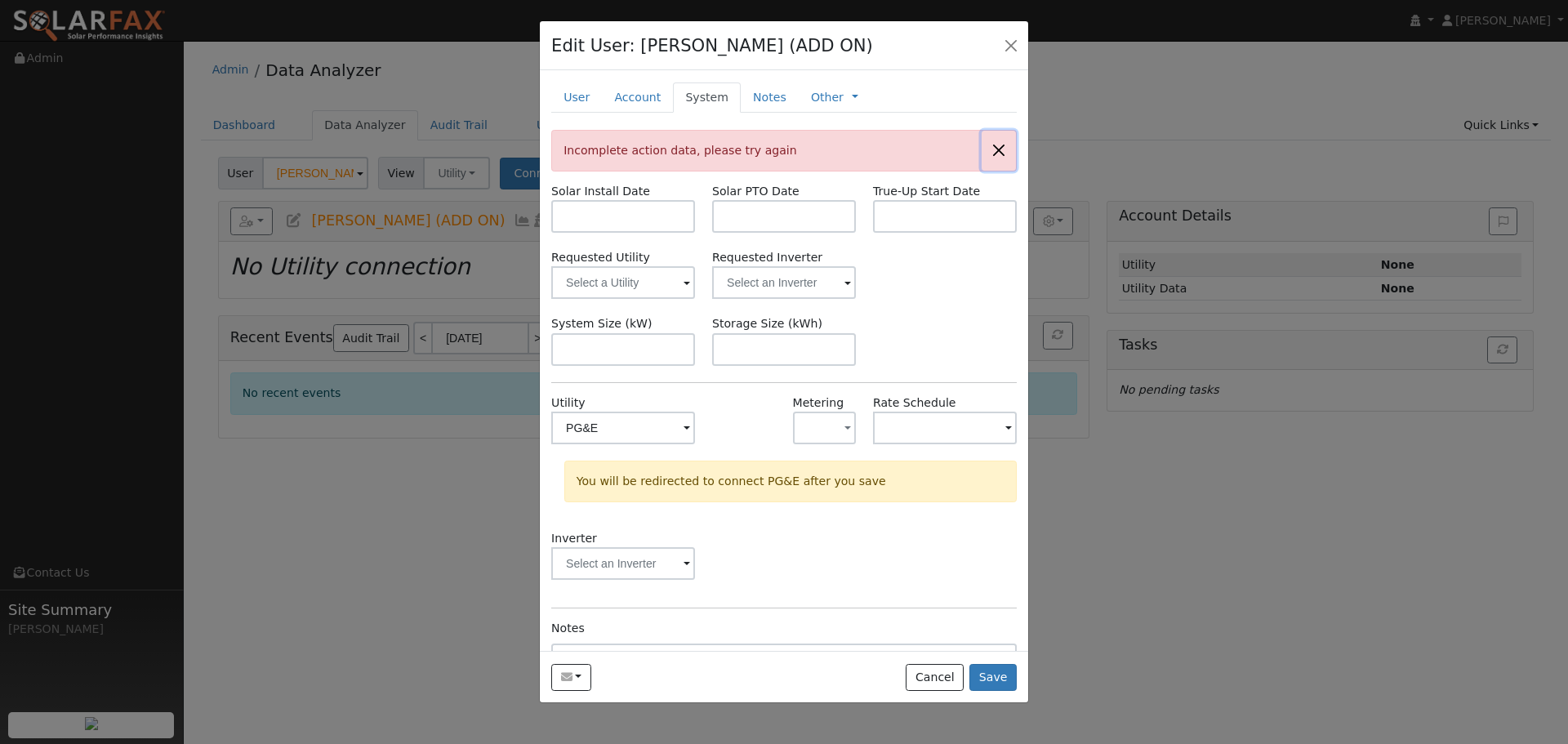
click at [997, 150] on button "button" at bounding box center [999, 151] width 34 height 40
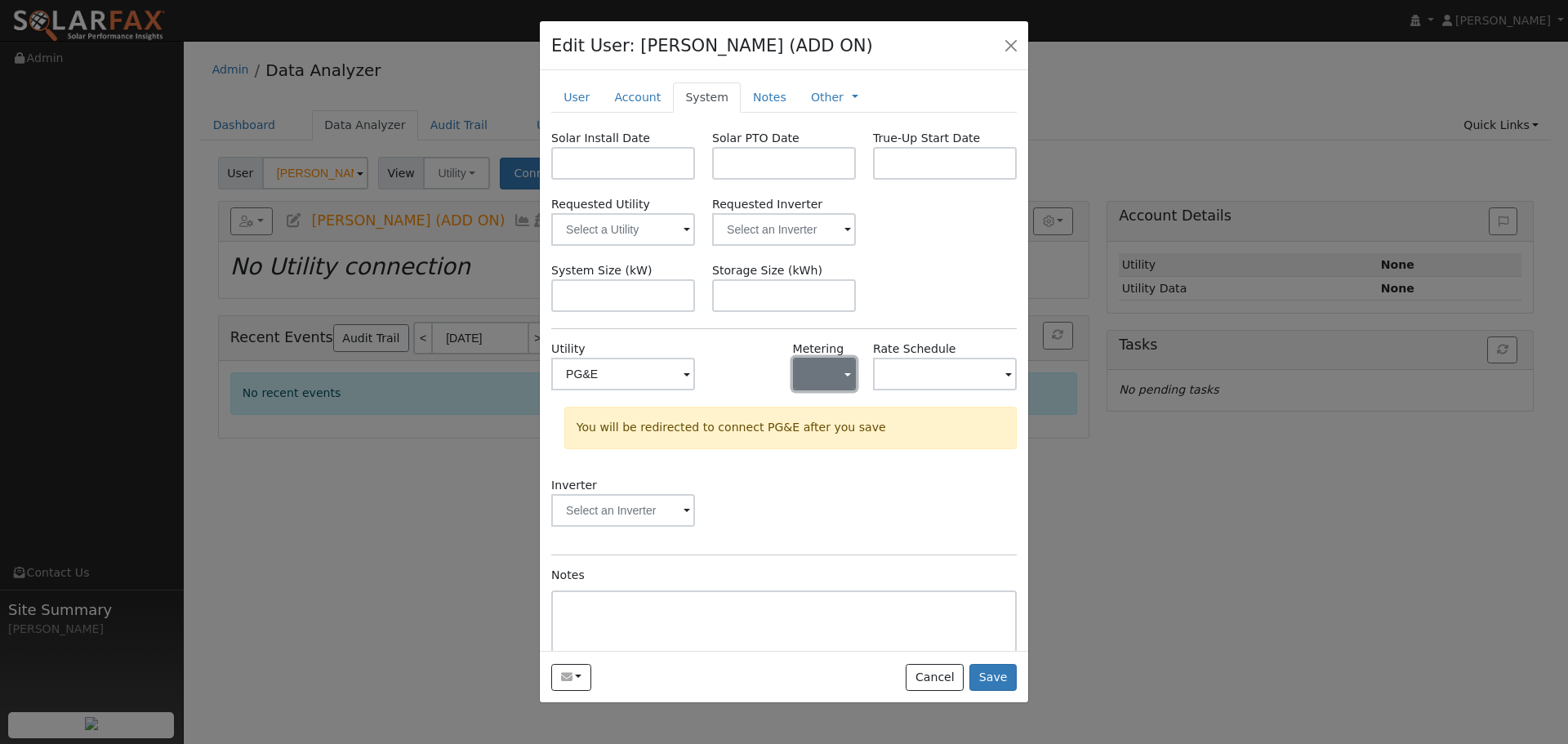
click at [844, 379] on span "button" at bounding box center [848, 375] width 7 height 17
click at [858, 432] on link "NEM" at bounding box center [844, 433] width 113 height 23
click at [948, 377] on input "text" at bounding box center [944, 374] width 144 height 33
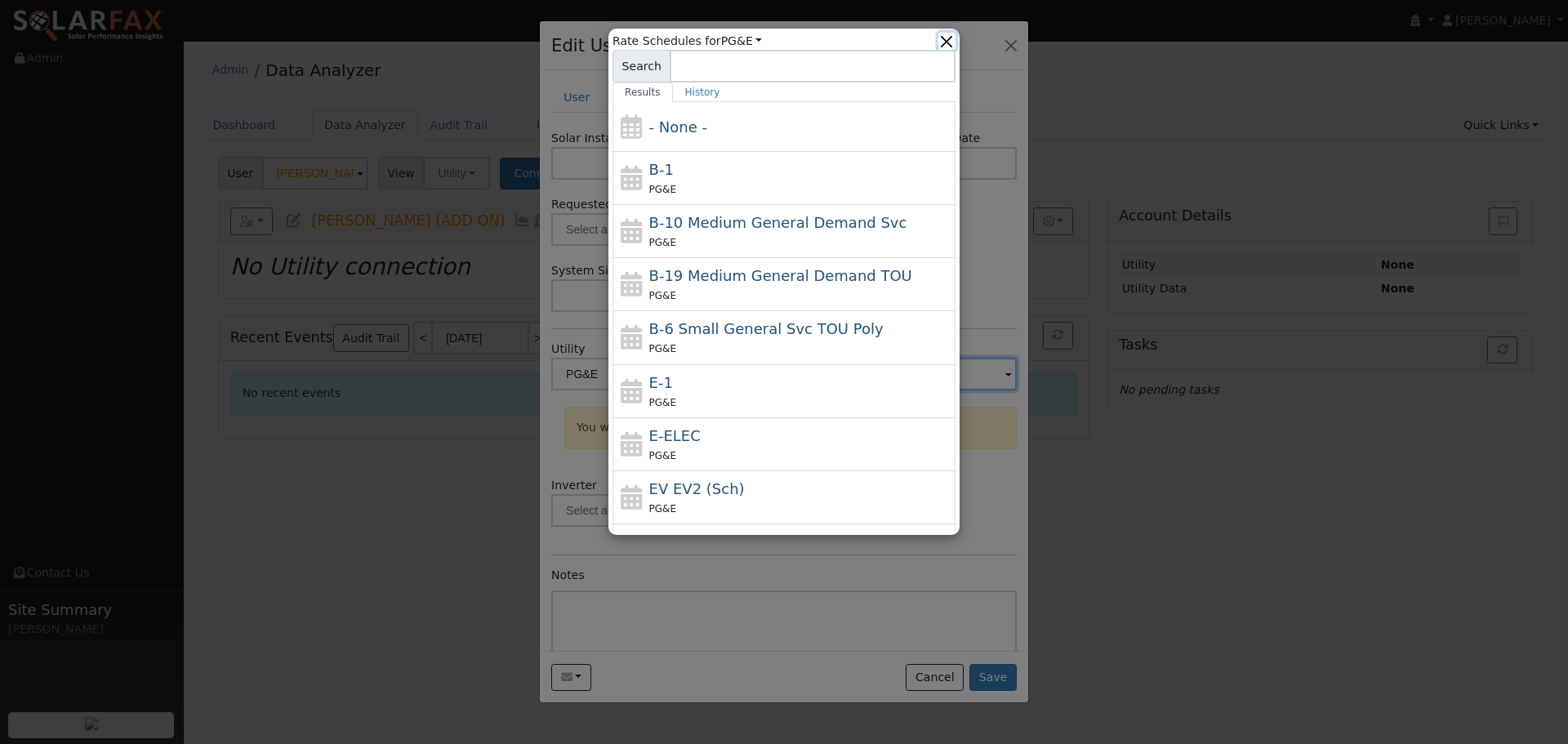
click at [949, 42] on button "button" at bounding box center [946, 41] width 17 height 17
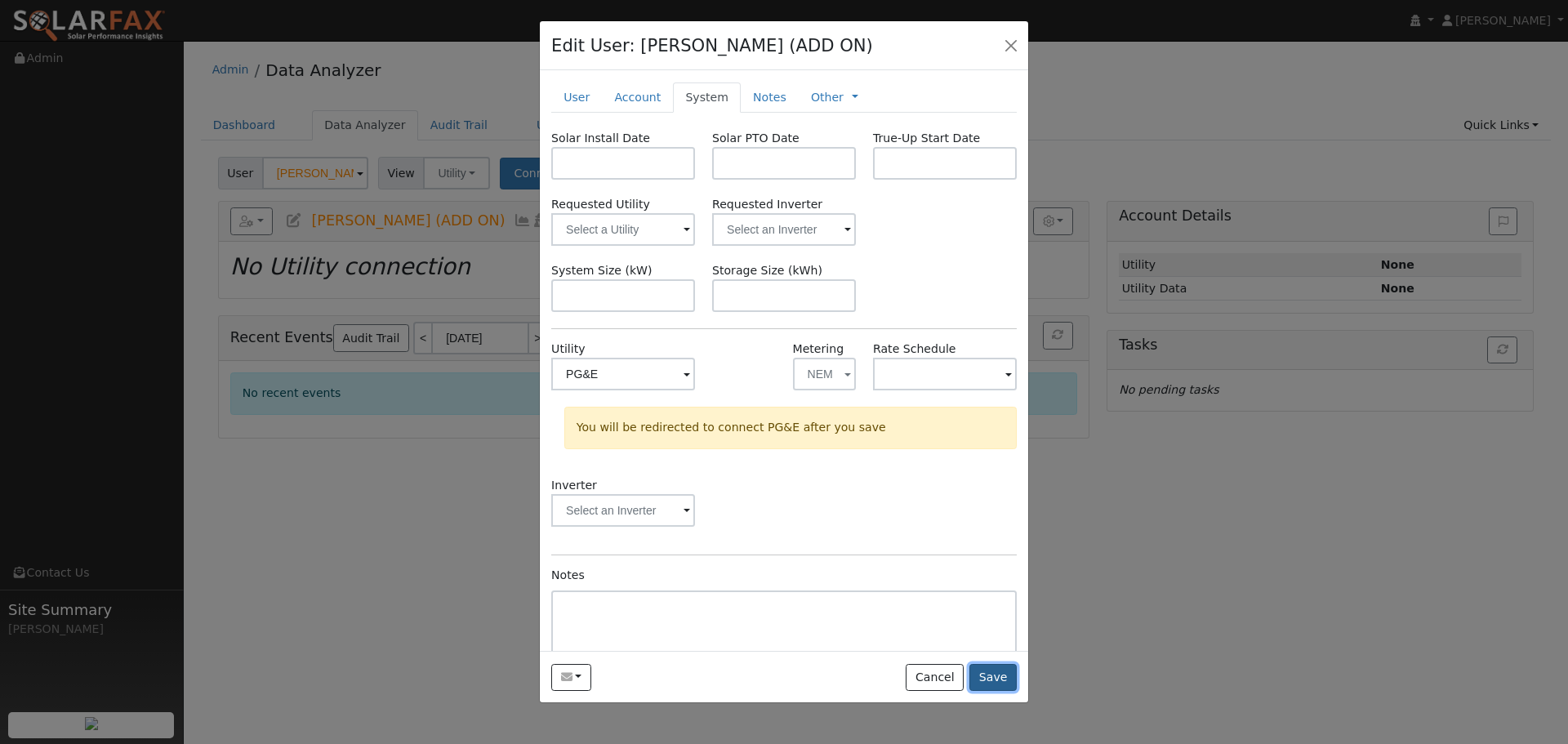
click at [1001, 674] on button "Save" at bounding box center [992, 678] width 47 height 28
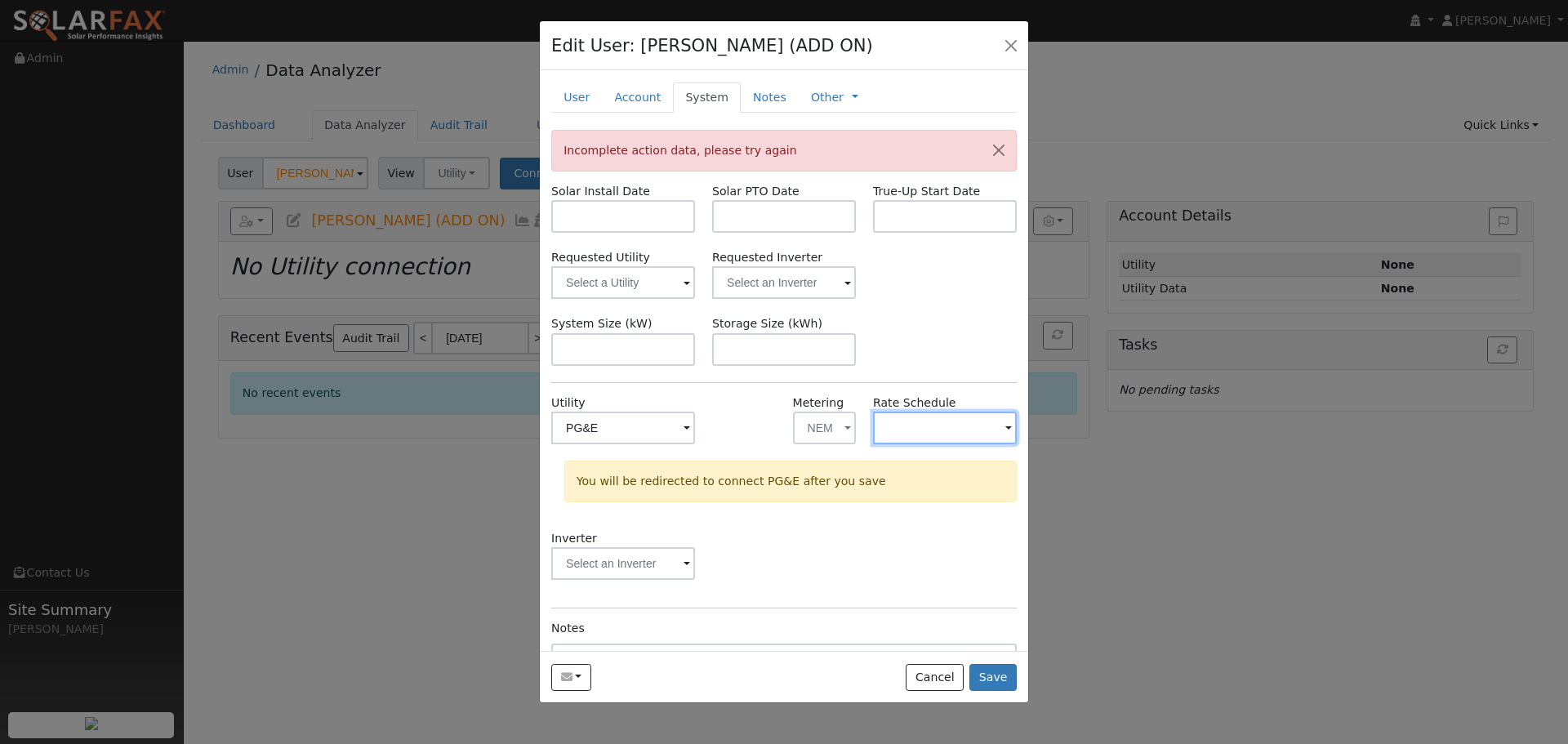
click at [977, 432] on input "text" at bounding box center [944, 428] width 144 height 33
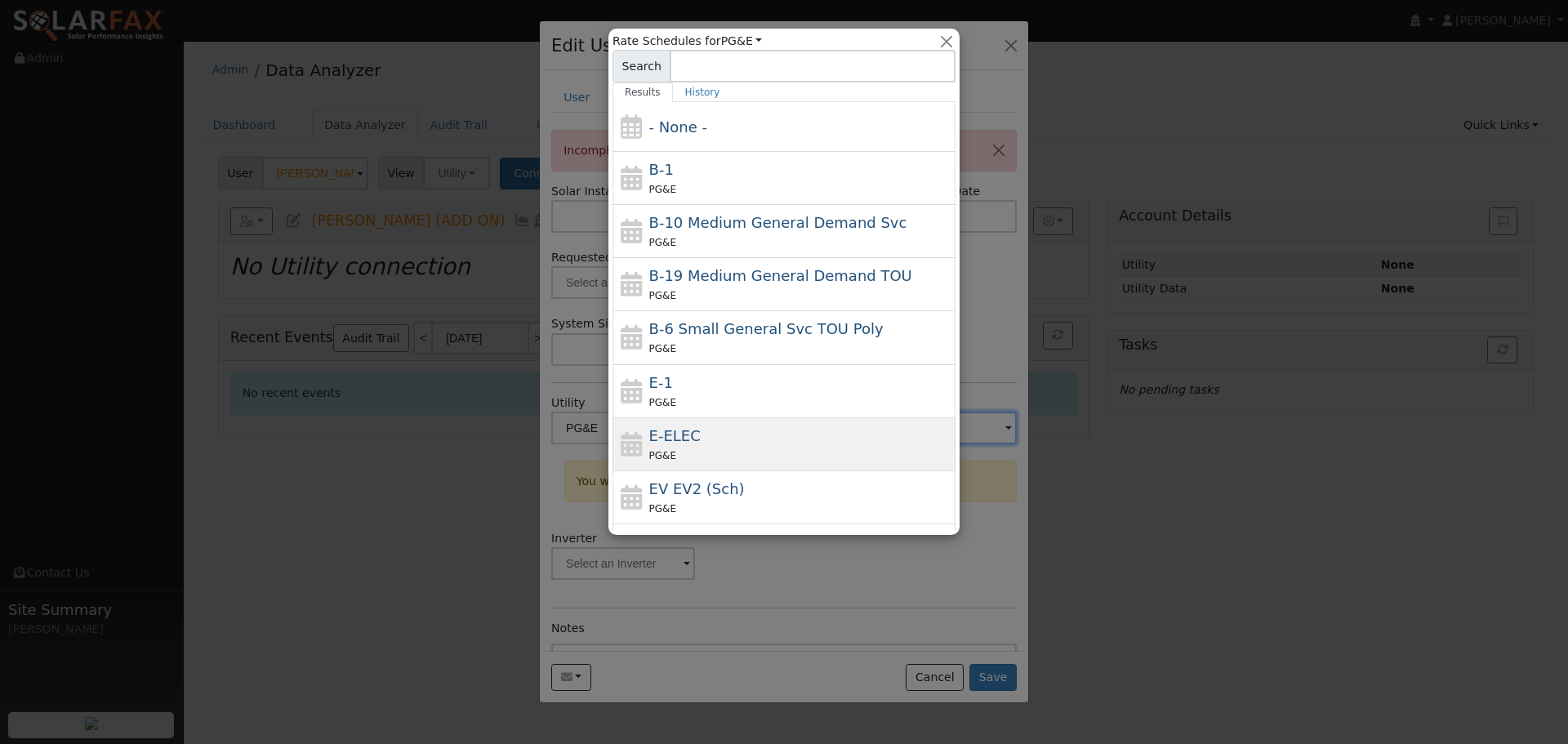
click at [826, 433] on div "E-ELEC PG&E" at bounding box center [800, 445] width 303 height 40
type input "E-ELEC"
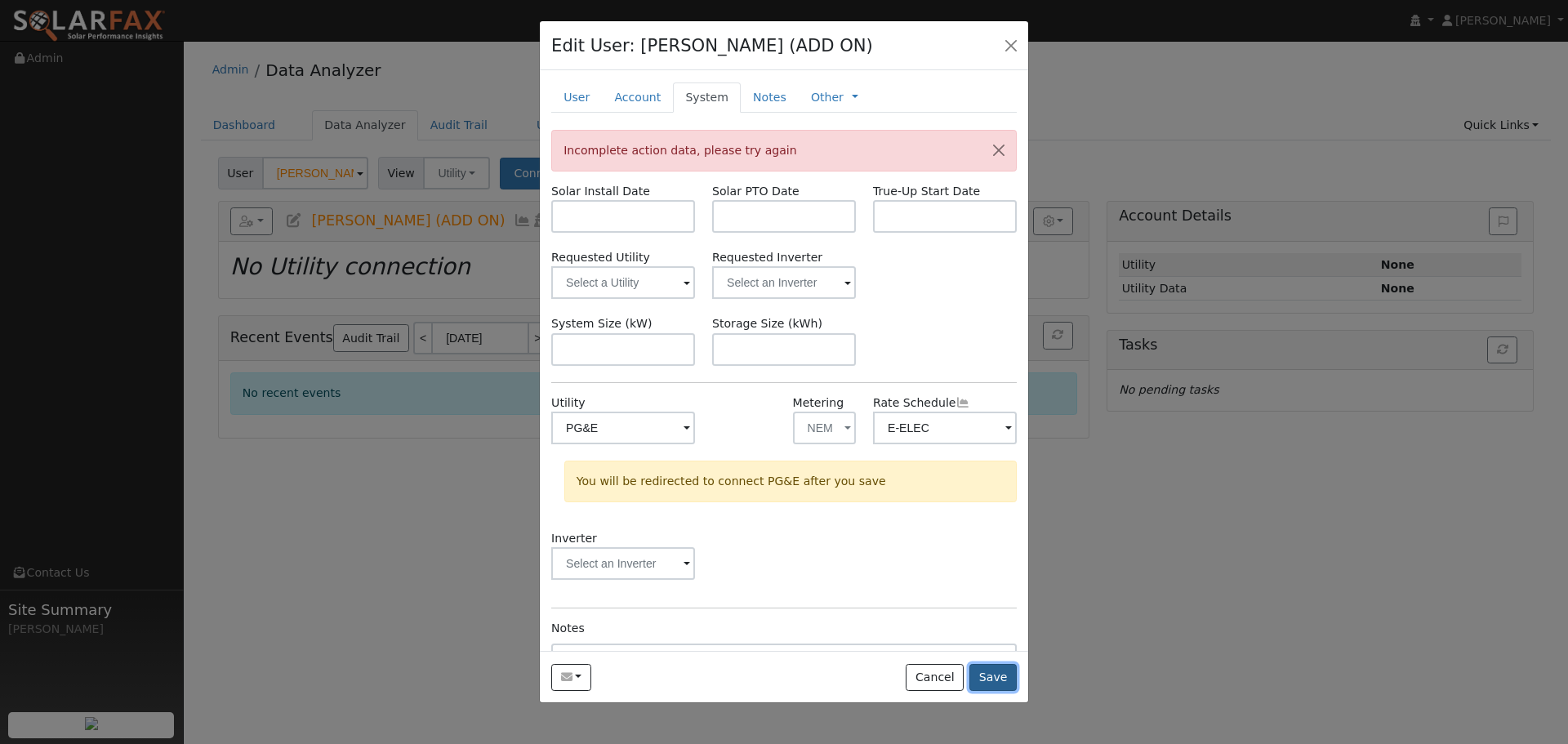
click at [999, 675] on button "Save" at bounding box center [992, 678] width 47 height 28
click at [649, 103] on link "Account" at bounding box center [637, 97] width 71 height 30
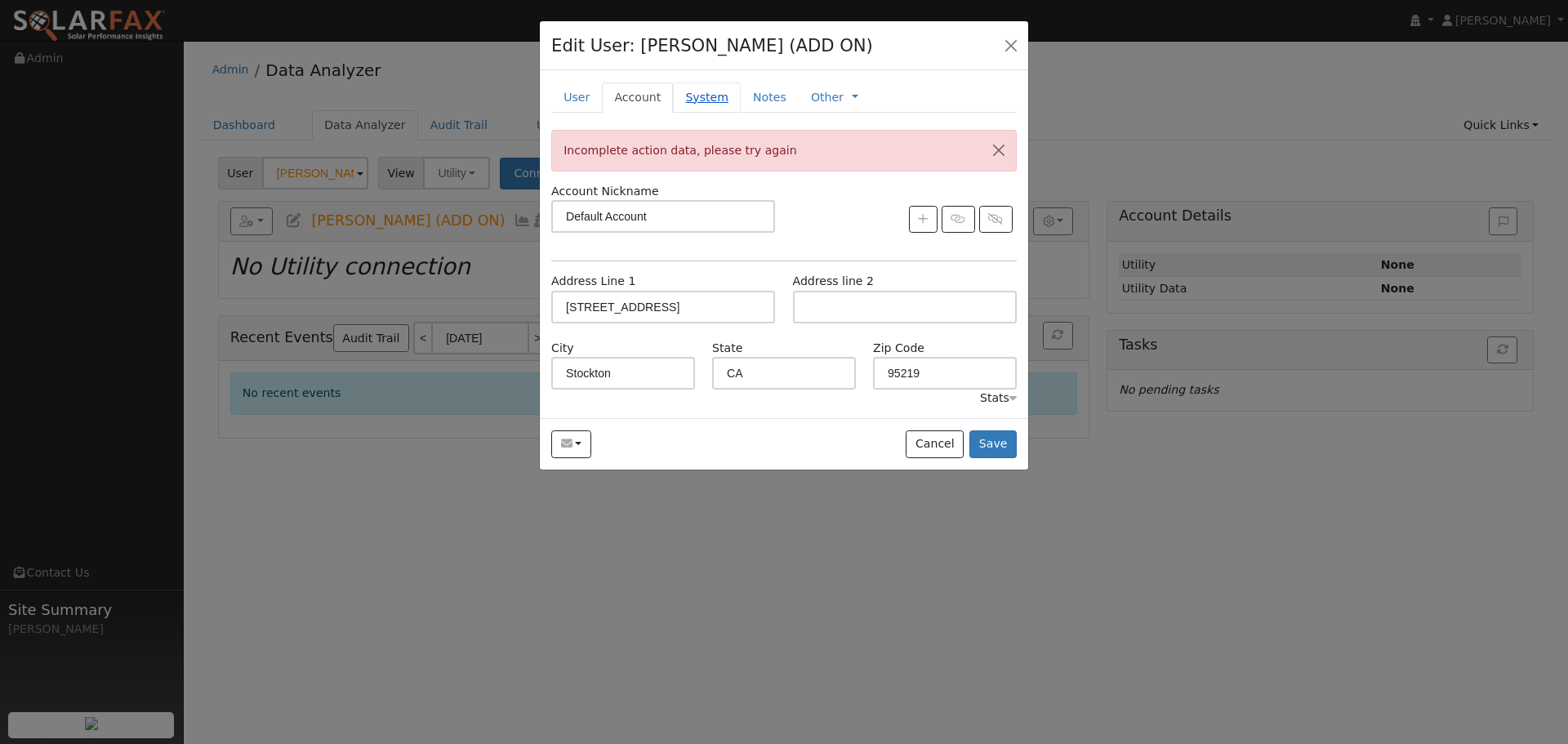
click at [707, 98] on link "System" at bounding box center [707, 97] width 68 height 30
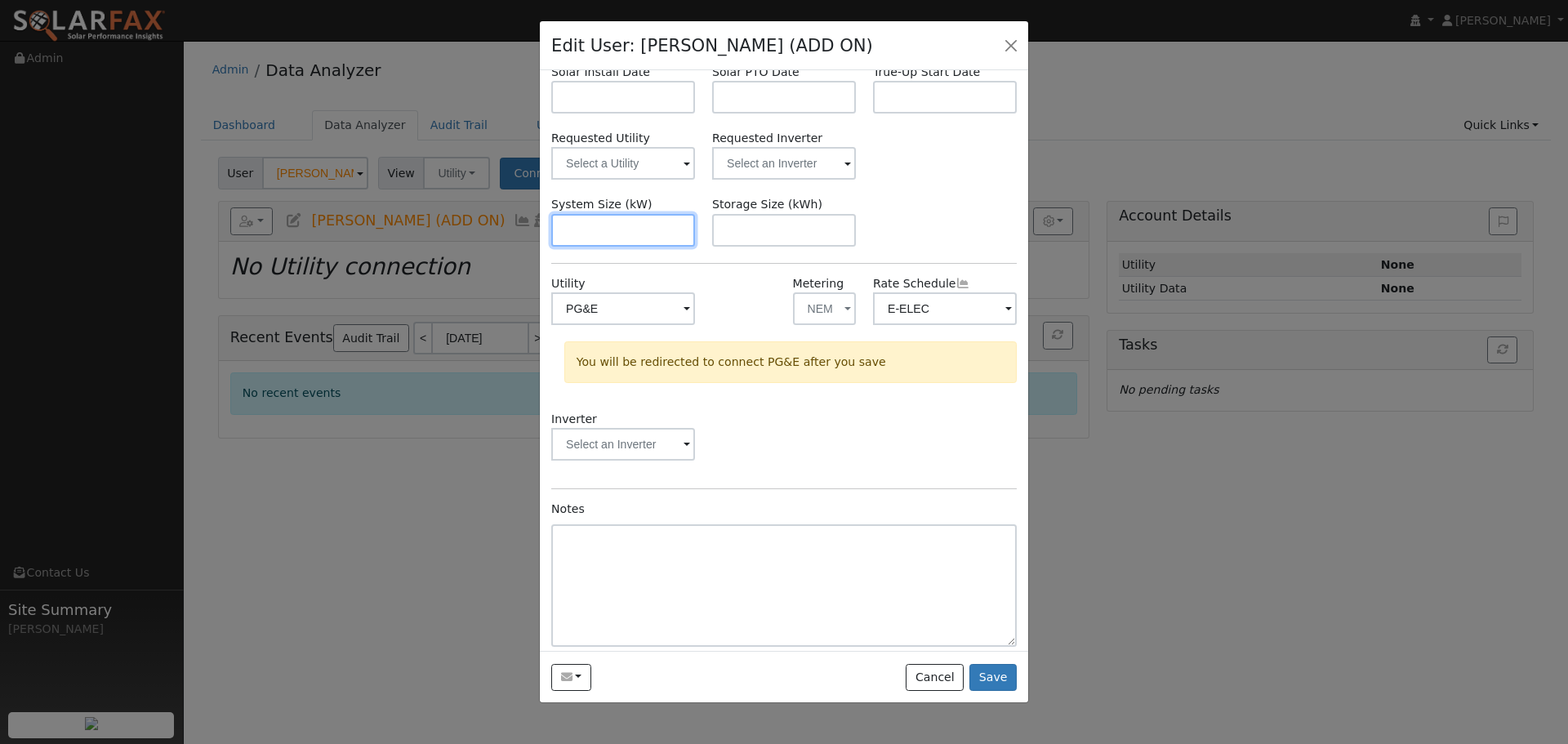
scroll to position [126, 0]
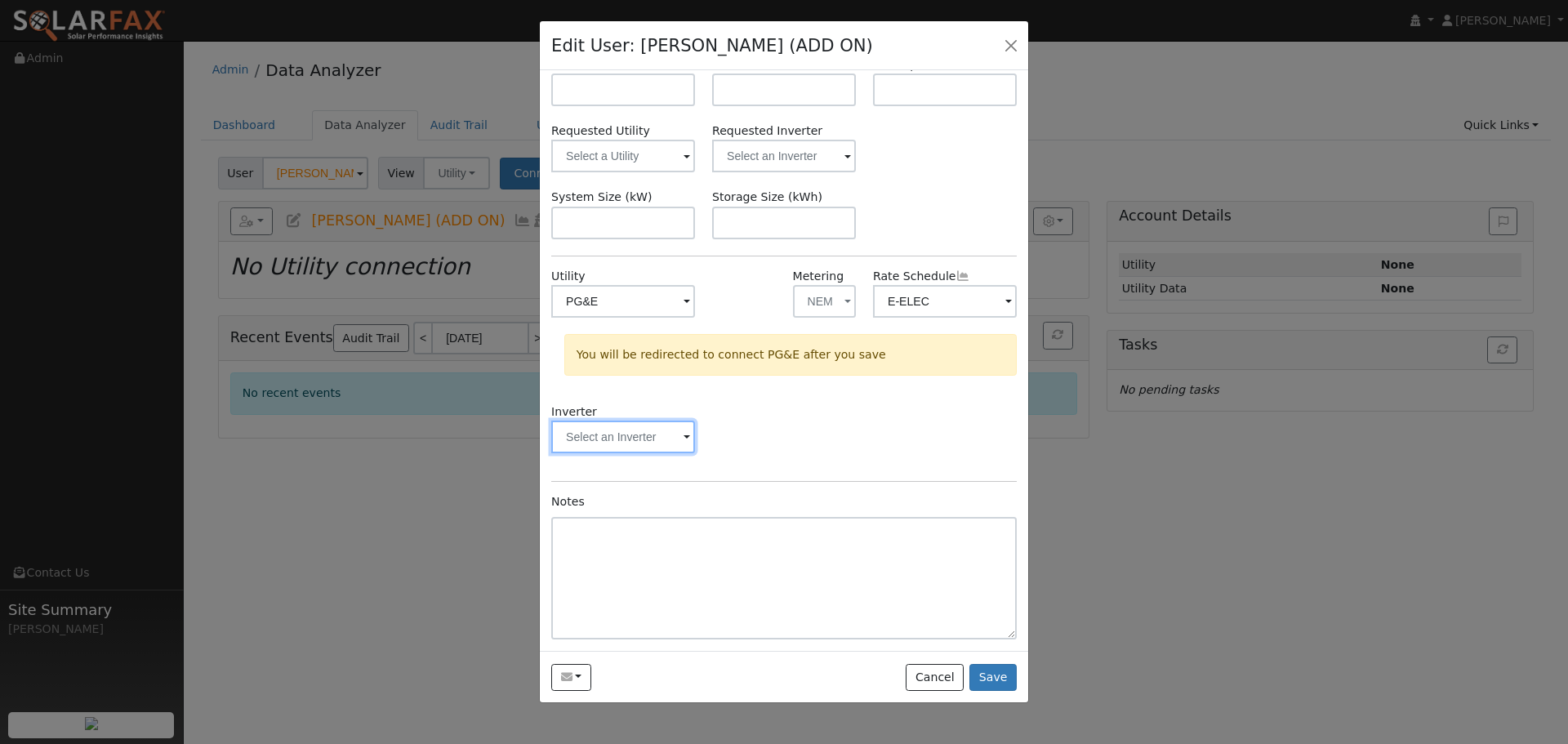
click at [650, 432] on input "text" at bounding box center [622, 437] width 144 height 33
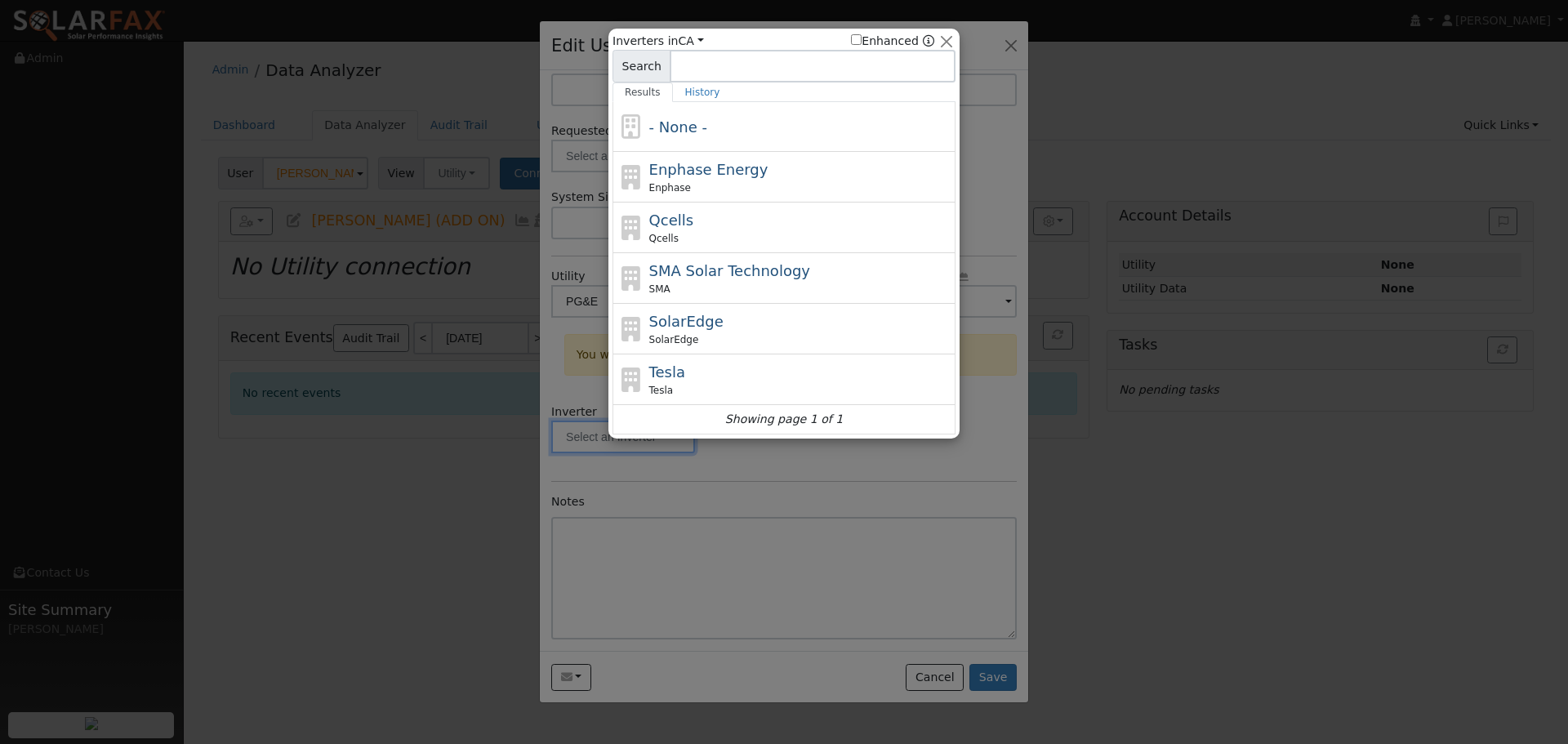
click at [830, 461] on div at bounding box center [784, 372] width 1568 height 744
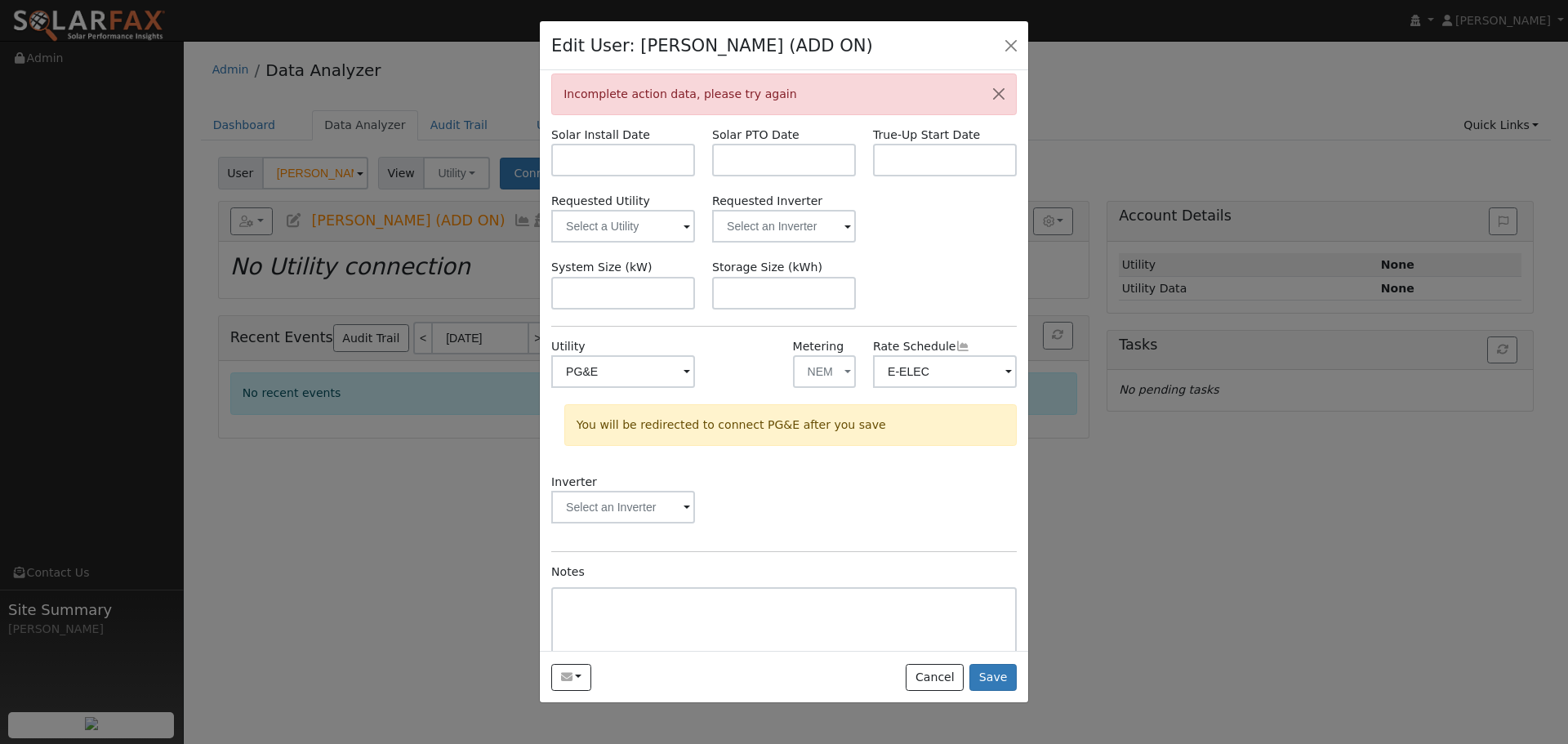
scroll to position [0, 0]
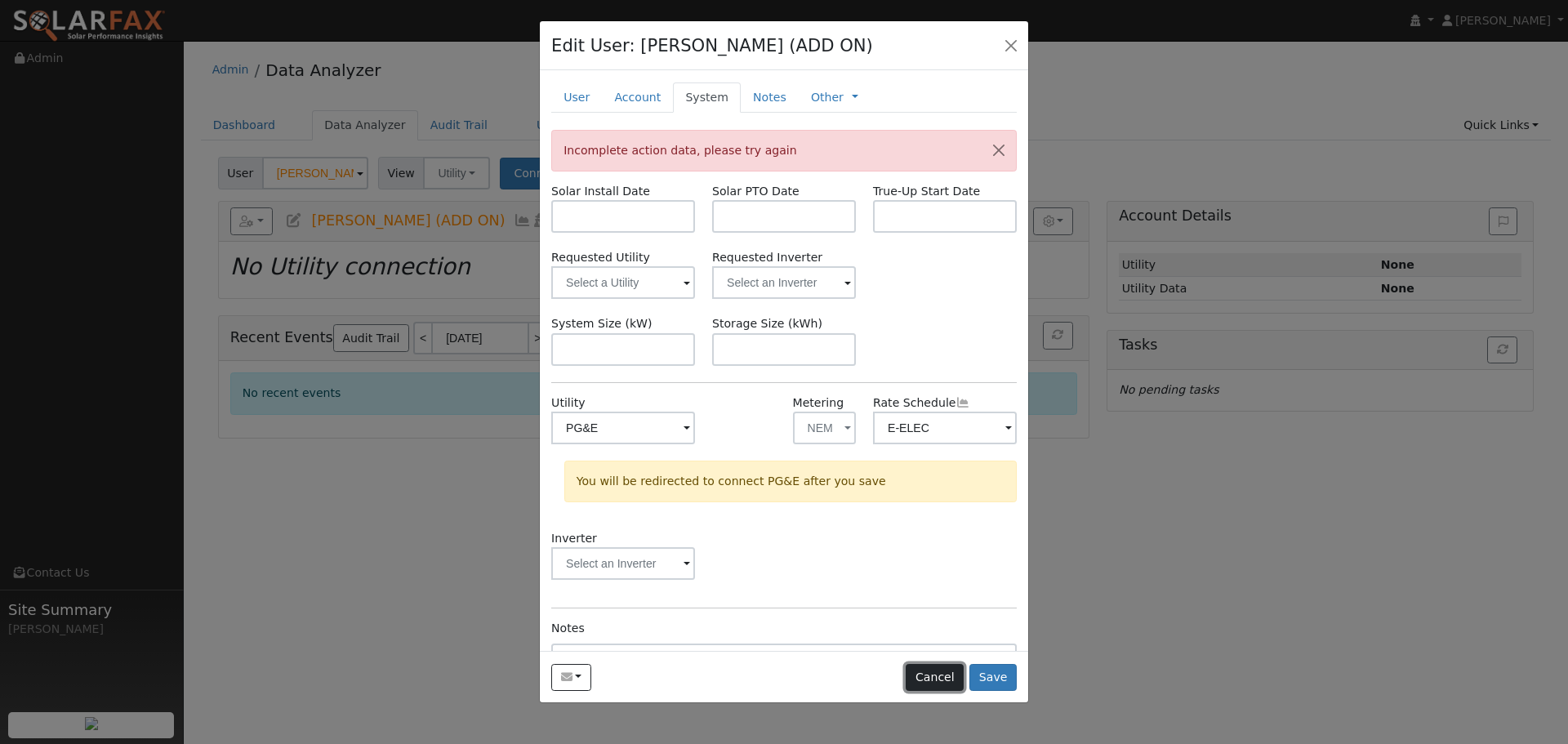
click at [934, 673] on button "Cancel" at bounding box center [934, 678] width 58 height 28
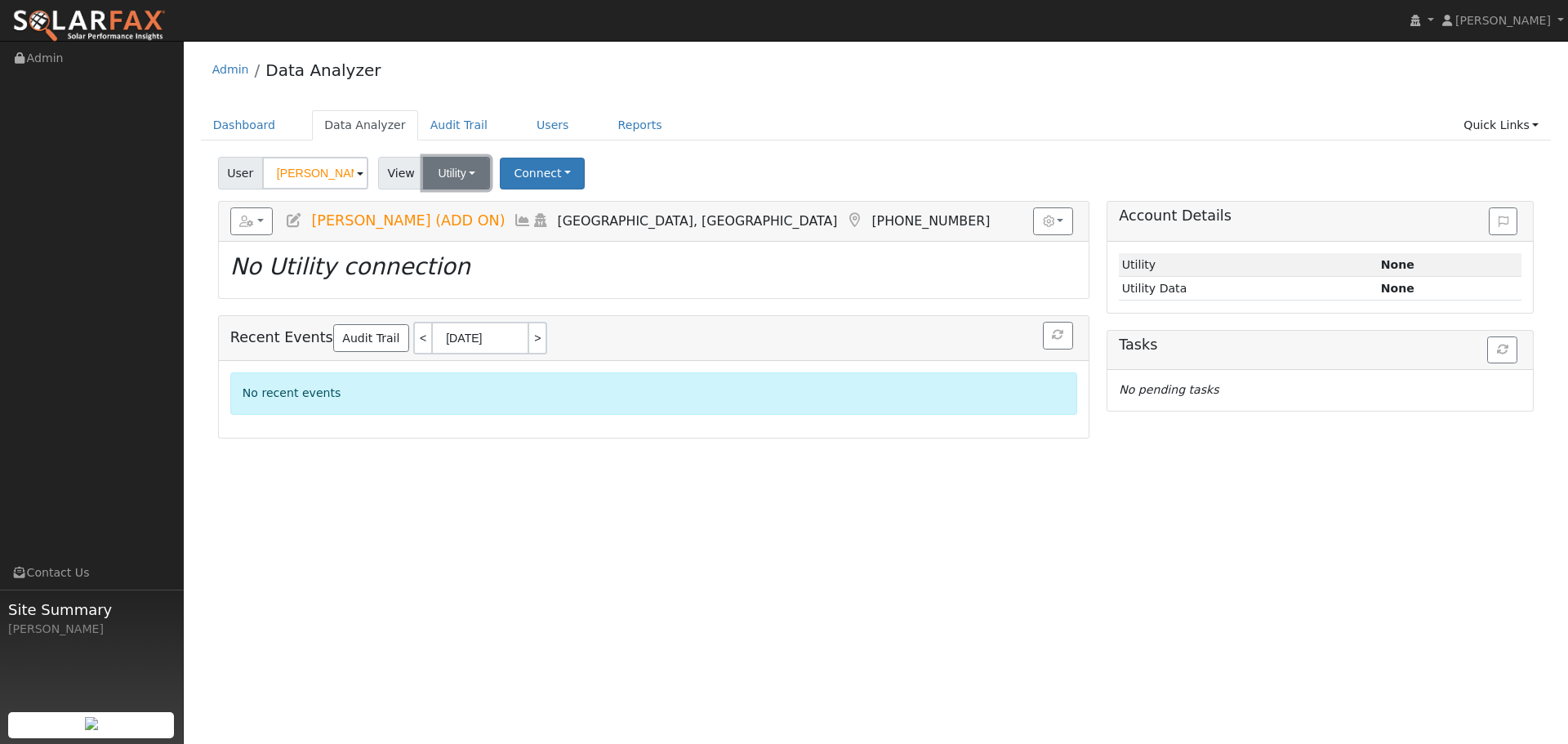
click at [478, 178] on button "Utility" at bounding box center [456, 173] width 67 height 33
click at [518, 225] on icon at bounding box center [516, 231] width 15 height 15
click at [469, 177] on button "Solar" at bounding box center [456, 173] width 65 height 33
click at [480, 210] on link "Utility" at bounding box center [478, 209] width 113 height 23
click at [569, 175] on button "Connect" at bounding box center [542, 173] width 85 height 32
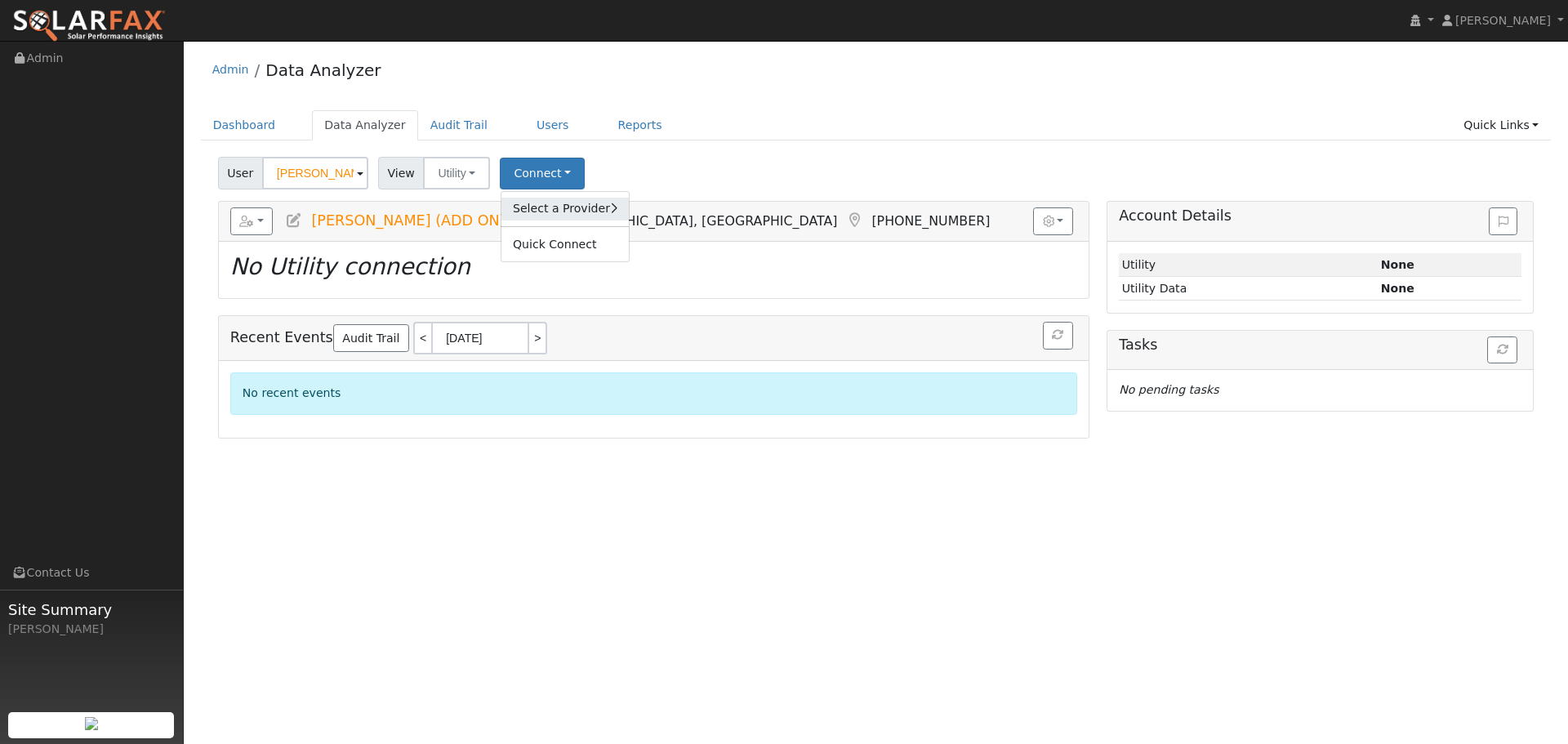
click at [580, 199] on link "Select a Provider" at bounding box center [565, 209] width 127 height 23
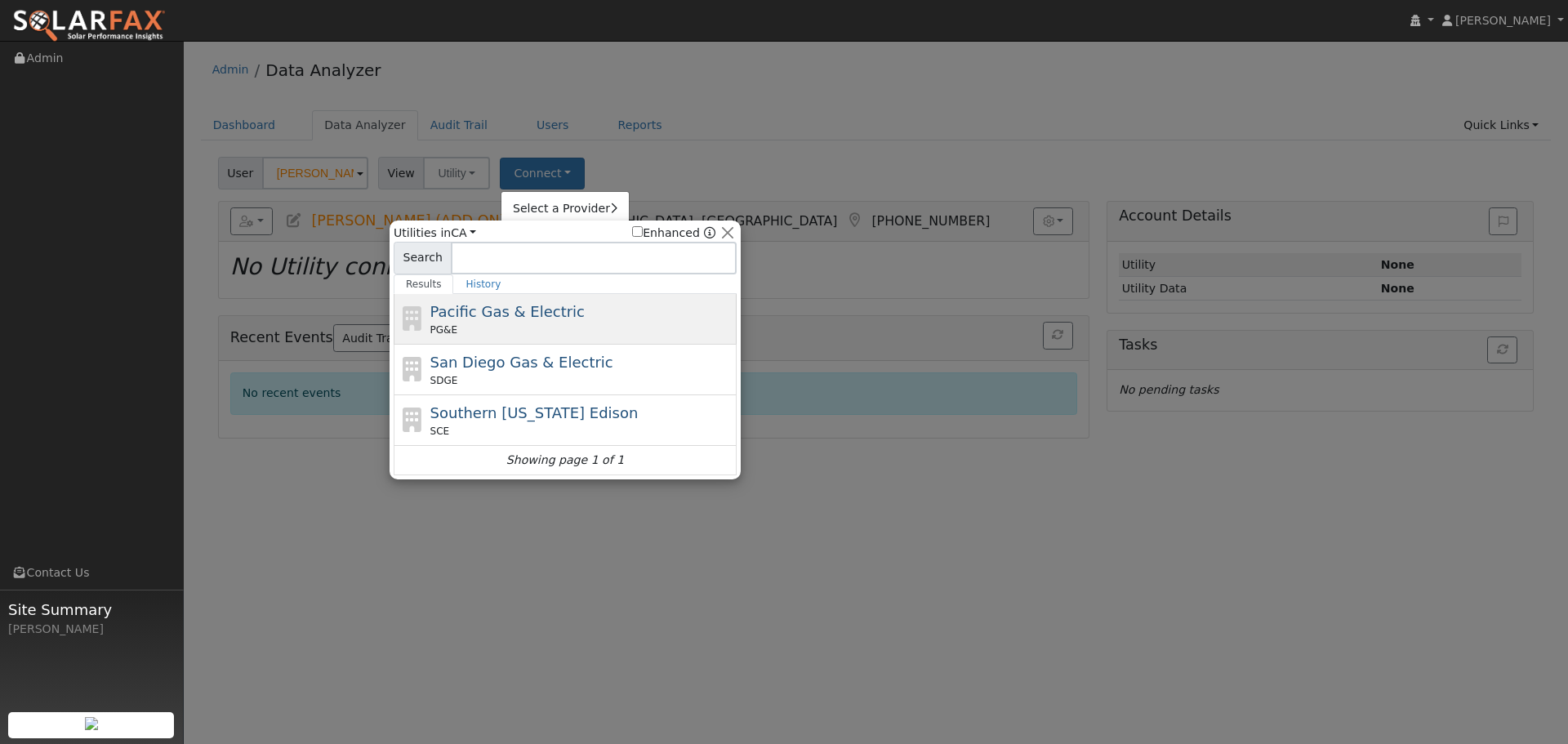
click at [617, 301] on div "Pacific Gas & Electric PG&E" at bounding box center [582, 319] width 303 height 37
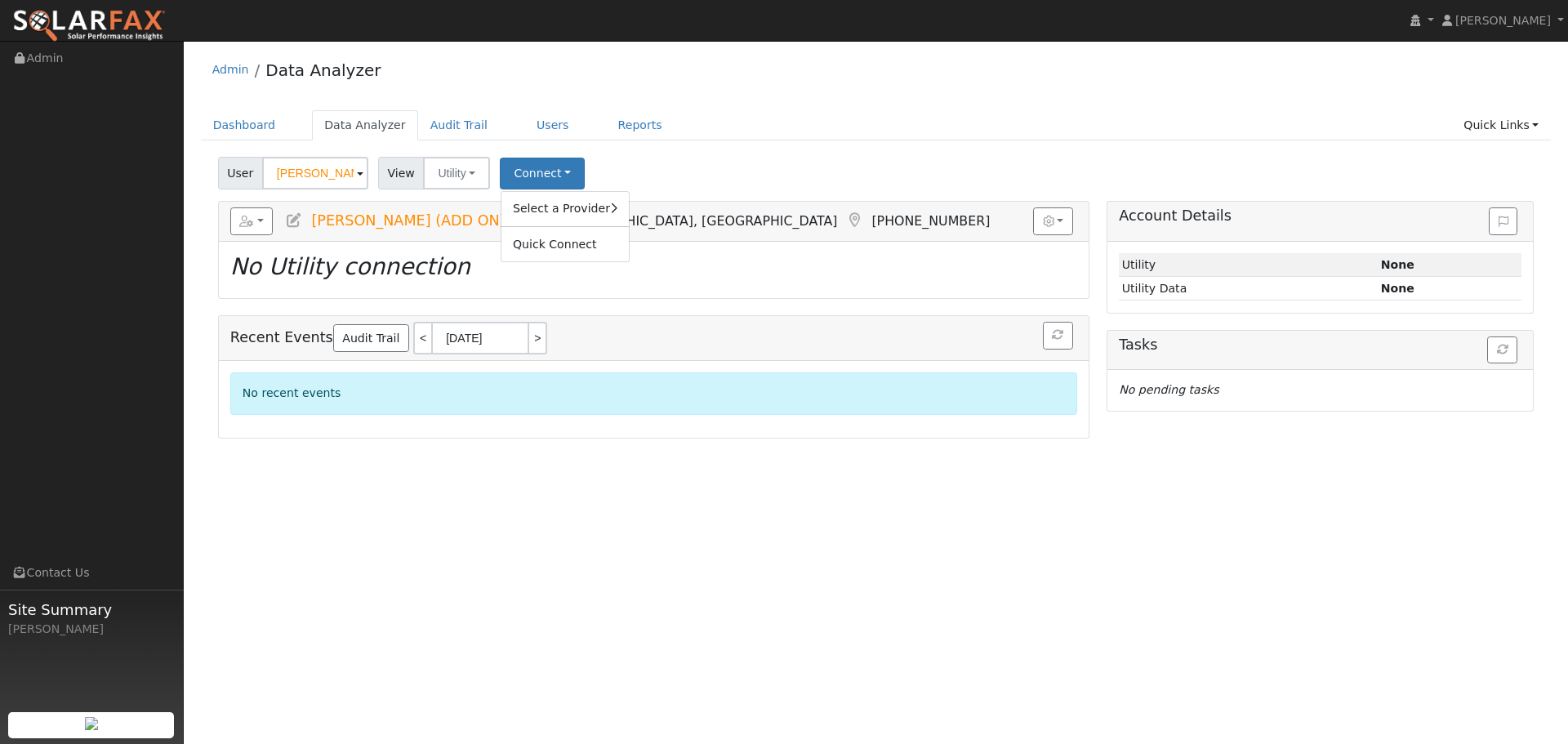
click at [357, 169] on span at bounding box center [360, 175] width 7 height 19
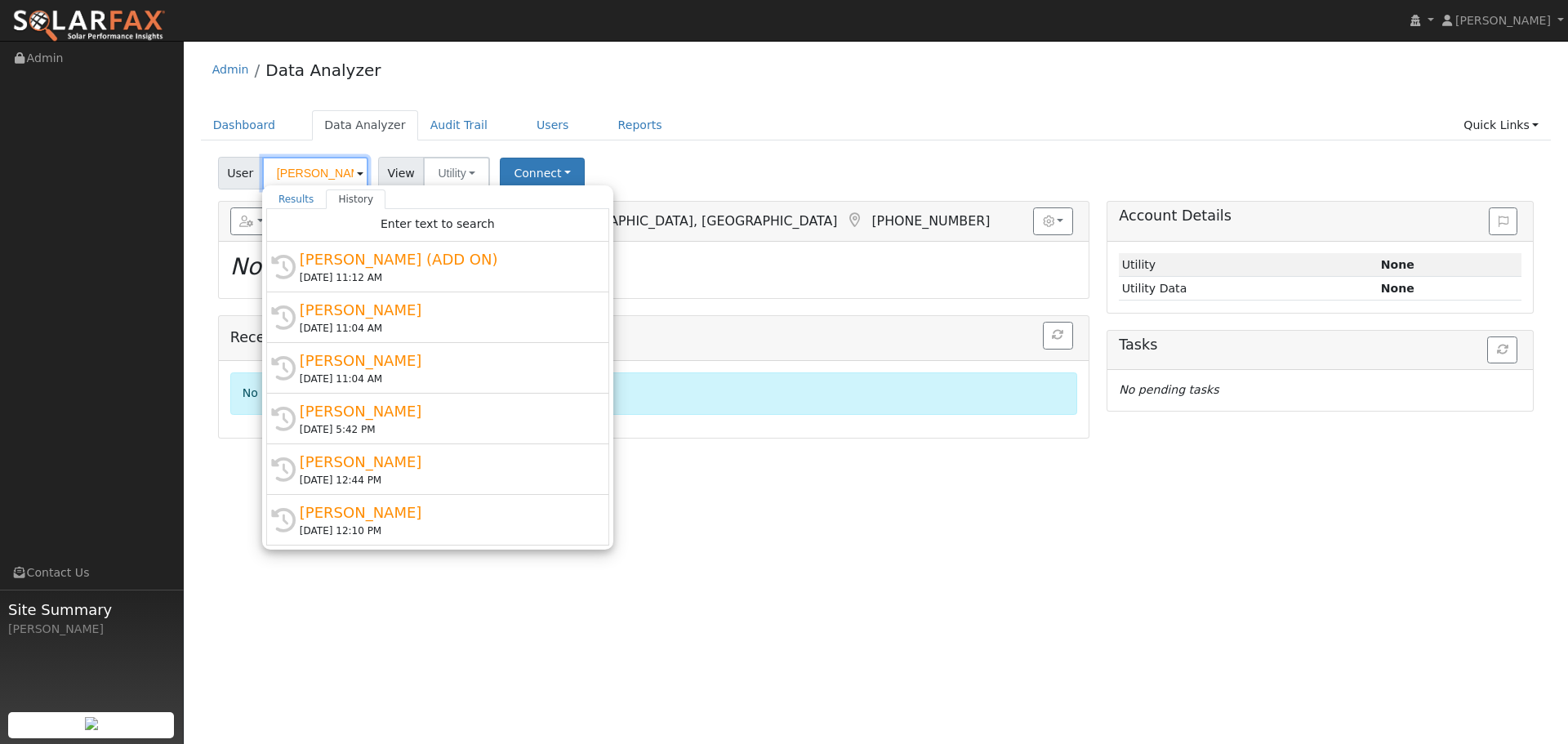
scroll to position [0, 24]
click at [901, 148] on div "Dashboard Data Analyzer Audit Trail Users Reports Quick Links Quick Add Quick C…" at bounding box center [876, 133] width 1351 height 46
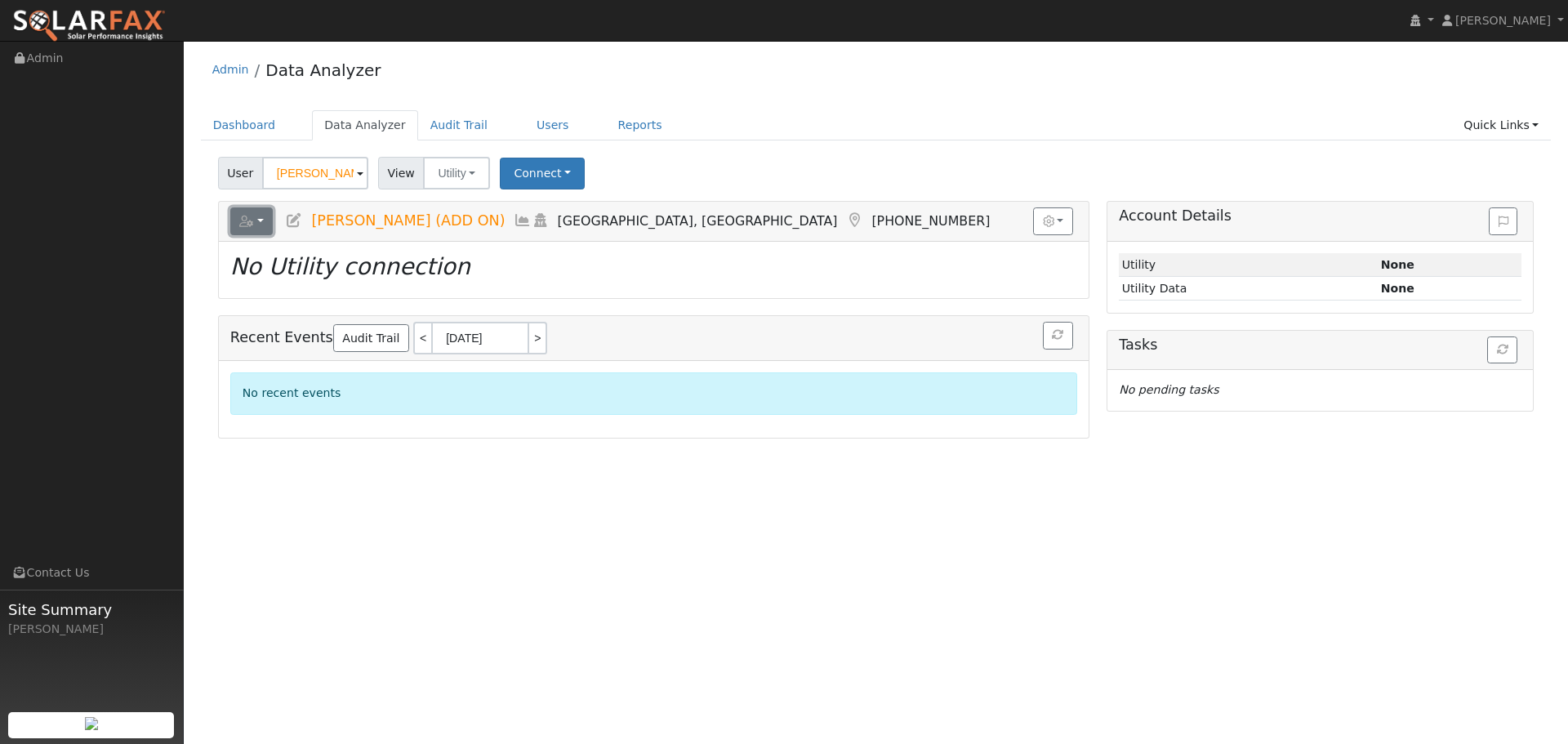
click at [266, 217] on button "button" at bounding box center [252, 221] width 43 height 28
click at [334, 378] on link "Delete This User" at bounding box center [313, 378] width 163 height 20
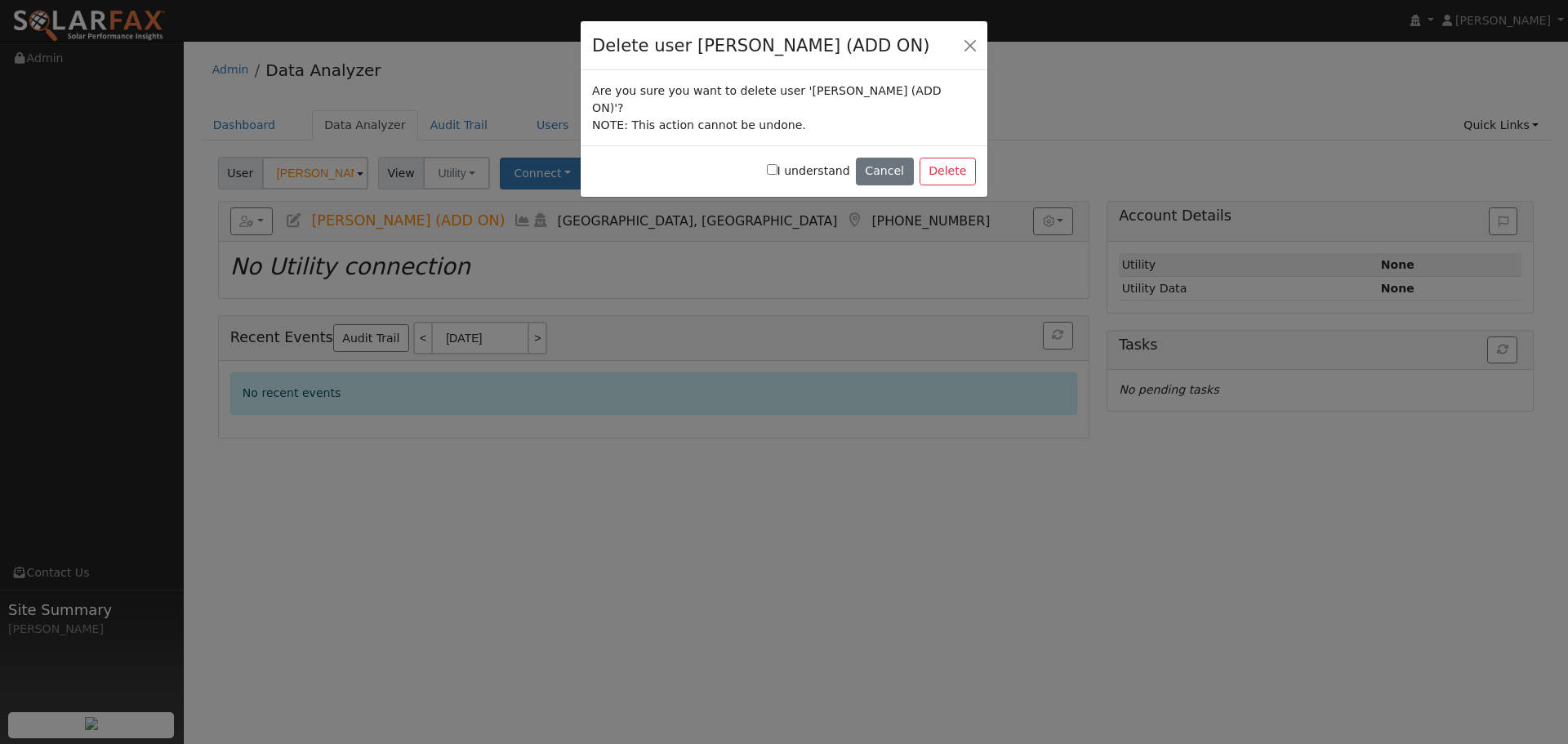
click at [781, 151] on div "I understand Cancel Delete" at bounding box center [783, 171] width 407 height 52
click at [777, 164] on input "I understand" at bounding box center [772, 169] width 10 height 10
checkbox input "true"
click at [963, 158] on button "Delete" at bounding box center [948, 171] width 57 height 28
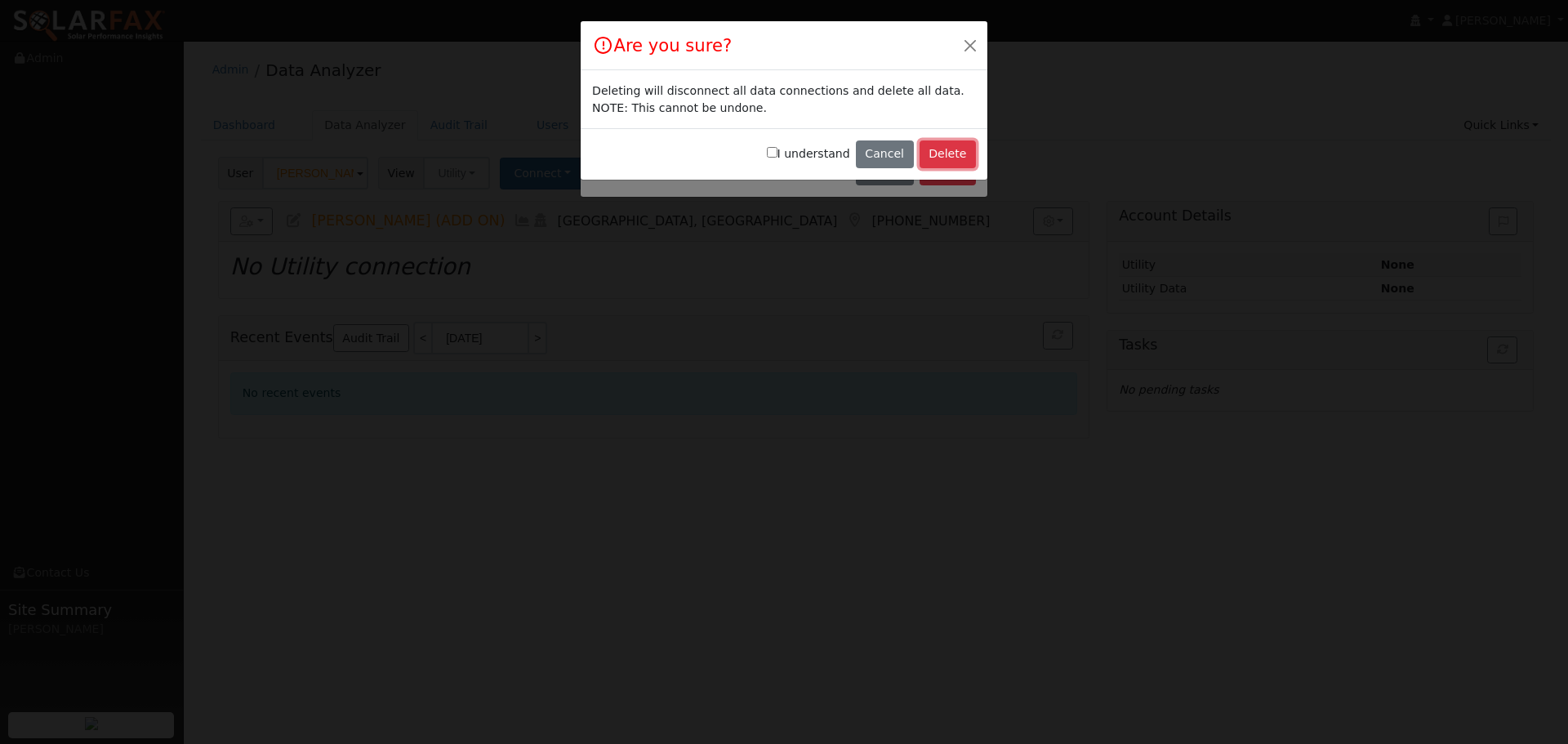
click at [961, 150] on button "Delete" at bounding box center [948, 154] width 57 height 28
click at [777, 150] on input "I understand" at bounding box center [772, 152] width 10 height 10
checkbox input "true"
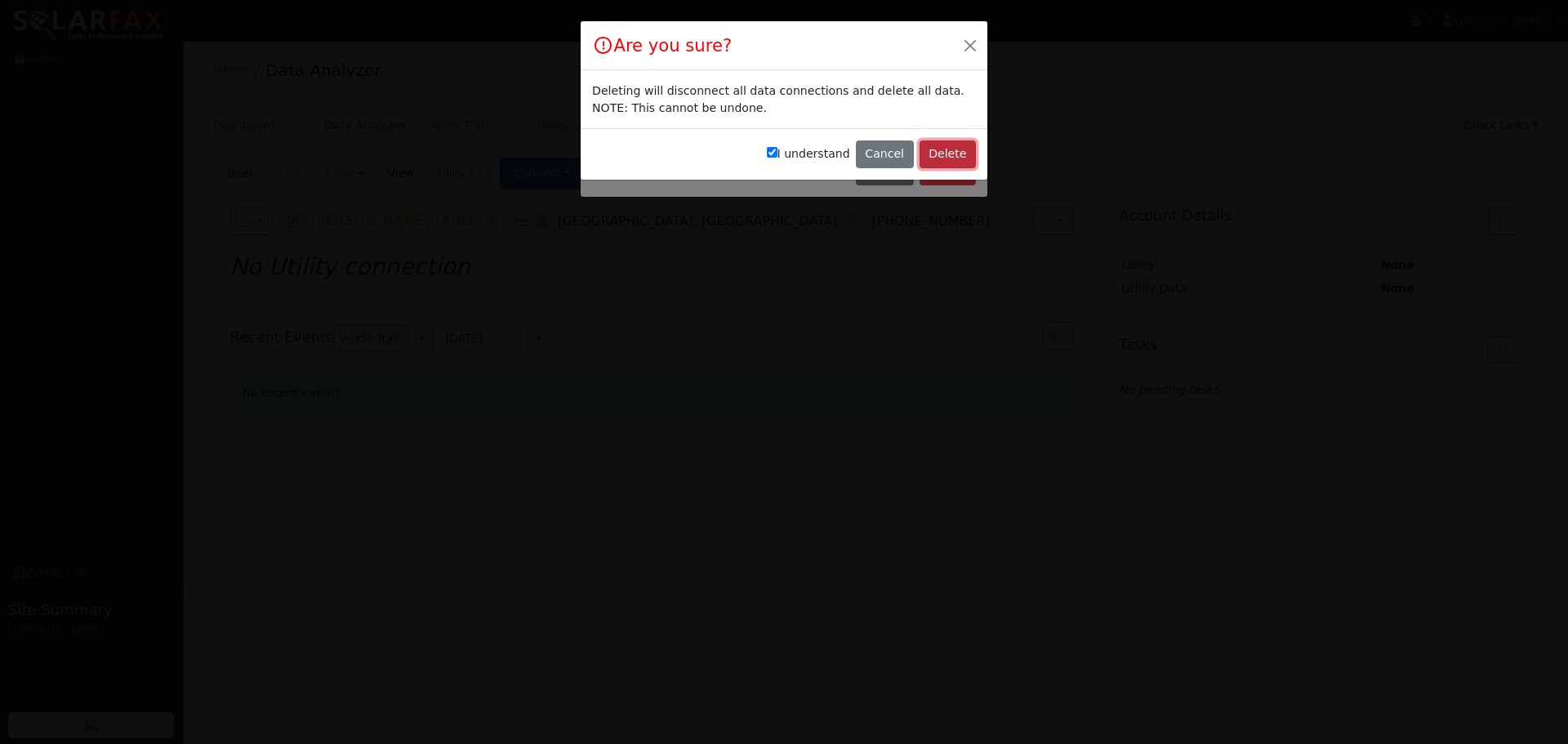
click at [936, 148] on button "Delete" at bounding box center [948, 154] width 57 height 28
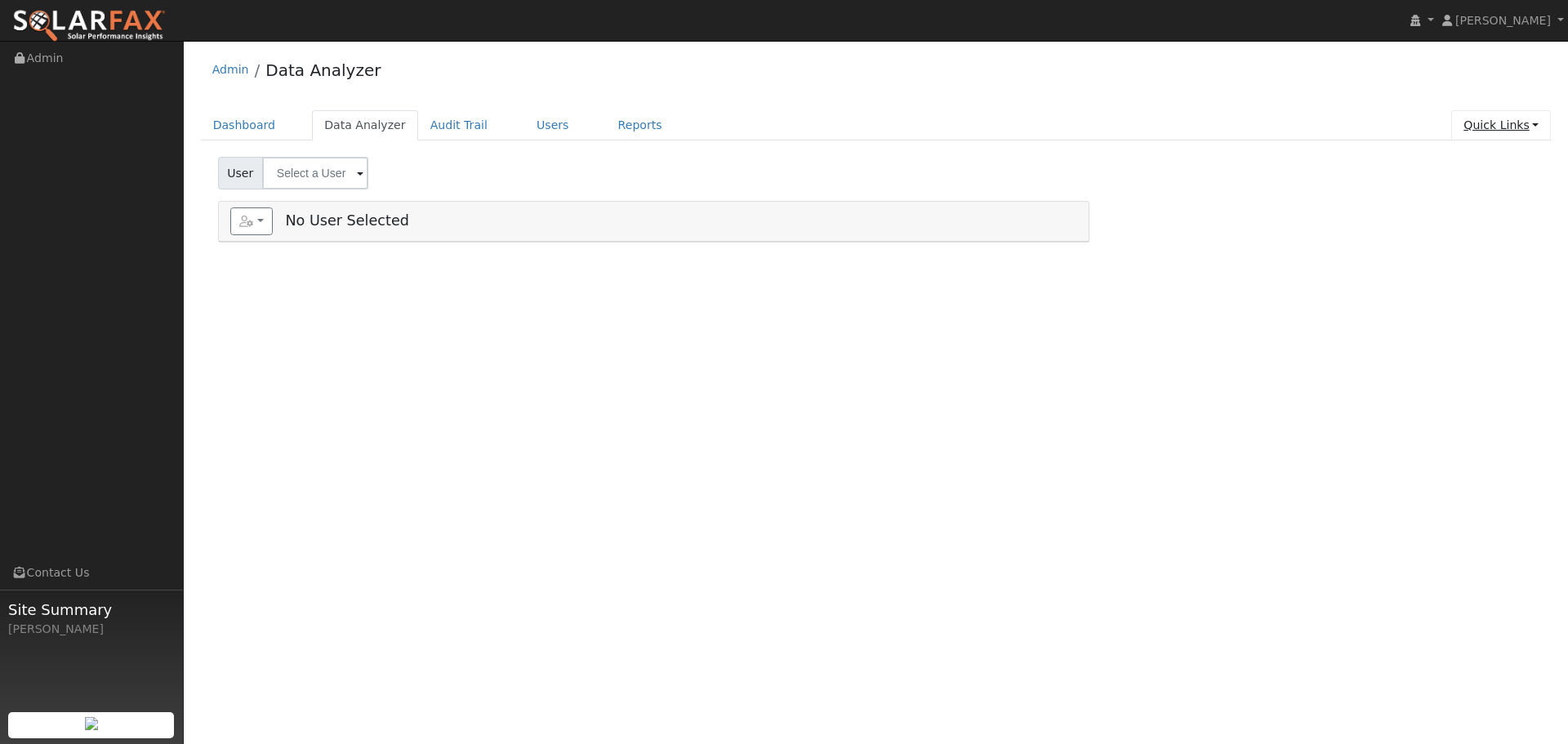
click at [1499, 118] on link "Quick Links" at bounding box center [1501, 125] width 100 height 30
click at [1487, 161] on link "Quick Add" at bounding box center [1467, 160] width 166 height 23
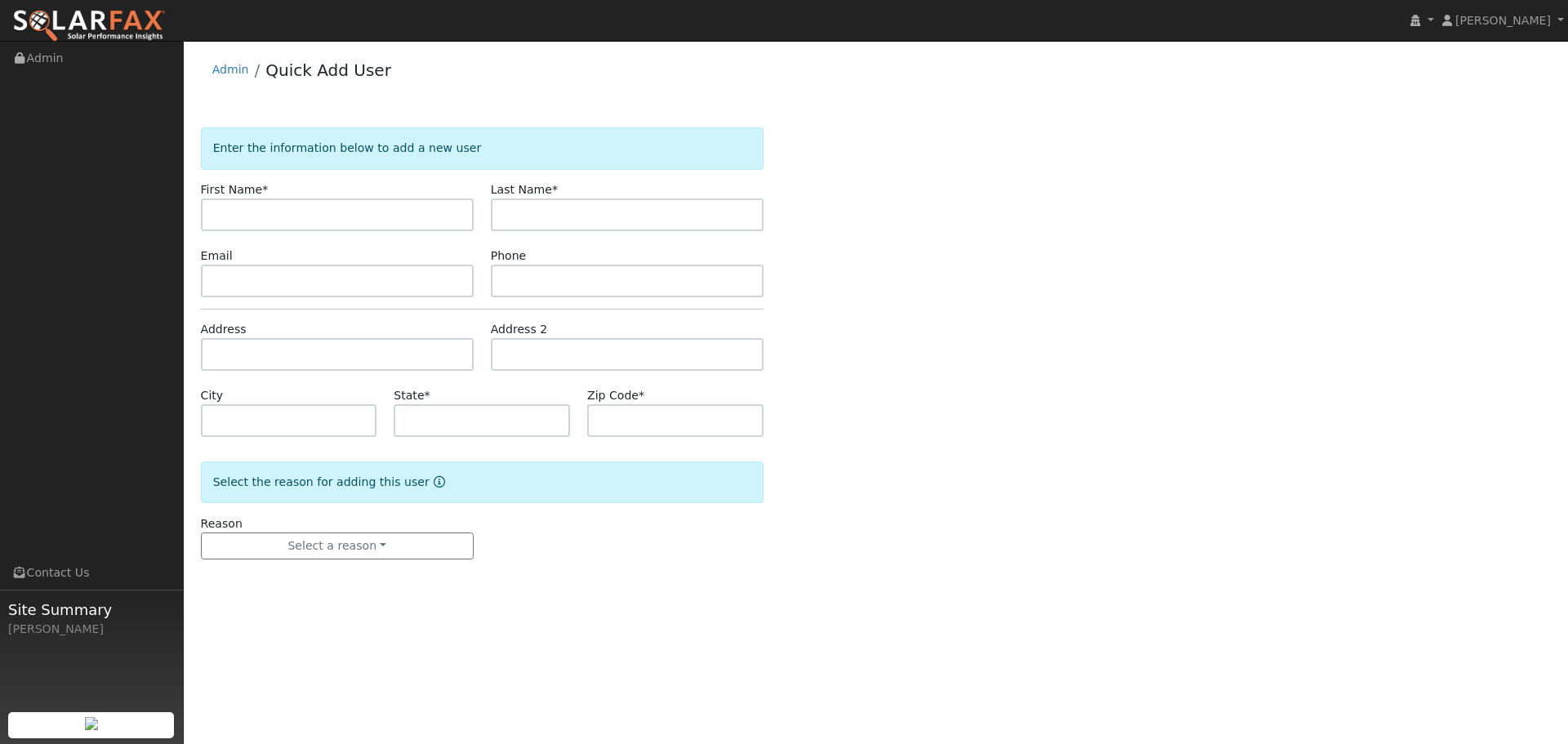
click at [359, 204] on input "text" at bounding box center [337, 215] width 273 height 33
type input "[PERSON_NAME] (ADD ON)"
paste input "[PERSON_NAME] (ADD ON)"
click at [528, 212] on input "[PERSON_NAME] (ADD ON)" at bounding box center [627, 215] width 273 height 33
type input "[PERSON_NAME] (ADD ON)"
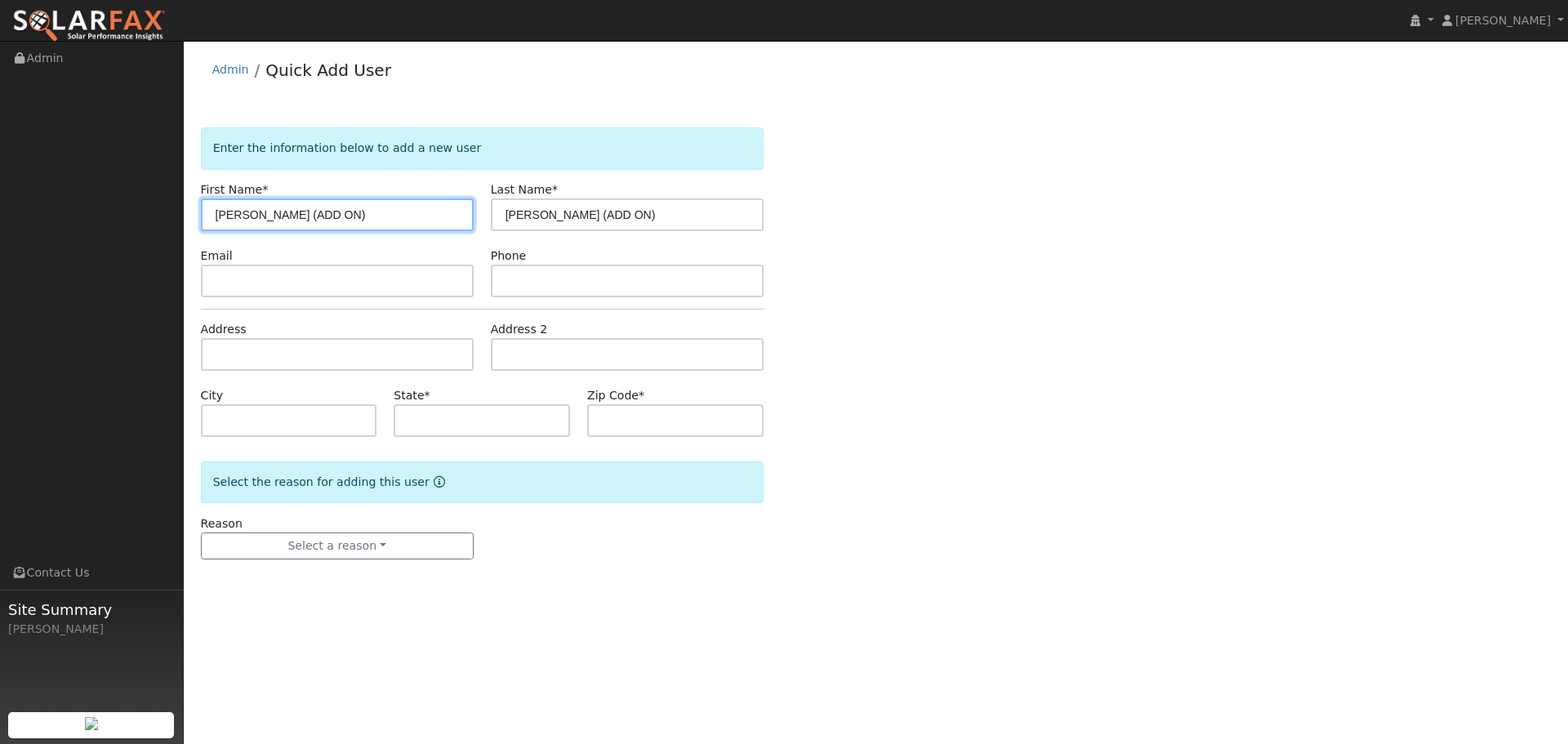
click at [397, 211] on input "[PERSON_NAME] (ADD ON)" at bounding box center [337, 215] width 273 height 33
type input "Sun"
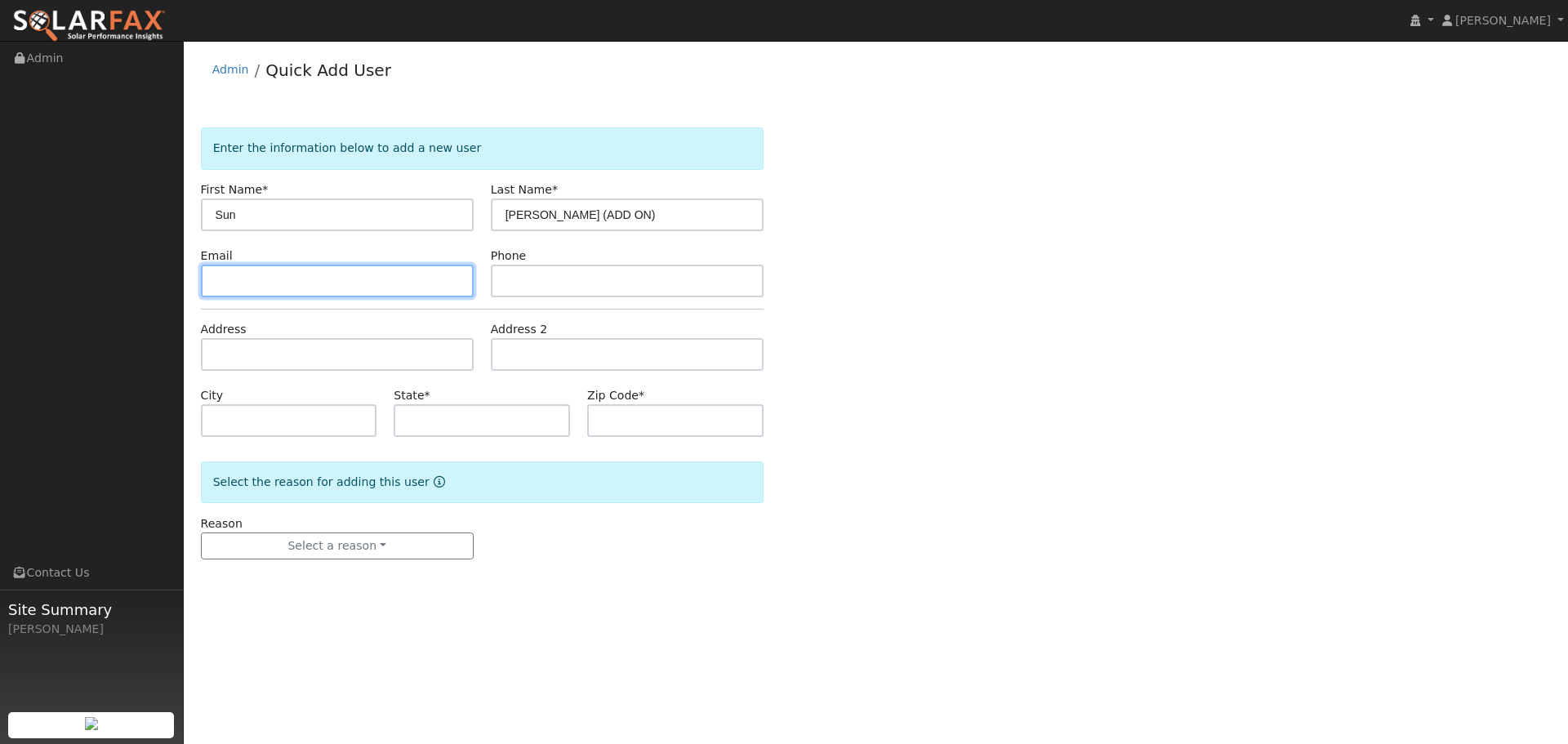
click at [285, 280] on input "text" at bounding box center [337, 281] width 273 height 33
paste input "[EMAIL_ADDRESS][DOMAIN_NAME]"
type input "[EMAIL_ADDRESS][DOMAIN_NAME]"
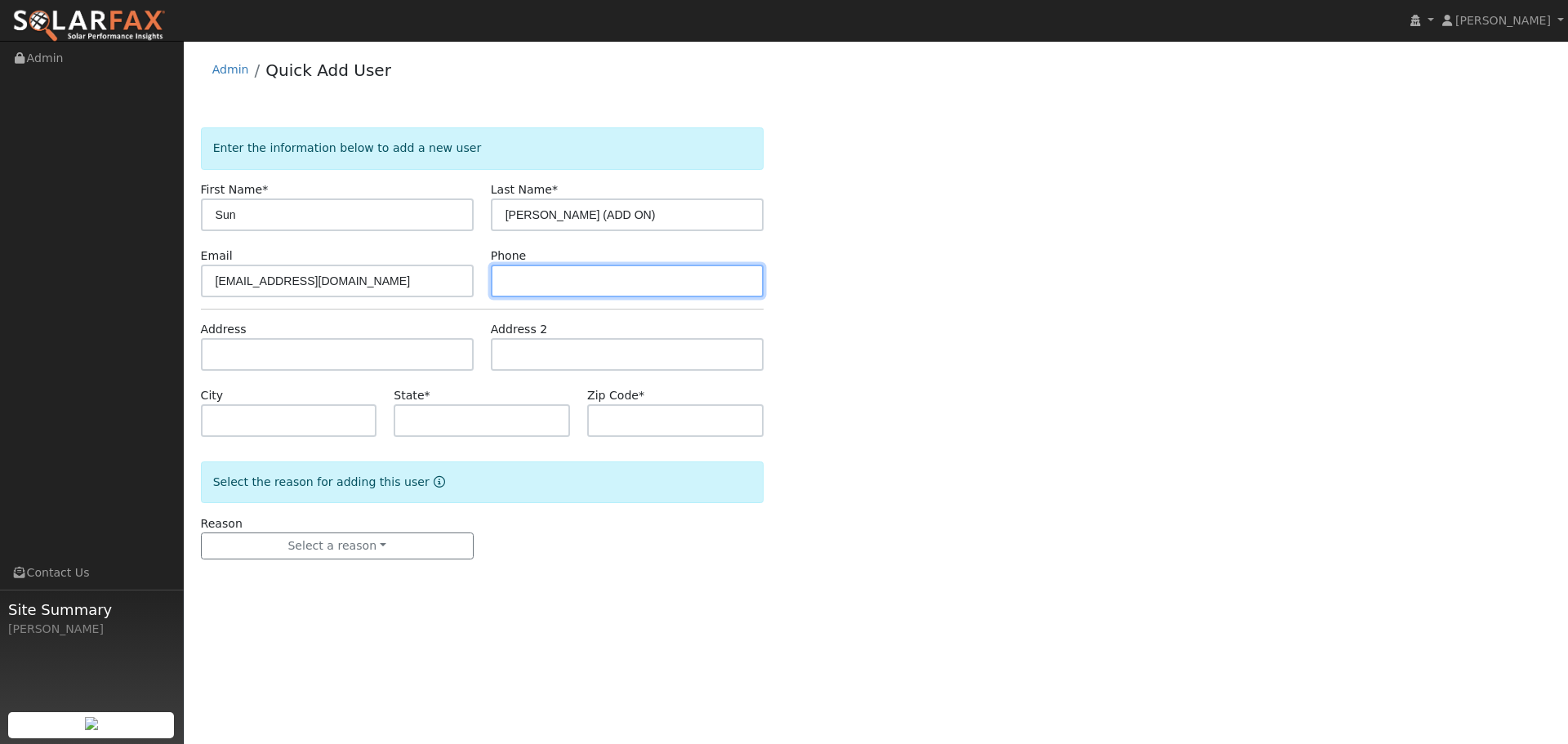
click at [703, 272] on input "text" at bounding box center [627, 281] width 273 height 33
paste input "[PHONE_NUMBER]"
type input "[PHONE_NUMBER]"
click at [1048, 335] on div "Enter the information below to add a new user First Name * Sun Last Name * [PER…" at bounding box center [876, 360] width 1351 height 464
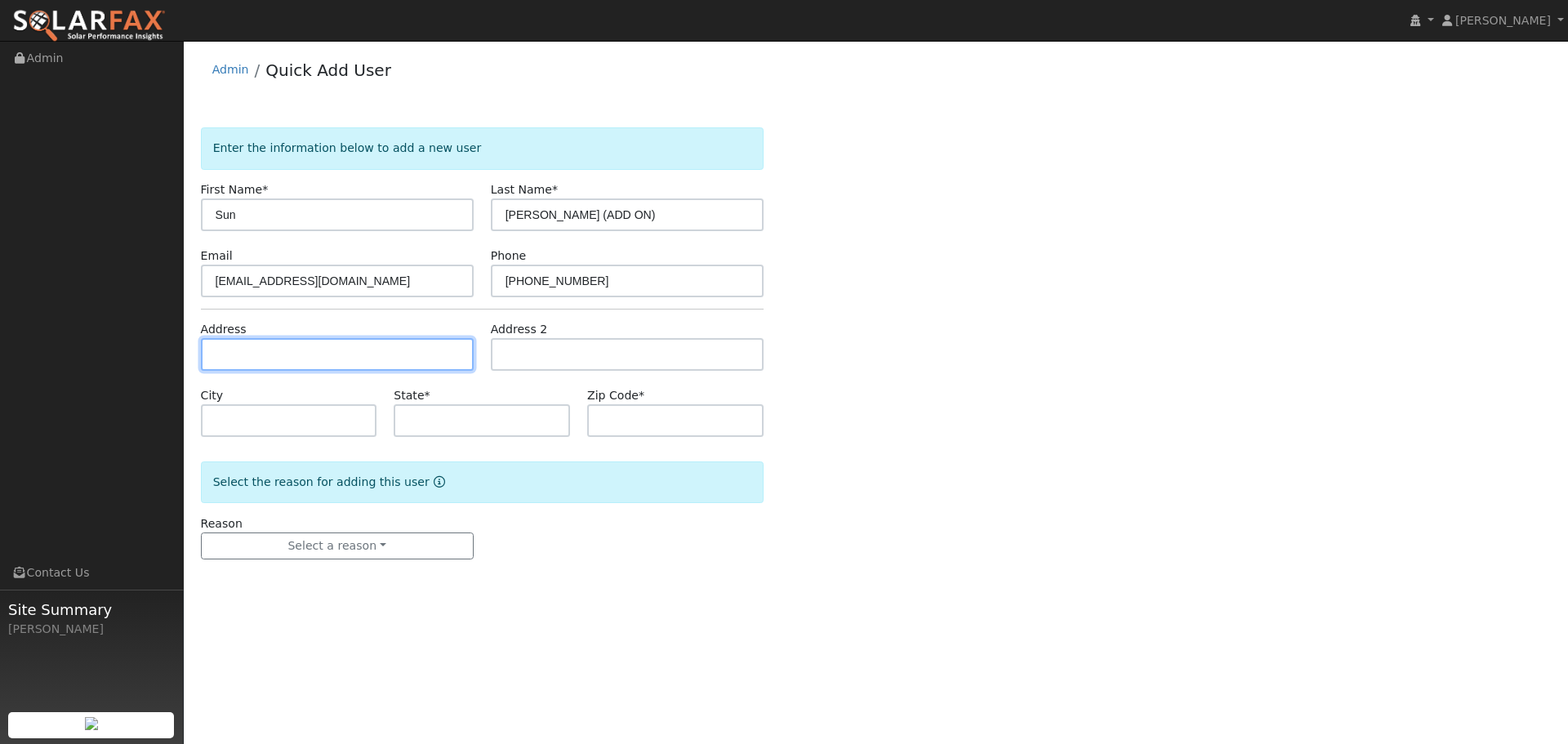
click at [313, 354] on input "text" at bounding box center [337, 354] width 273 height 33
paste input "[STREET_ADDRESS]"
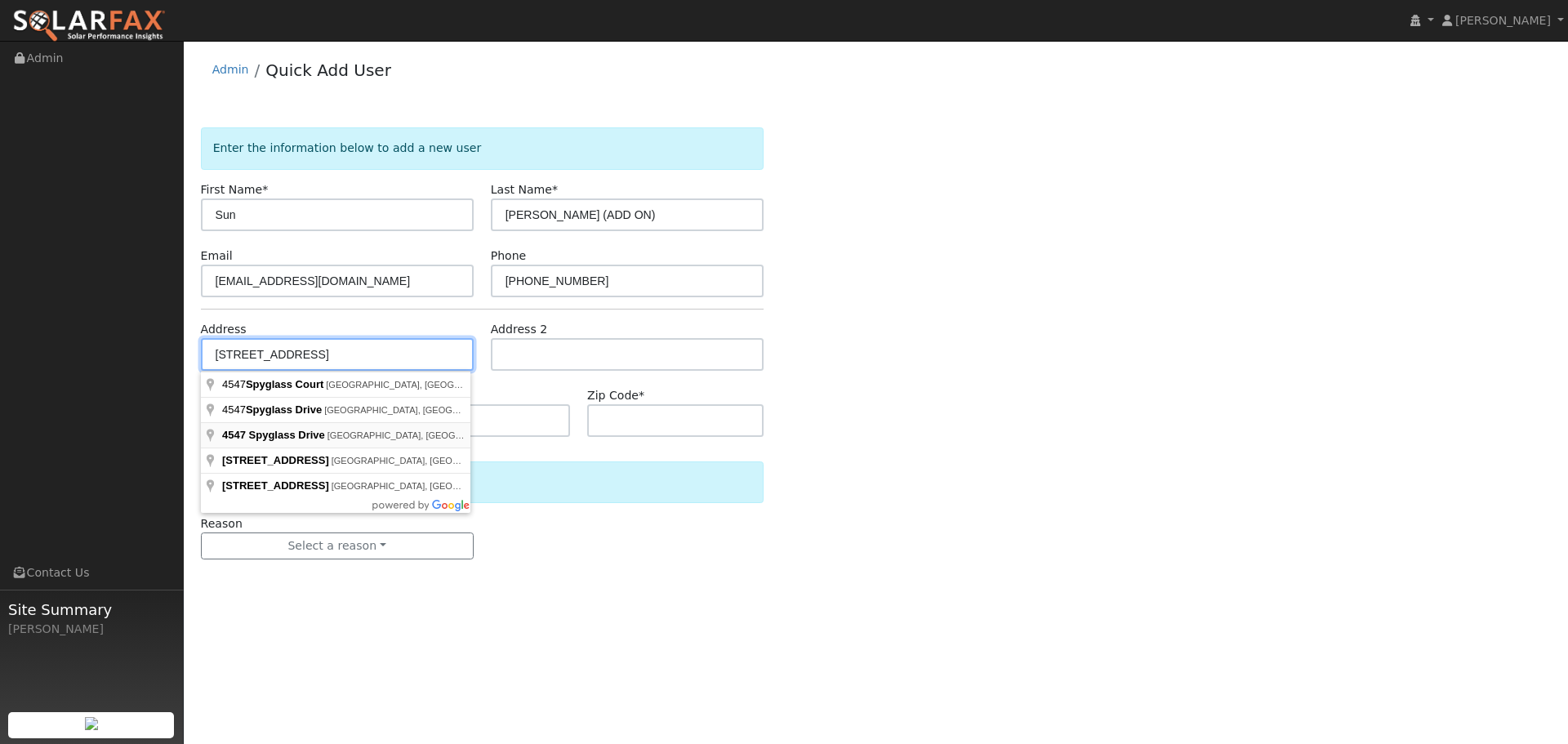
type input "[STREET_ADDRESS]"
type input "Stockton"
type input "CA"
type input "95219"
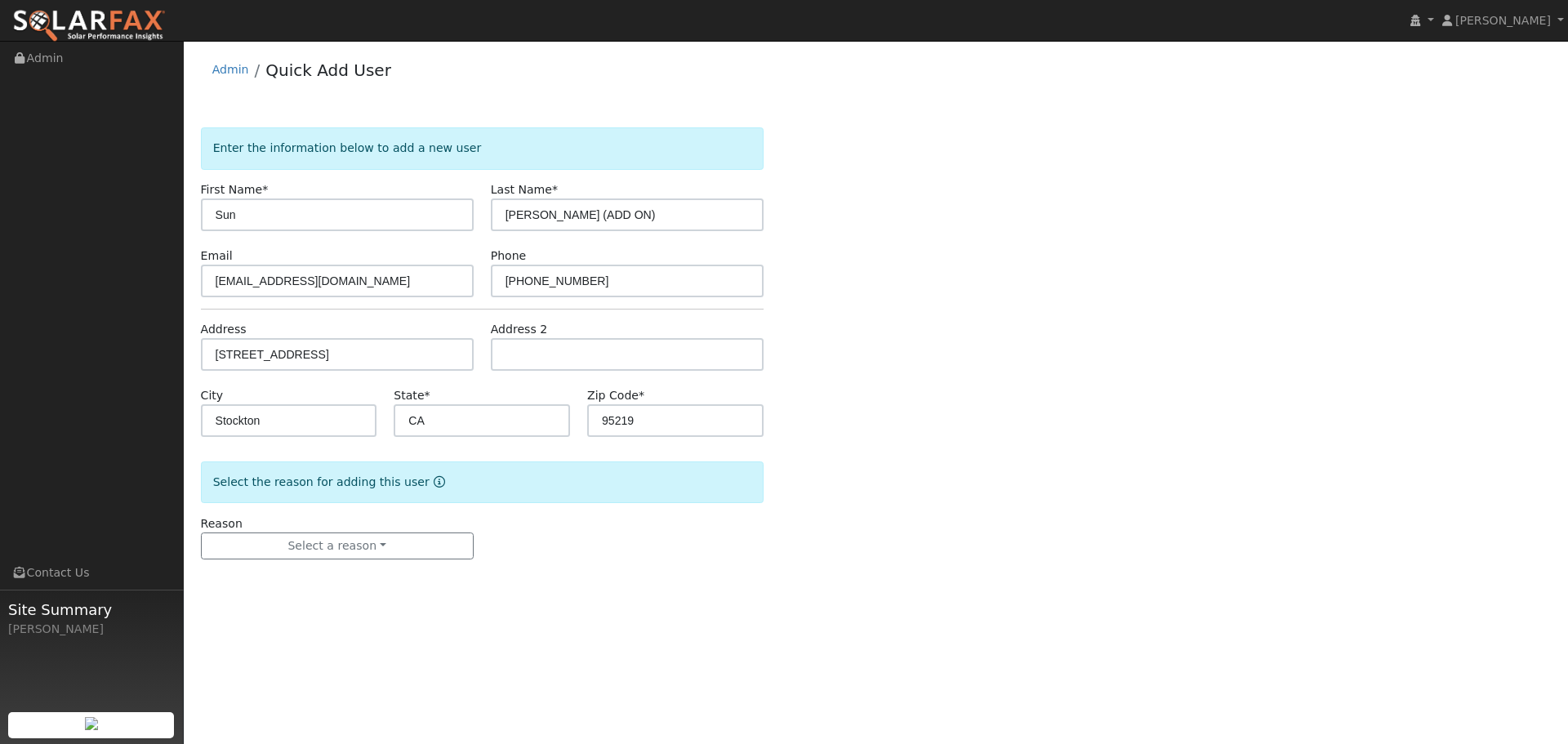
click at [398, 561] on form "Enter the information below to add a new user First Name * Sun Last Name * Cao …" at bounding box center [482, 360] width 562 height 464
click at [401, 550] on button "Select a reason" at bounding box center [337, 546] width 273 height 28
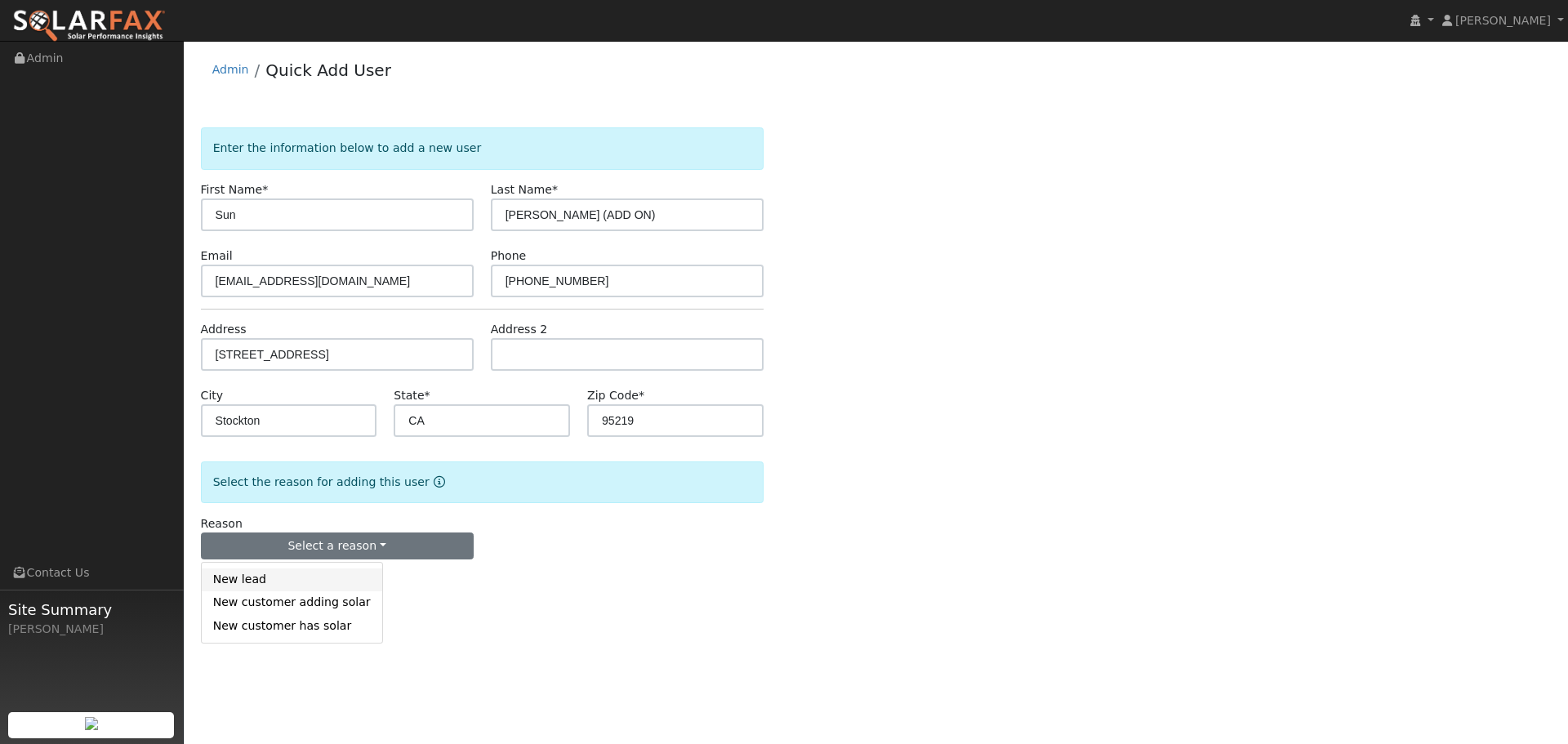
click at [339, 576] on link "New lead" at bounding box center [292, 580] width 181 height 23
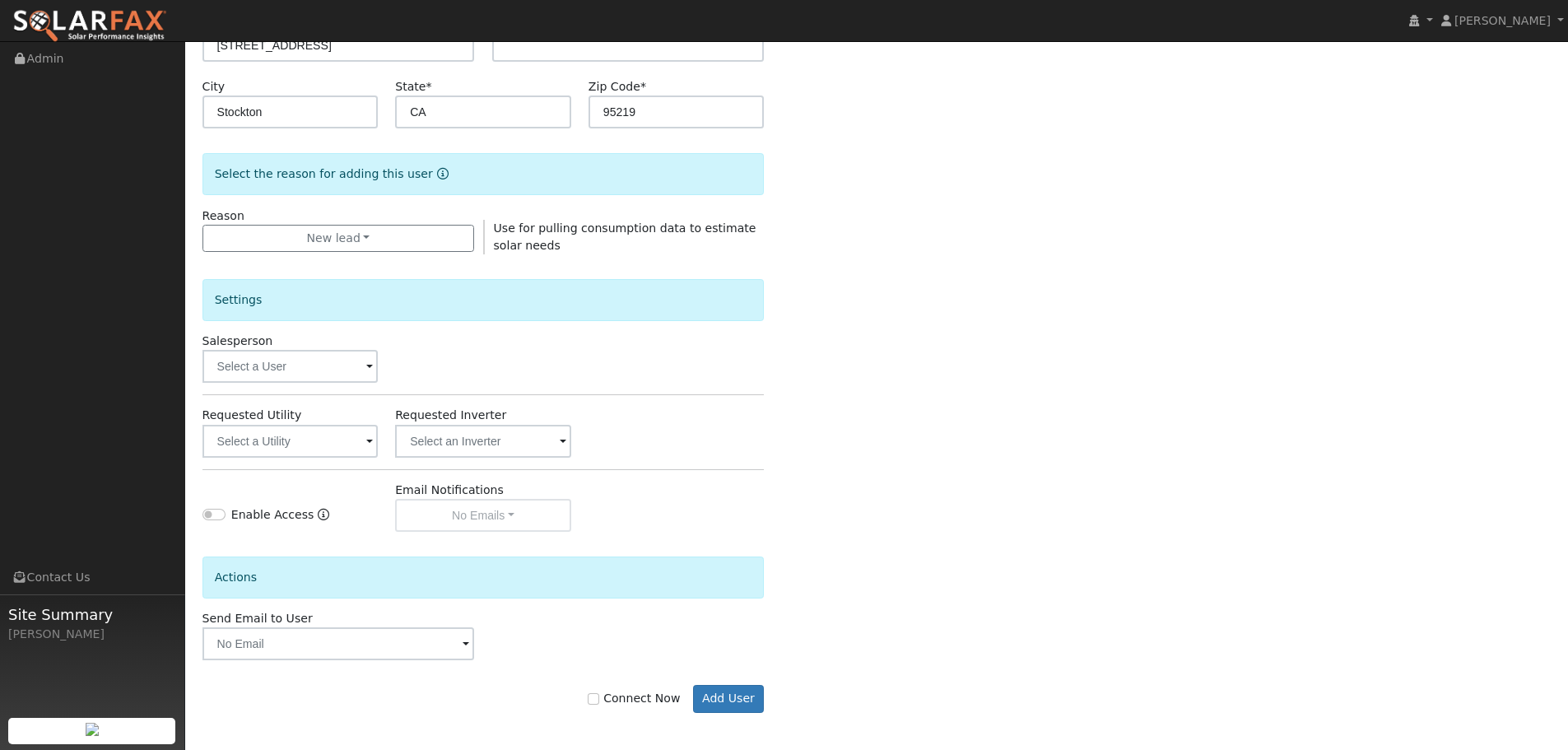
scroll to position [316, 0]
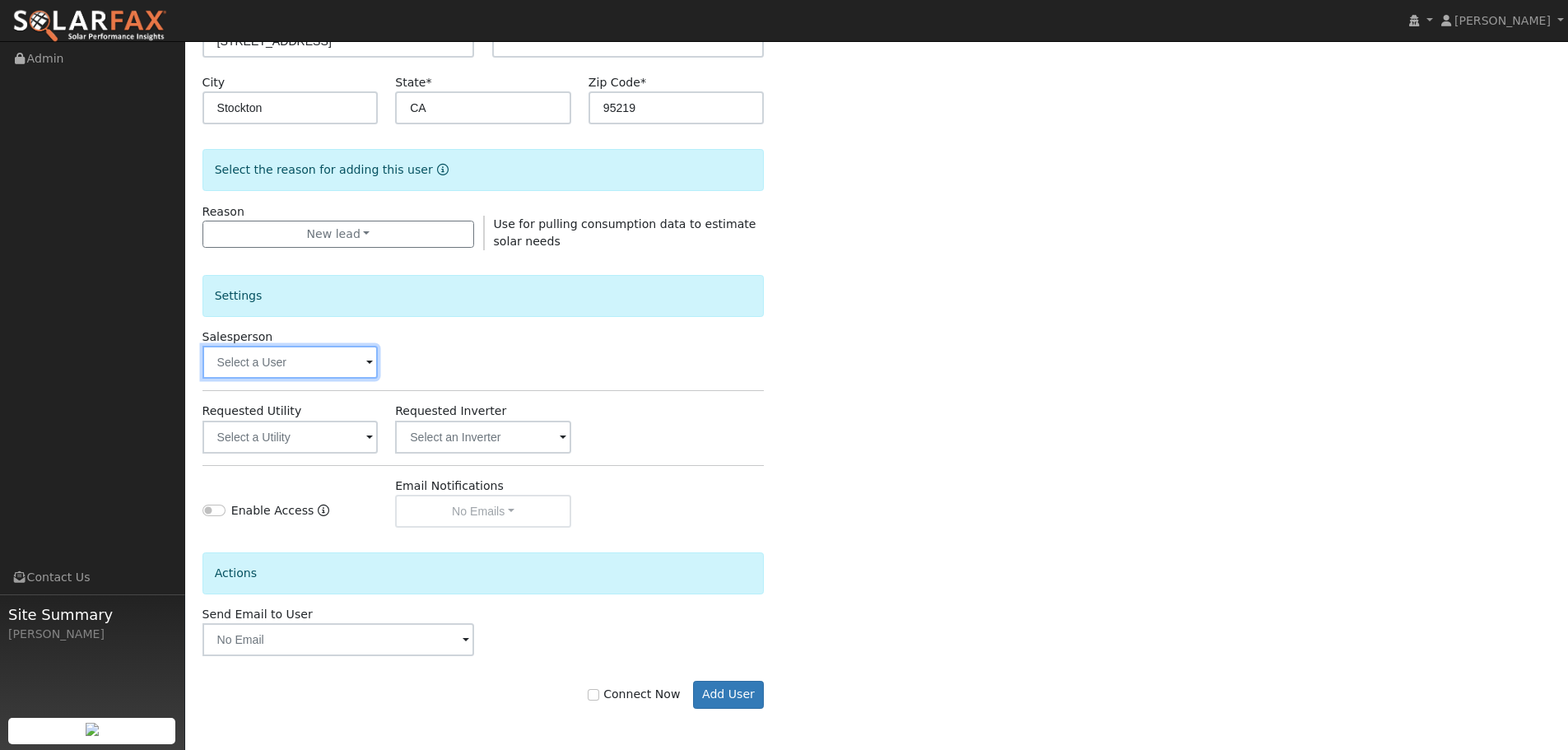
click at [335, 370] on input "text" at bounding box center [290, 362] width 176 height 33
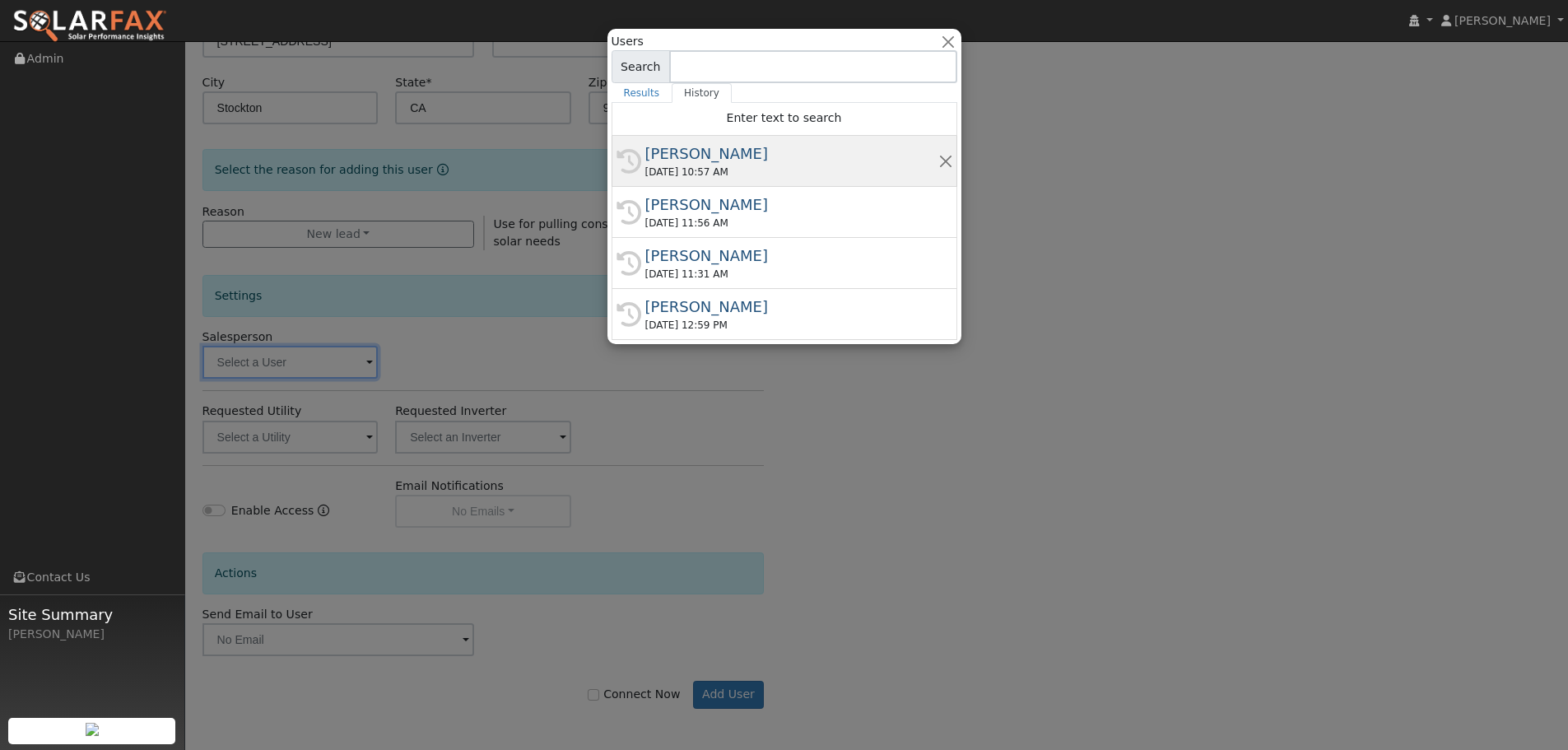
click at [776, 169] on div "10/14/2025 10:57 AM" at bounding box center [792, 172] width 293 height 15
type input "[PERSON_NAME]"
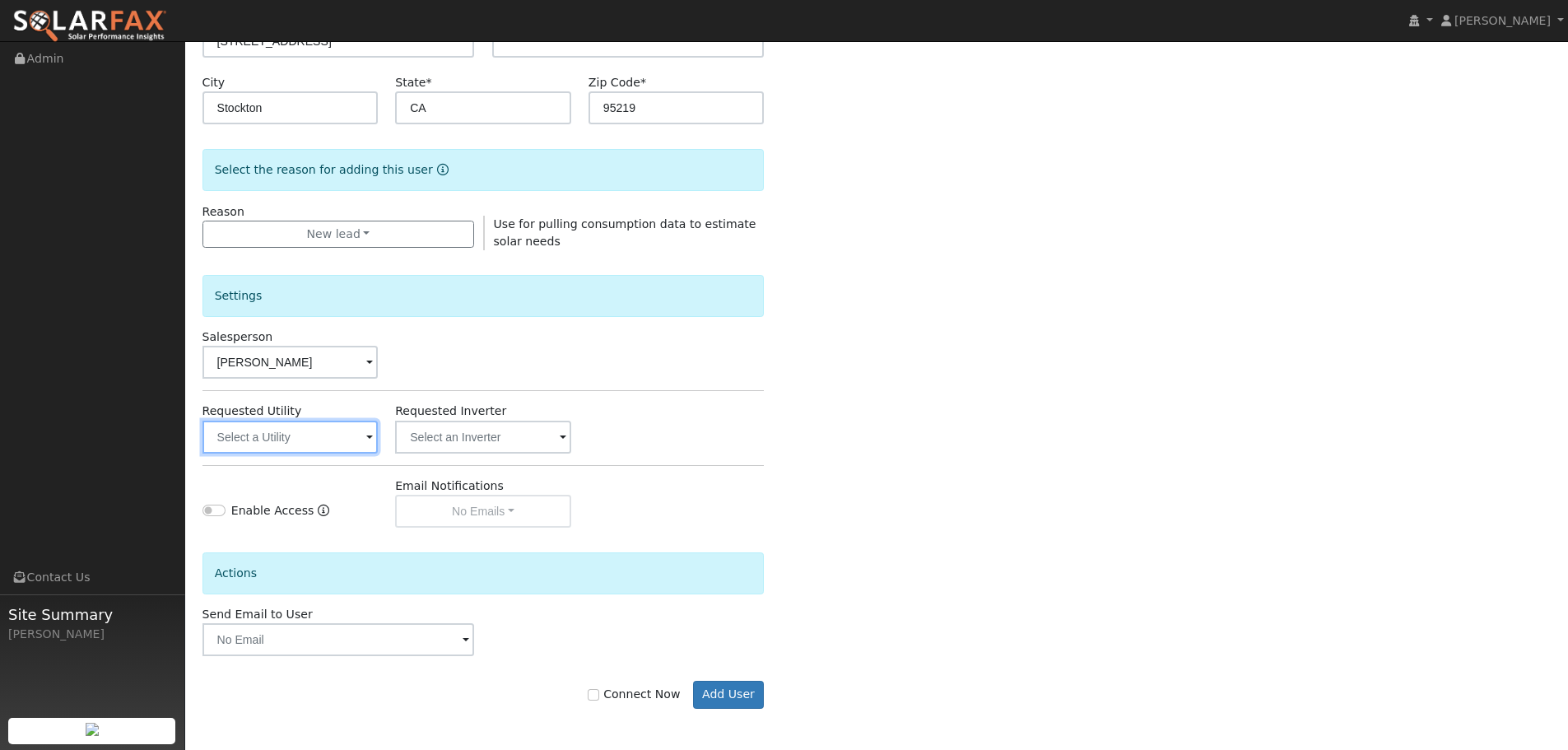
click at [271, 447] on input "text" at bounding box center [290, 437] width 176 height 33
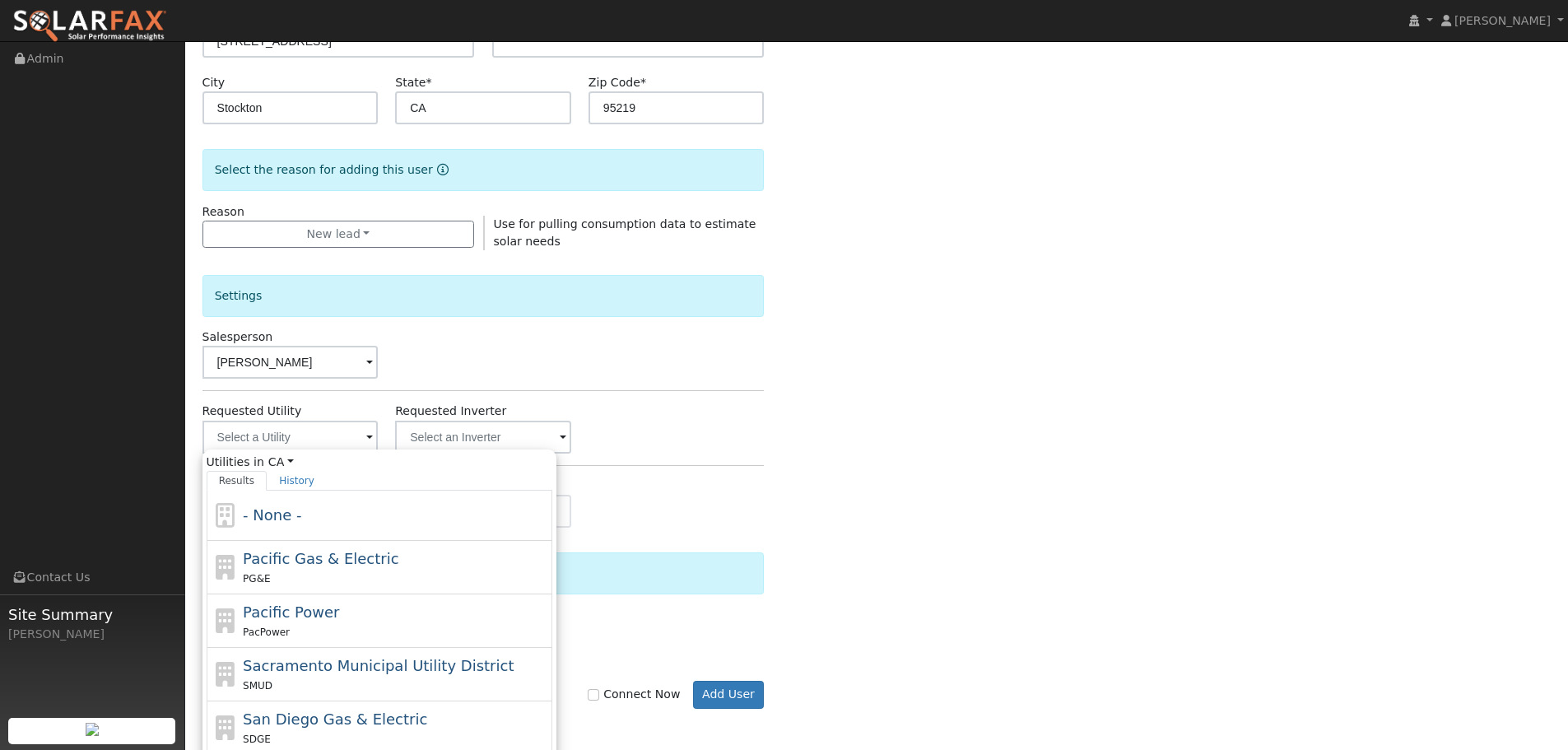
click at [315, 559] on span "Pacific Gas & Electric" at bounding box center [321, 558] width 156 height 17
type input "Pacific Gas & Electric"
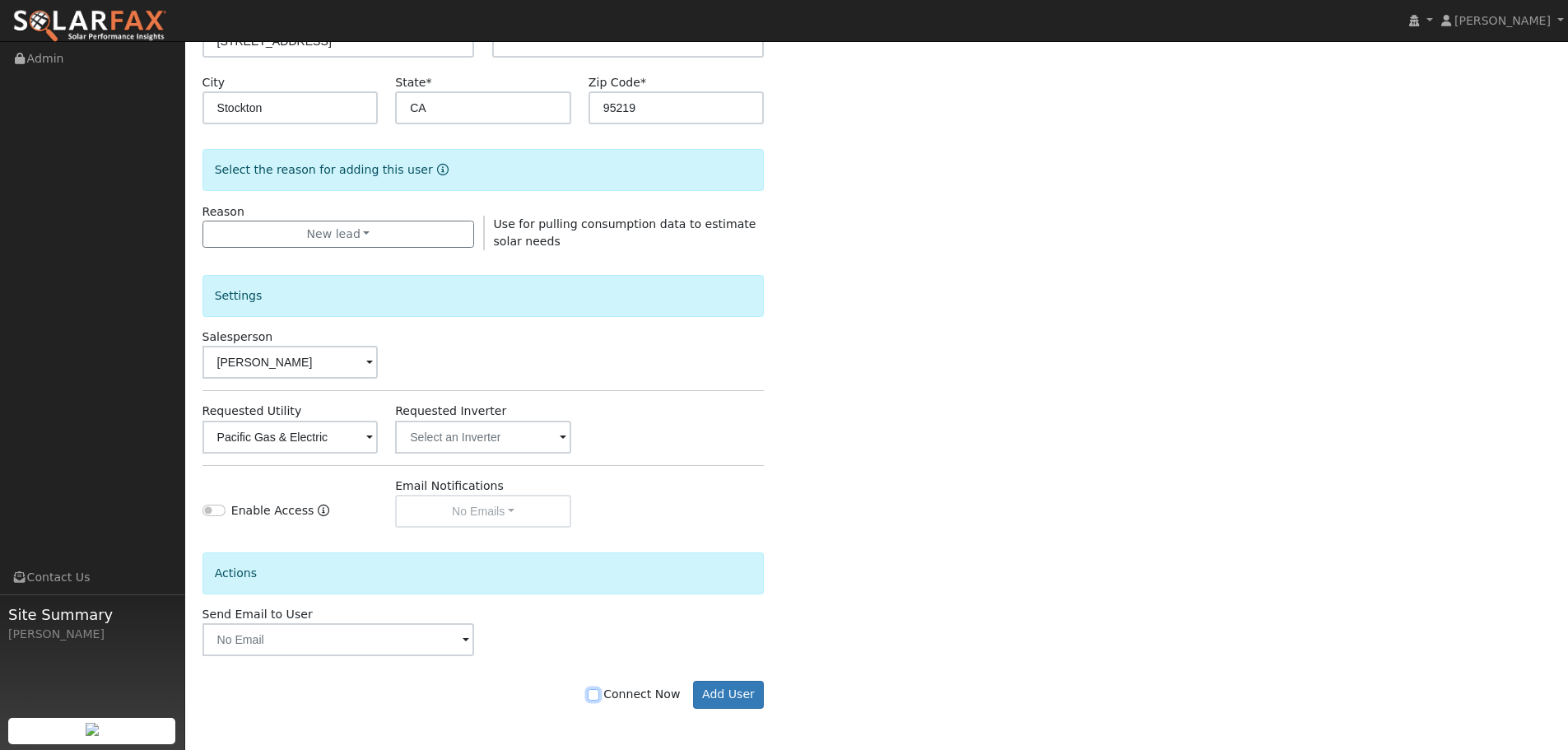
drag, startPoint x: 602, startPoint y: 697, endPoint x: 615, endPoint y: 698, distance: 13.0
click at [599, 698] on input "Connect Now" at bounding box center [593, 695] width 11 height 11
checkbox input "true"
click at [746, 702] on button "Add User" at bounding box center [729, 695] width 72 height 28
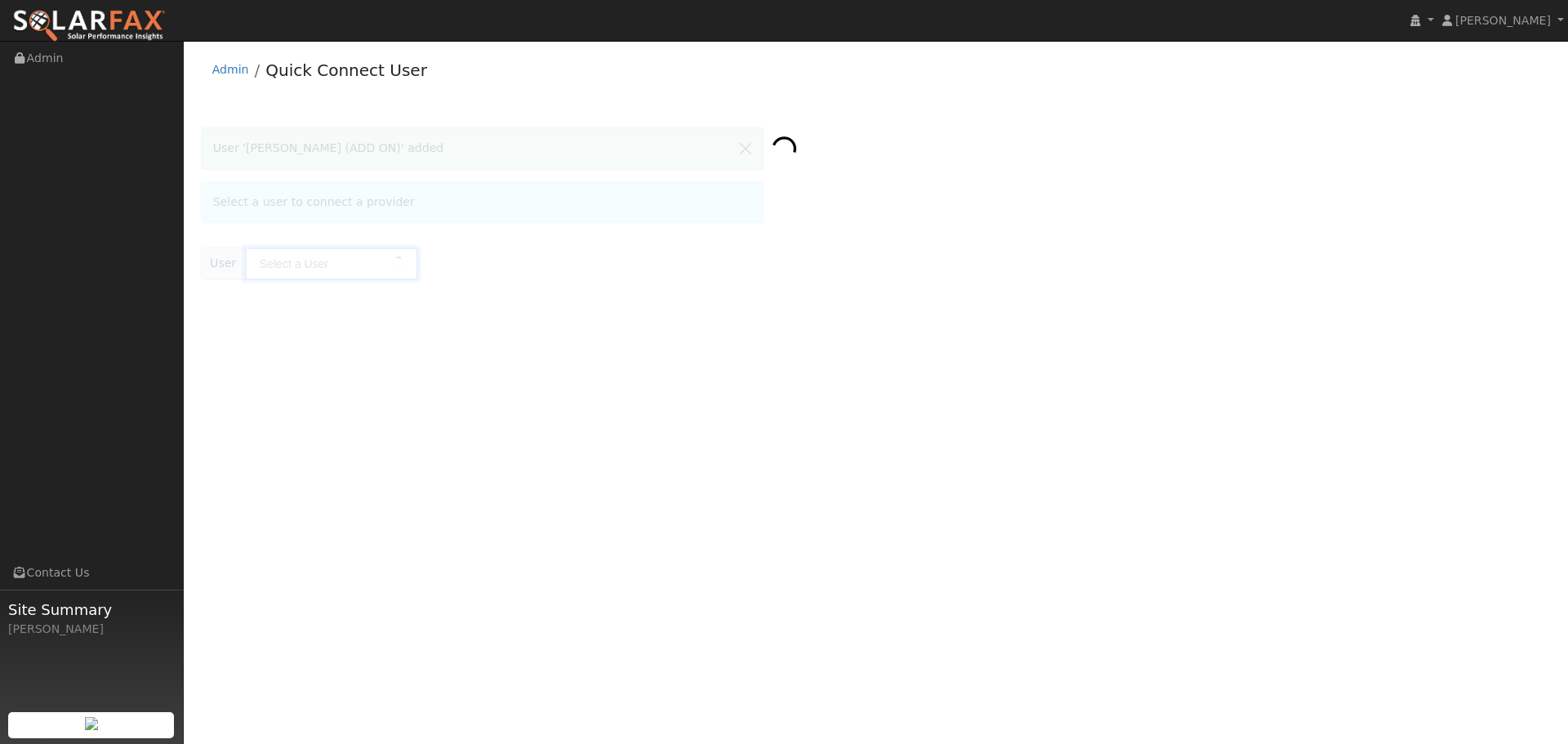
type input "[PERSON_NAME] (ADD ON)"
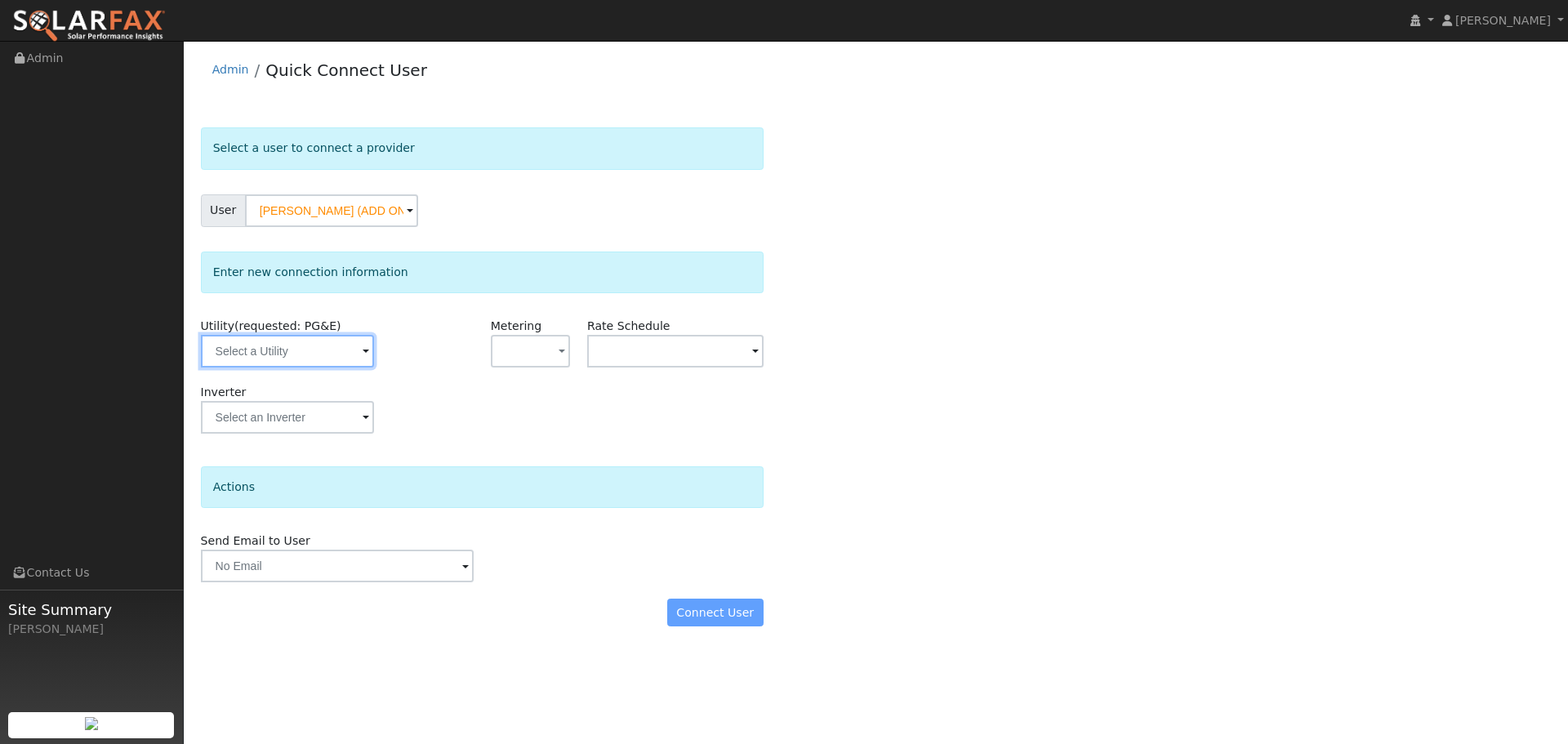
click at [317, 357] on input "text" at bounding box center [287, 351] width 173 height 33
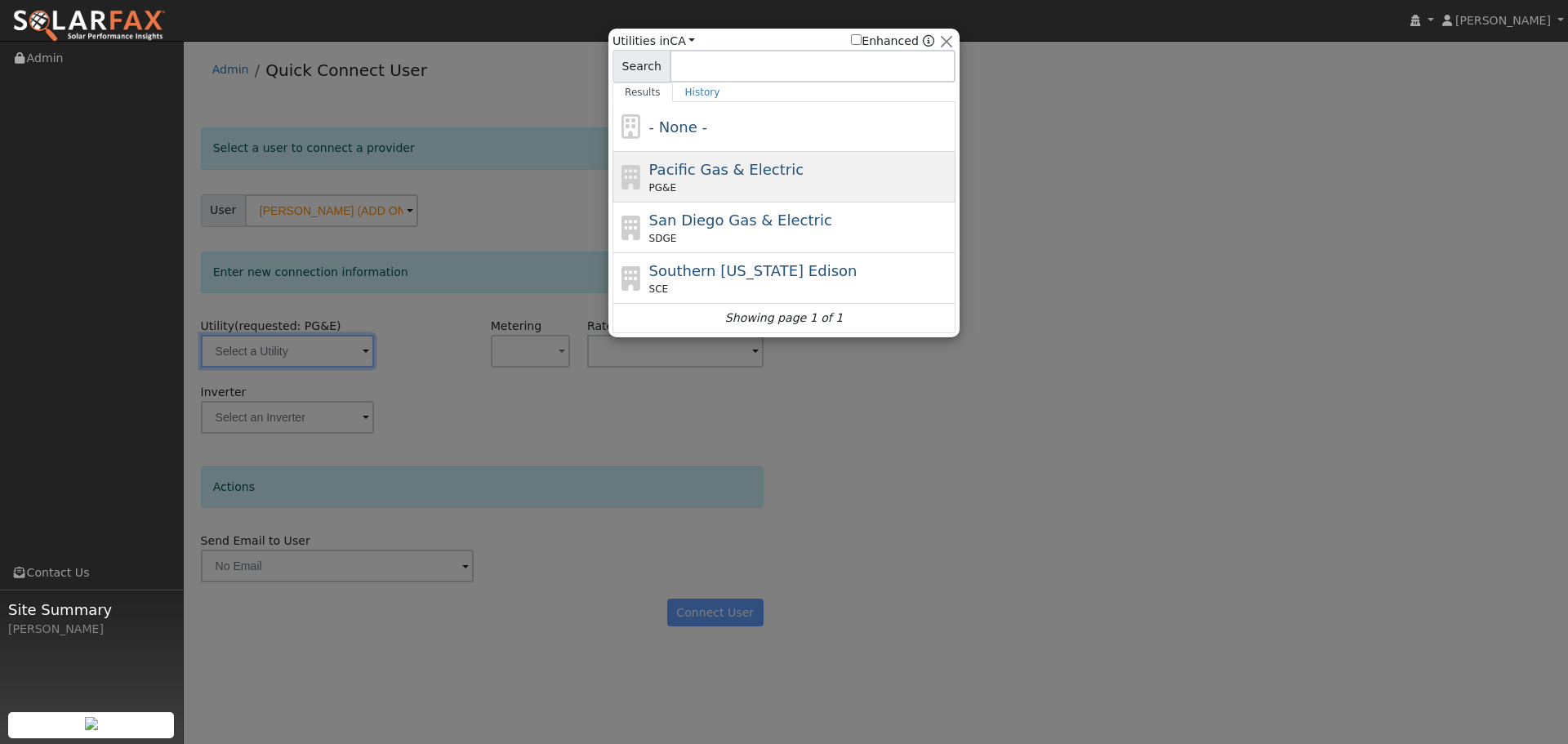
click at [845, 161] on div "Pacific Gas & Electric PG&E" at bounding box center [800, 176] width 303 height 37
type input "PG&E"
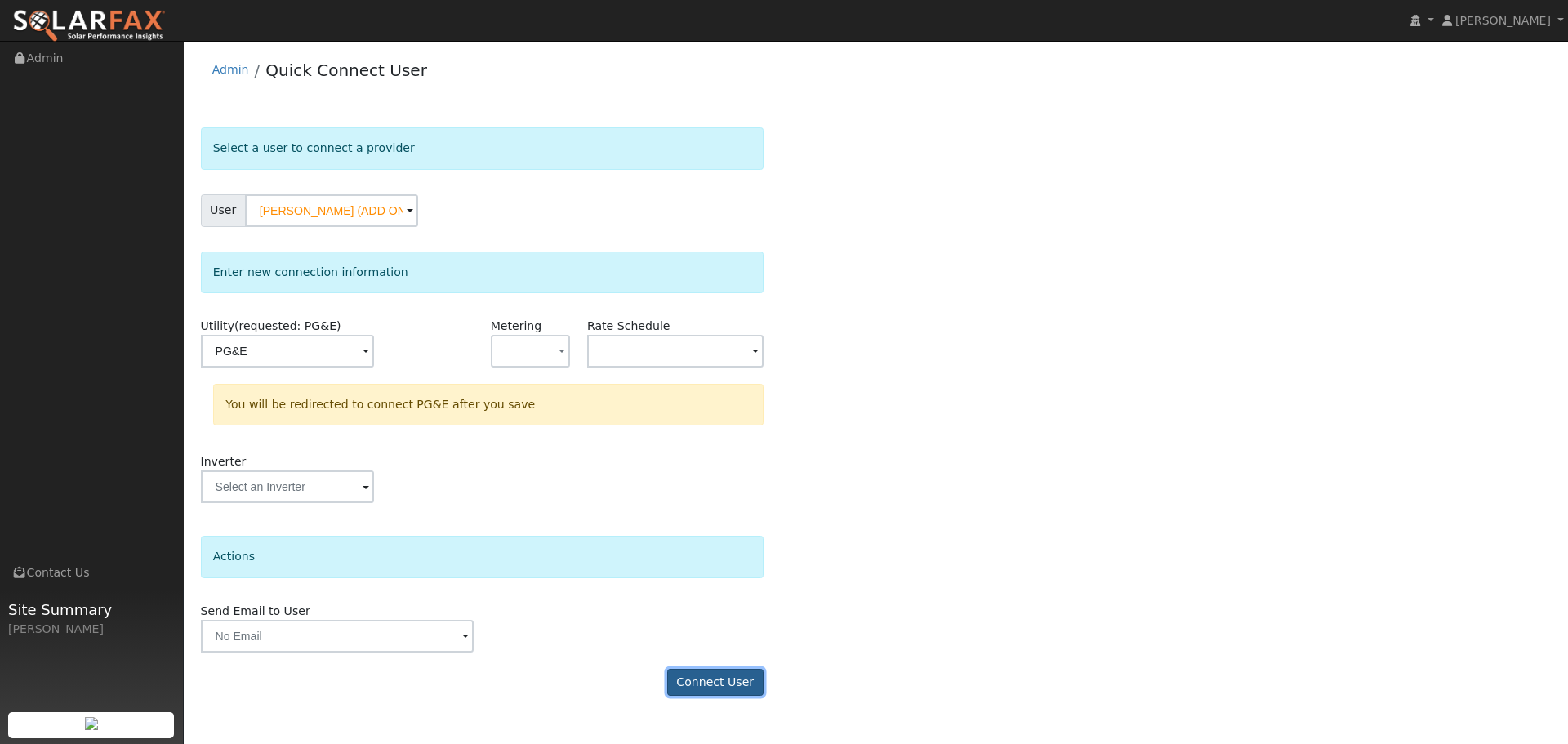
click at [747, 680] on button "Connect User" at bounding box center [715, 683] width 96 height 28
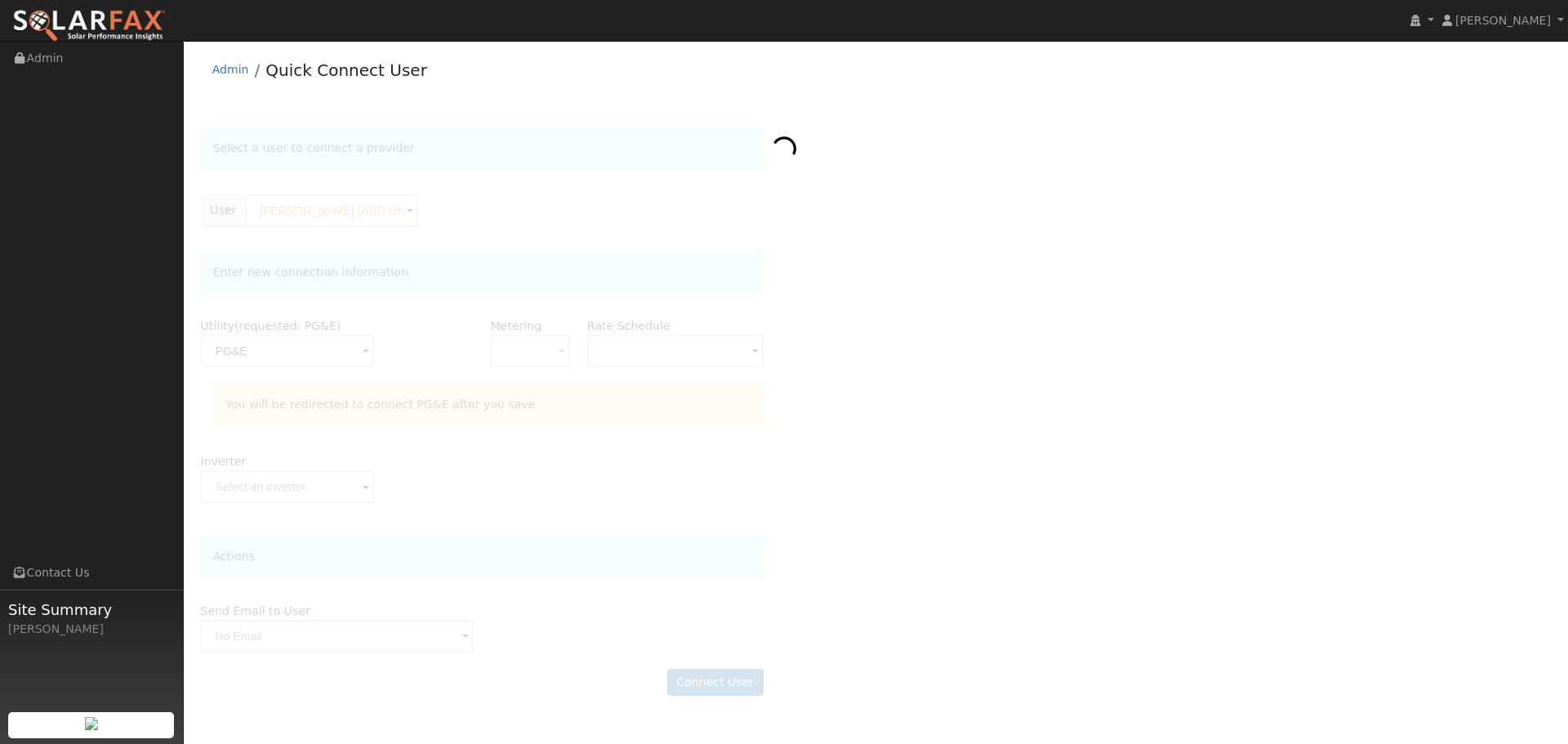
click at [1029, 512] on div at bounding box center [876, 420] width 1351 height 585
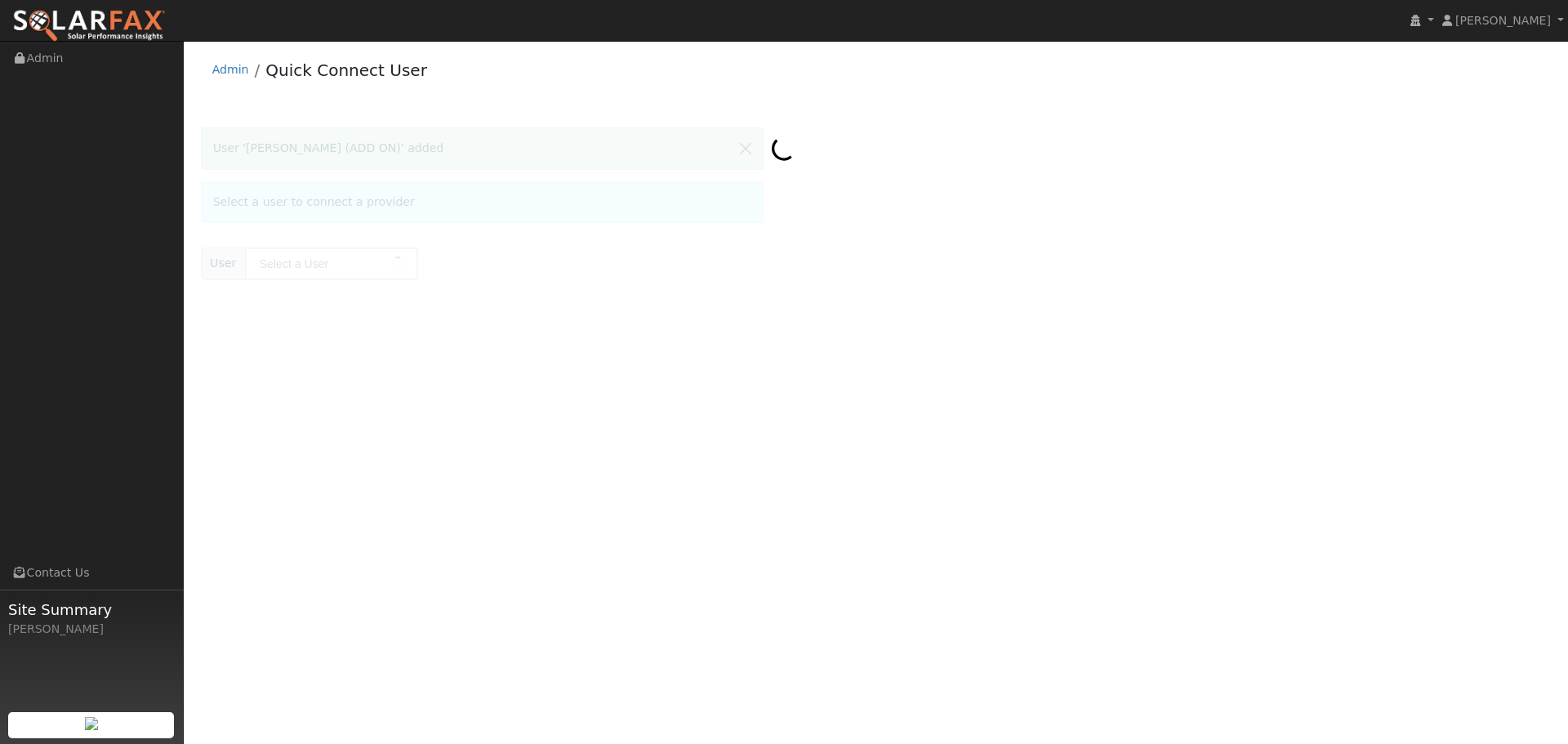
type input "Sun Cao (ADD ON)"
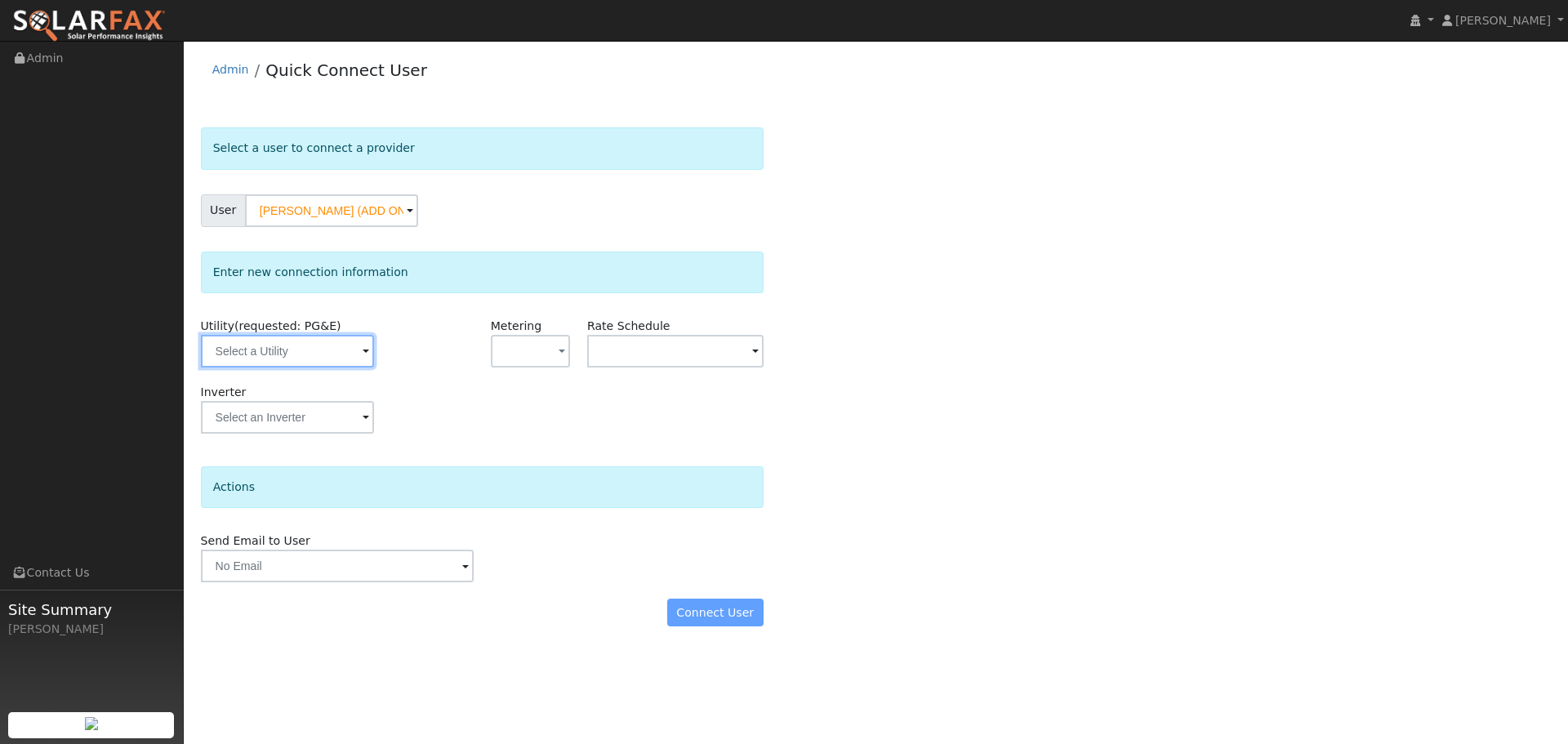
click at [308, 351] on input "text" at bounding box center [287, 351] width 173 height 33
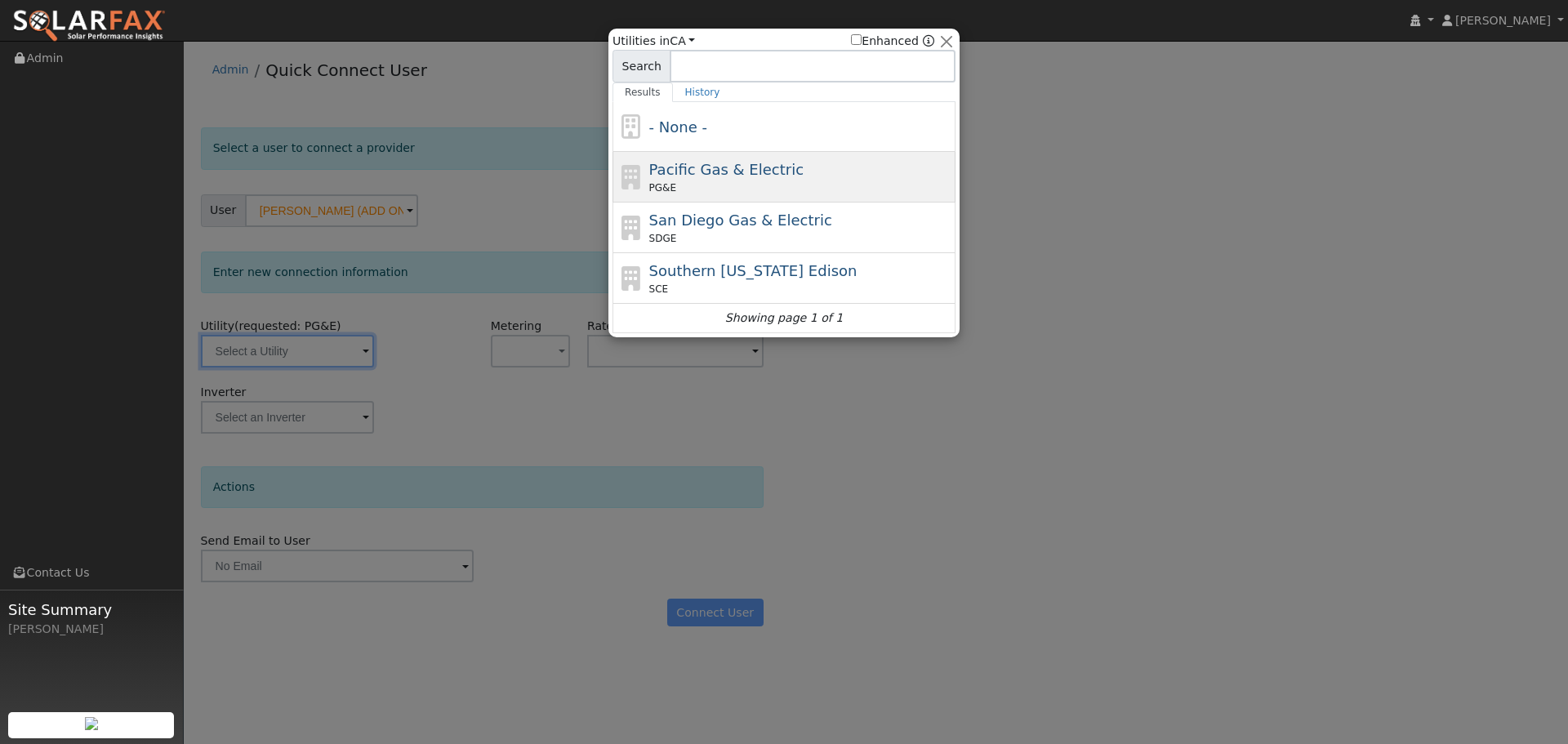
click at [711, 161] on span "Pacific Gas & Electric" at bounding box center [726, 169] width 155 height 17
type input "PG&E"
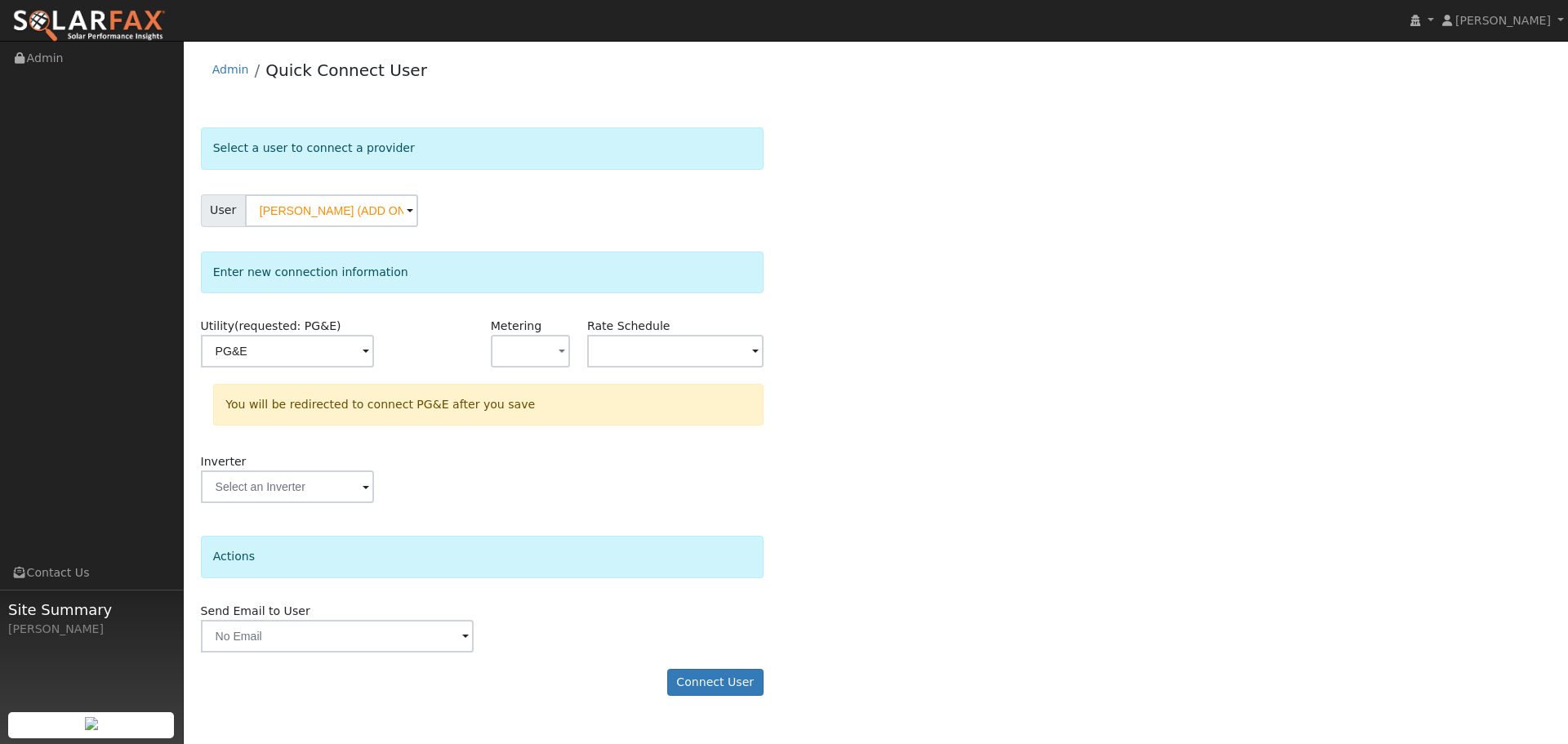
click at [736, 662] on form "Select a user to connect a provider User Sun Cao (ADD ON) Account Default Accou…" at bounding box center [482, 420] width 562 height 585
click at [731, 677] on button "Connect User" at bounding box center [715, 683] width 96 height 28
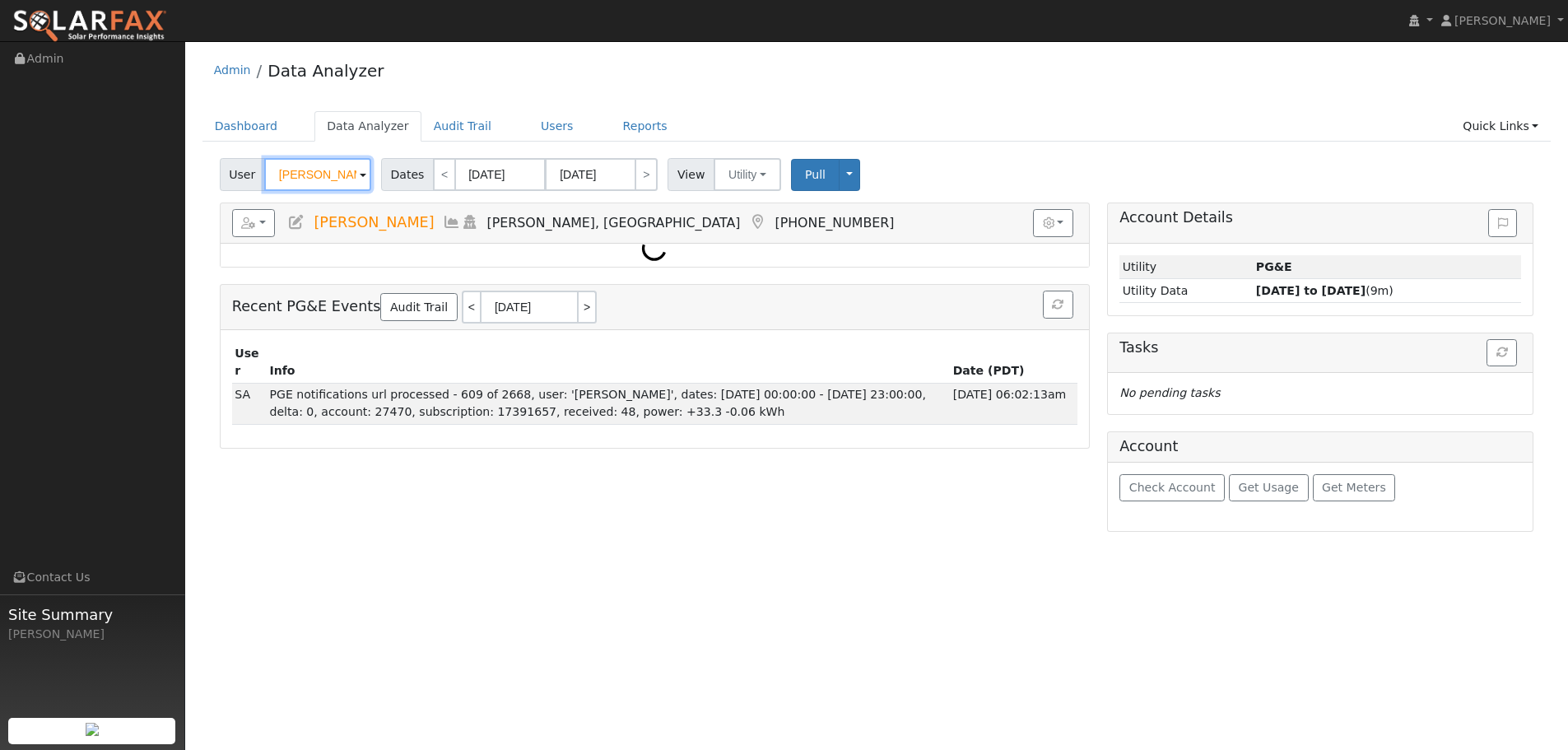
click at [323, 179] on input "[PERSON_NAME]" at bounding box center [317, 174] width 107 height 33
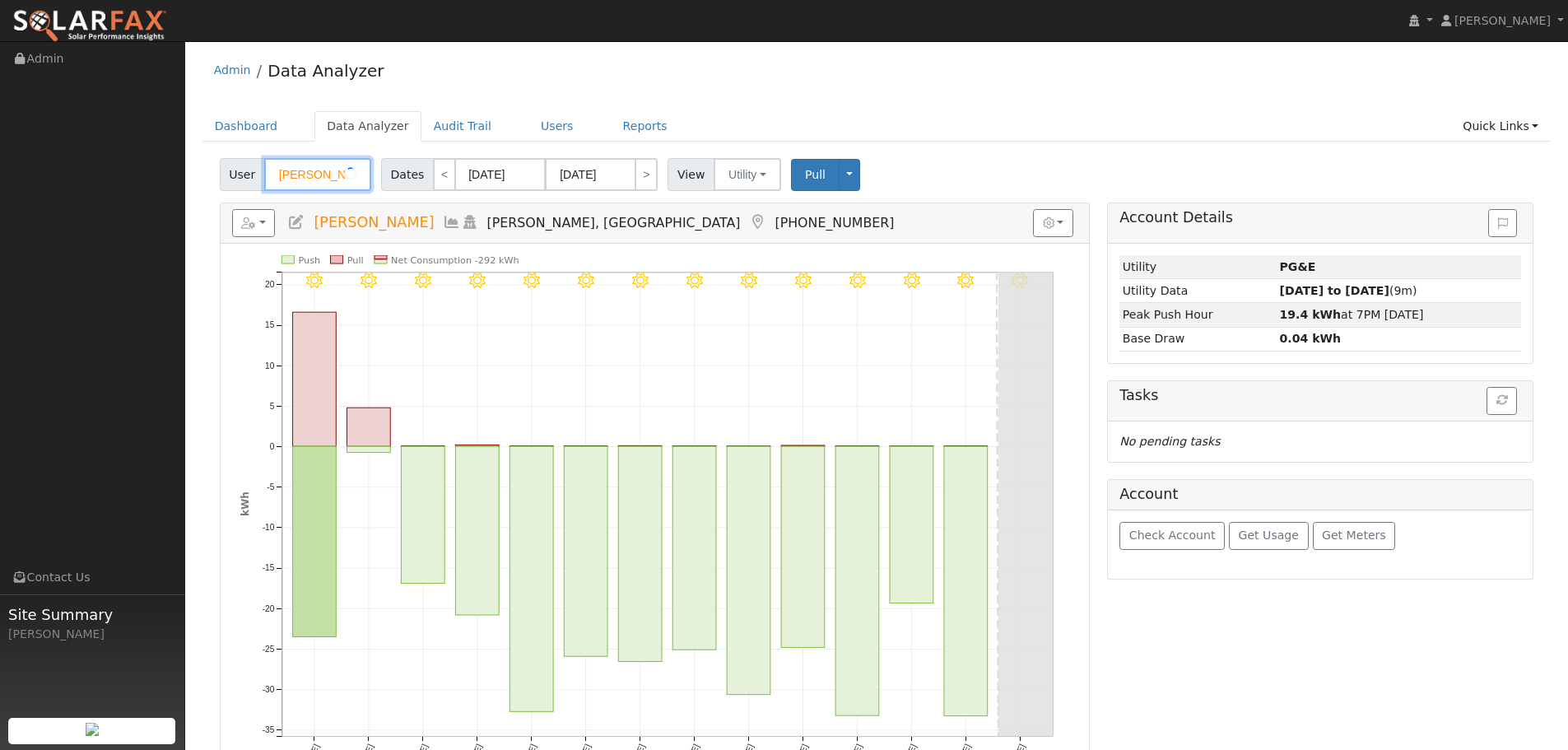
click at [323, 178] on input "[PERSON_NAME]" at bounding box center [317, 174] width 107 height 33
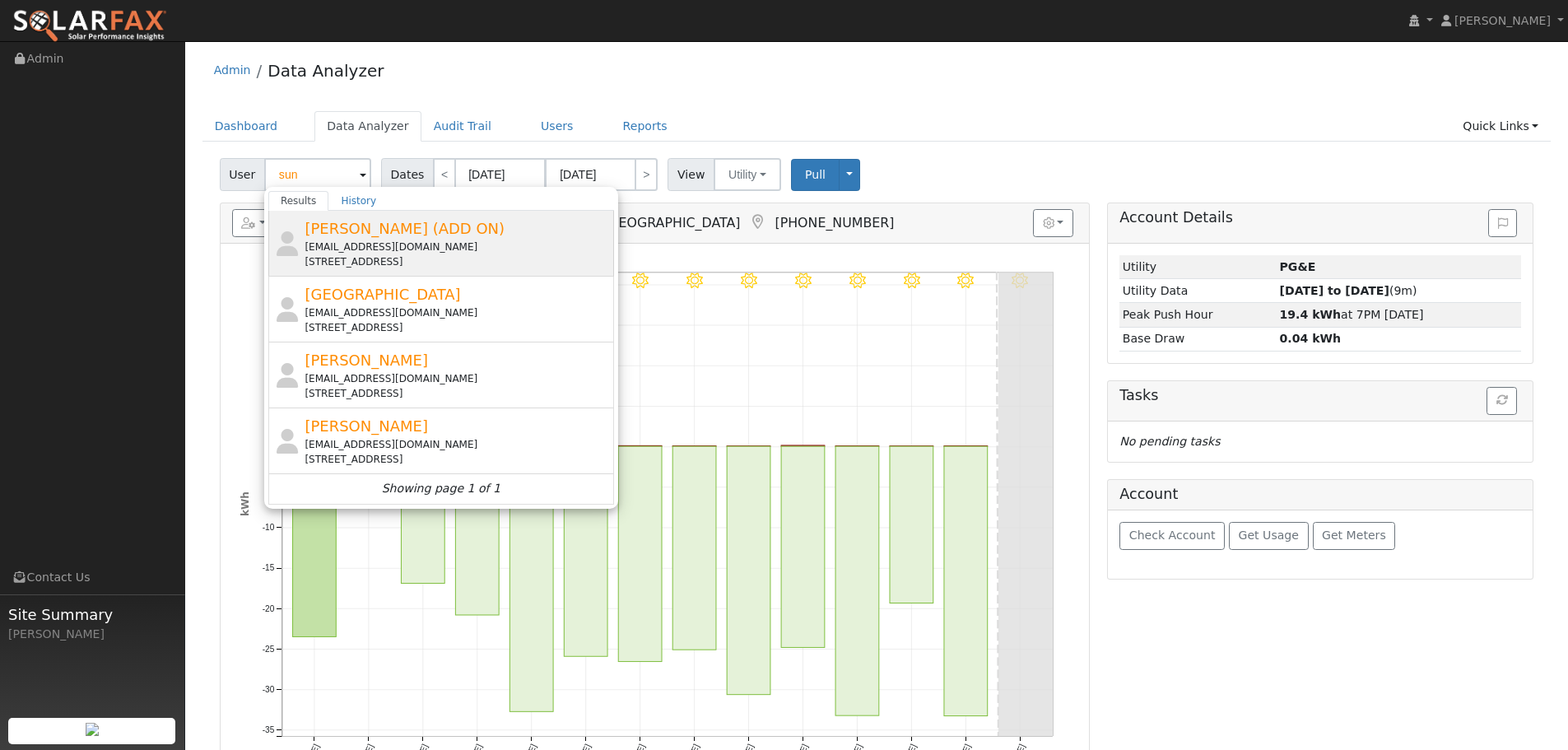
click at [456, 245] on div "[EMAIL_ADDRESS][DOMAIN_NAME]" at bounding box center [457, 246] width 305 height 15
type input "[PERSON_NAME] (ADD ON)"
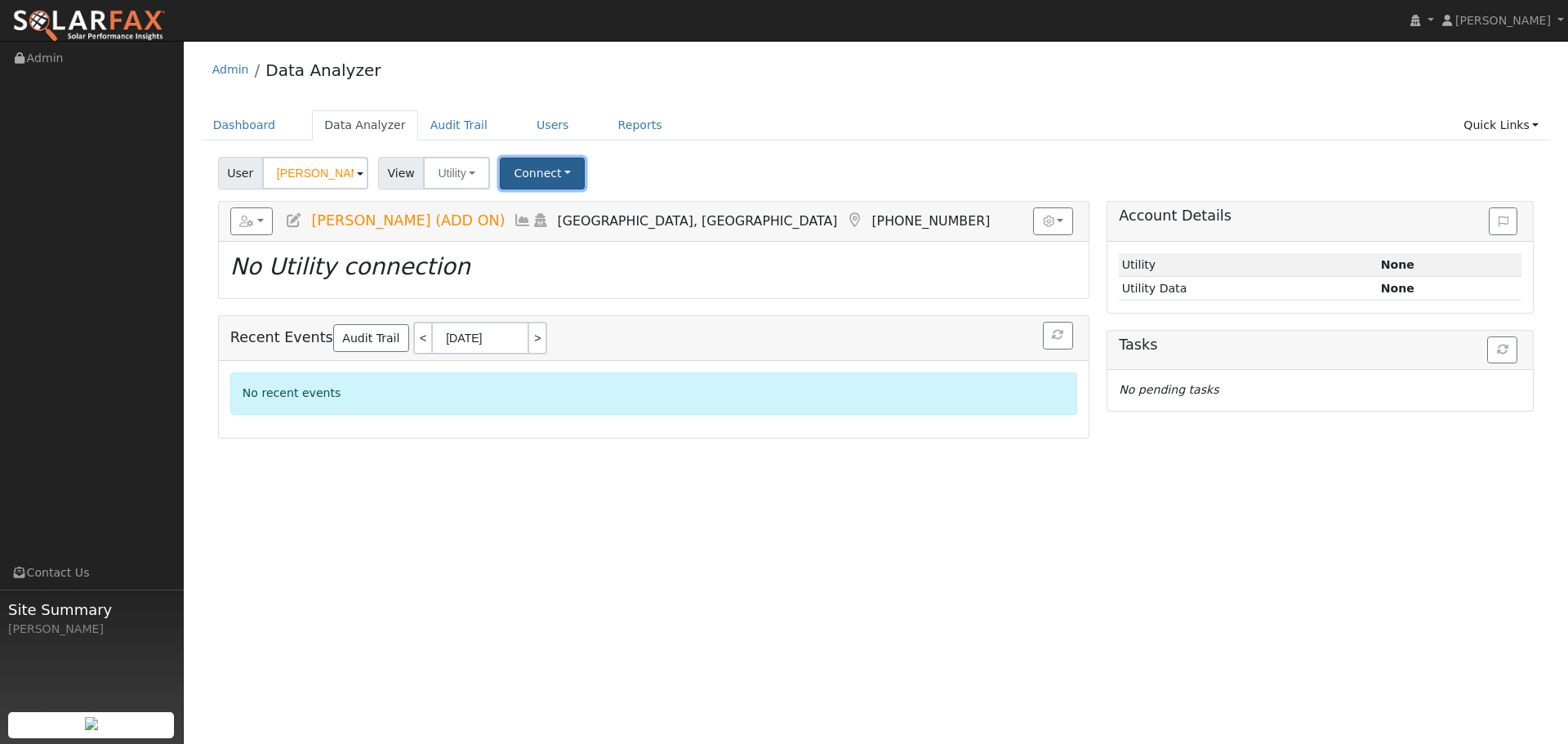
click at [538, 176] on button "Connect" at bounding box center [542, 173] width 85 height 32
click at [593, 216] on link "Select a Provider" at bounding box center [565, 209] width 127 height 23
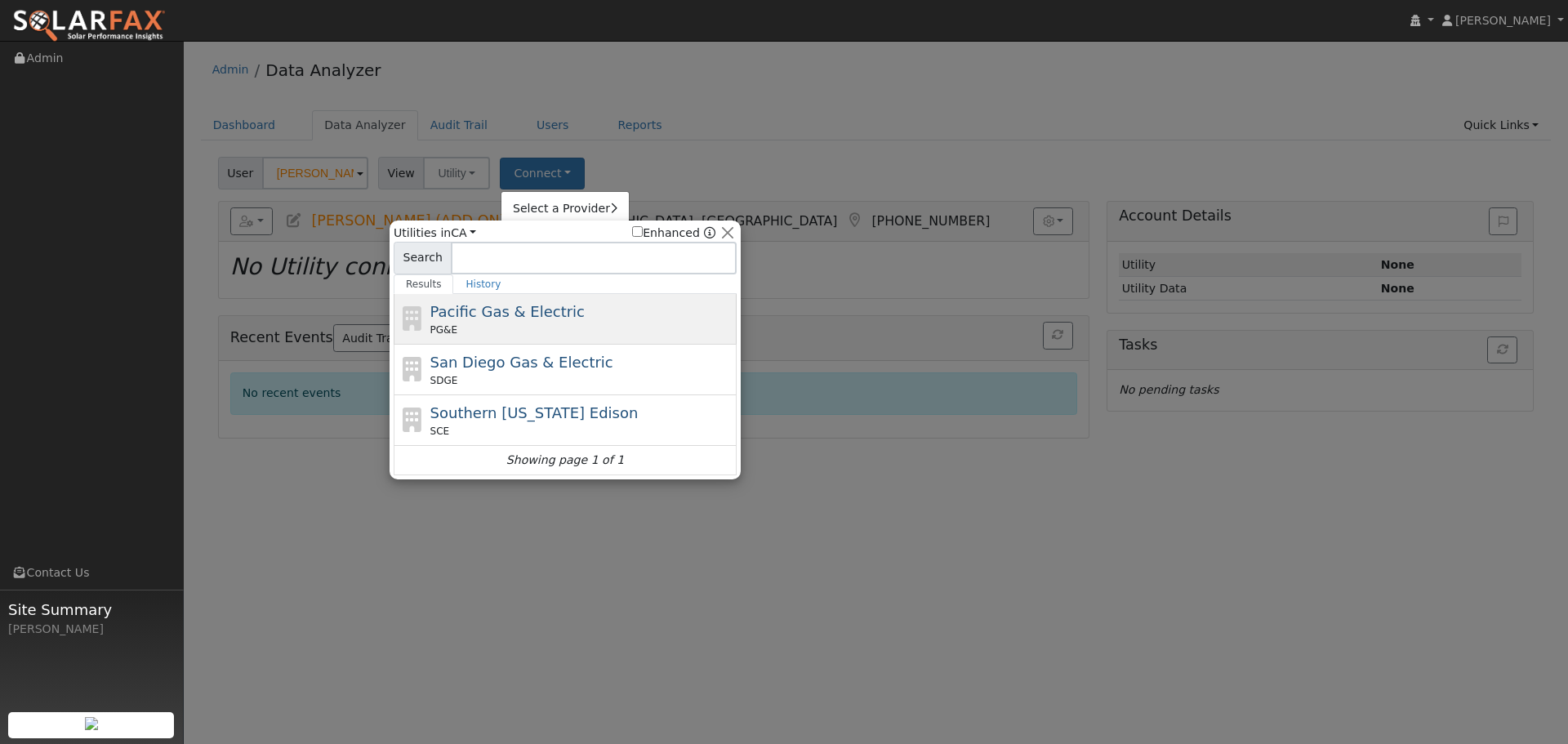
click at [604, 315] on div "Pacific Gas & Electric PG&E" at bounding box center [582, 319] width 303 height 37
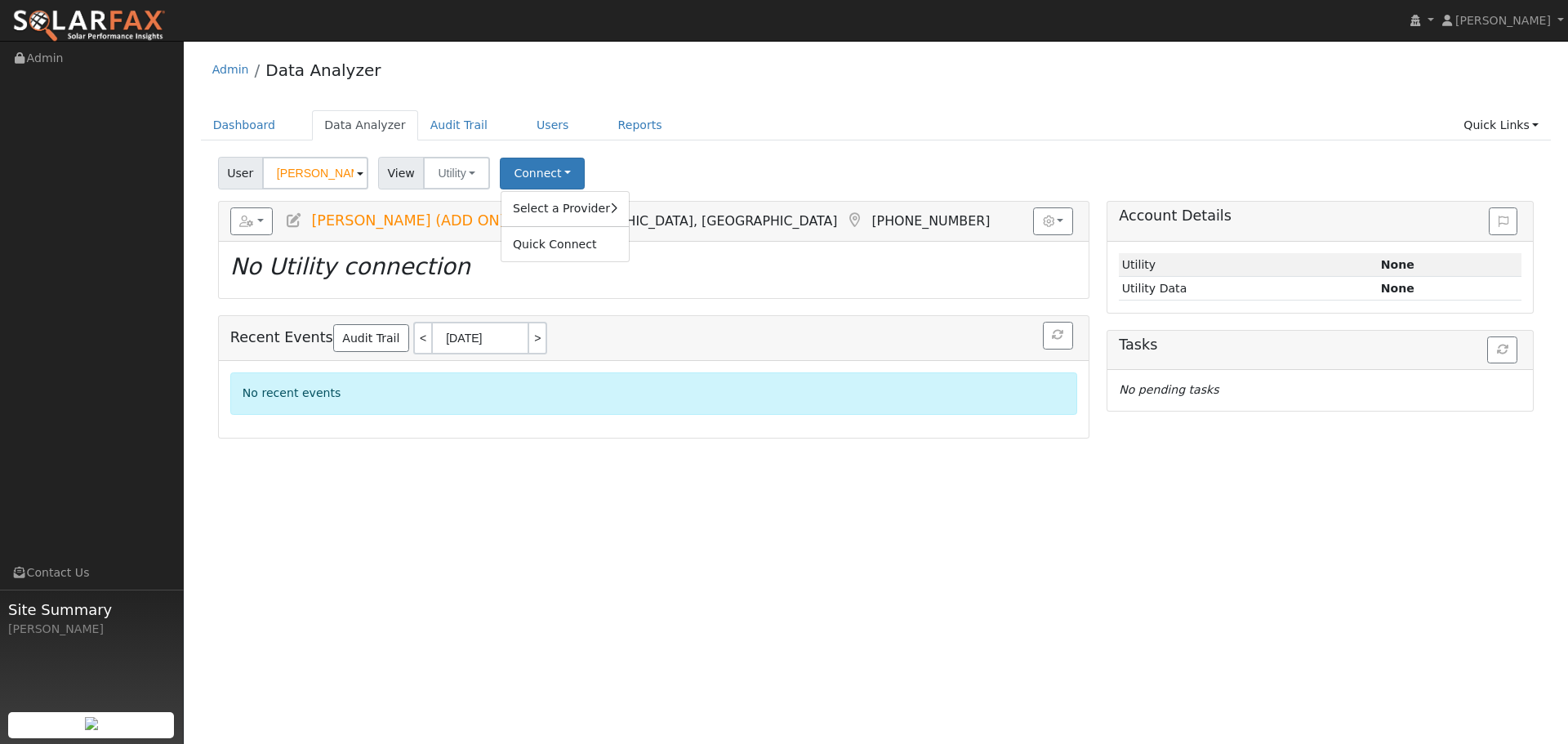
click at [950, 94] on div "Admin Data Analyzer" at bounding box center [876, 74] width 1351 height 50
click at [1538, 118] on link "Quick Links" at bounding box center [1501, 125] width 100 height 30
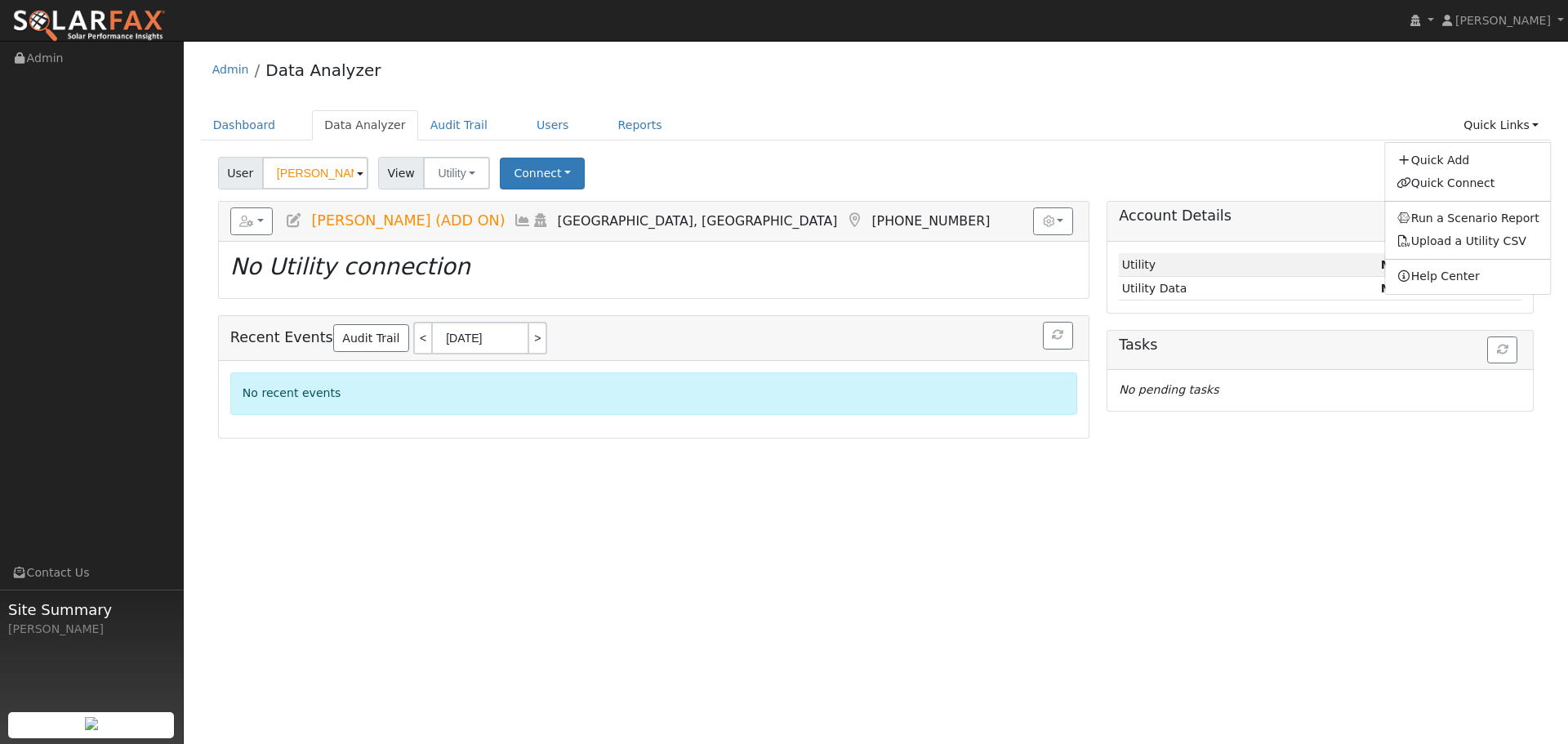
click at [1217, 124] on ul "Dashboard Data Analyzer Audit Trail Users Reports Quick Links Quick Add Quick C…" at bounding box center [876, 125] width 1351 height 30
click at [311, 169] on input "[PERSON_NAME] (ADD ON)" at bounding box center [315, 173] width 106 height 33
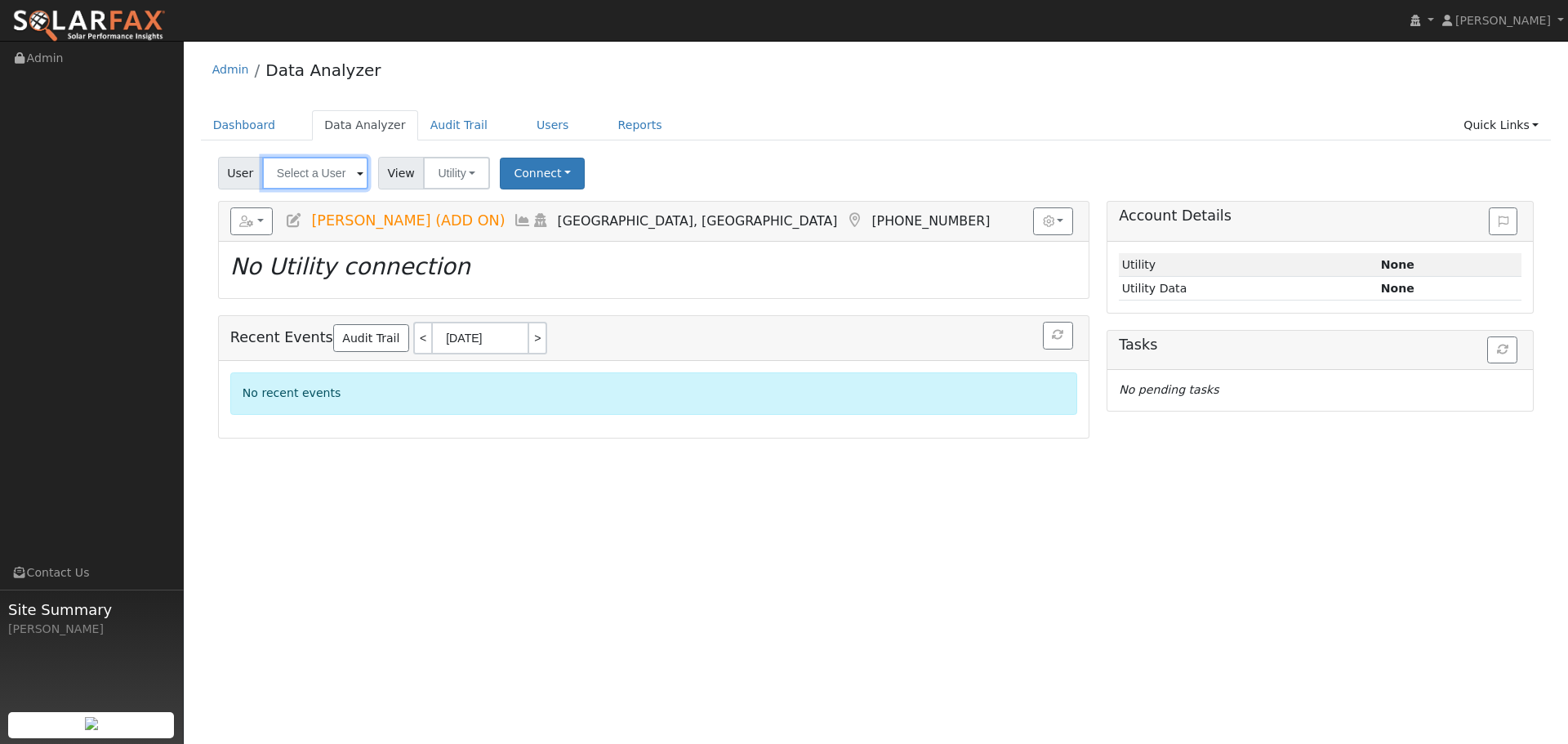
click at [330, 171] on input "text" at bounding box center [315, 173] width 106 height 33
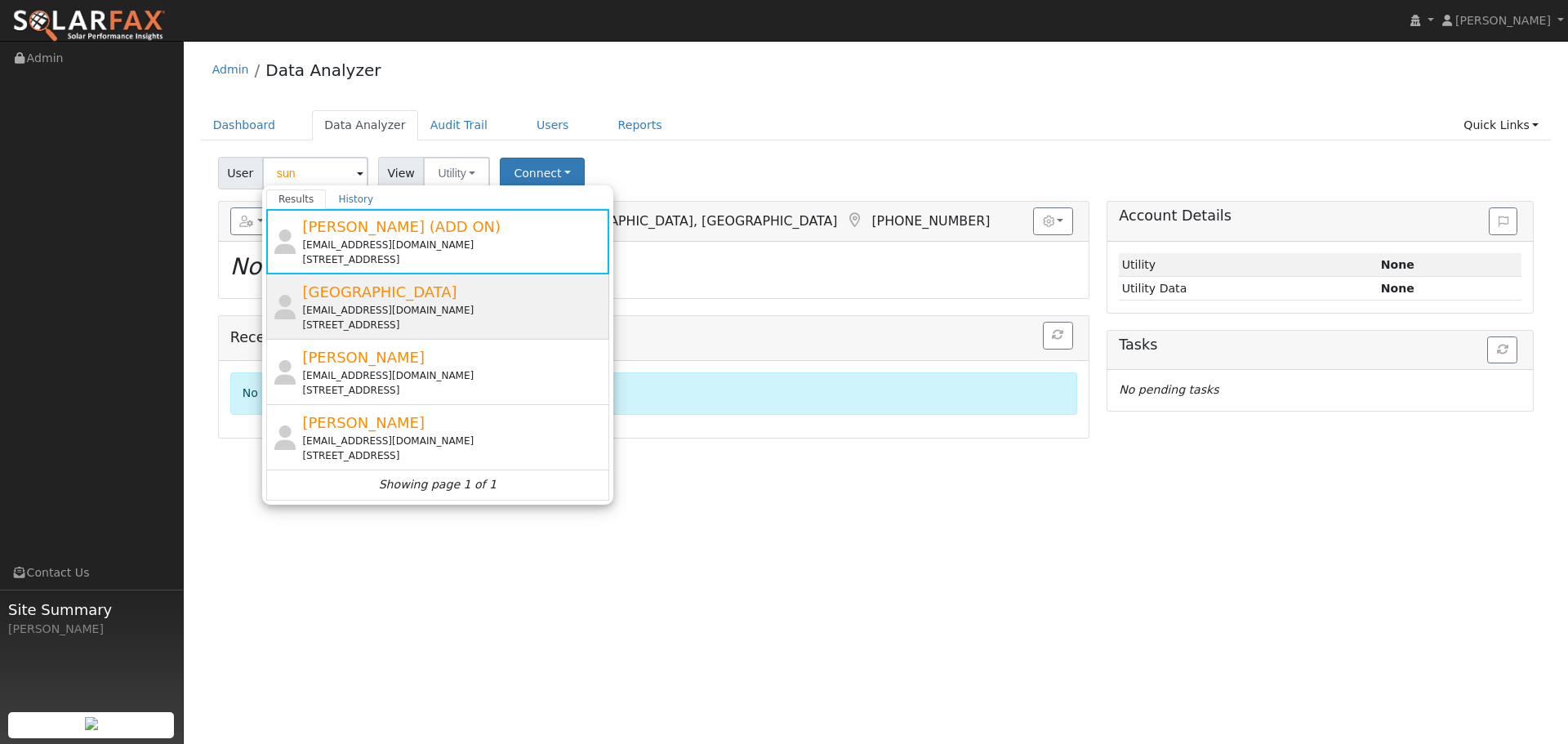
click at [493, 279] on div "[GEOGRAPHIC_DATA] [EMAIL_ADDRESS][DOMAIN_NAME] [STREET_ADDRESS]" at bounding box center [438, 307] width 343 height 65
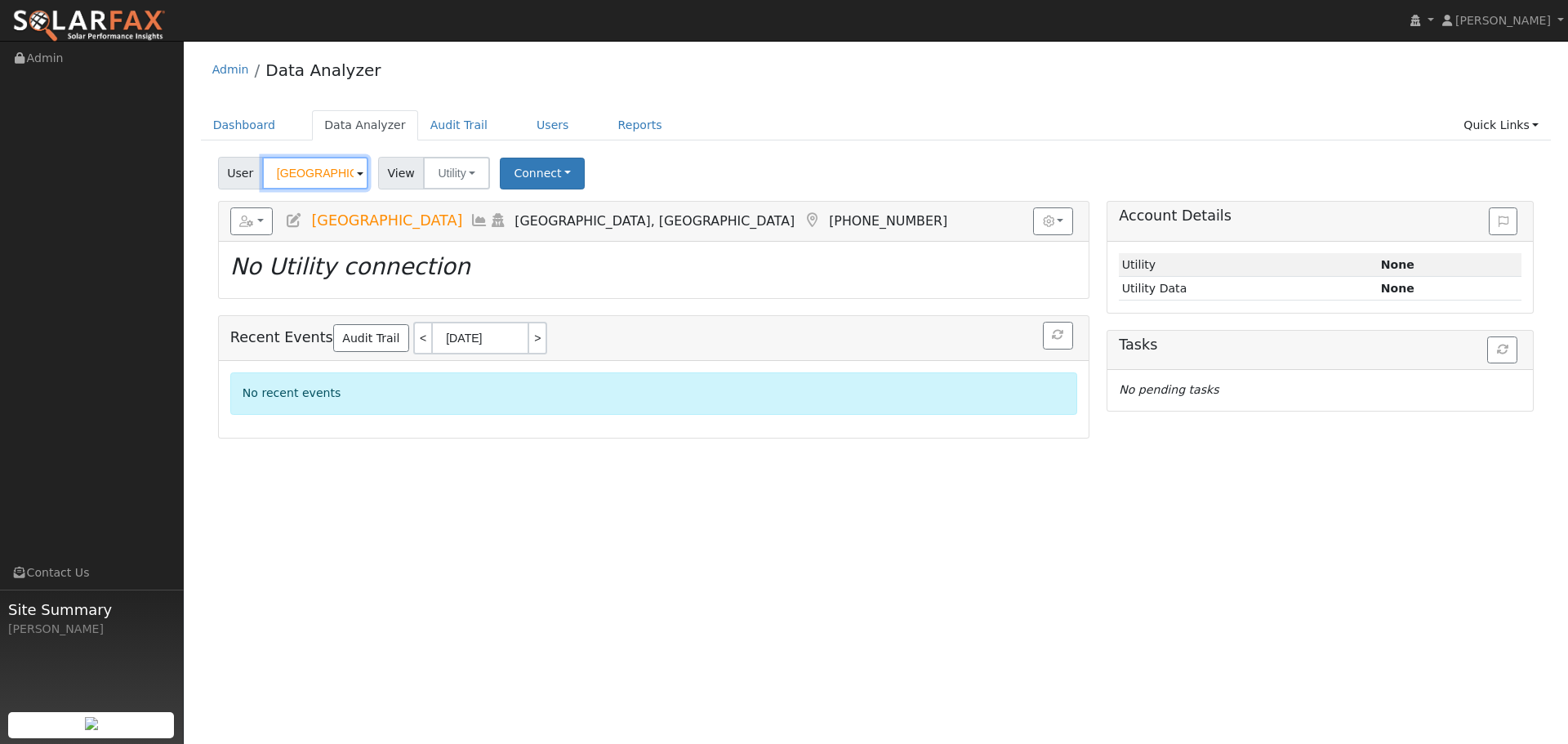
click at [334, 171] on input "[GEOGRAPHIC_DATA]" at bounding box center [315, 173] width 106 height 33
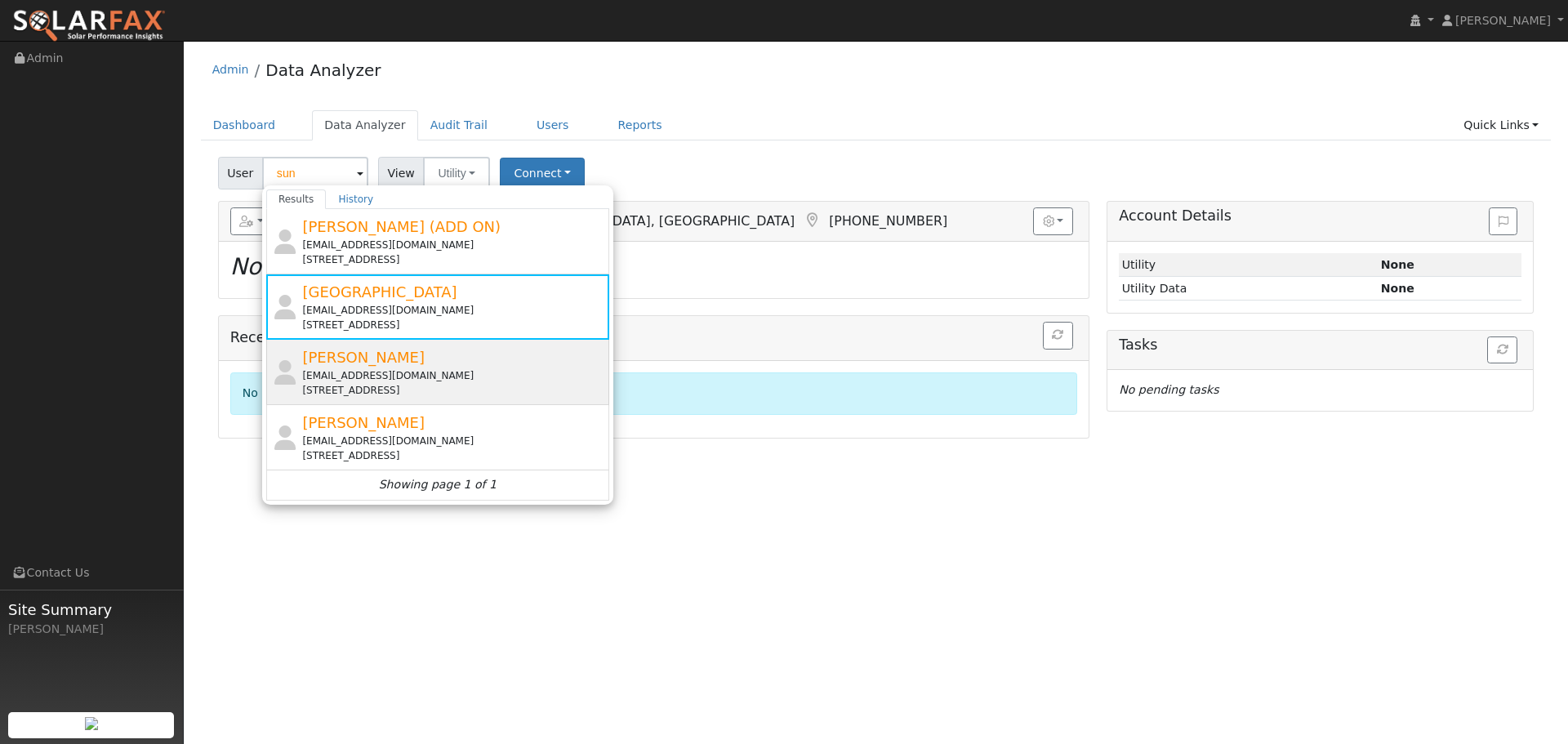
click at [429, 361] on div "[PERSON_NAME] [EMAIL_ADDRESS][DOMAIN_NAME] [STREET_ADDRESS]" at bounding box center [453, 372] width 303 height 52
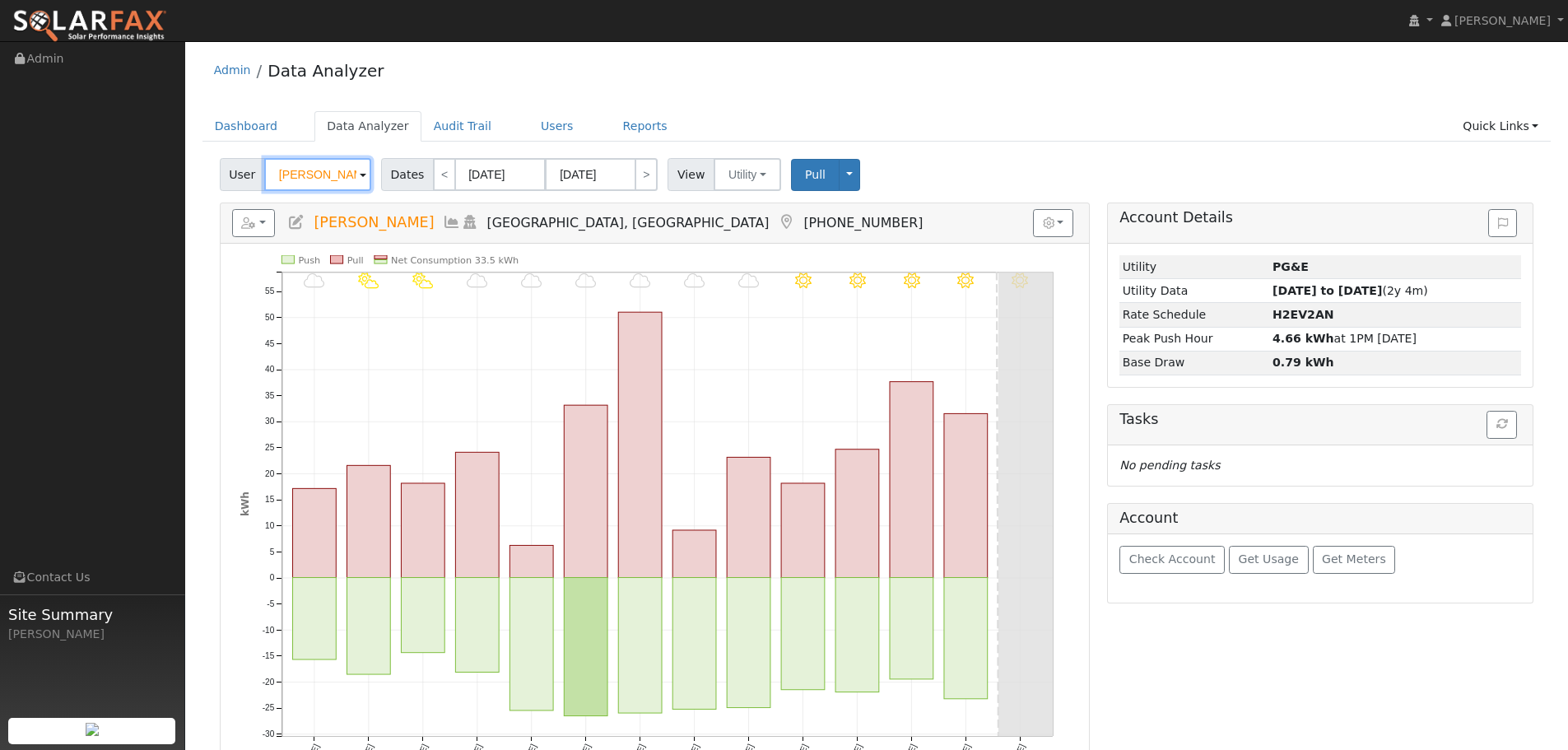
click at [342, 179] on input "[PERSON_NAME]" at bounding box center [317, 174] width 107 height 33
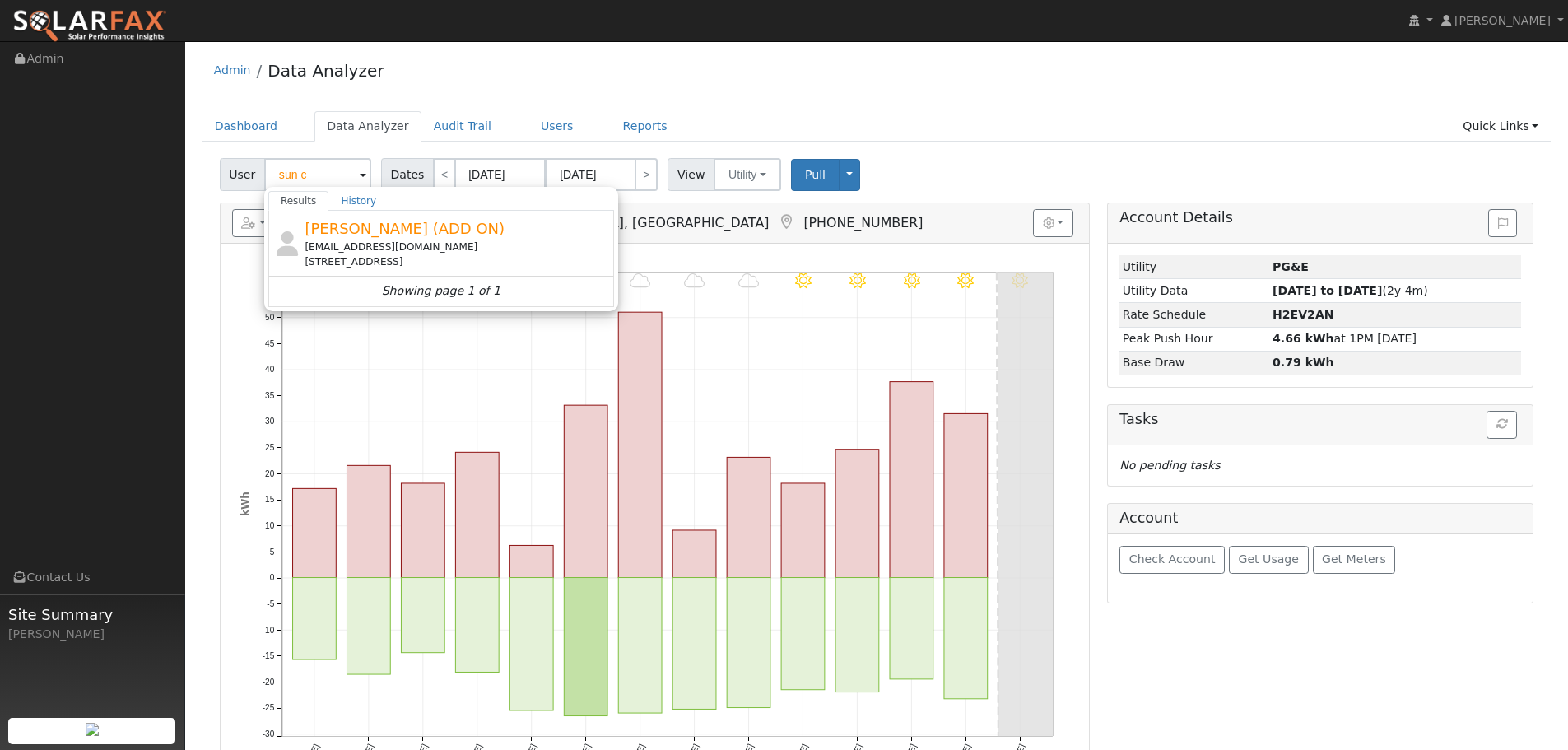
click at [459, 238] on div "[PERSON_NAME] (ADD ON) [EMAIL_ADDRESS][DOMAIN_NAME] [STREET_ADDRESS]" at bounding box center [457, 244] width 305 height 52
type input "[PERSON_NAME] (ADD ON)"
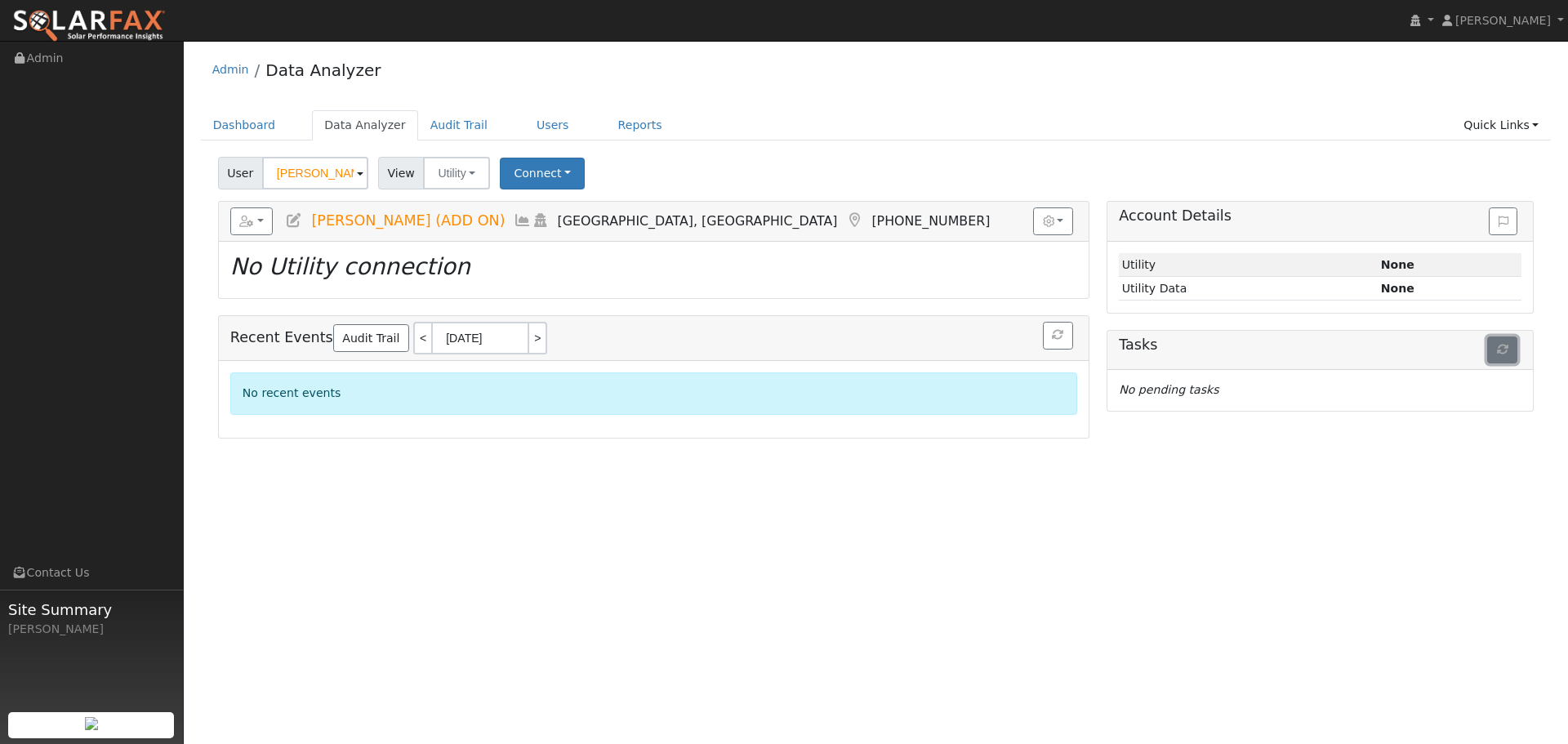
click at [1510, 351] on button "button" at bounding box center [1502, 350] width 30 height 28
click at [1539, 118] on link "Quick Links" at bounding box center [1501, 125] width 100 height 30
click at [1155, 119] on ul "Dashboard Data Analyzer Audit Trail Users Reports Quick Links Quick Add Quick C…" at bounding box center [876, 125] width 1351 height 30
click at [552, 166] on button "Connect" at bounding box center [542, 173] width 85 height 32
click at [552, 199] on link "Select a Provider" at bounding box center [565, 209] width 127 height 23
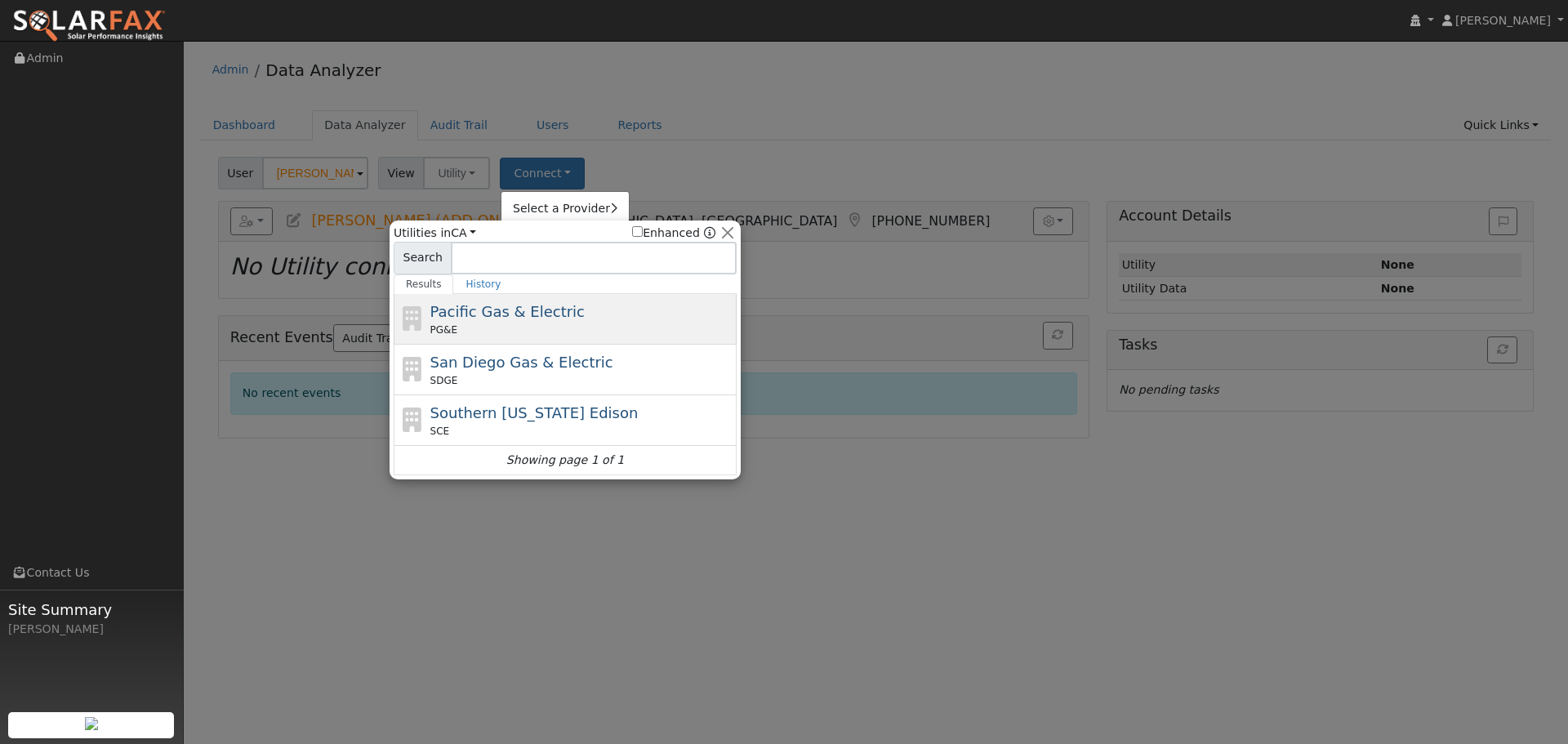
click at [530, 320] on span "Pacific Gas & Electric" at bounding box center [508, 311] width 155 height 17
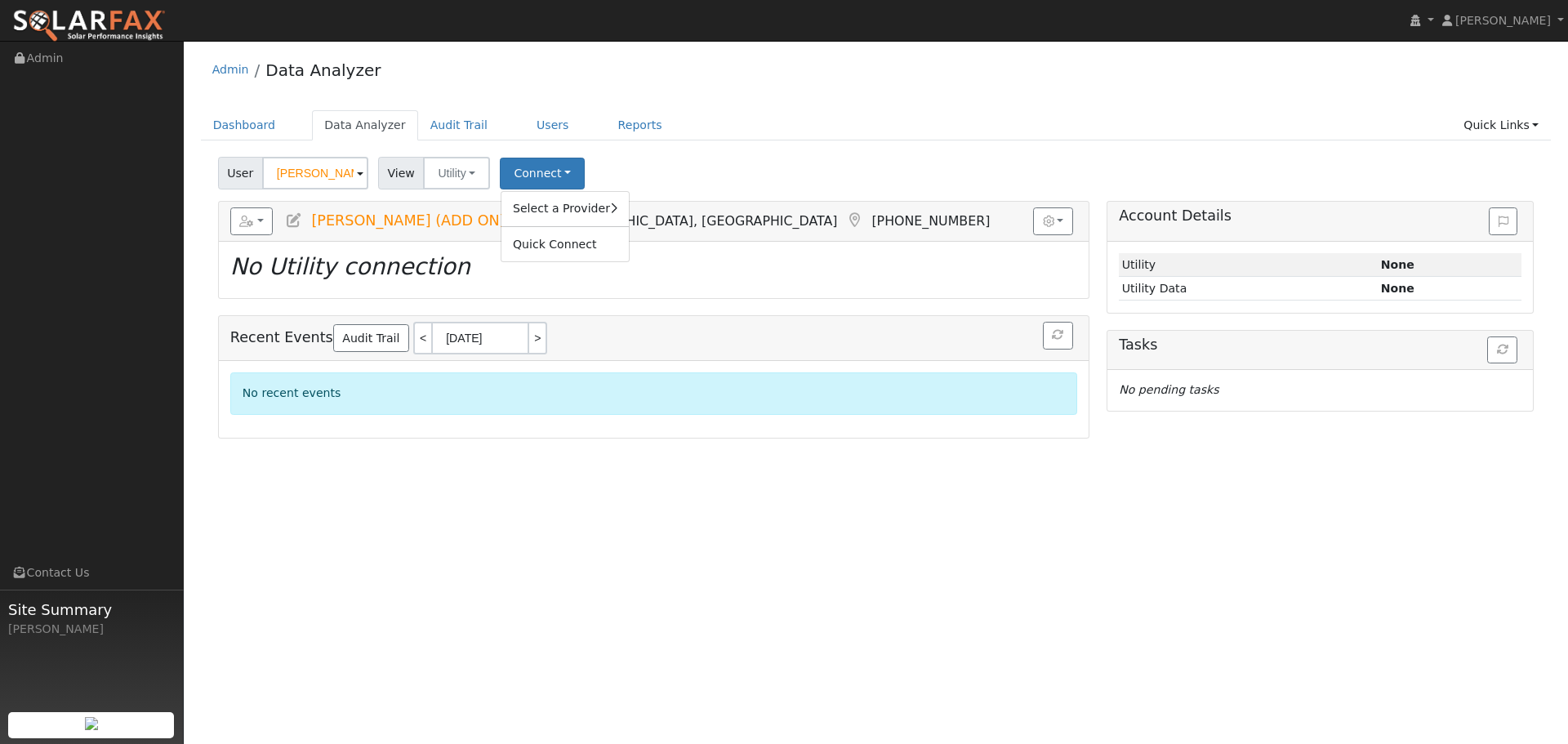
click at [916, 76] on div "Admin Data Analyzer" at bounding box center [876, 74] width 1351 height 50
click at [535, 179] on button "Connect" at bounding box center [542, 173] width 85 height 32
click at [588, 212] on link "Select a Provider" at bounding box center [565, 209] width 127 height 23
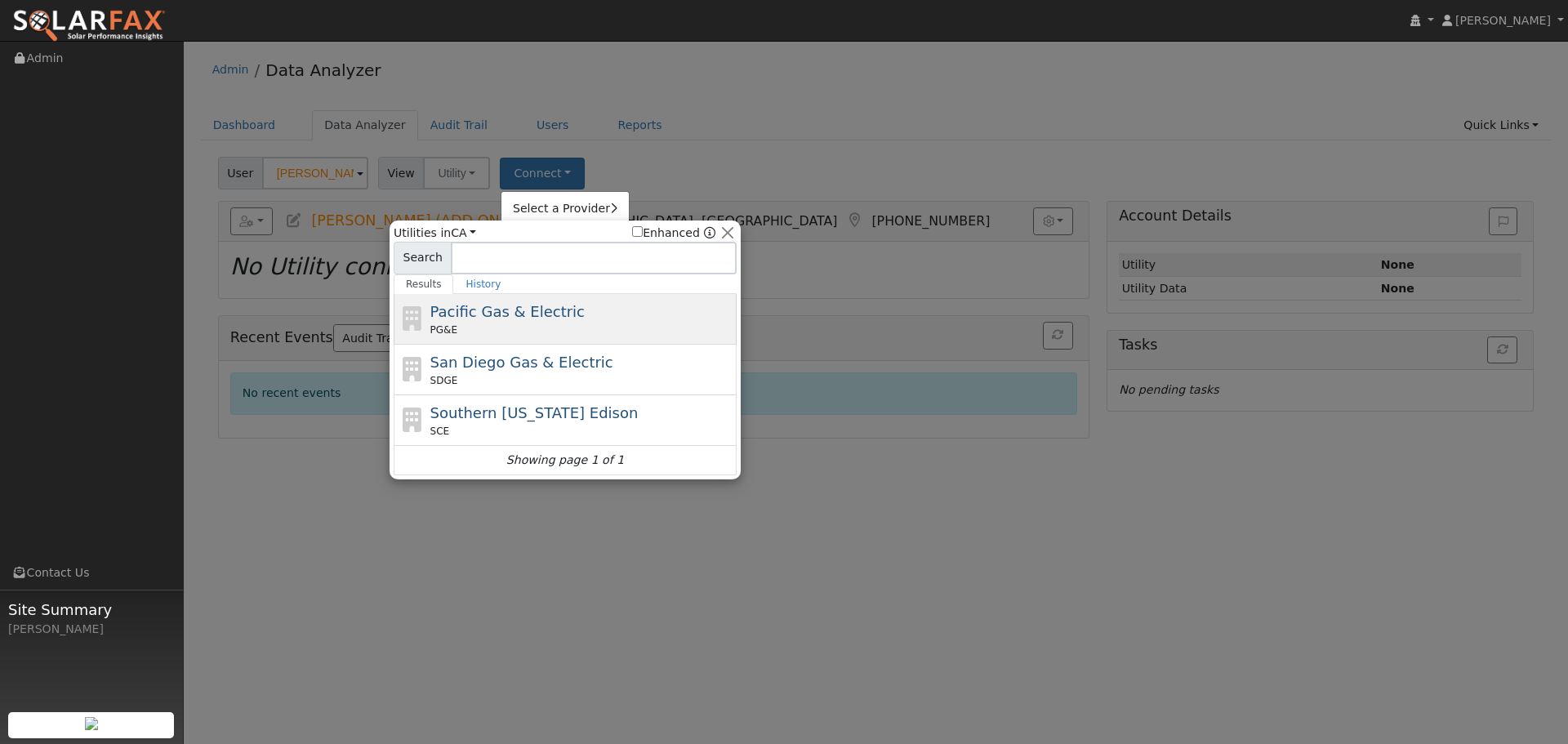
click at [565, 313] on div "Pacific Gas & Electric PG&E" at bounding box center [582, 319] width 303 height 37
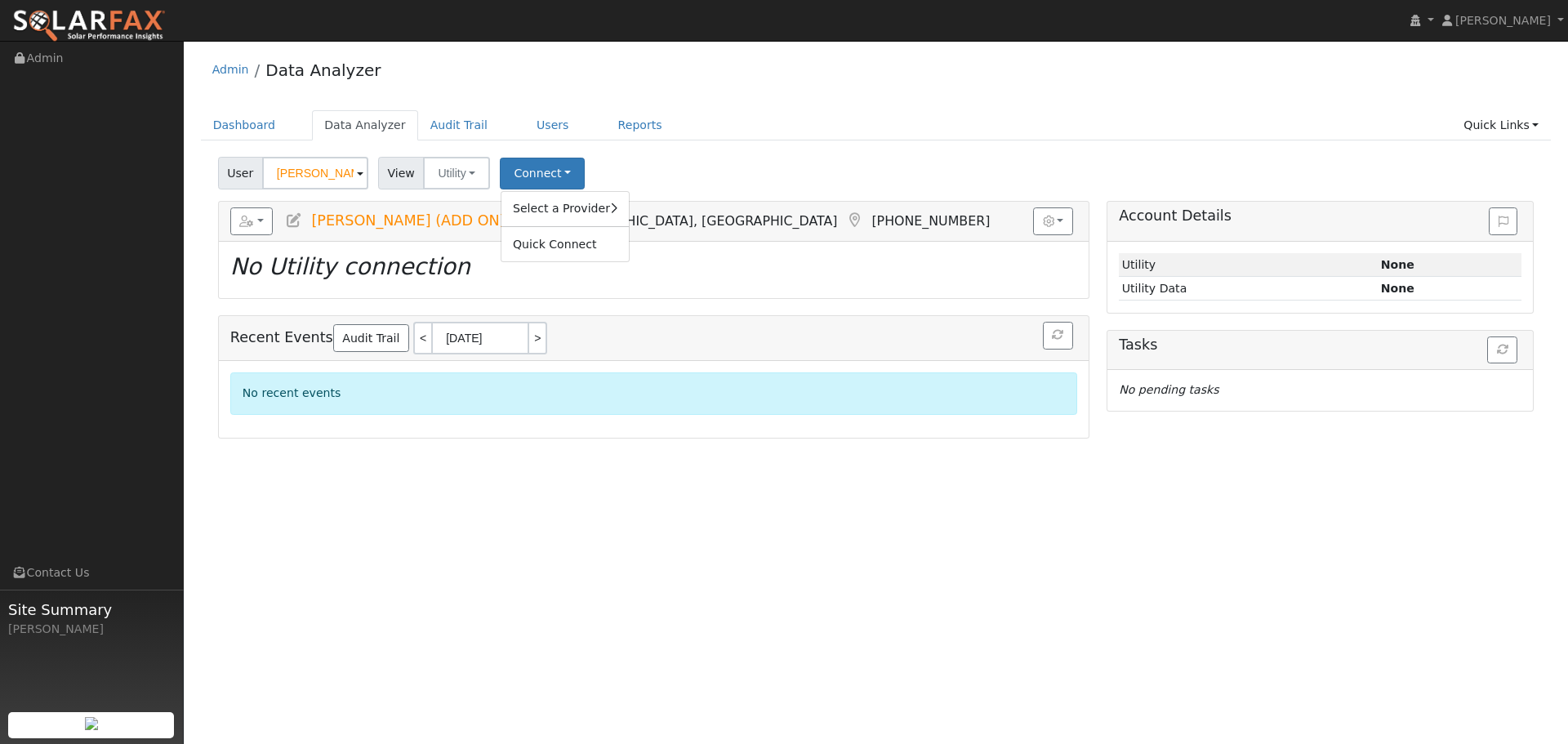
click at [975, 152] on div "User [PERSON_NAME] (ADD ON) Account Default Account Default Account [STREET_ADD…" at bounding box center [876, 170] width 1322 height 39
